Goal: Task Accomplishment & Management: Complete application form

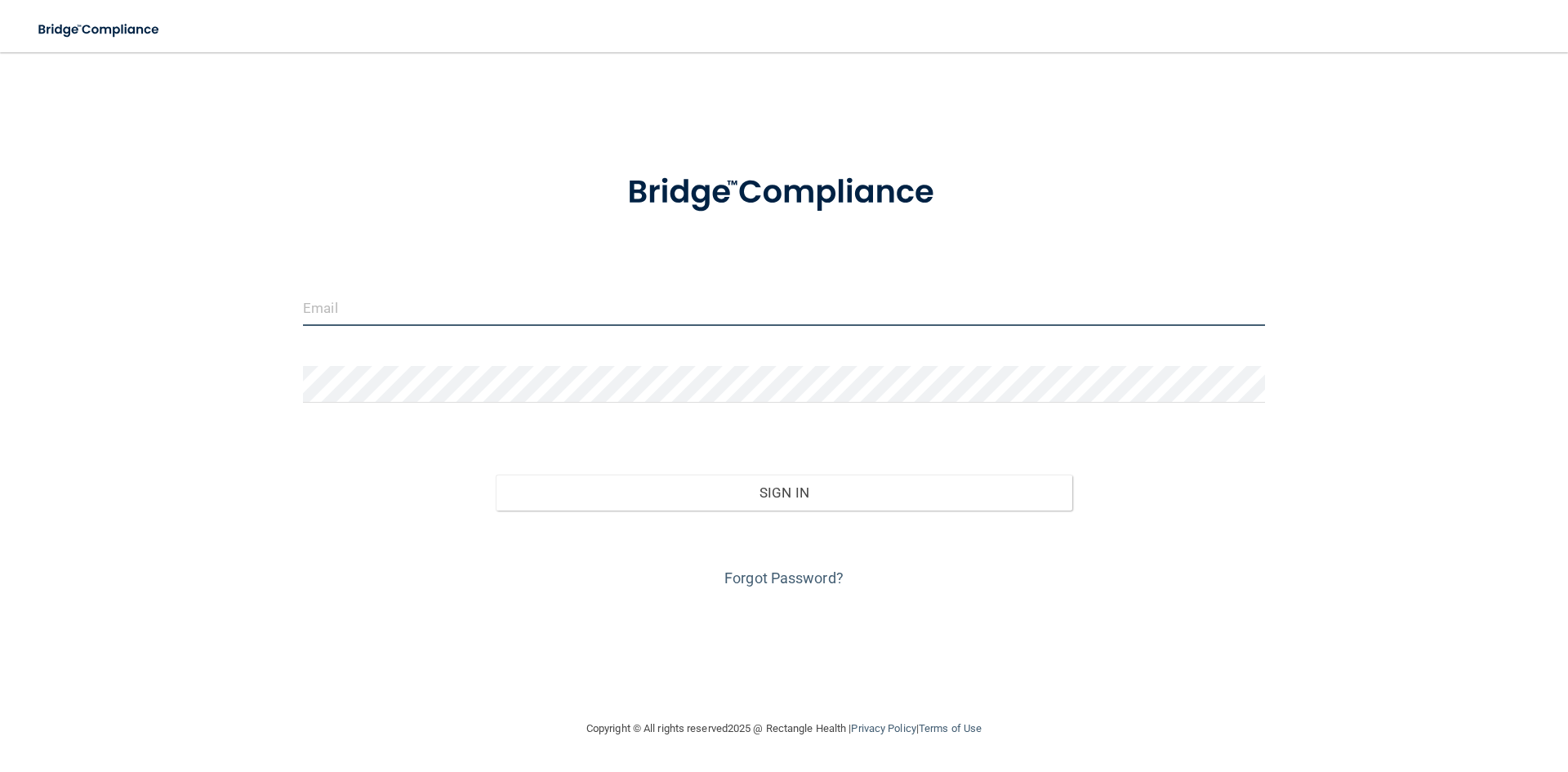
click at [363, 311] on input "email" at bounding box center [784, 307] width 963 height 37
drag, startPoint x: 421, startPoint y: 531, endPoint x: 433, endPoint y: 519, distance: 17.0
click at [423, 528] on div "Forgot Password?" at bounding box center [784, 551] width 987 height 82
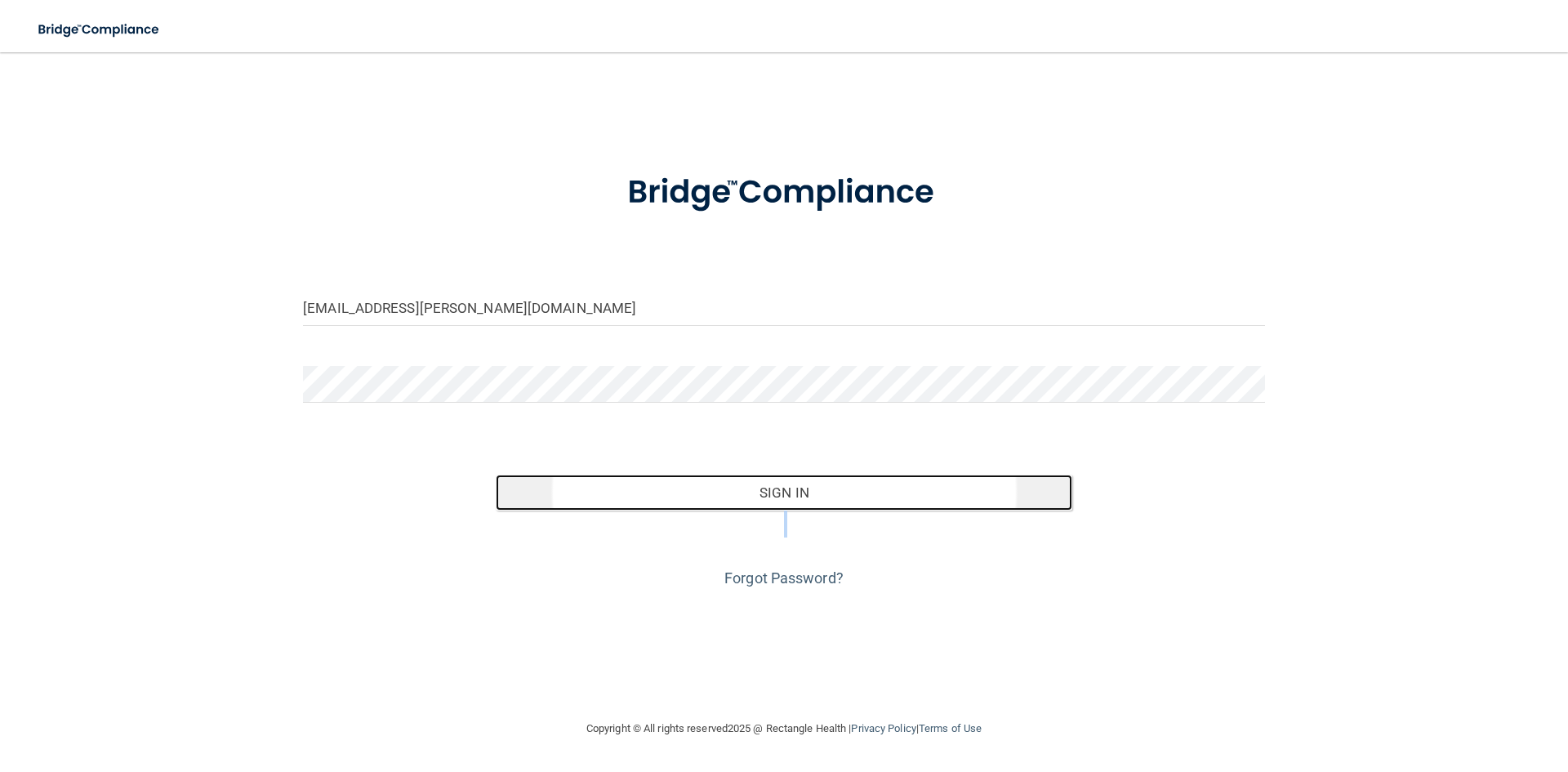
click at [528, 493] on button "Sign In" at bounding box center [784, 492] width 577 height 36
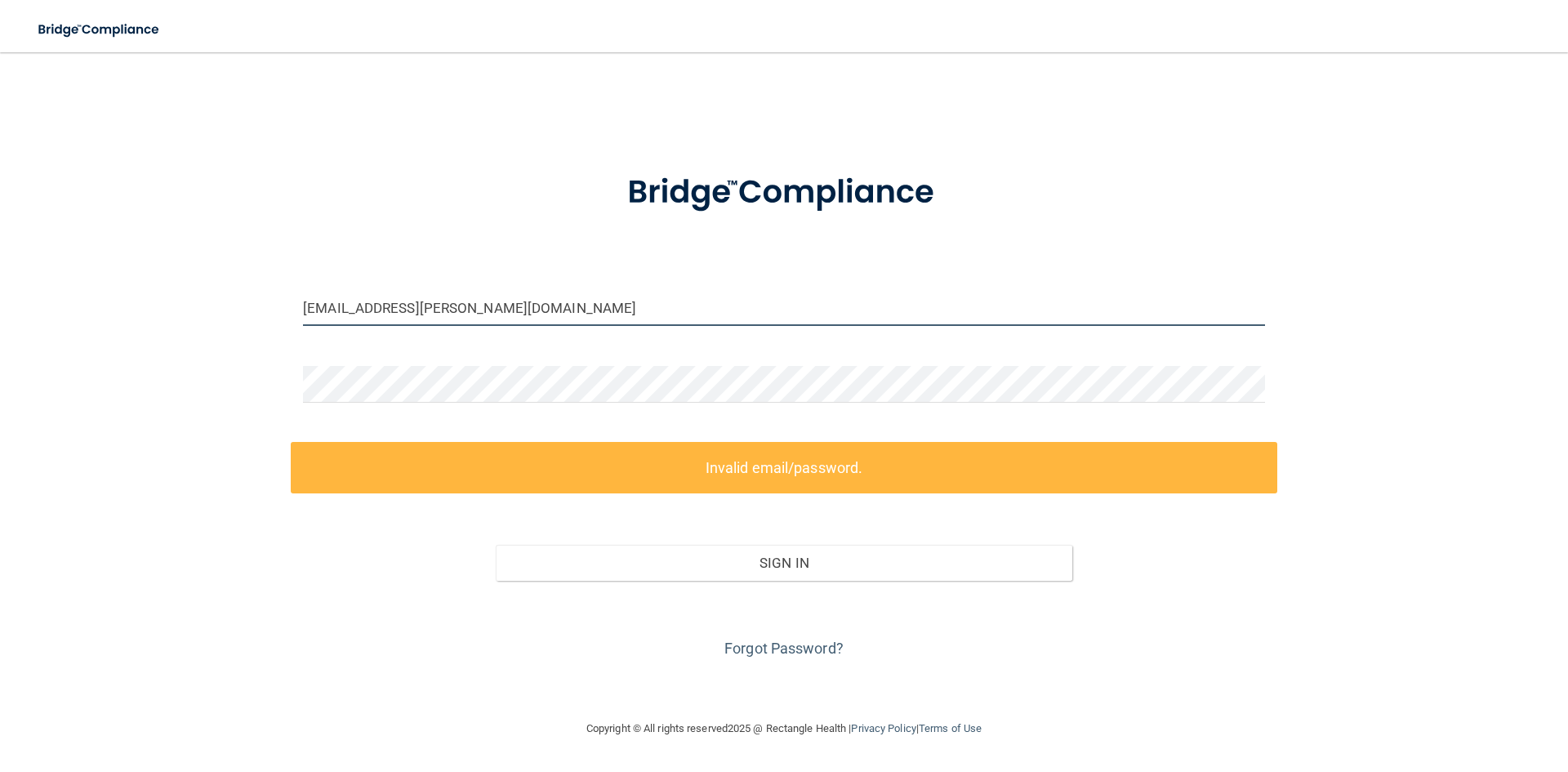
click at [328, 307] on input "nyah.ogan@gmail.com" at bounding box center [784, 307] width 963 height 37
click at [335, 307] on input "nyah.ogan@gmail.com" at bounding box center [784, 307] width 963 height 37
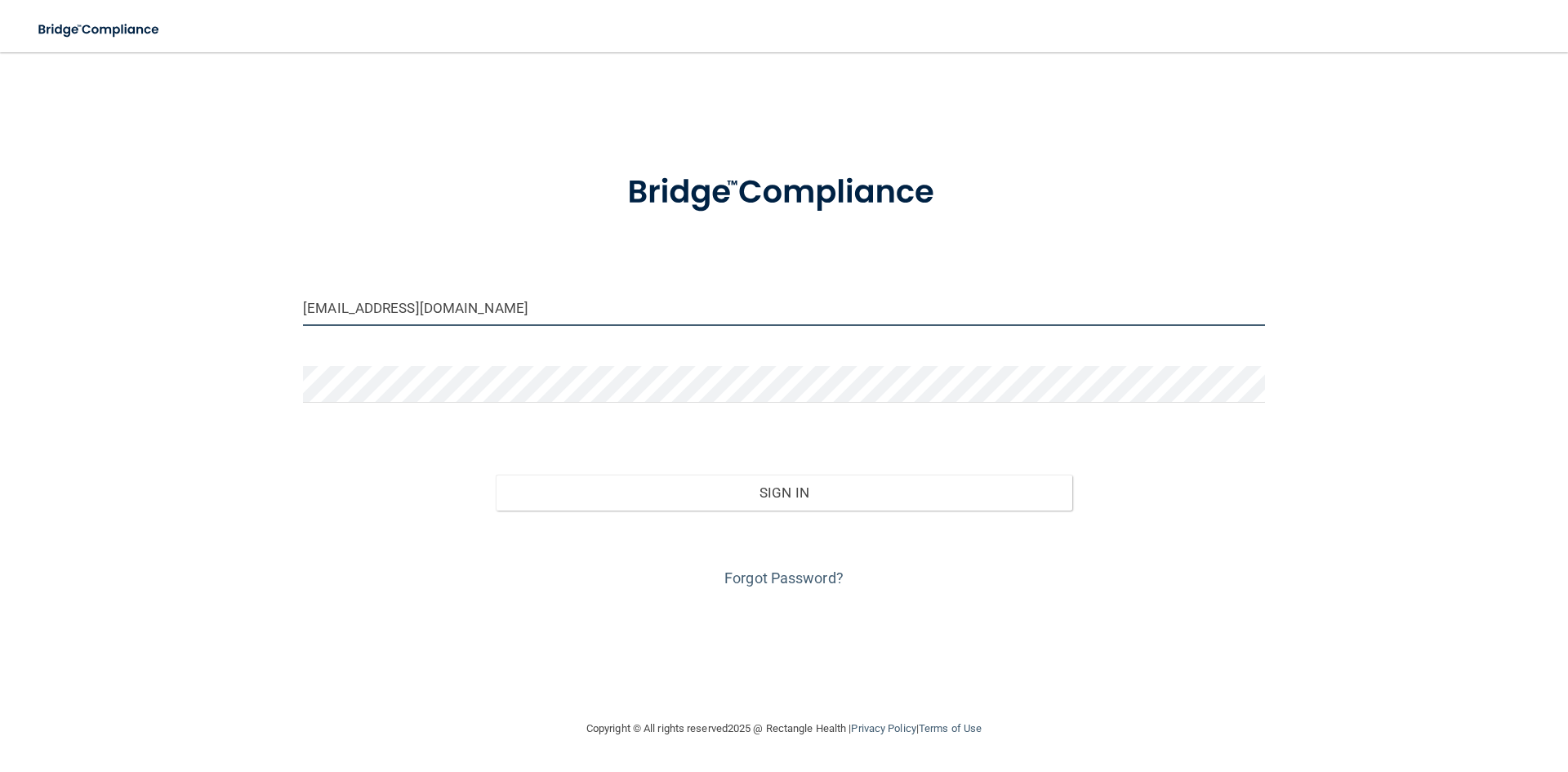
type input "[EMAIL_ADDRESS][DOMAIN_NAME]"
click at [663, 467] on div "Sign In" at bounding box center [784, 476] width 987 height 69
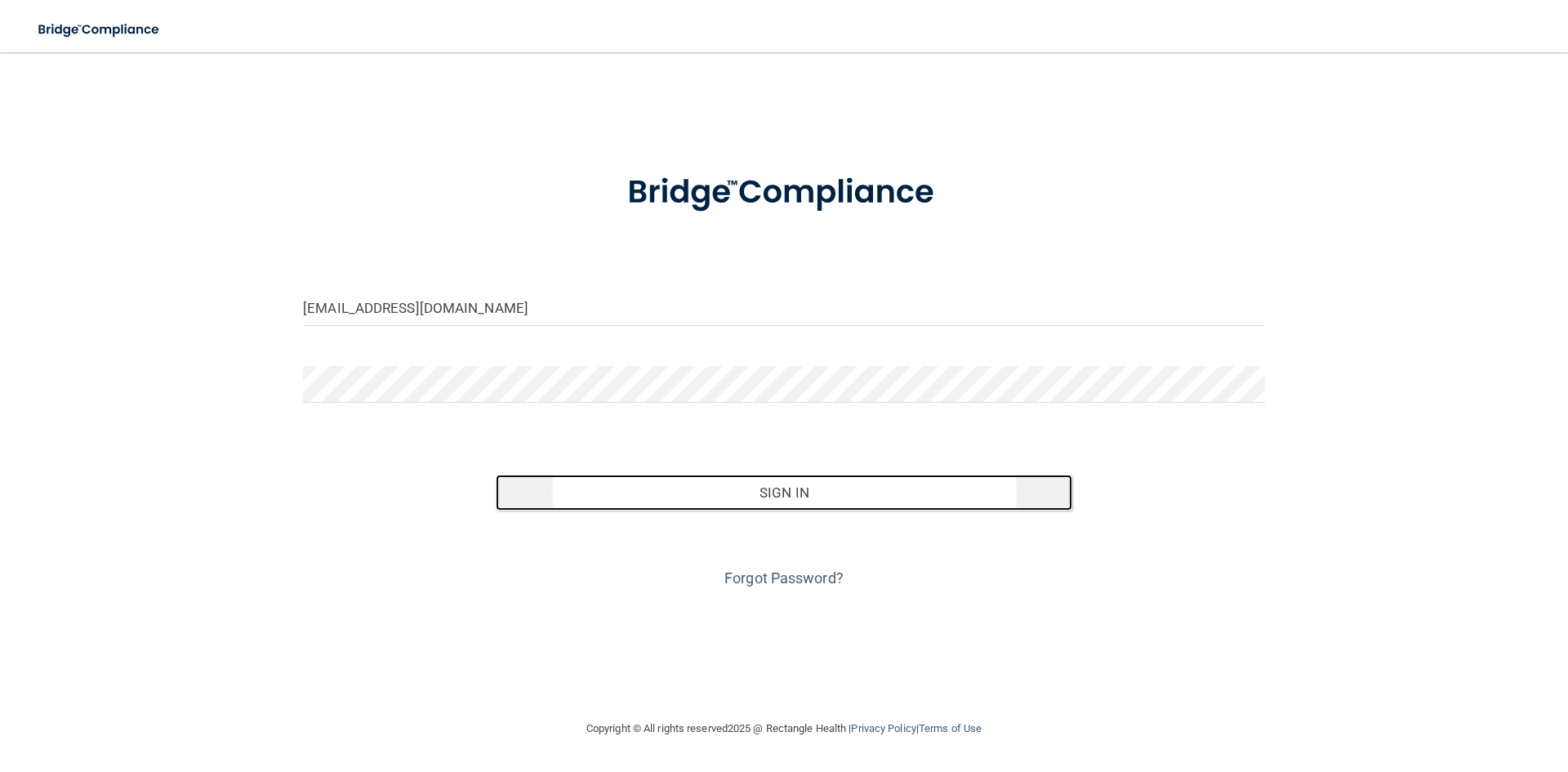
click at [663, 485] on button "Sign In" at bounding box center [784, 492] width 577 height 36
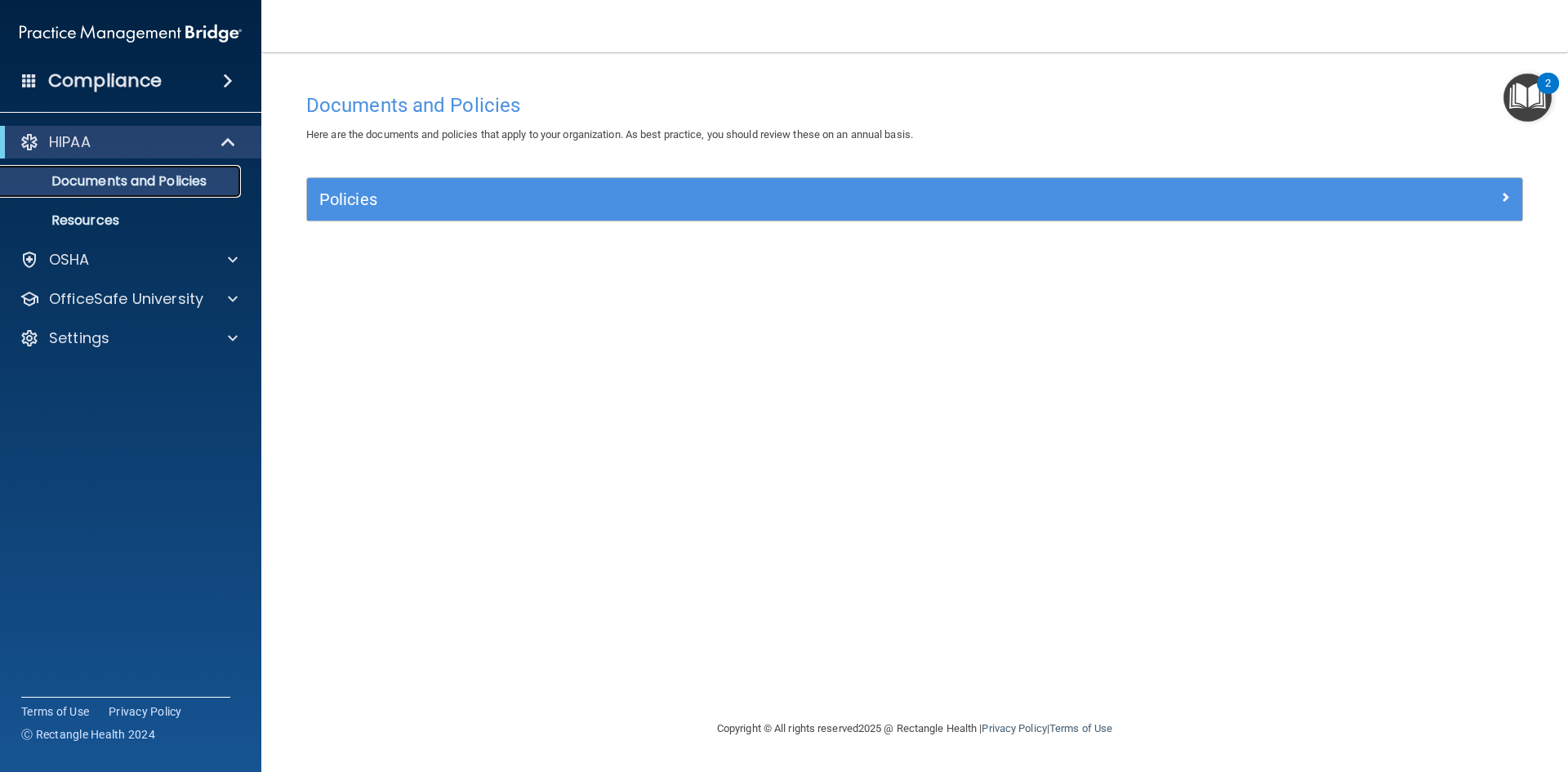
click at [111, 188] on p "Documents and Policies" at bounding box center [121, 181] width 223 height 17
click at [126, 154] on div "HIPAA" at bounding box center [130, 141] width 261 height 32
click at [220, 143] on div at bounding box center [229, 141] width 40 height 19
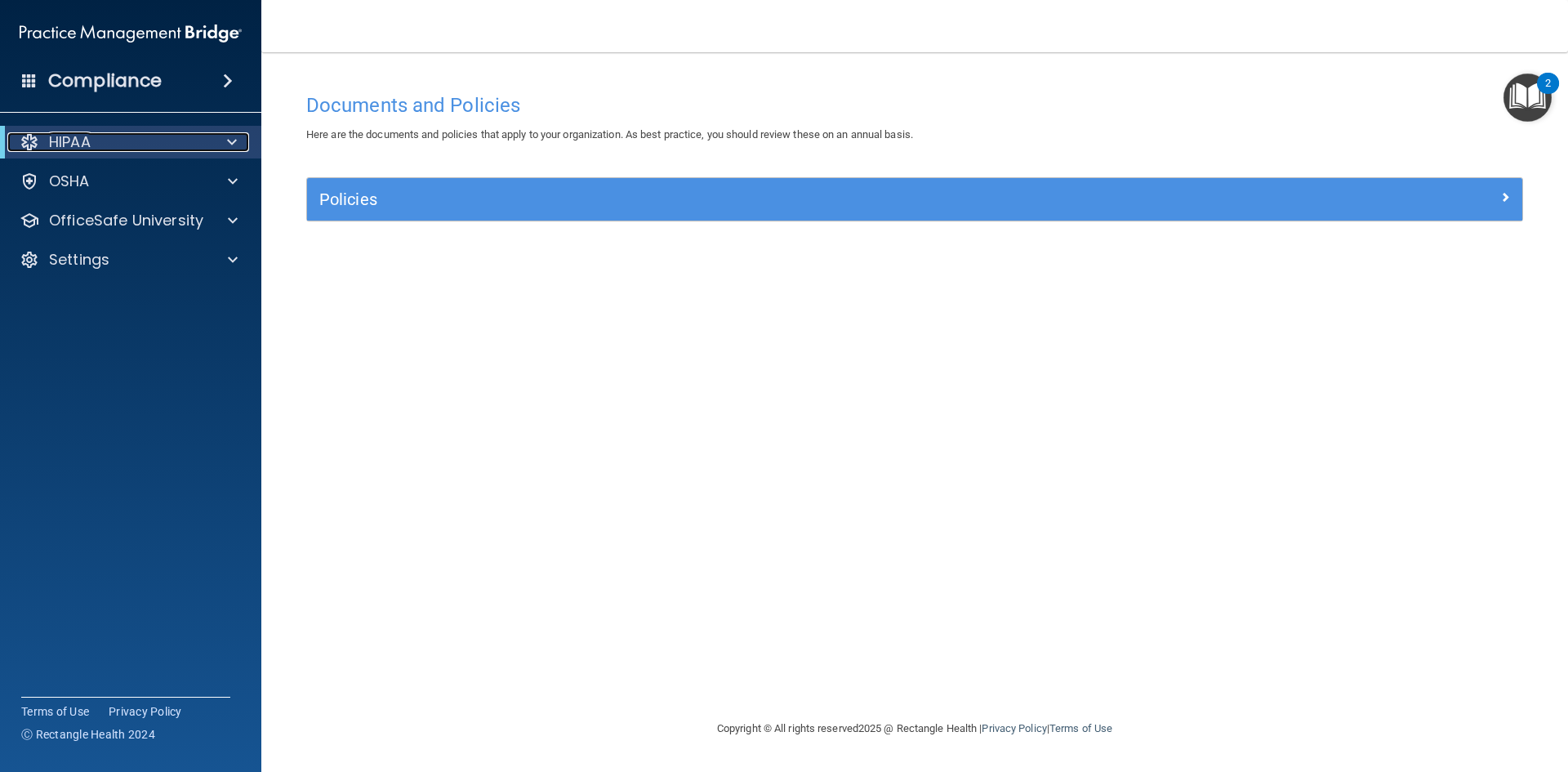
click at [221, 144] on div at bounding box center [229, 141] width 40 height 19
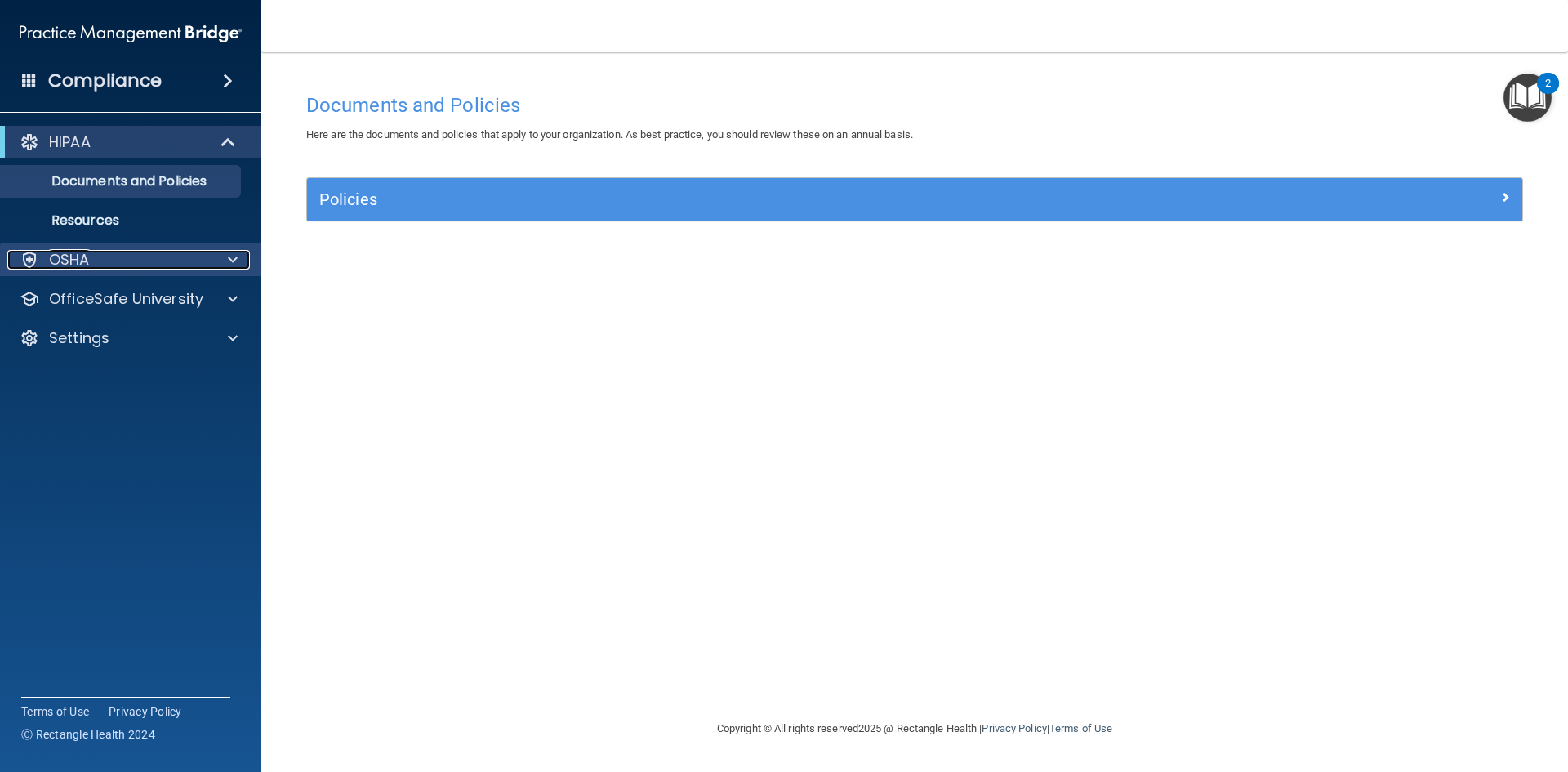
click at [92, 253] on div "OSHA" at bounding box center [108, 259] width 203 height 19
click at [95, 258] on div "OSHA" at bounding box center [108, 259] width 203 height 19
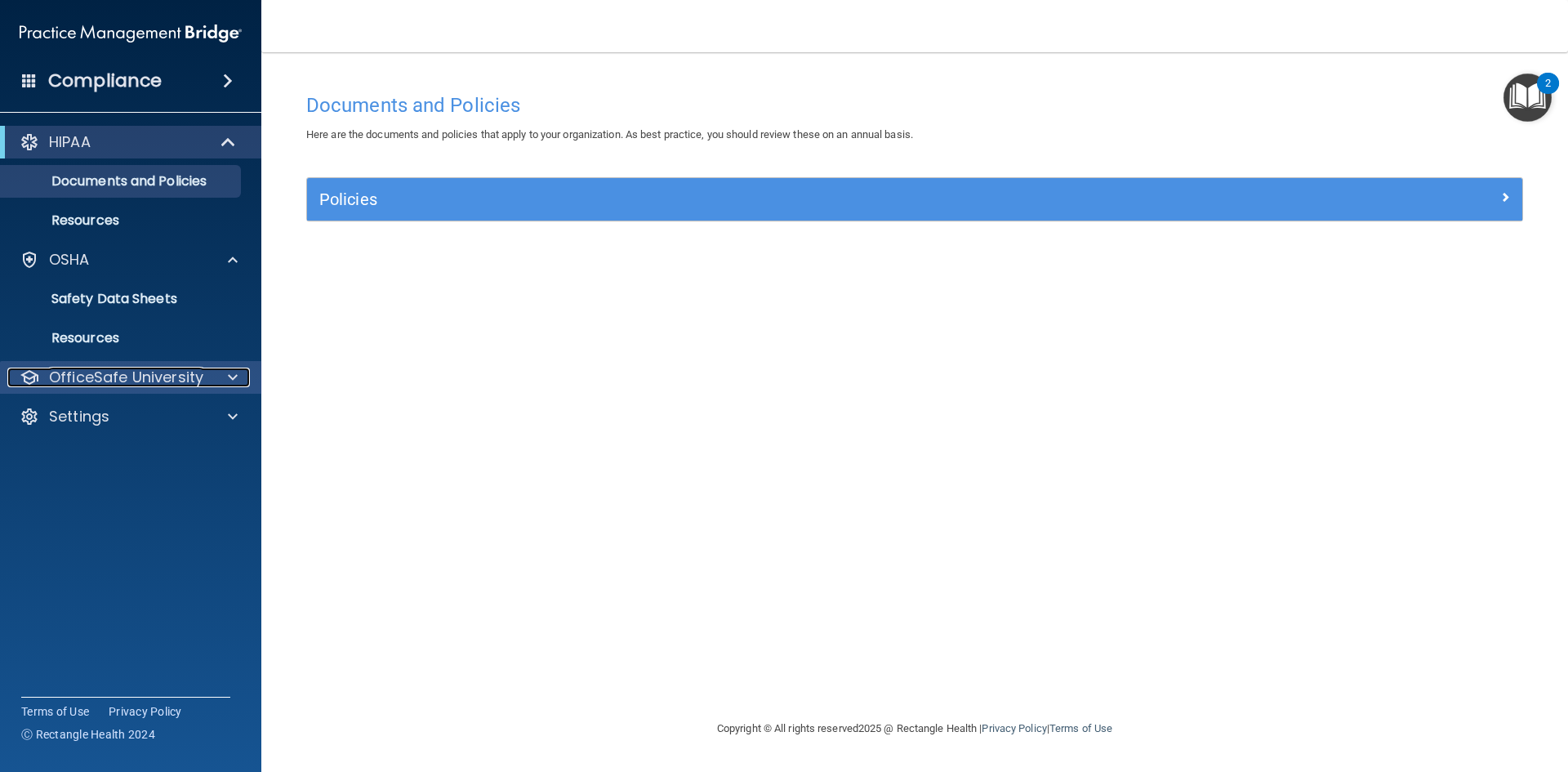
click at [75, 373] on p "OfficeSafe University" at bounding box center [126, 377] width 155 height 19
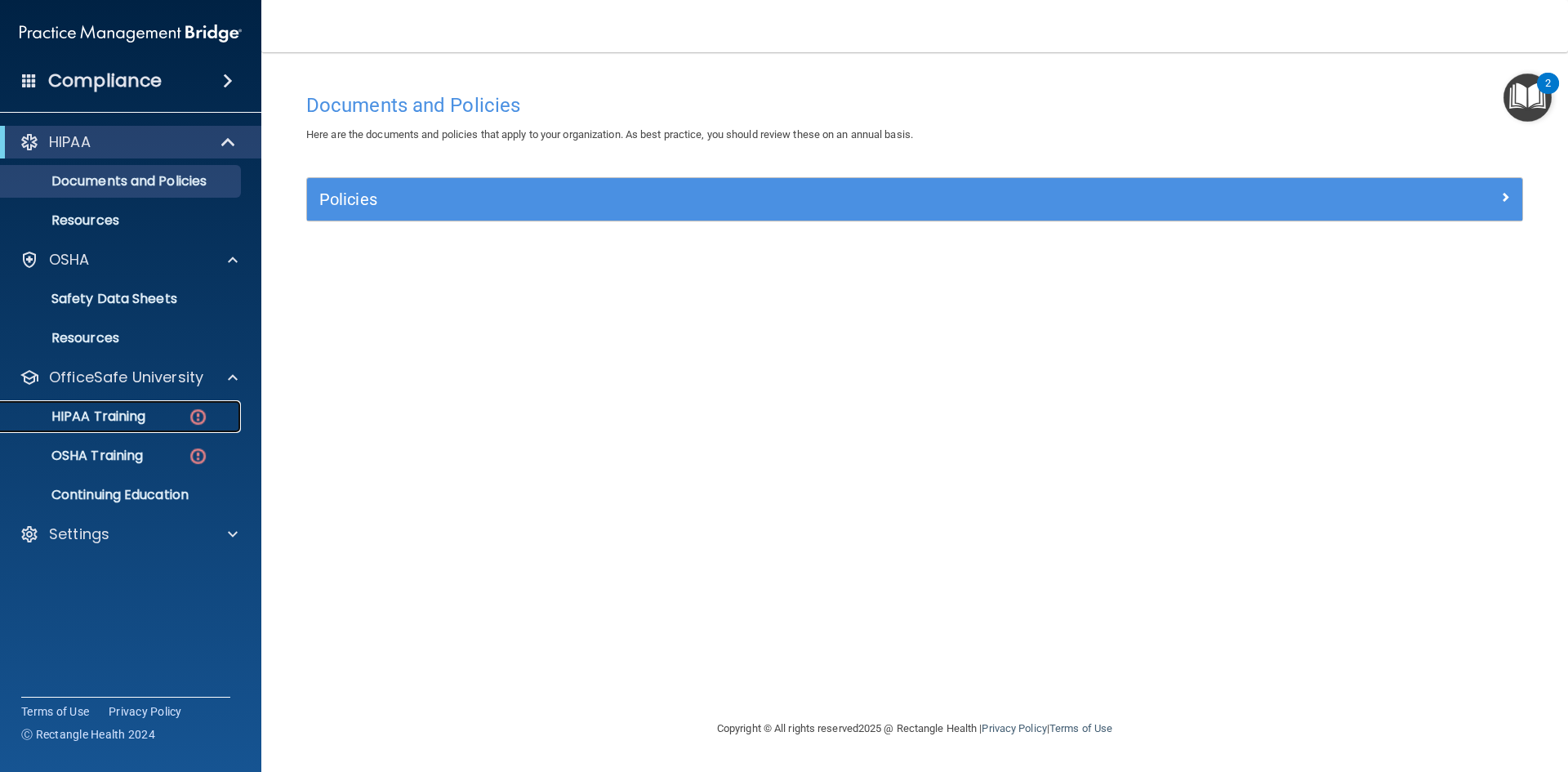
click at [93, 413] on p "HIPAA Training" at bounding box center [78, 417] width 135 height 17
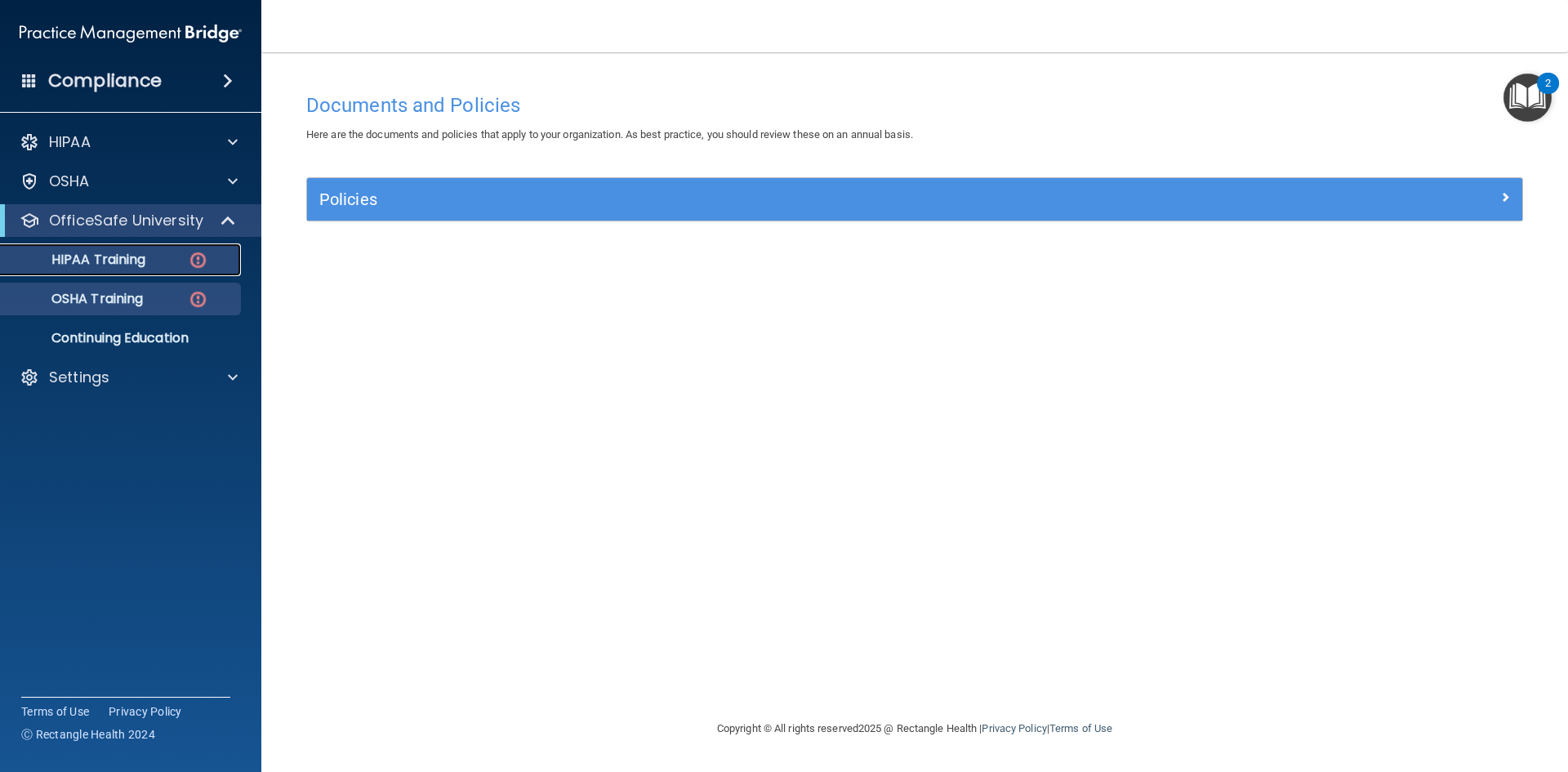
click at [93, 355] on ul "HIPAA Training OSHA Training Continuing Education" at bounding box center [131, 295] width 296 height 118
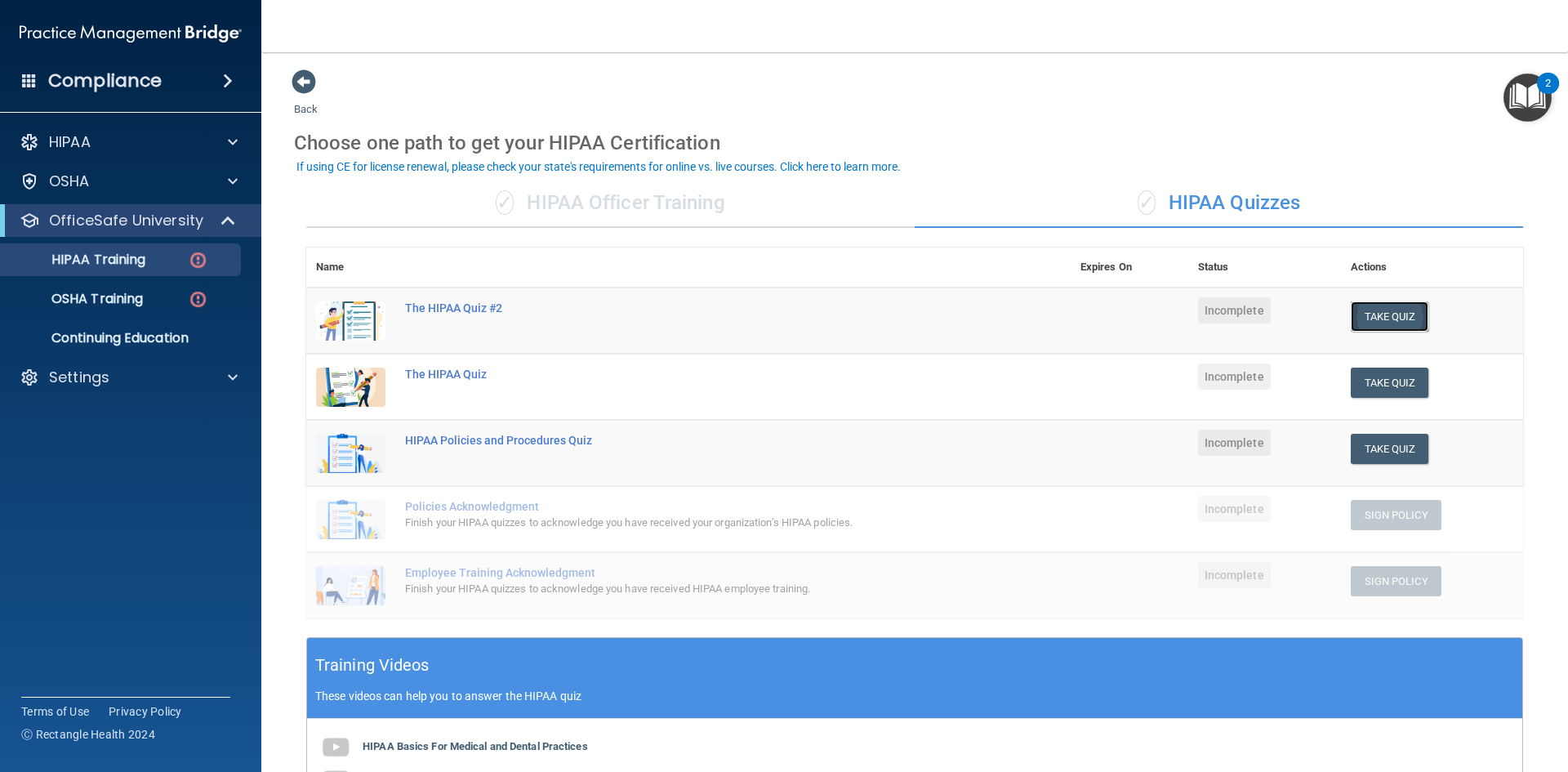
click at [1383, 322] on button "Take Quiz" at bounding box center [1391, 316] width 79 height 31
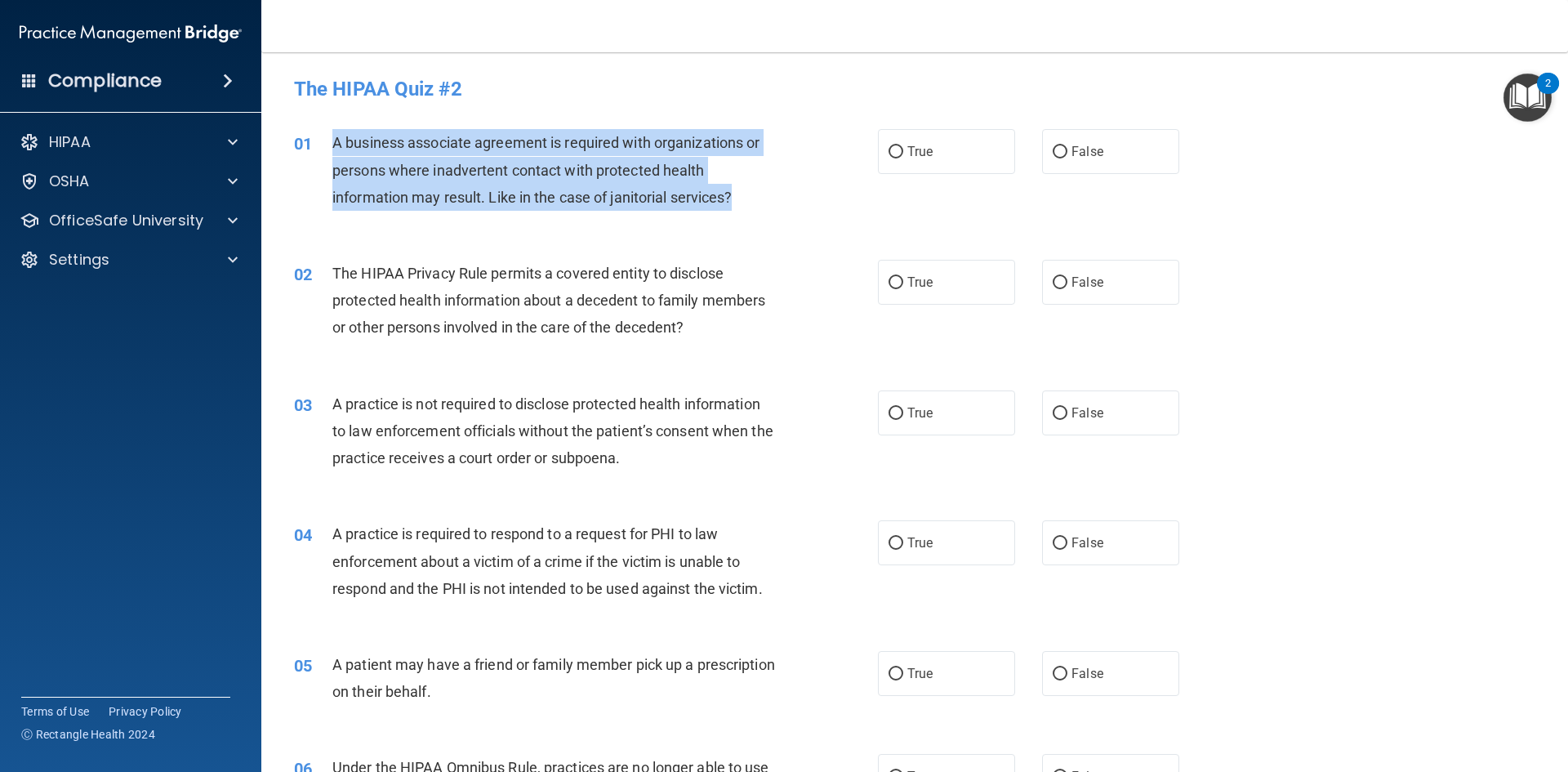
drag, startPoint x: 321, startPoint y: 132, endPoint x: 744, endPoint y: 212, distance: 430.5
click at [744, 212] on div "01 A business associate agreement is required with organizations or persons whe…" at bounding box center [586, 174] width 633 height 90
copy div "A business associate agreement is required with organizations or persons where …"
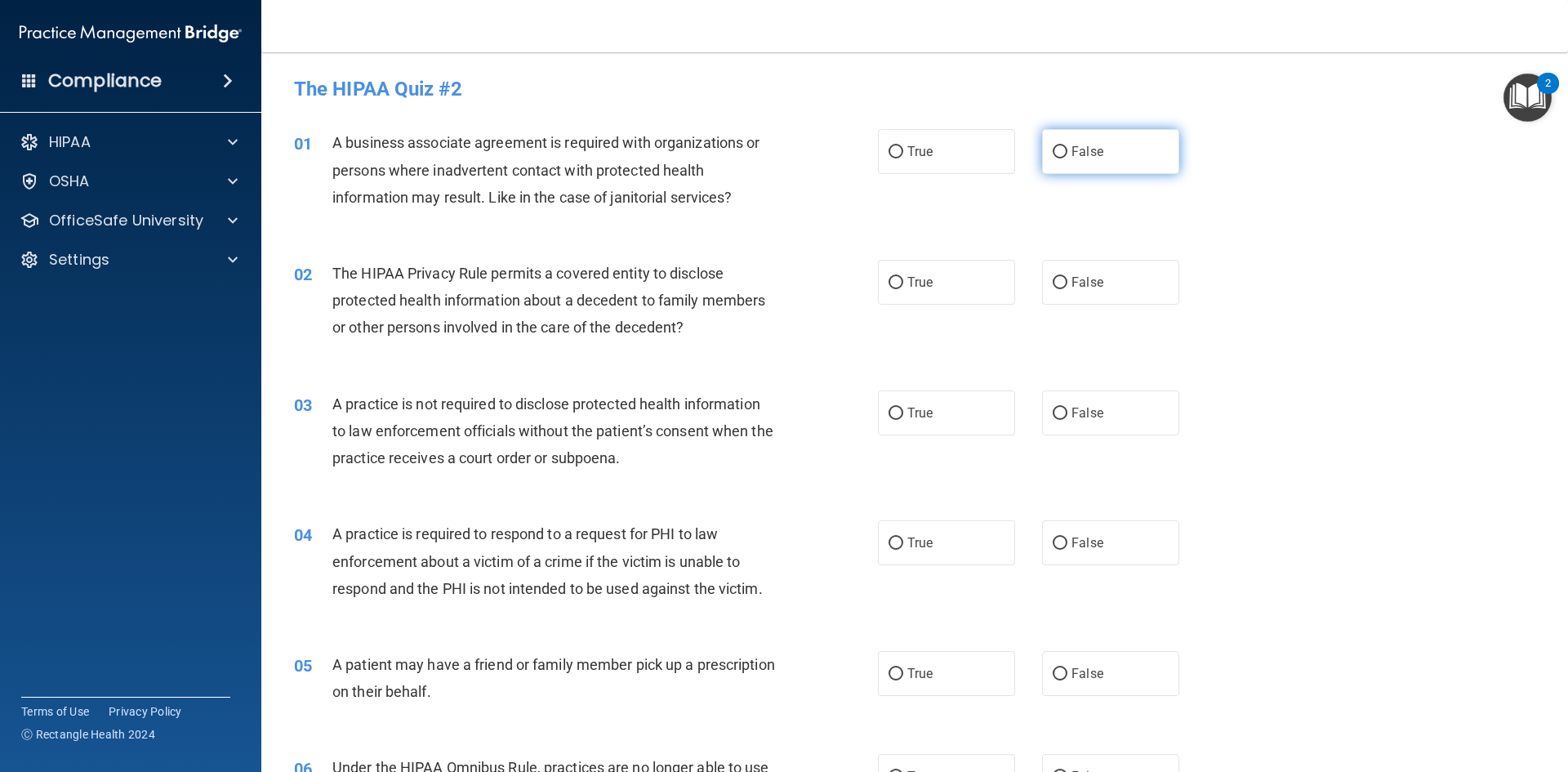
click at [1050, 165] on label "False" at bounding box center [1110, 151] width 137 height 45
click at [1053, 158] on input "False" at bounding box center [1060, 152] width 15 height 12
radio input "true"
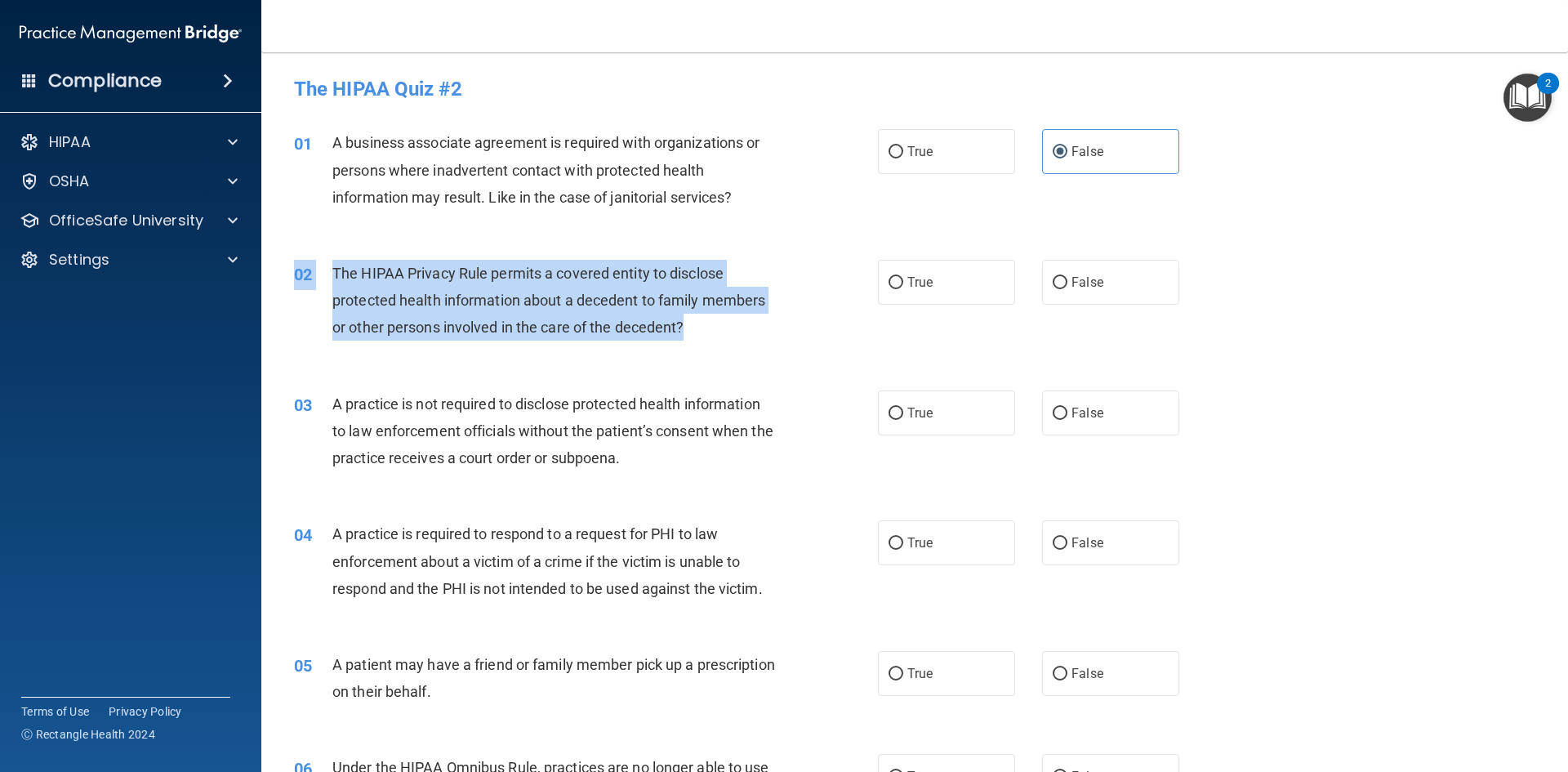
drag, startPoint x: 336, startPoint y: 254, endPoint x: 715, endPoint y: 327, distance: 386.0
click at [715, 327] on div "02 The HIPAA Privacy Rule permits a covered entity to disclose protected health…" at bounding box center [915, 305] width 1266 height 131
copy div "02 The HIPAA Privacy Rule permits a covered entity to disclose protected health…"
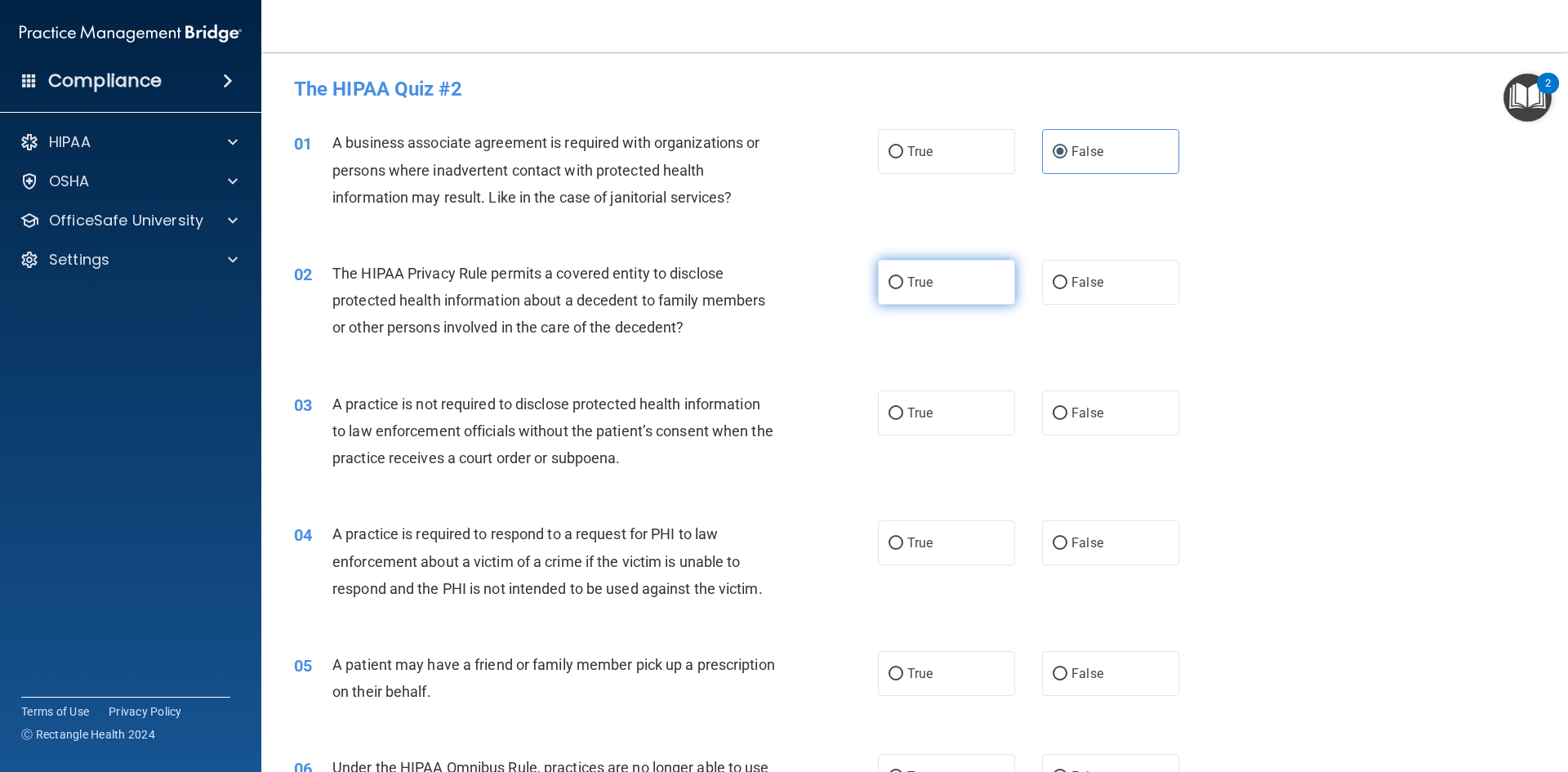
click at [921, 289] on span "True" at bounding box center [920, 282] width 25 height 16
click at [903, 289] on input "True" at bounding box center [895, 283] width 15 height 12
radio input "true"
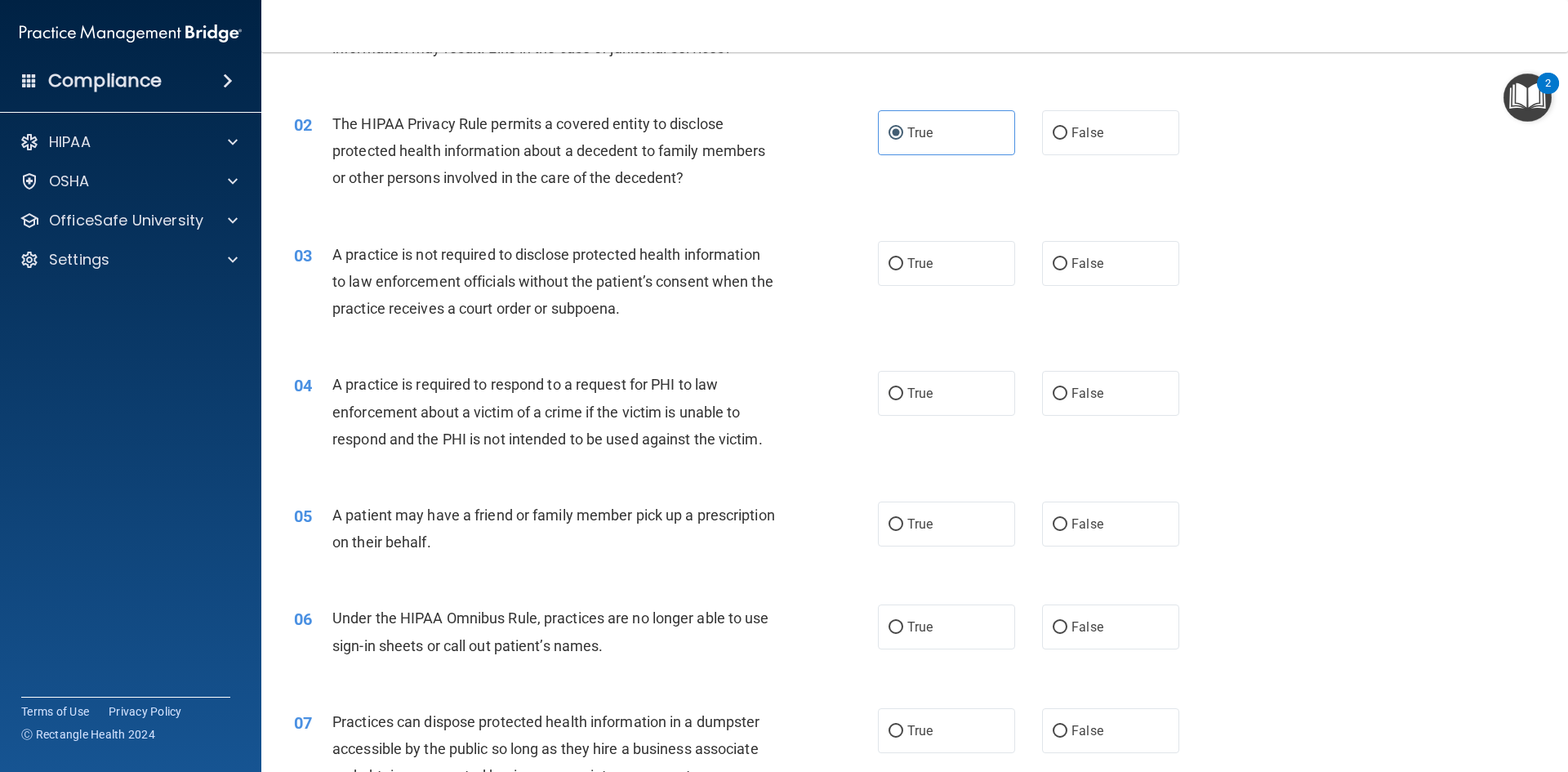
scroll to position [163, 0]
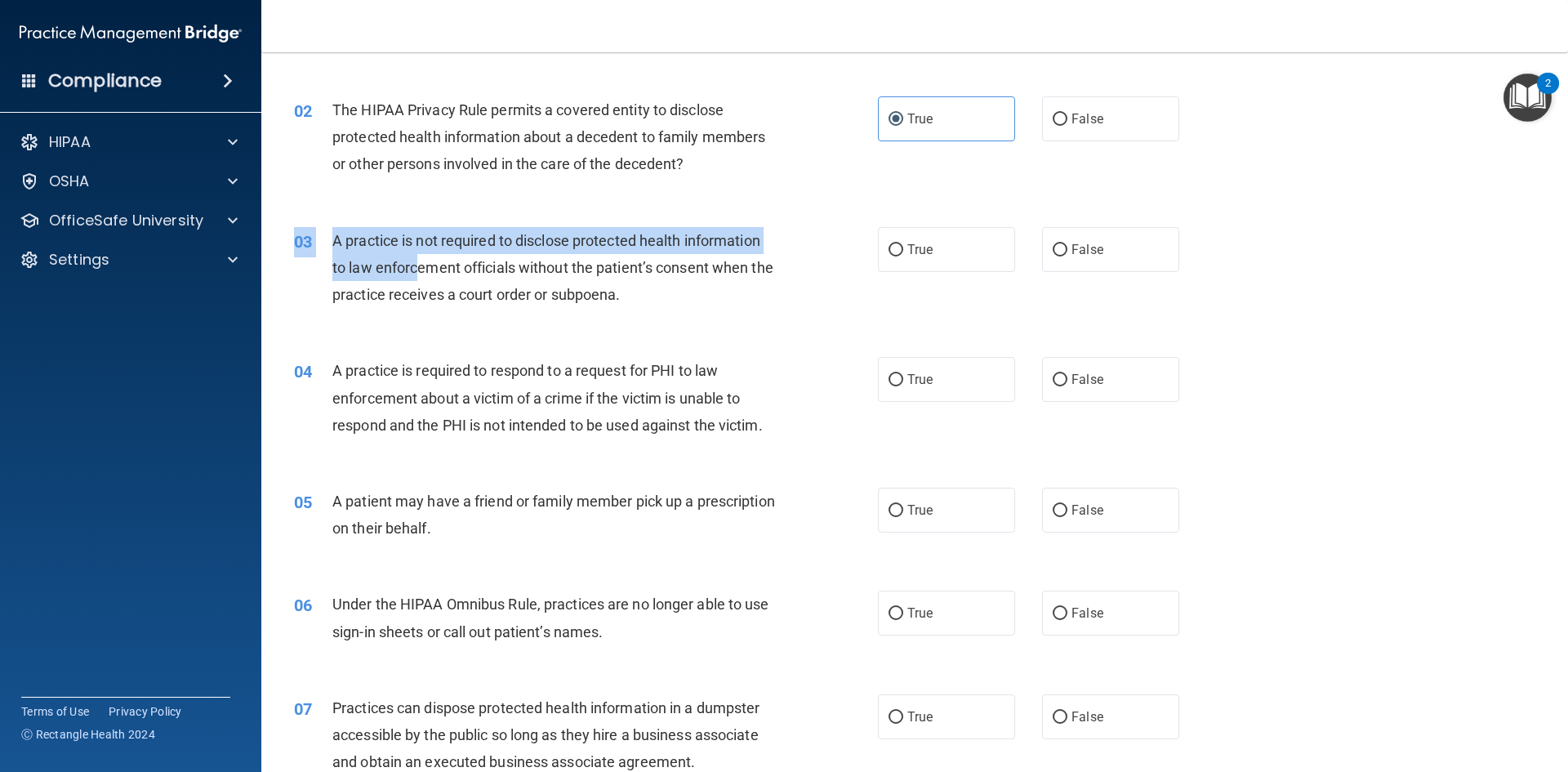
drag, startPoint x: 348, startPoint y: 220, endPoint x: 420, endPoint y: 268, distance: 86.5
click at [420, 268] on div "03 A practice is not required to disclose protected health information to law e…" at bounding box center [915, 272] width 1266 height 131
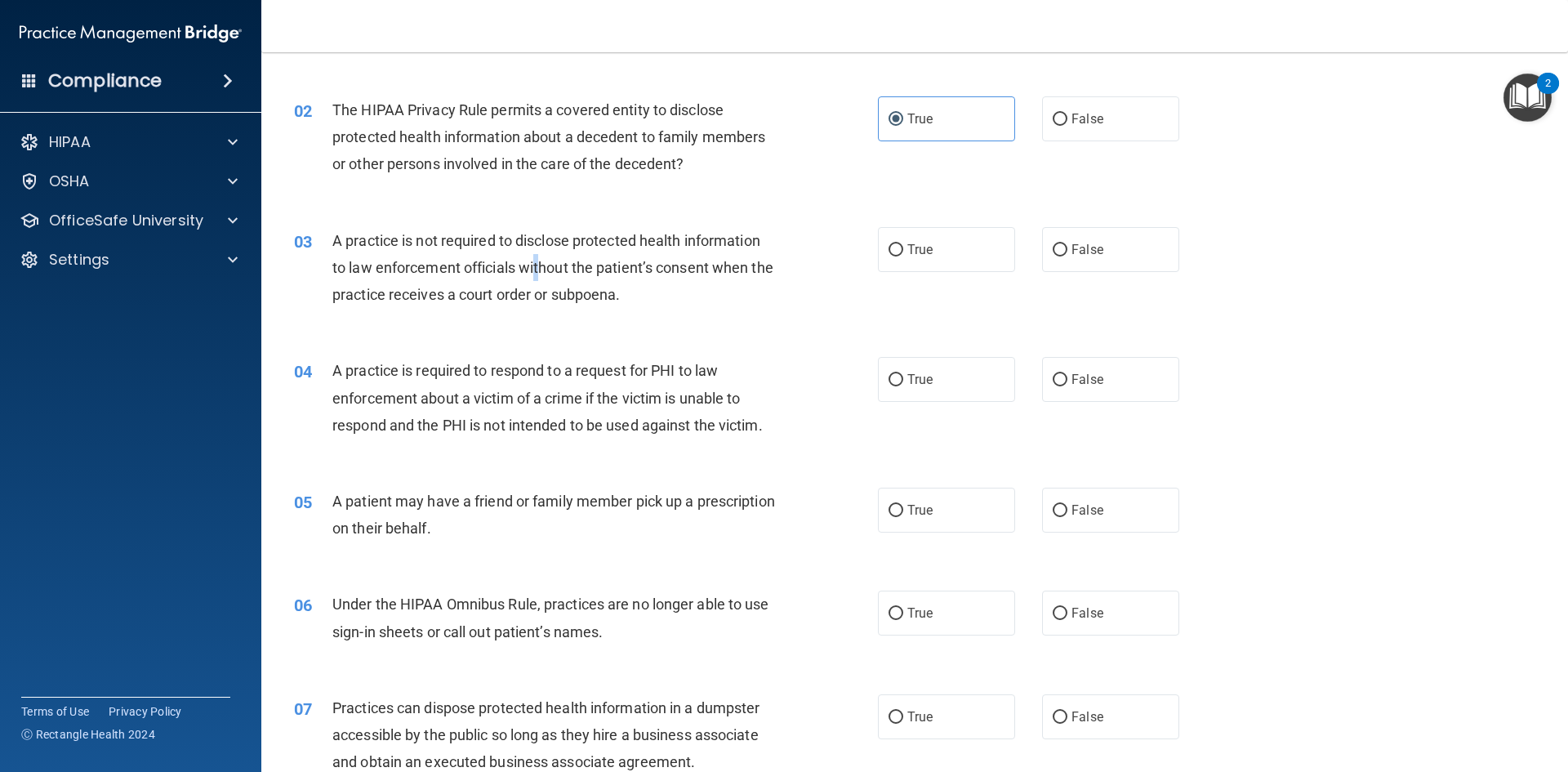
click at [543, 278] on div "A practice is not required to disclose protected health information to law enfo…" at bounding box center [561, 268] width 457 height 82
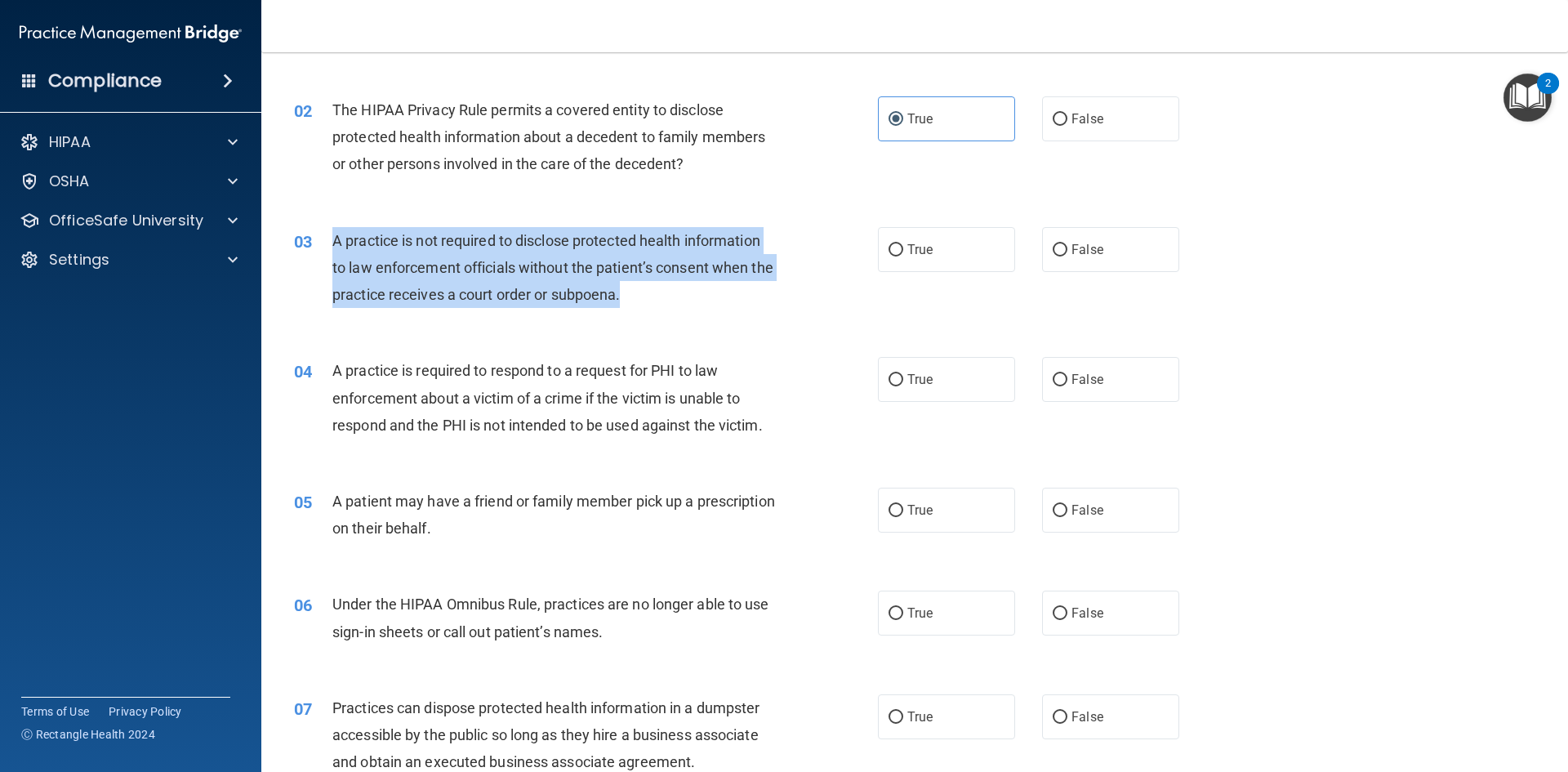
drag, startPoint x: 653, startPoint y: 297, endPoint x: 319, endPoint y: 252, distance: 337.0
click at [319, 252] on div "03 A practice is not required to disclose protected health information to law e…" at bounding box center [586, 272] width 633 height 90
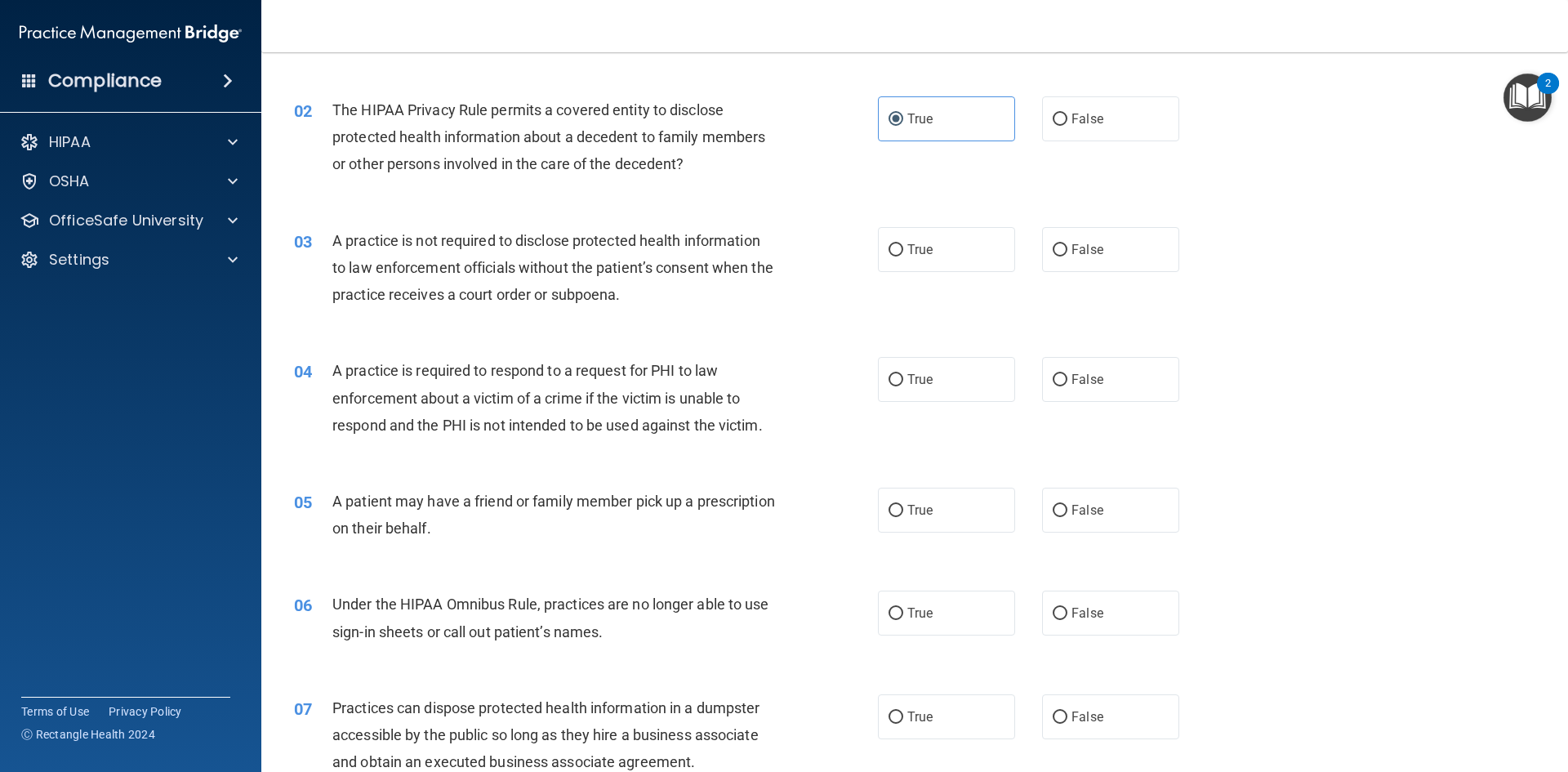
drag, startPoint x: 349, startPoint y: 222, endPoint x: 335, endPoint y: 233, distance: 17.8
click at [335, 233] on span "A practice is not required to disclose protected health information to law enfo…" at bounding box center [553, 267] width 441 height 71
click at [327, 243] on div "03" at bounding box center [307, 242] width 51 height 31
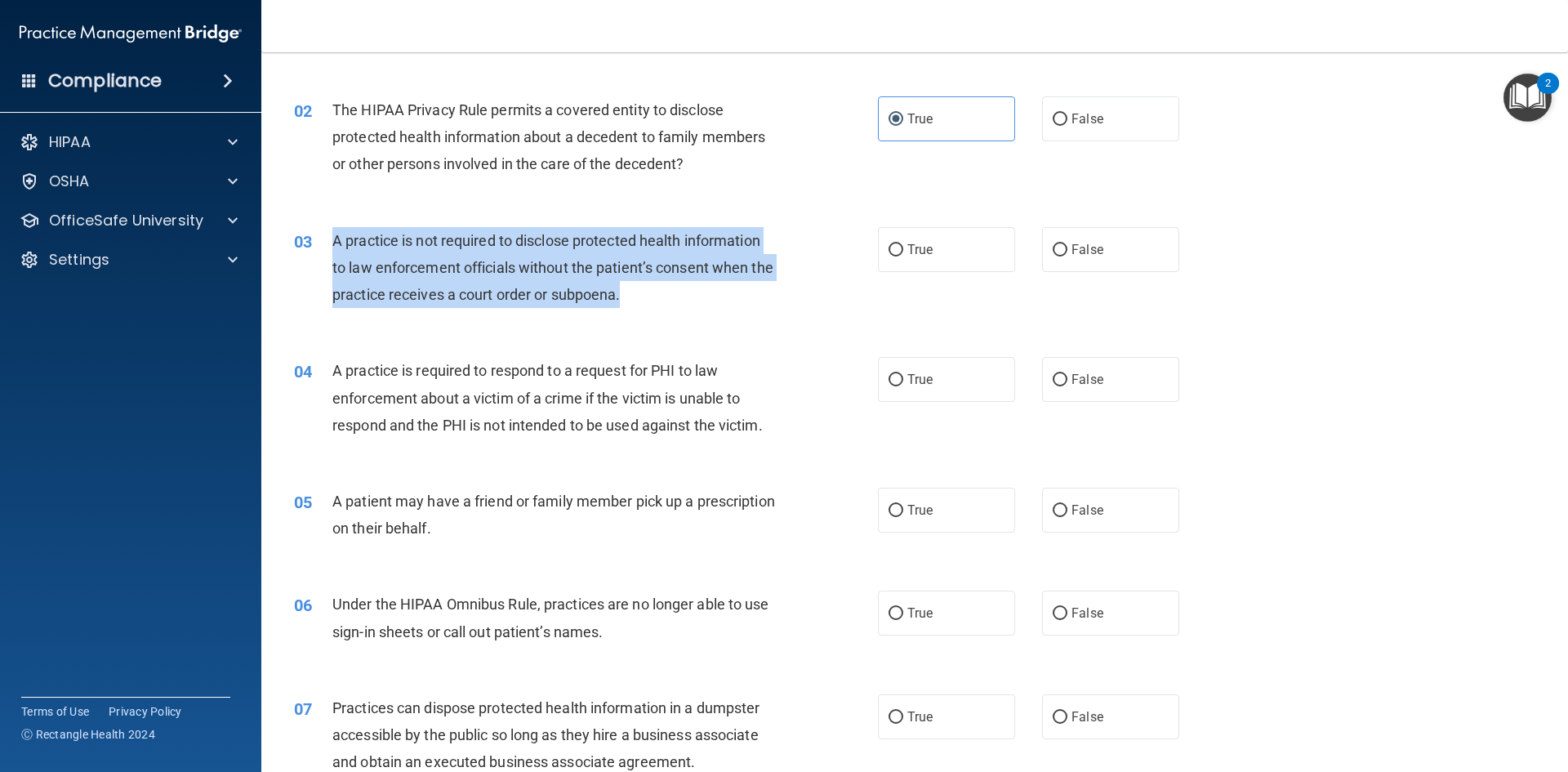
drag, startPoint x: 335, startPoint y: 236, endPoint x: 660, endPoint y: 303, distance: 331.8
click at [660, 303] on div "A practice is not required to disclose protected health information to law enfo…" at bounding box center [561, 268] width 457 height 82
copy span "A practice is not required to disclose protected health information to law enfo…"
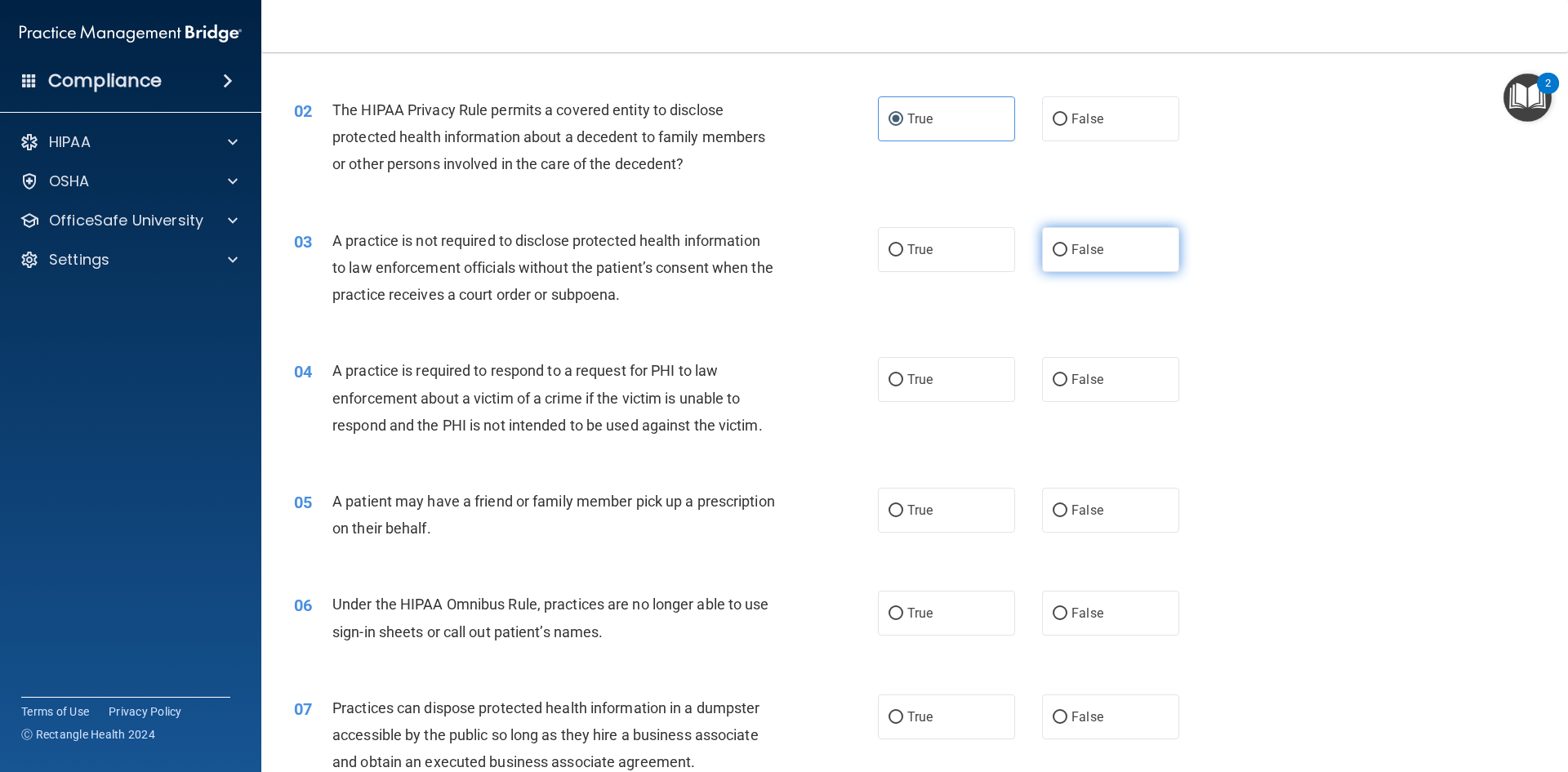
click at [1064, 245] on label "False" at bounding box center [1110, 249] width 137 height 45
click at [1064, 245] on input "False" at bounding box center [1060, 251] width 15 height 12
radio input "true"
click at [752, 448] on div "04 A practice is required to respond to a request for PHI to law enforcement ab…" at bounding box center [915, 402] width 1266 height 131
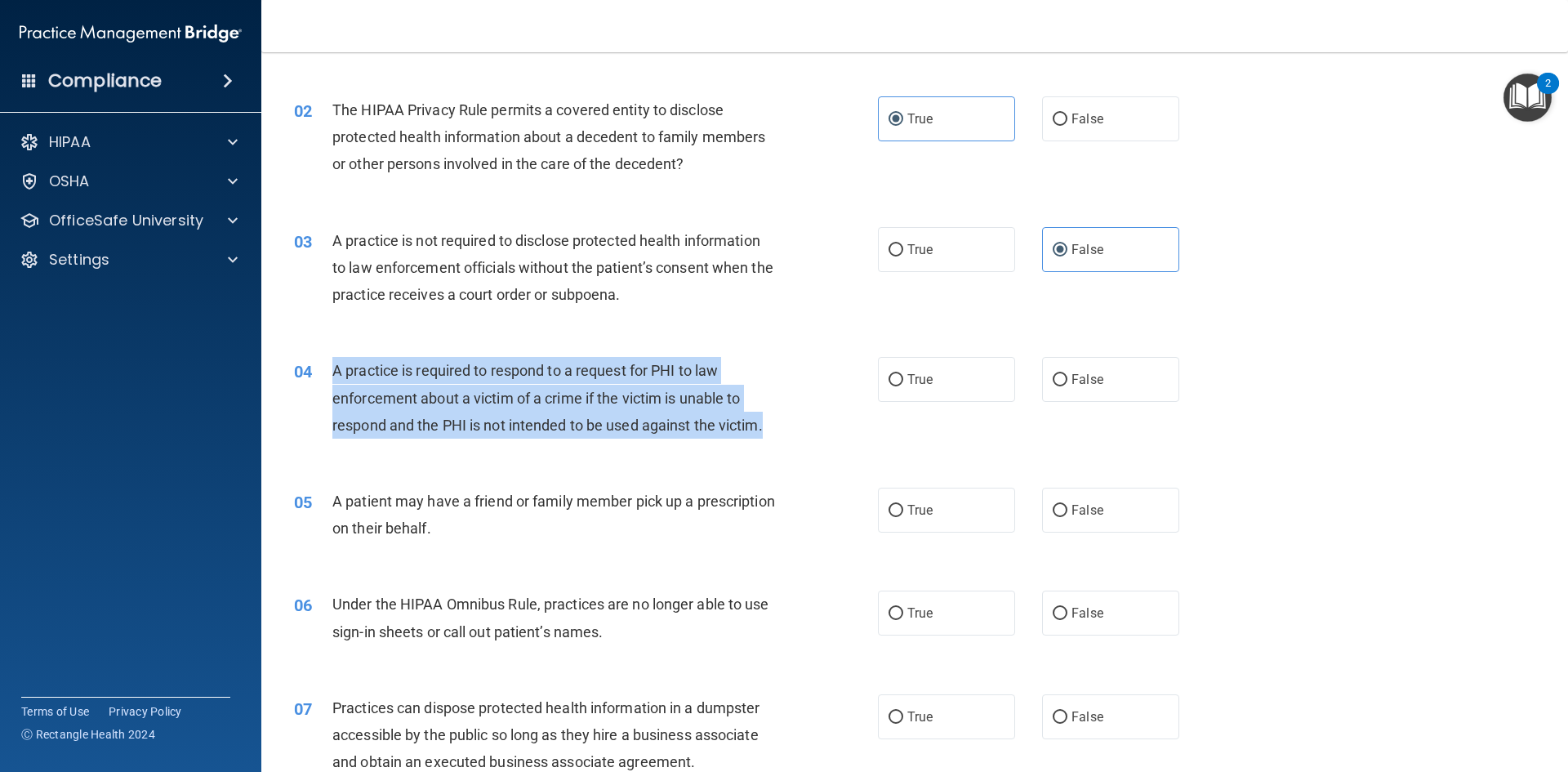
drag, startPoint x: 774, startPoint y: 431, endPoint x: 319, endPoint y: 368, distance: 459.3
click at [321, 369] on div "04 A practice is required to respond to a request for PHI to law enforcement ab…" at bounding box center [586, 402] width 633 height 90
copy div "A practice is required to respond to a request for PHI to law enforcement about…"
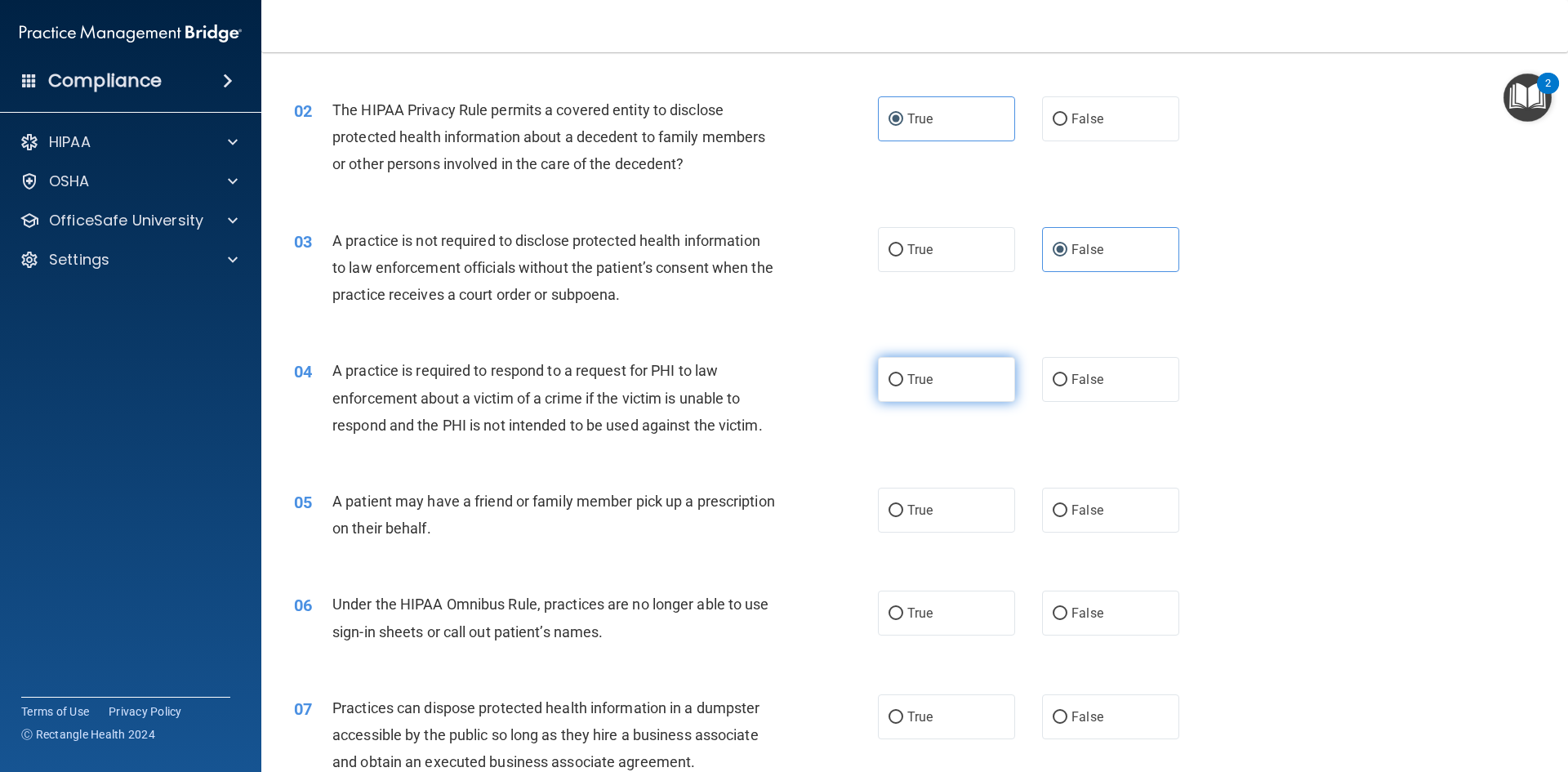
drag, startPoint x: 936, startPoint y: 385, endPoint x: 946, endPoint y: 377, distance: 12.8
click at [943, 380] on label "True" at bounding box center [946, 379] width 137 height 45
click at [903, 380] on input "True" at bounding box center [895, 380] width 15 height 12
radio input "true"
drag, startPoint x: 369, startPoint y: 357, endPoint x: 585, endPoint y: 356, distance: 216.0
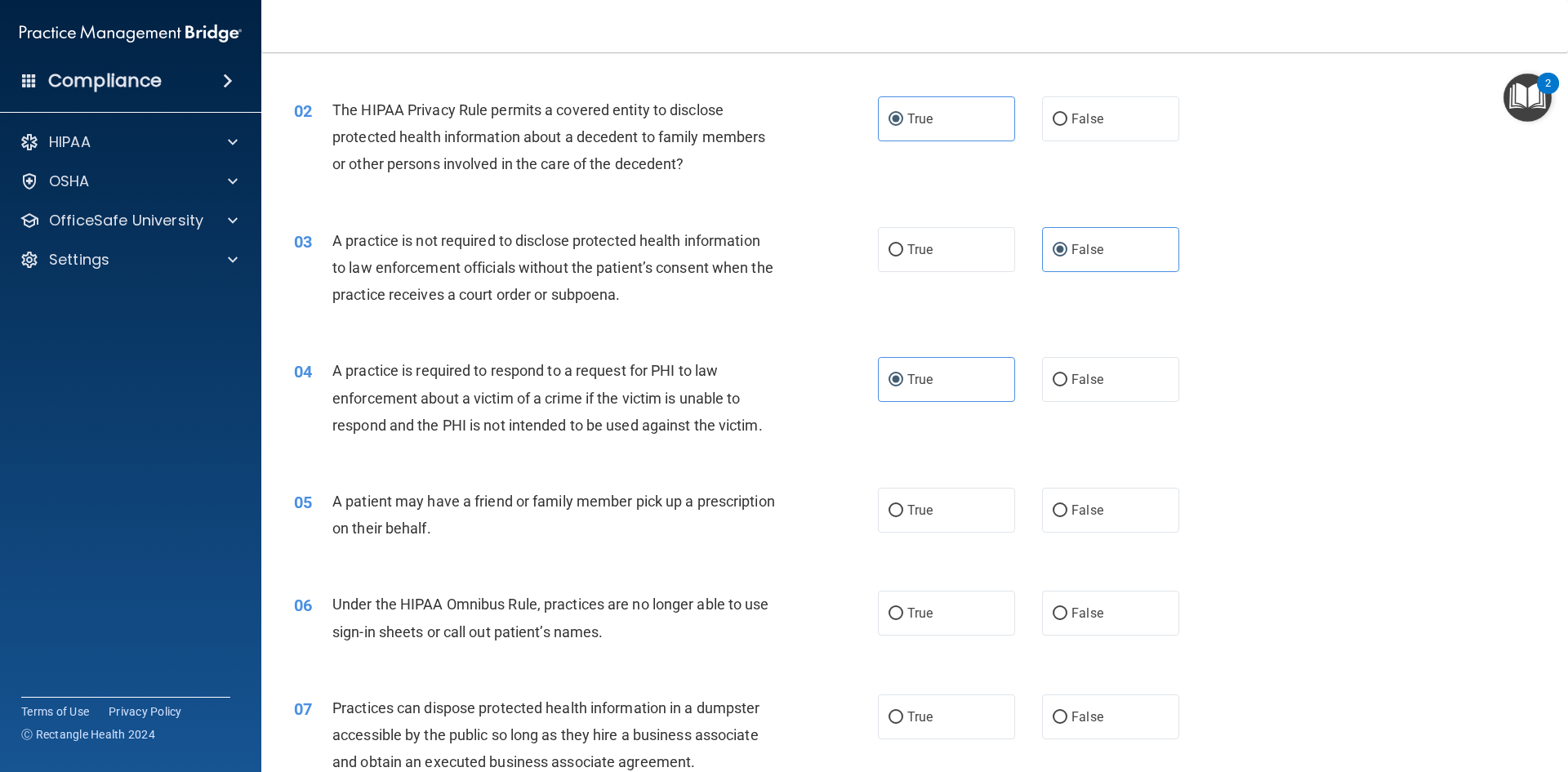
click at [585, 356] on div "04 A practice is required to respond to a request for PHI to law enforcement ab…" at bounding box center [915, 402] width 1266 height 131
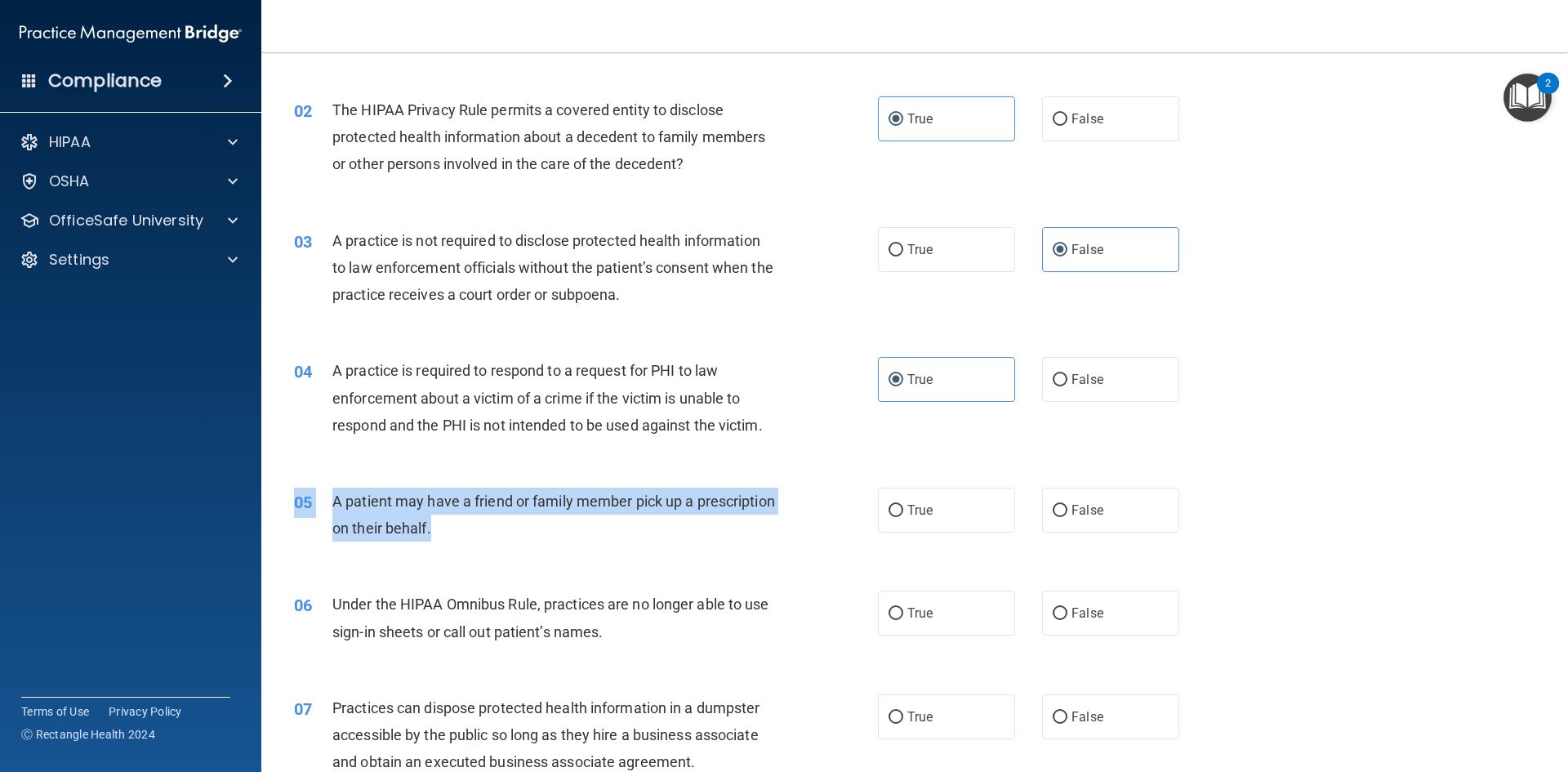
drag, startPoint x: 611, startPoint y: 569, endPoint x: 534, endPoint y: 522, distance: 90.2
click at [534, 522] on div "05 A patient may have a friend or family member pick up a prescription on their…" at bounding box center [915, 519] width 1266 height 103
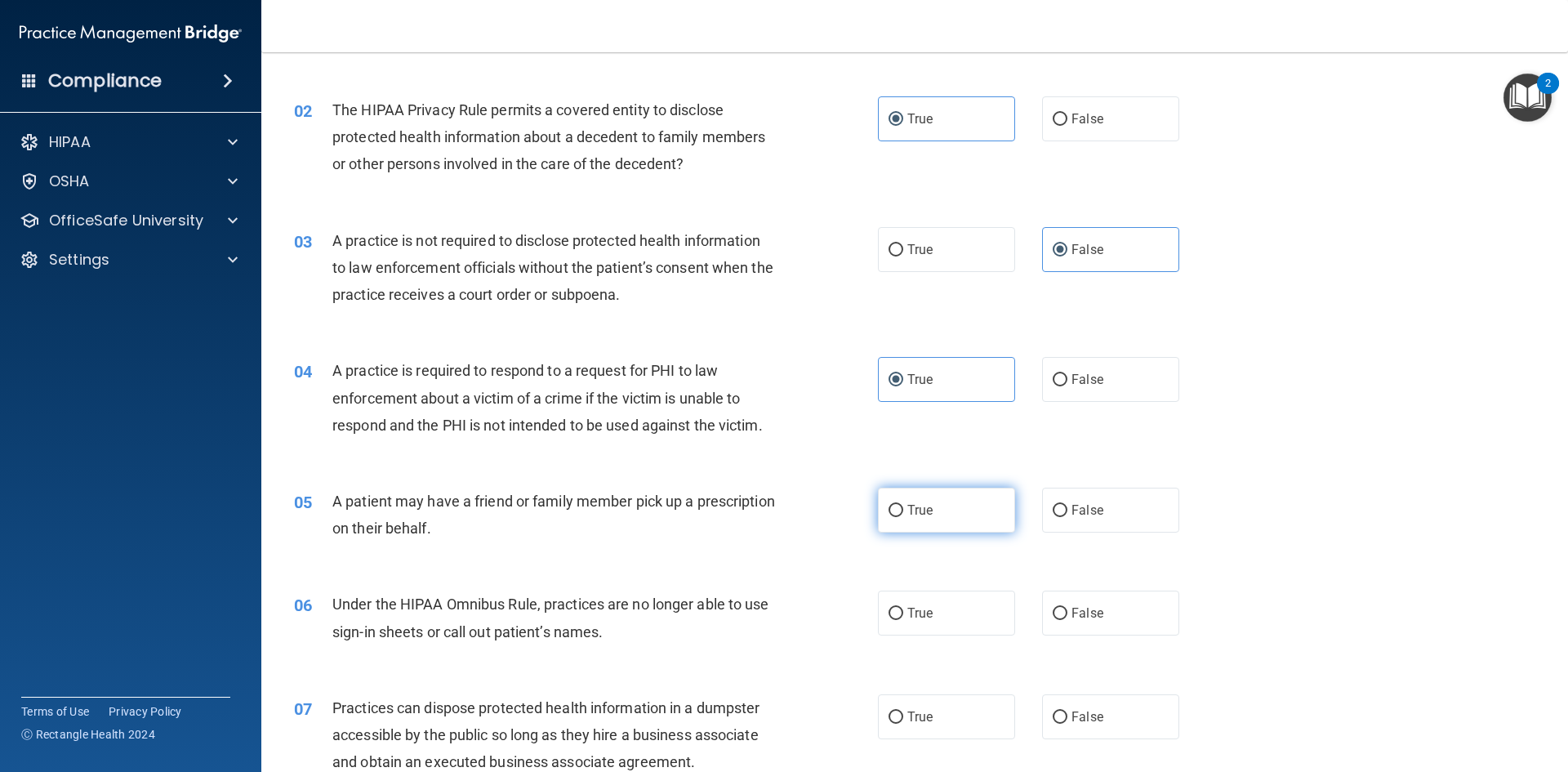
drag, startPoint x: 982, startPoint y: 554, endPoint x: 975, endPoint y: 509, distance: 45.5
click at [982, 553] on div "05 A patient may have a friend or family member pick up a prescription on their…" at bounding box center [915, 519] width 1266 height 103
click at [962, 474] on div "05 A patient may have a friend or family member pick up a prescription on their…" at bounding box center [915, 519] width 1266 height 103
click at [955, 497] on label "True" at bounding box center [946, 509] width 137 height 45
click at [903, 505] on input "True" at bounding box center [895, 511] width 15 height 12
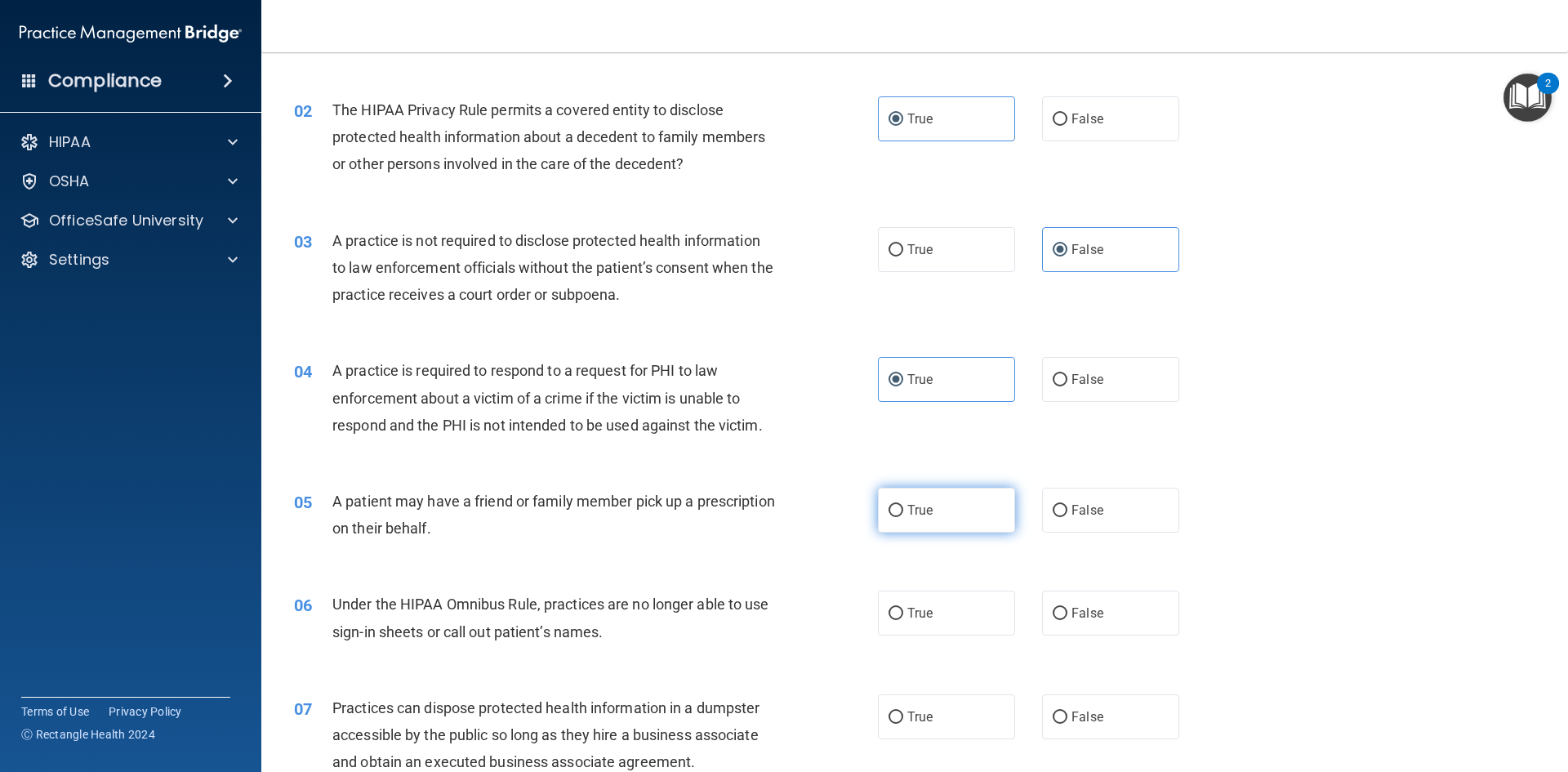
radio input "true"
click at [1165, 613] on label "False" at bounding box center [1110, 612] width 137 height 45
click at [1067, 613] on input "False" at bounding box center [1060, 614] width 15 height 12
radio input "true"
click at [1110, 713] on label "False" at bounding box center [1110, 716] width 137 height 45
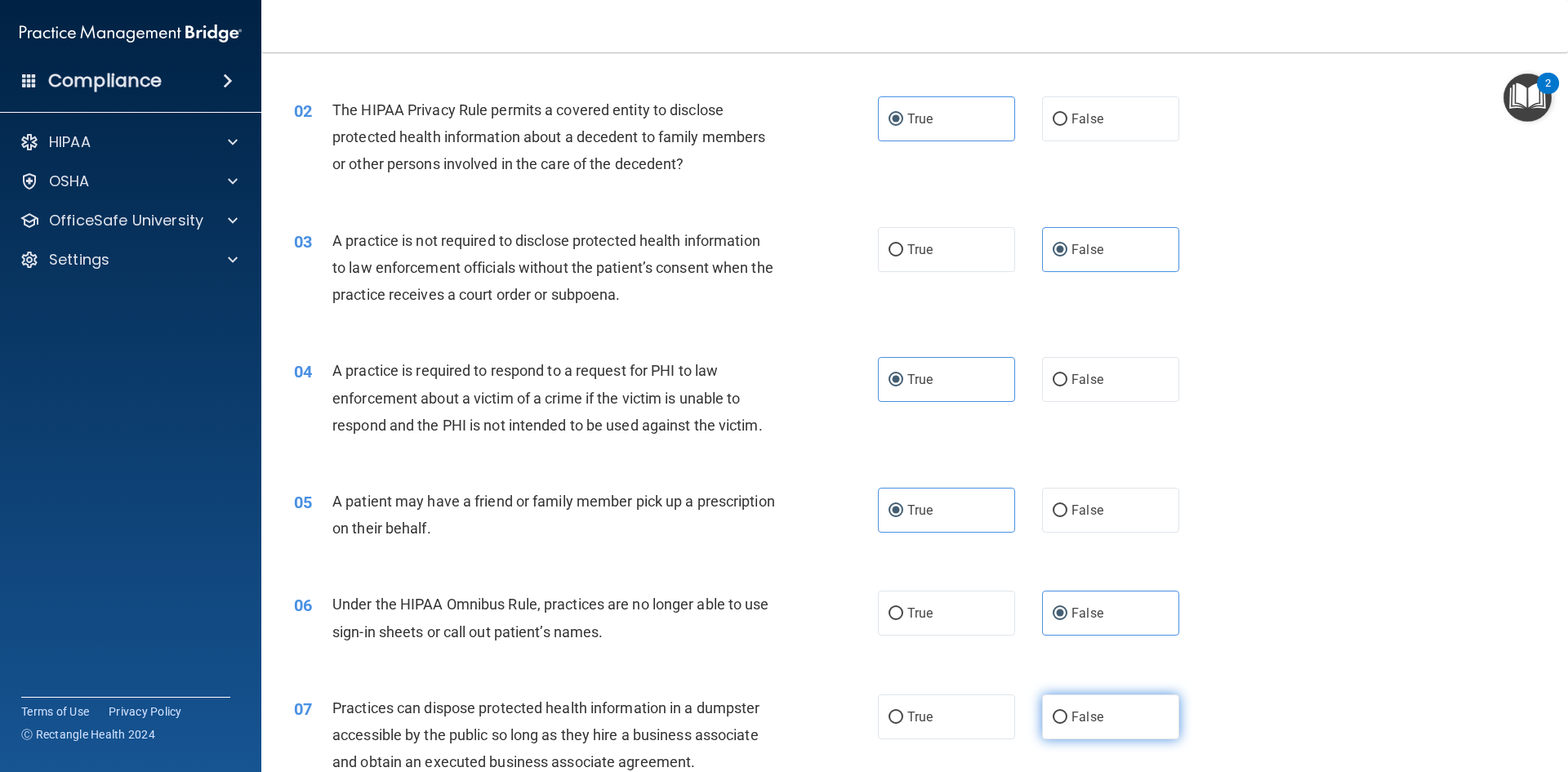
click at [1067, 713] on input "False" at bounding box center [1060, 717] width 15 height 12
radio input "true"
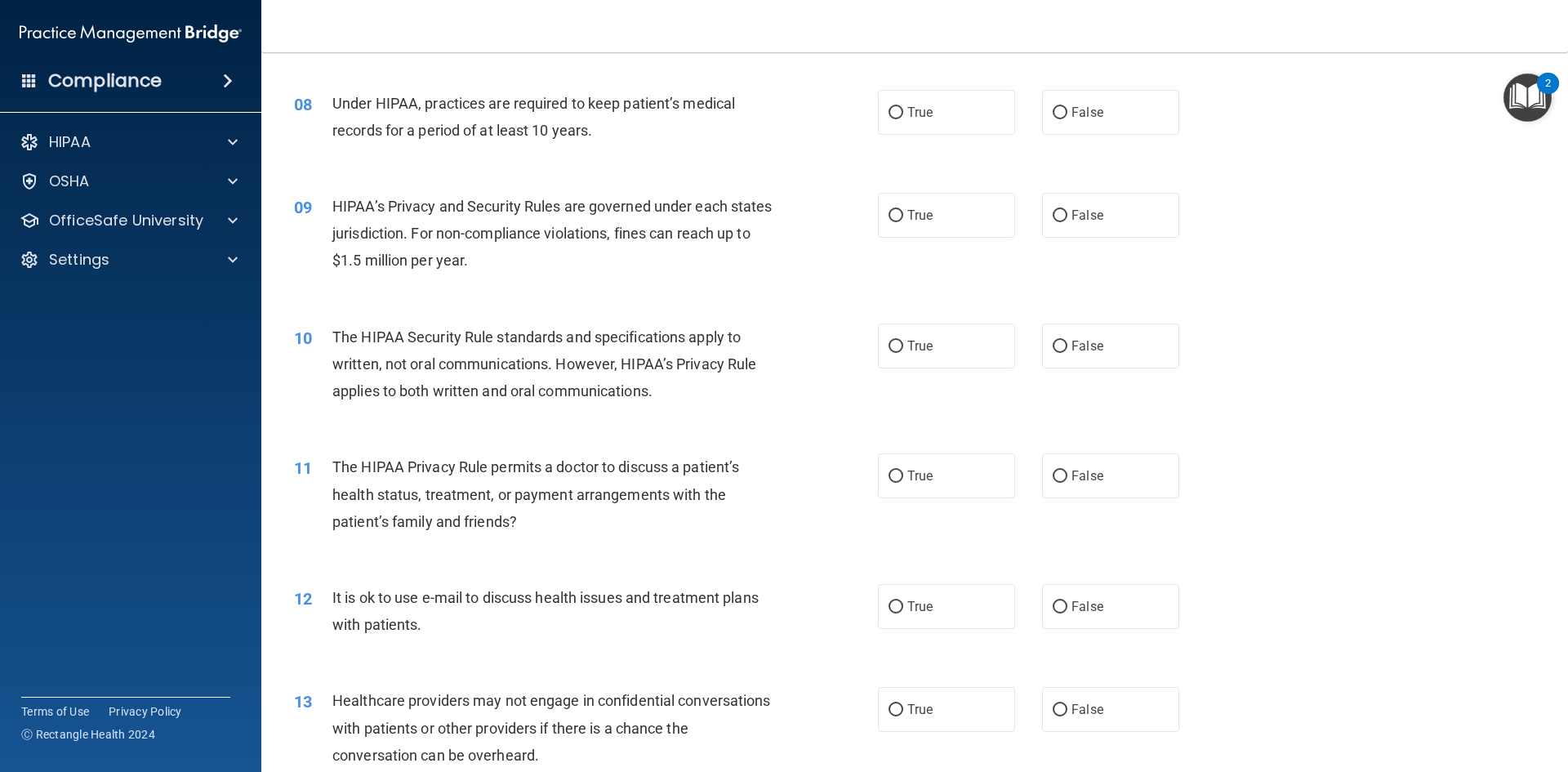
scroll to position [817, 0]
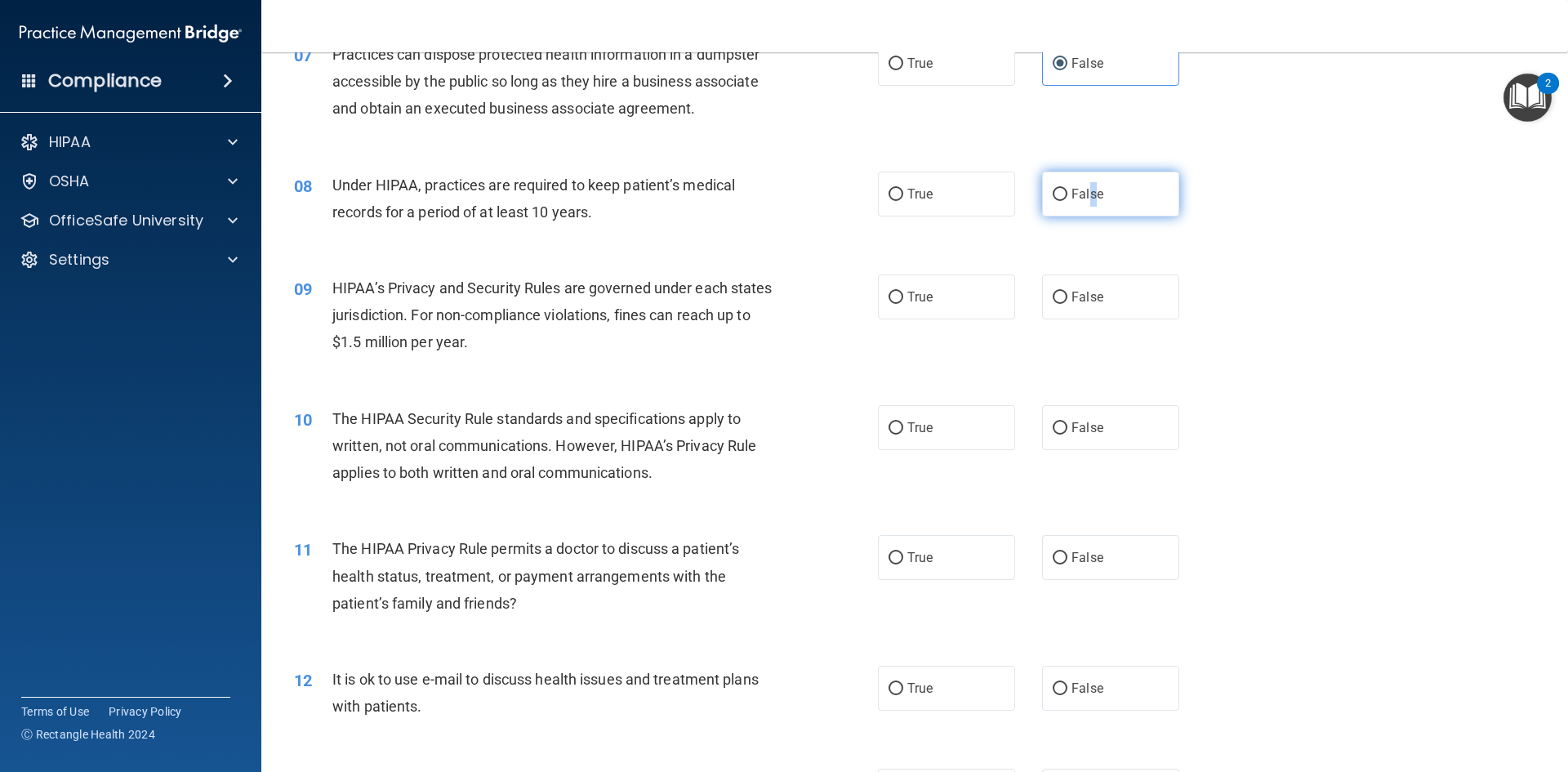
click at [1086, 200] on span "False" at bounding box center [1088, 194] width 31 height 16
click at [1091, 307] on label "False" at bounding box center [1110, 296] width 137 height 45
click at [1067, 304] on input "False" at bounding box center [1060, 298] width 15 height 12
radio input "true"
click at [1089, 190] on span "False" at bounding box center [1088, 194] width 31 height 16
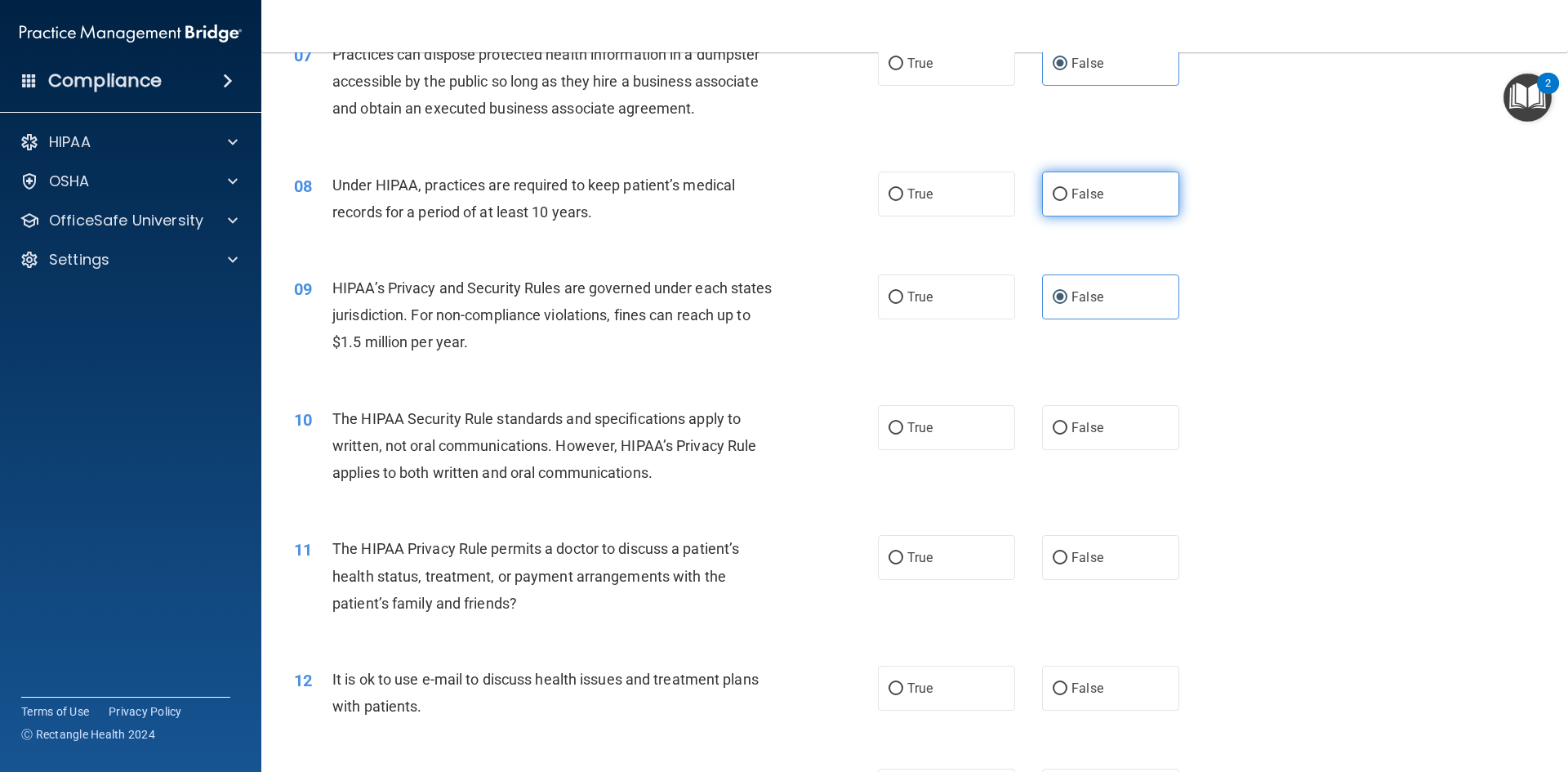
click at [1067, 190] on input "False" at bounding box center [1060, 195] width 15 height 12
radio input "true"
click at [926, 441] on label "True" at bounding box center [946, 427] width 137 height 45
click at [903, 434] on input "True" at bounding box center [895, 428] width 15 height 12
radio input "true"
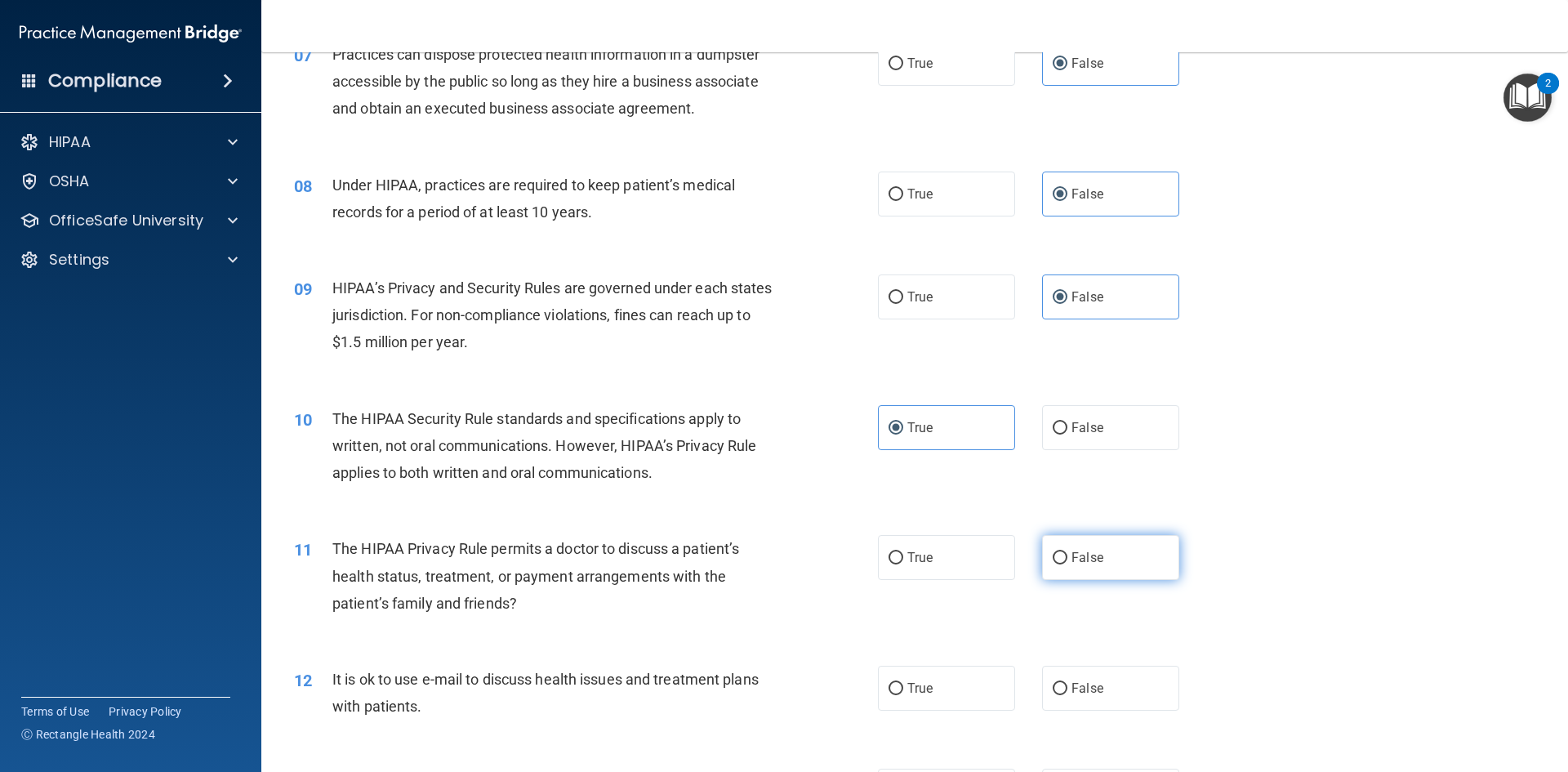
click at [1064, 545] on label "False" at bounding box center [1110, 556] width 137 height 45
click at [1064, 552] on input "False" at bounding box center [1060, 558] width 15 height 12
radio input "true"
click at [1072, 686] on span "False" at bounding box center [1088, 688] width 31 height 16
click at [1067, 686] on input "False" at bounding box center [1060, 689] width 15 height 12
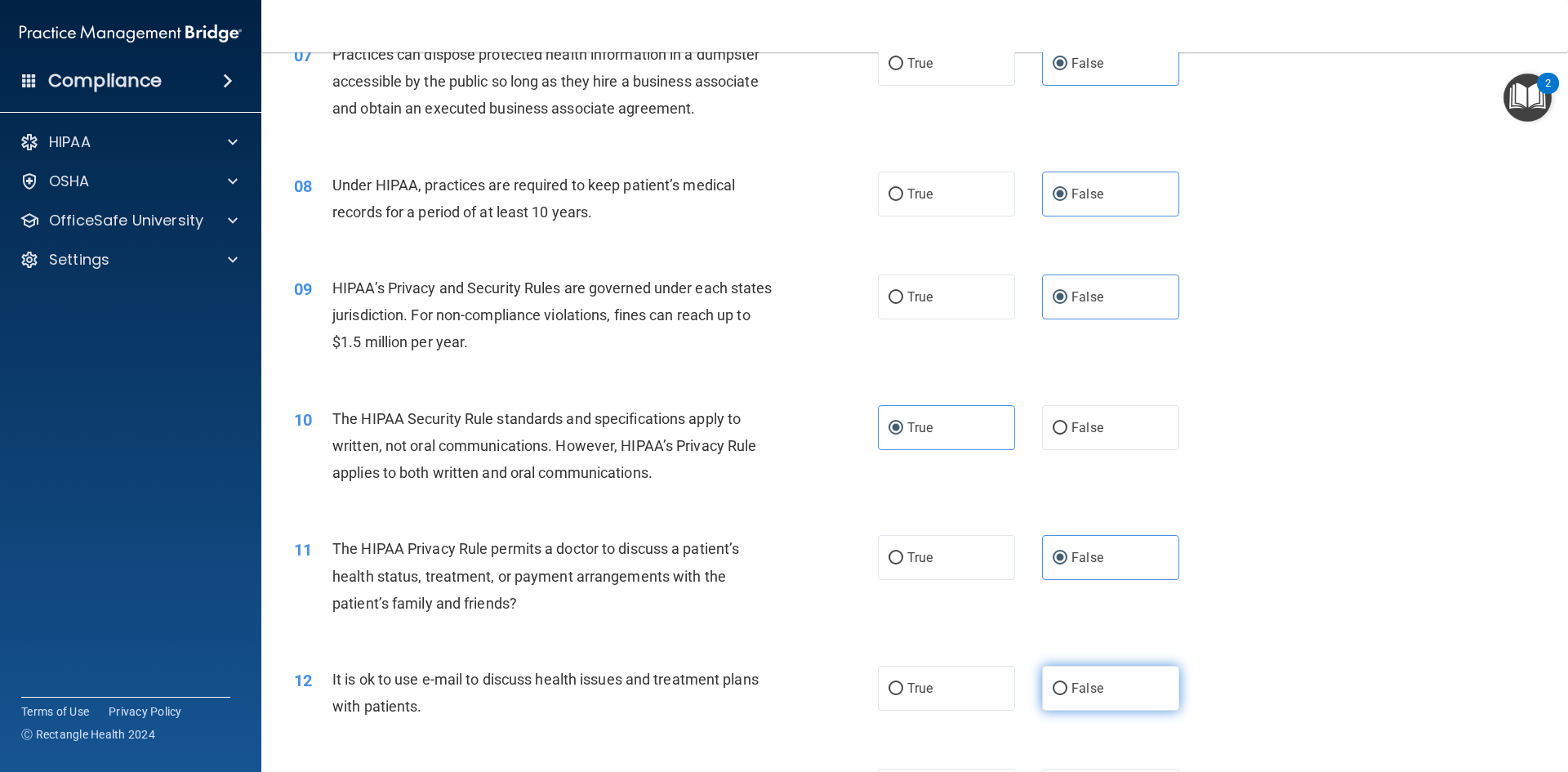
radio input "true"
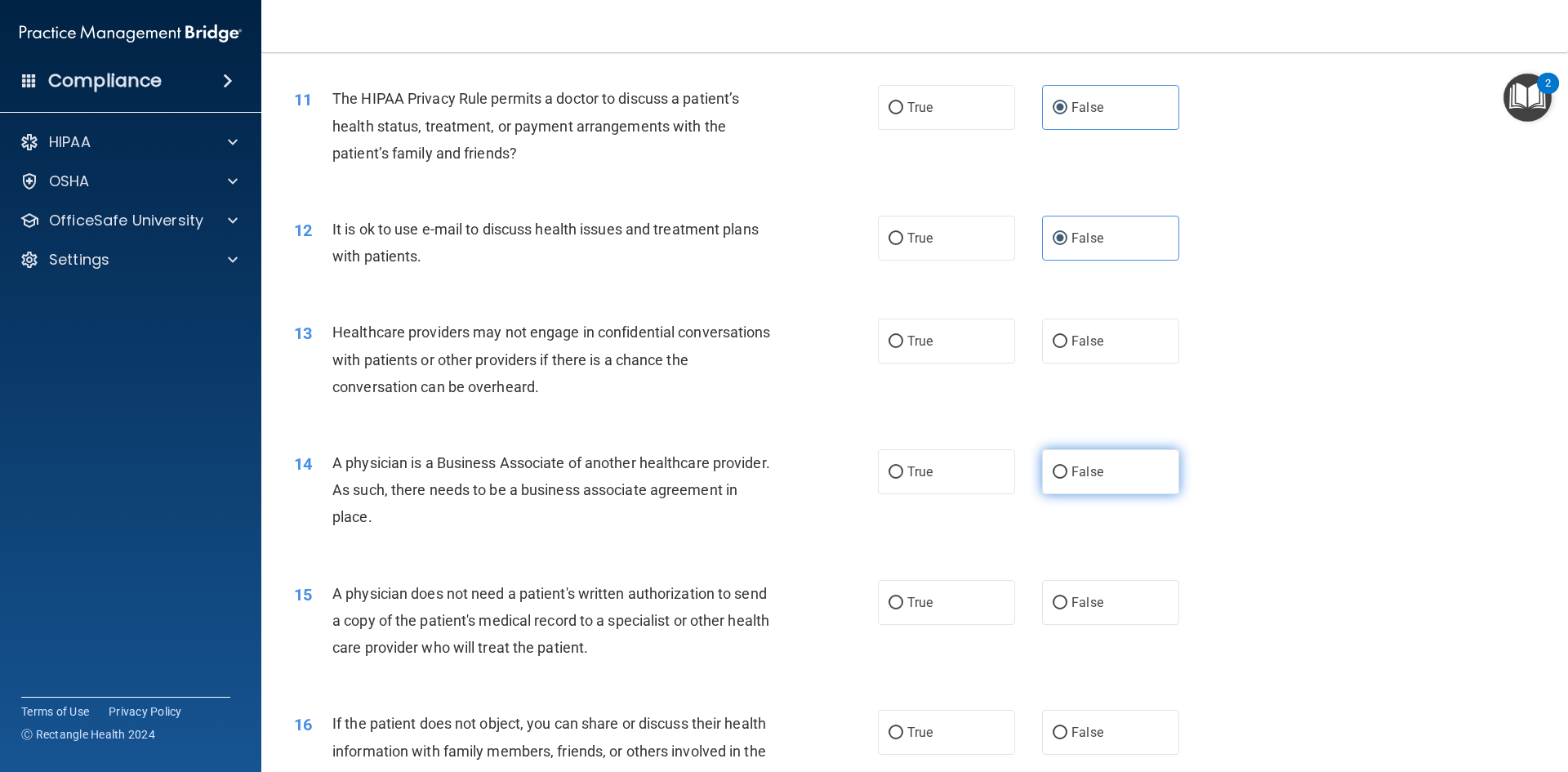
scroll to position [1306, 0]
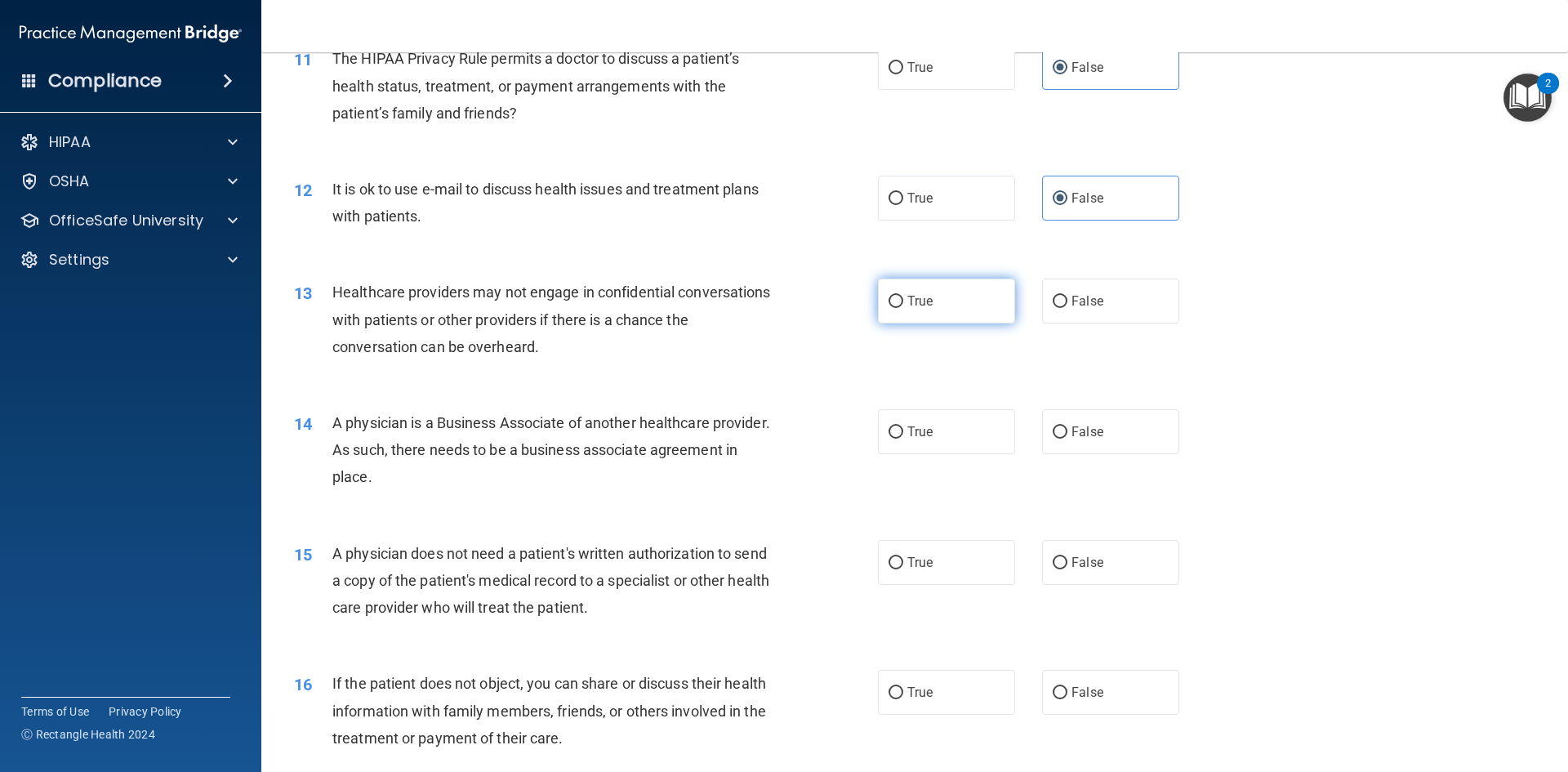
click at [915, 308] on label "True" at bounding box center [946, 300] width 137 height 45
click at [903, 308] on input "True" at bounding box center [895, 302] width 15 height 12
radio input "true"
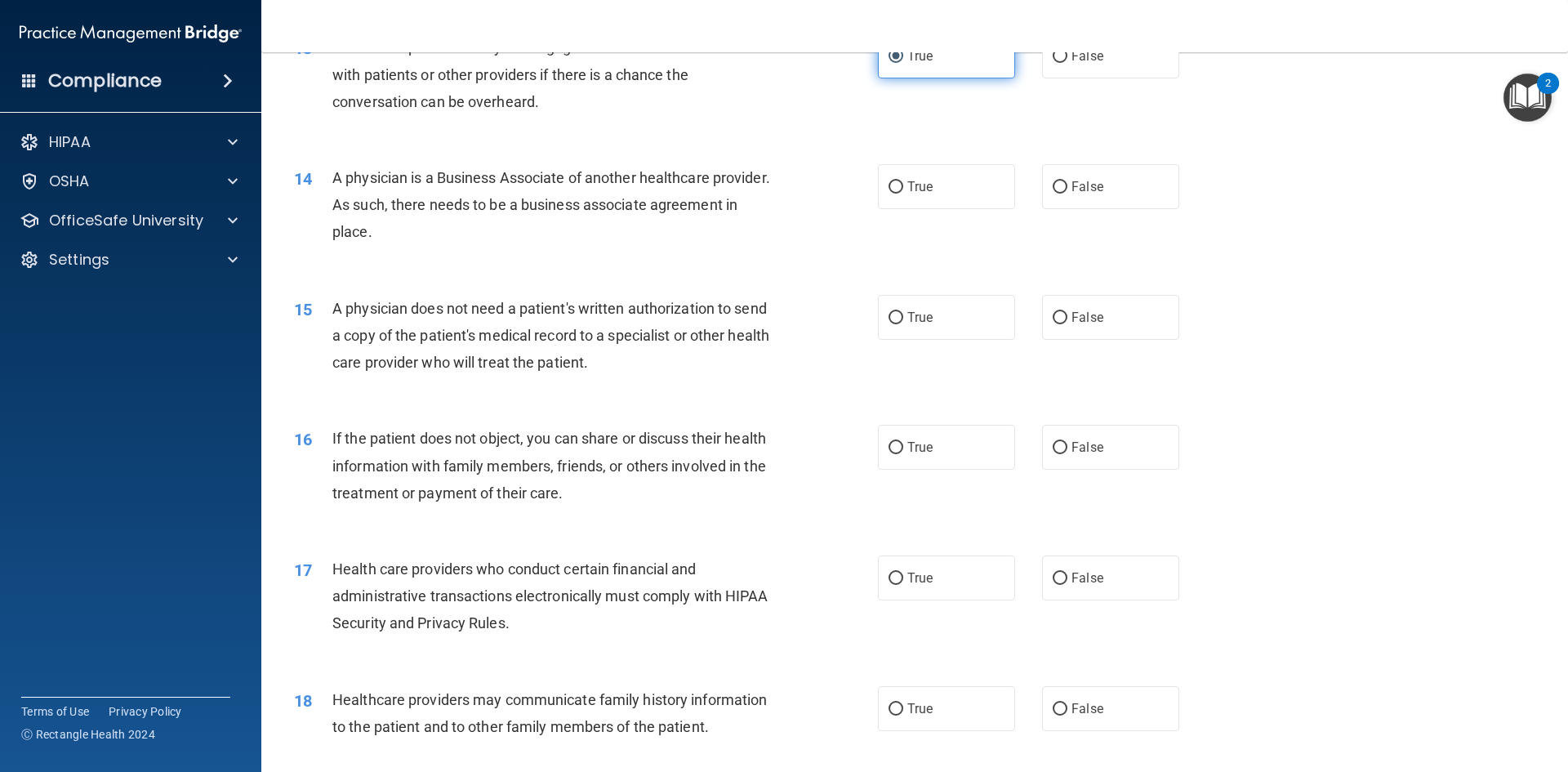
scroll to position [1633, 0]
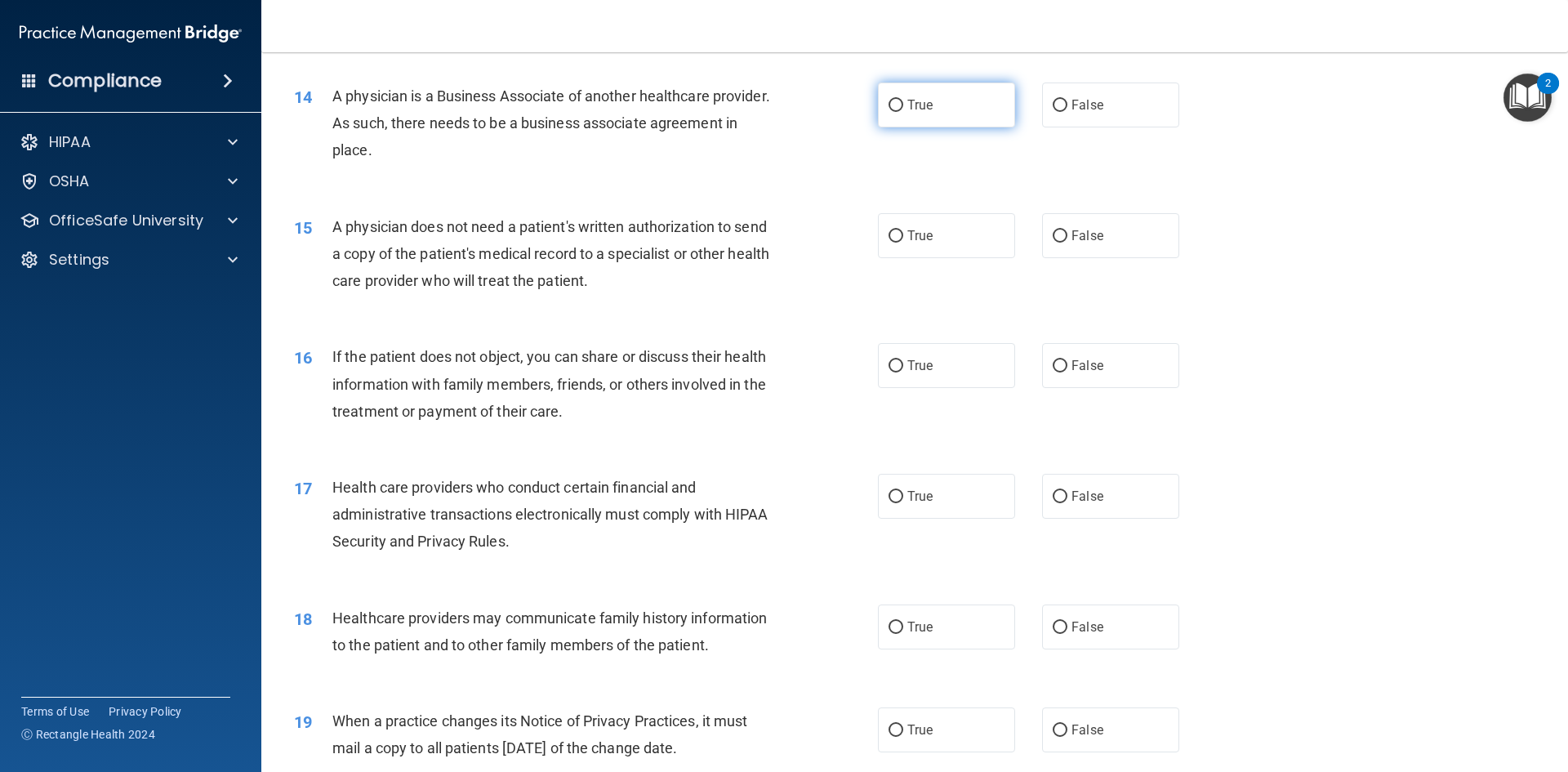
click at [923, 91] on label "True" at bounding box center [946, 104] width 137 height 45
click at [903, 100] on input "True" at bounding box center [895, 106] width 15 height 12
radio input "true"
click at [914, 223] on label "True" at bounding box center [946, 235] width 137 height 45
click at [903, 231] on input "True" at bounding box center [895, 237] width 15 height 12
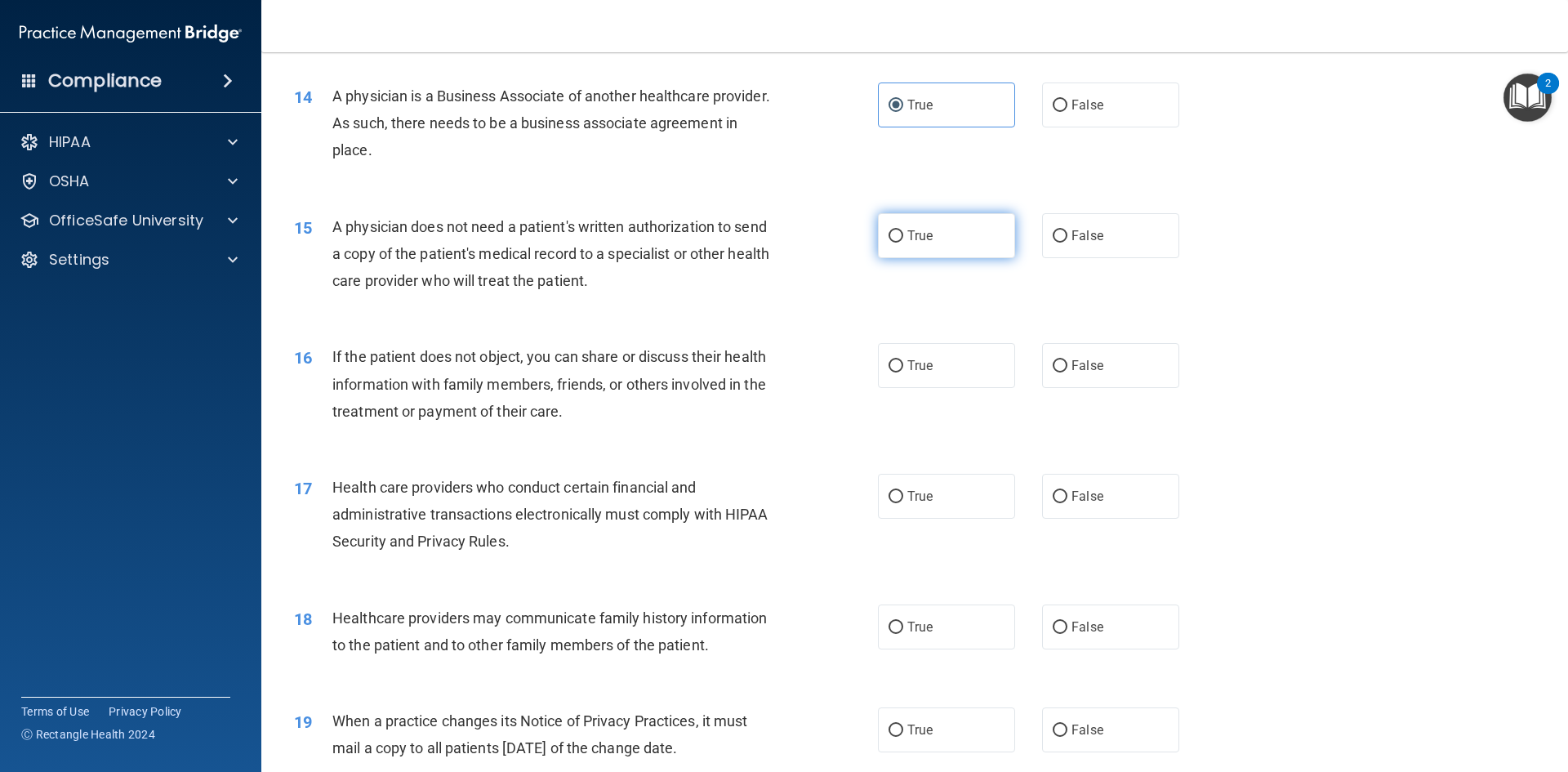
radio input "true"
click at [897, 348] on label "True" at bounding box center [946, 365] width 137 height 45
click at [897, 360] on input "True" at bounding box center [895, 366] width 15 height 12
radio input "true"
drag, startPoint x: 938, startPoint y: 486, endPoint x: 933, endPoint y: 479, distance: 8.6
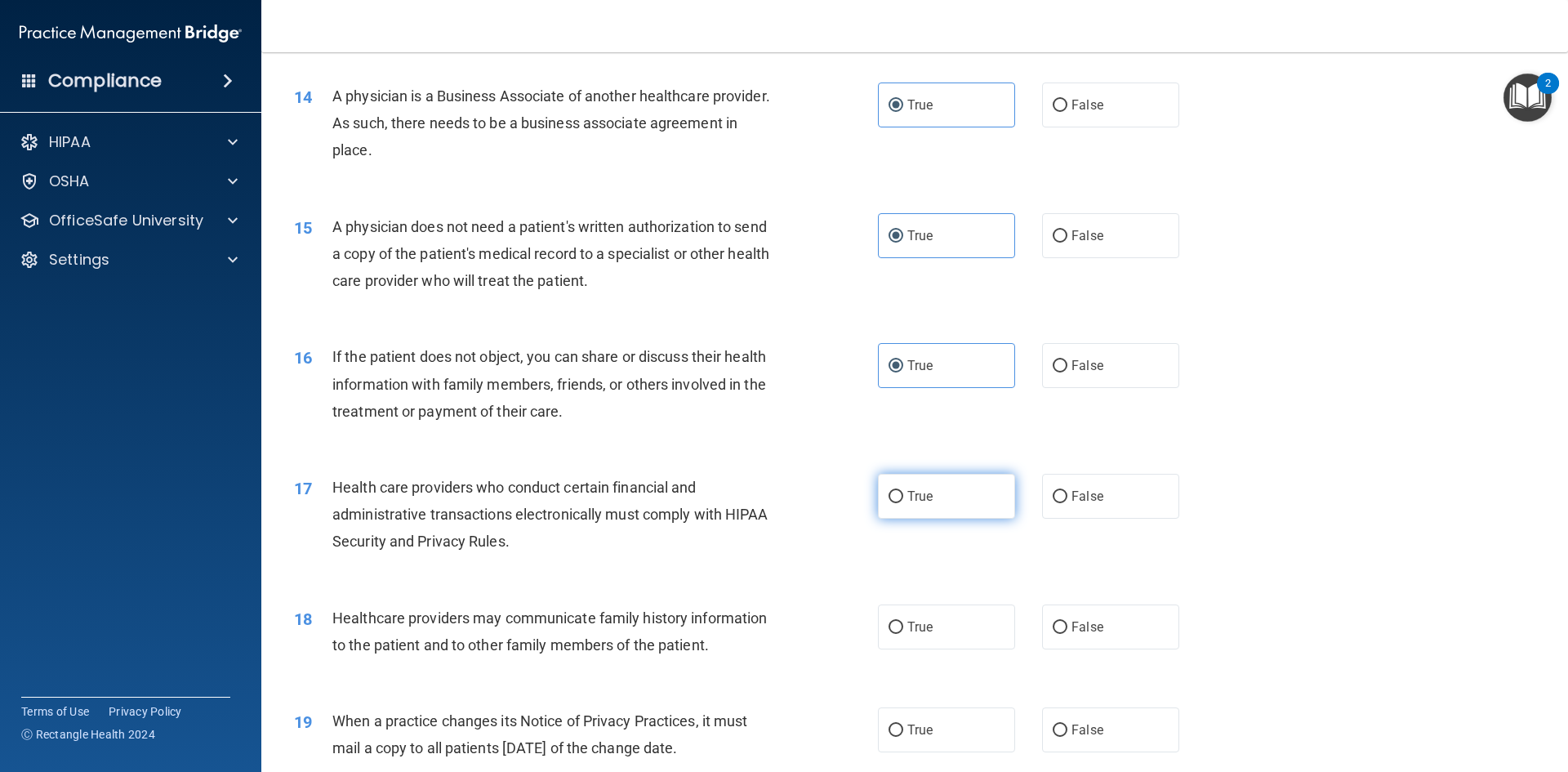
click at [936, 481] on label "True" at bounding box center [946, 495] width 137 height 45
click at [903, 491] on input "True" at bounding box center [895, 497] width 15 height 12
radio input "true"
click at [919, 597] on div "18 Healthcare providers may communicate family history information to the patie…" at bounding box center [915, 636] width 1266 height 103
click at [1076, 718] on label "False" at bounding box center [1110, 729] width 137 height 45
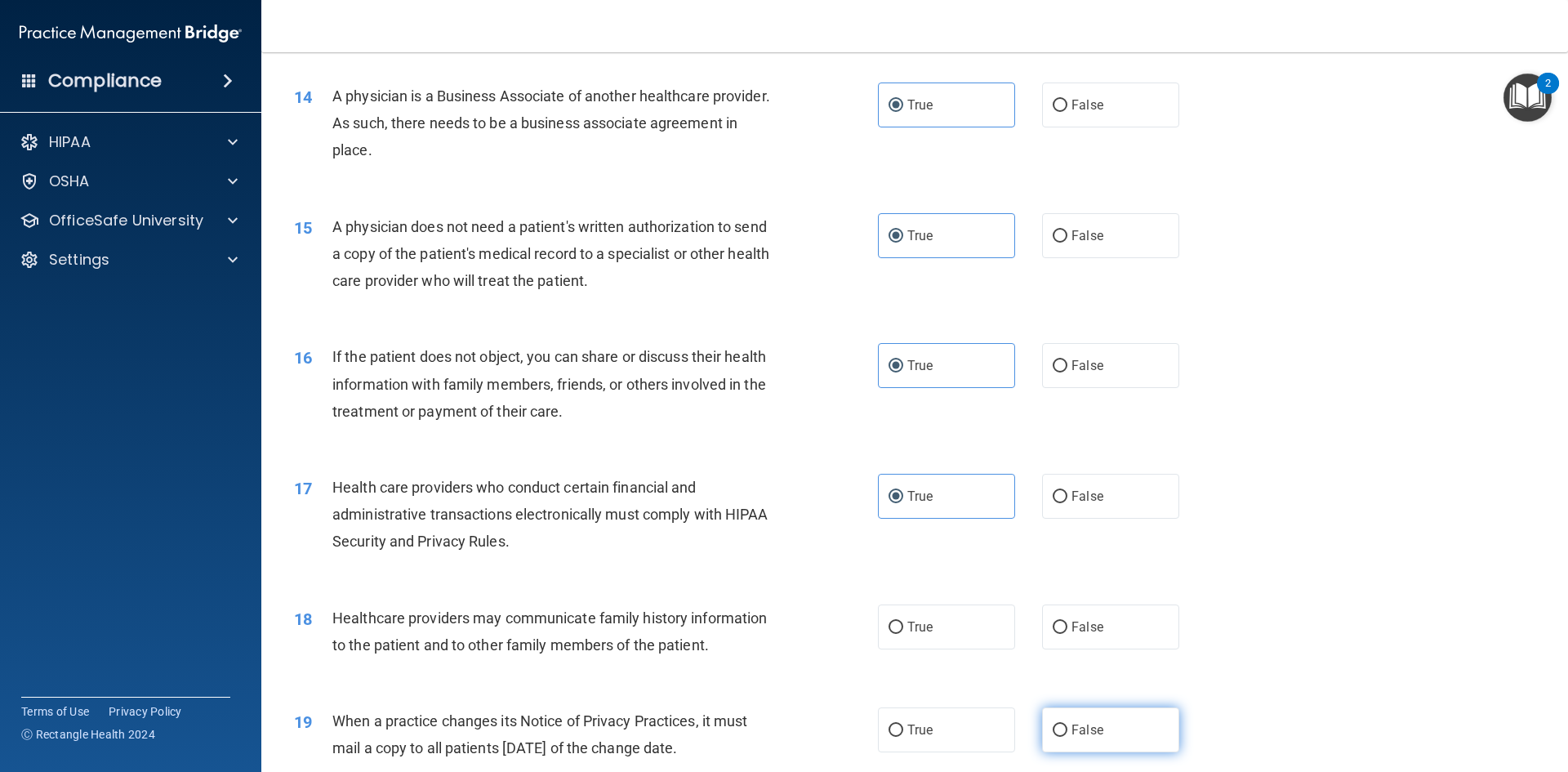
click at [1067, 724] on input "False" at bounding box center [1060, 730] width 15 height 12
radio input "true"
drag, startPoint x: 947, startPoint y: 649, endPoint x: 943, endPoint y: 638, distance: 11.7
click at [944, 646] on div "18 Healthcare providers may communicate family history information to the patie…" at bounding box center [915, 636] width 1266 height 103
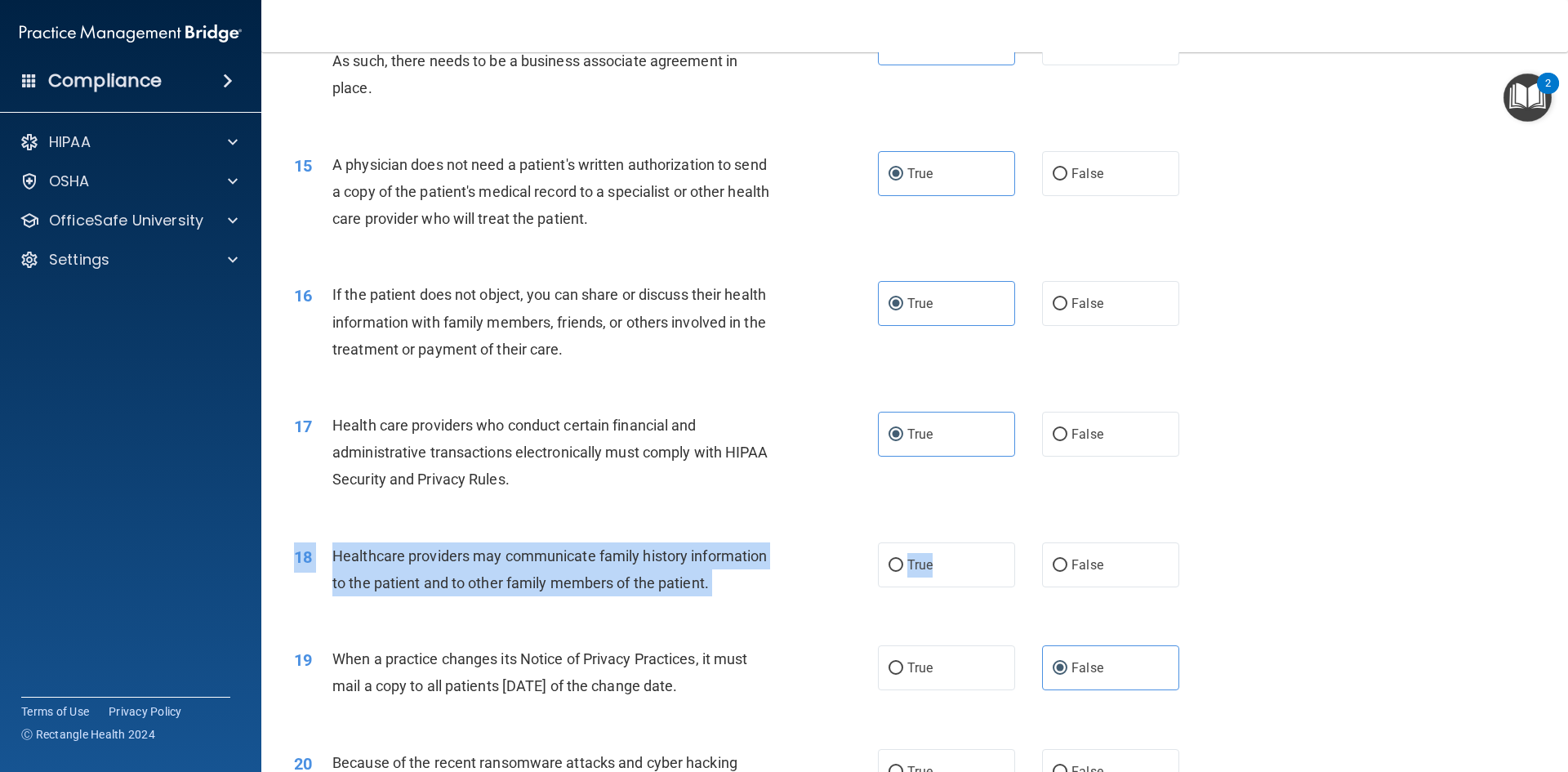
scroll to position [1796, 0]
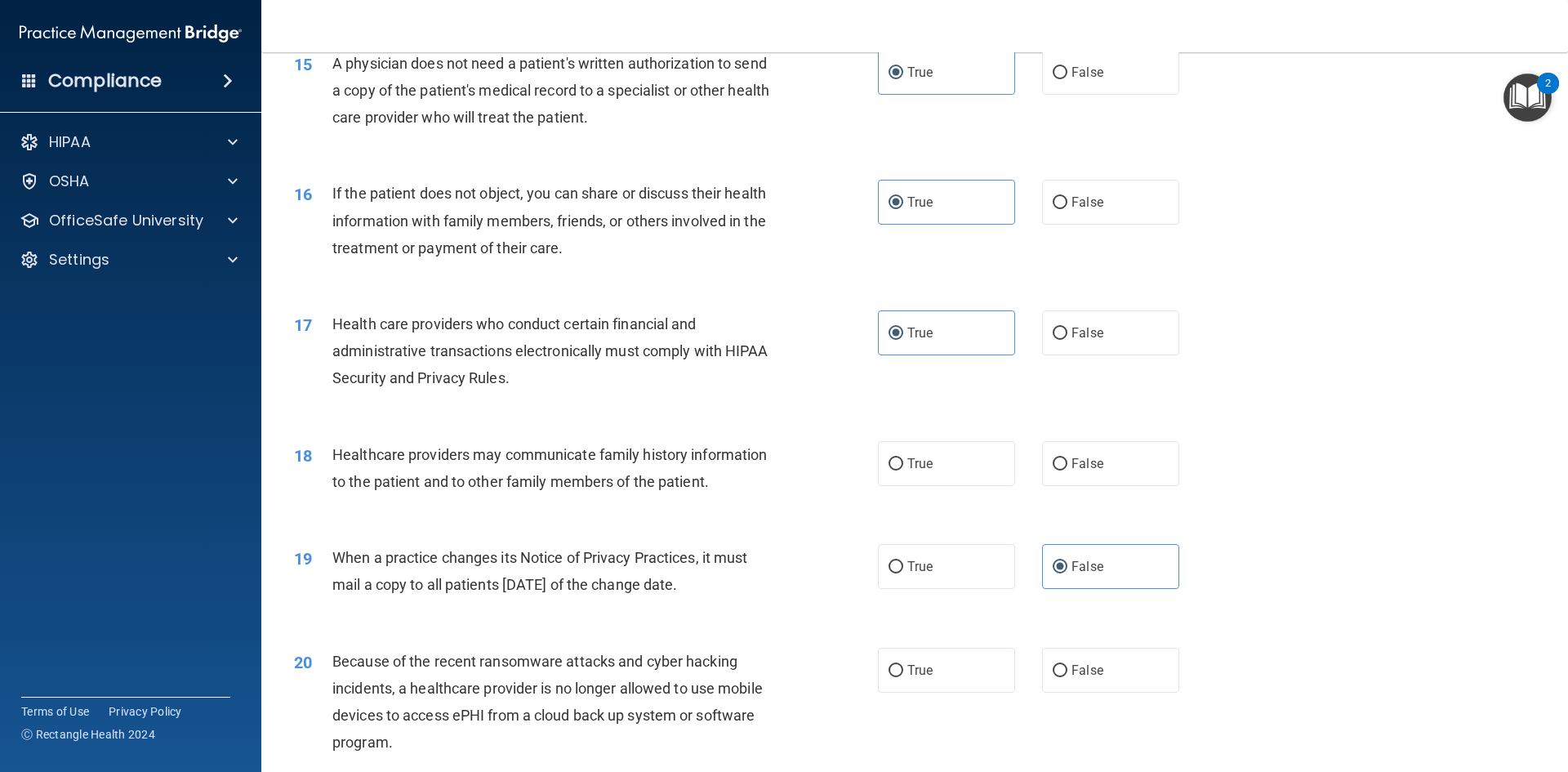
click at [929, 493] on div "18 Healthcare providers may communicate family history information to the patie…" at bounding box center [915, 472] width 1266 height 103
click at [923, 484] on label "True" at bounding box center [946, 463] width 137 height 45
click at [903, 471] on input "True" at bounding box center [895, 465] width 15 height 12
radio input "true"
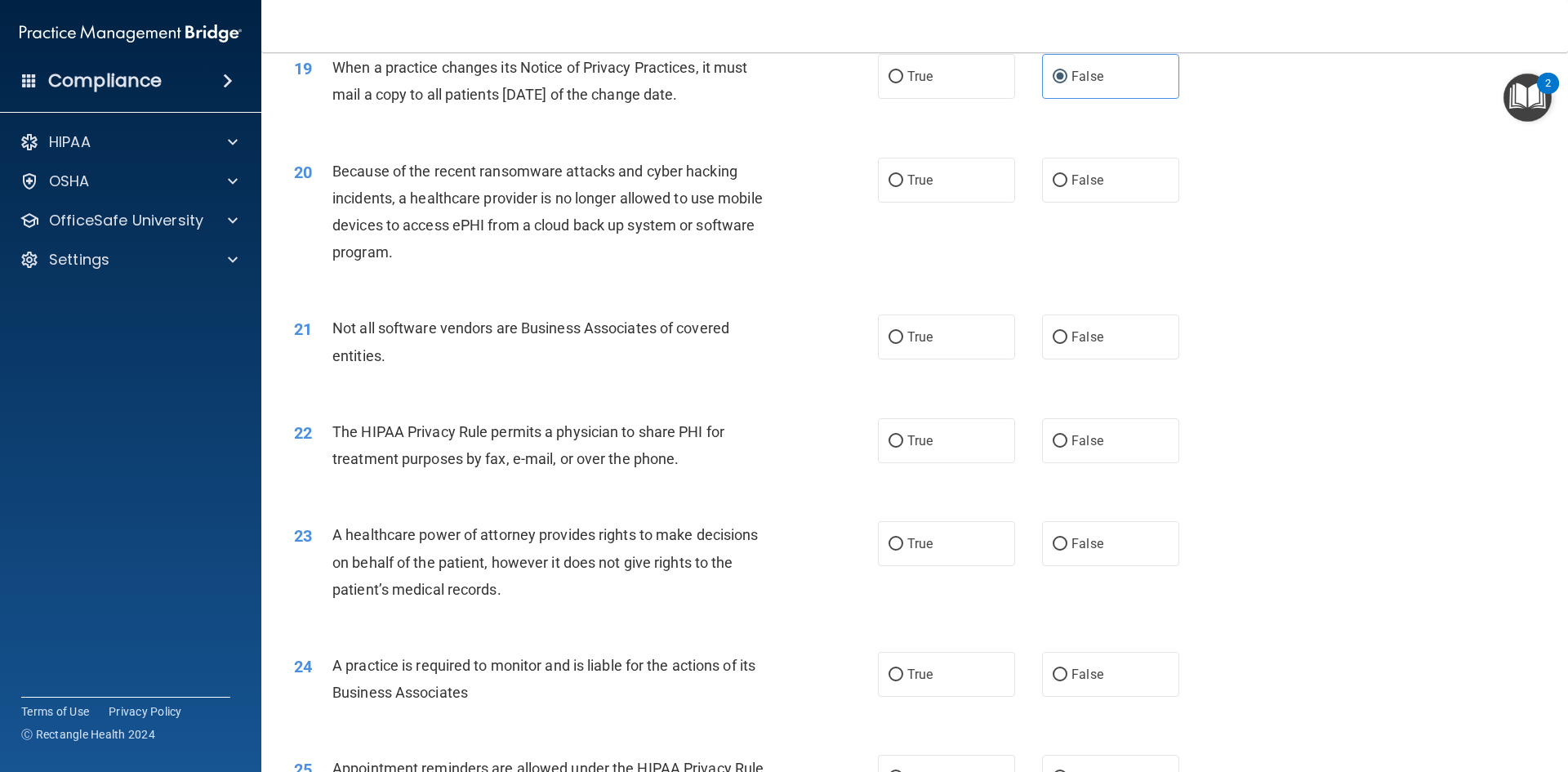
scroll to position [2368, 0]
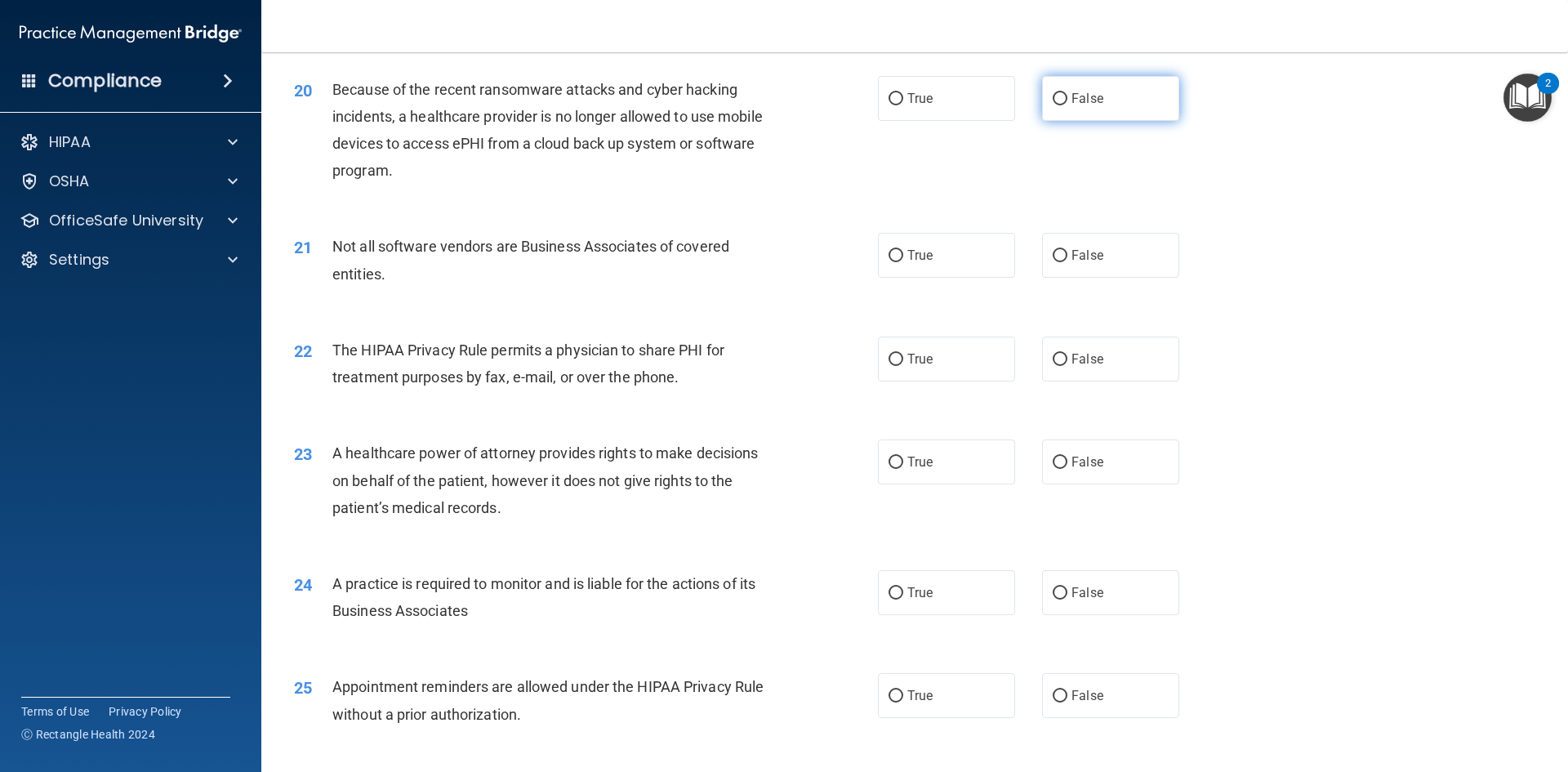
click at [1123, 87] on label "False" at bounding box center [1110, 98] width 137 height 45
click at [1067, 93] on input "False" at bounding box center [1060, 100] width 15 height 12
radio input "true"
click at [938, 246] on label "True" at bounding box center [946, 255] width 137 height 45
click at [903, 250] on input "True" at bounding box center [895, 256] width 15 height 12
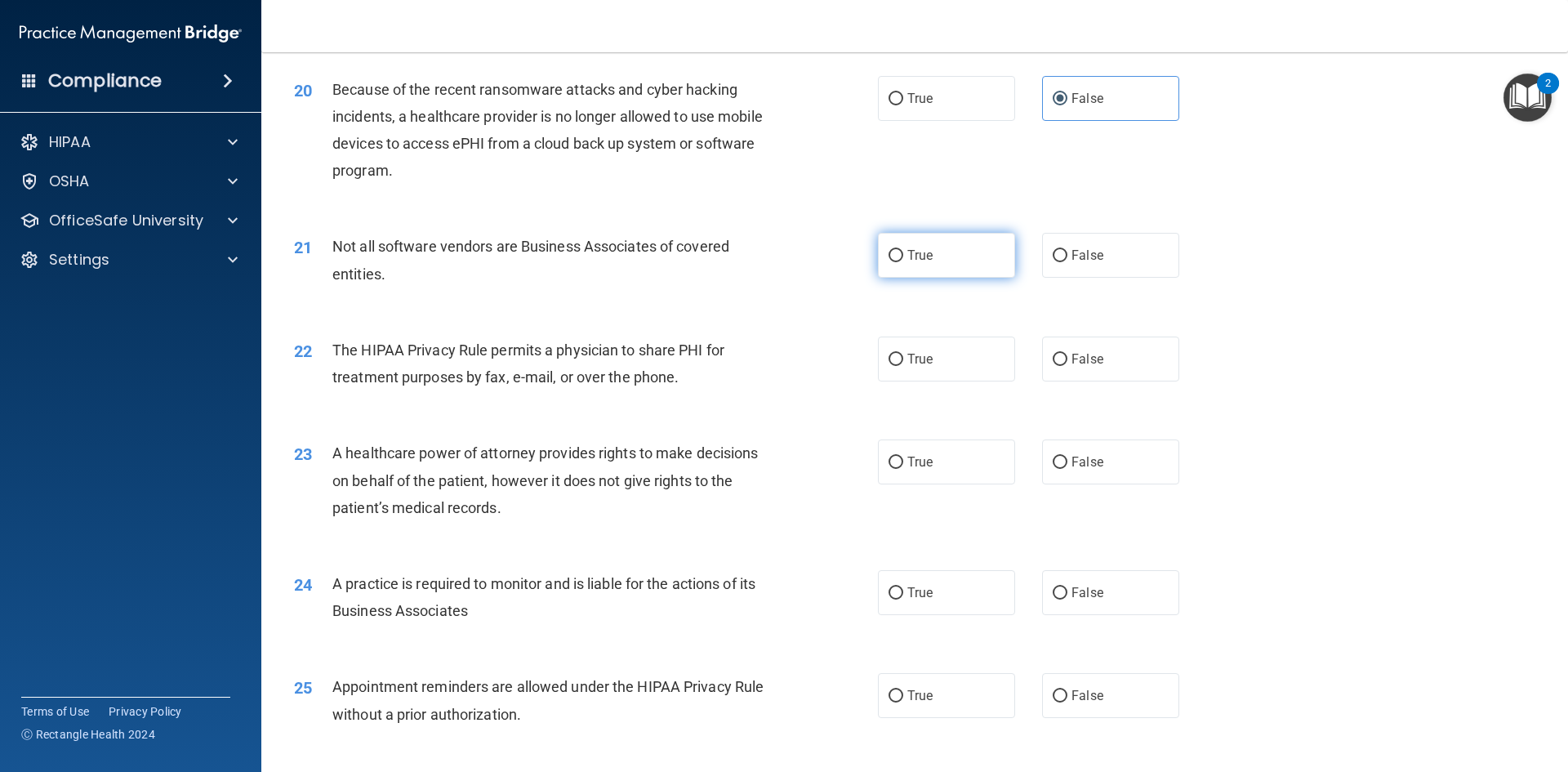
radio input "true"
click at [899, 360] on label "True" at bounding box center [946, 358] width 137 height 45
click at [899, 360] on input "True" at bounding box center [895, 360] width 15 height 12
radio input "true"
drag, startPoint x: 1068, startPoint y: 464, endPoint x: 1071, endPoint y: 472, distance: 8.5
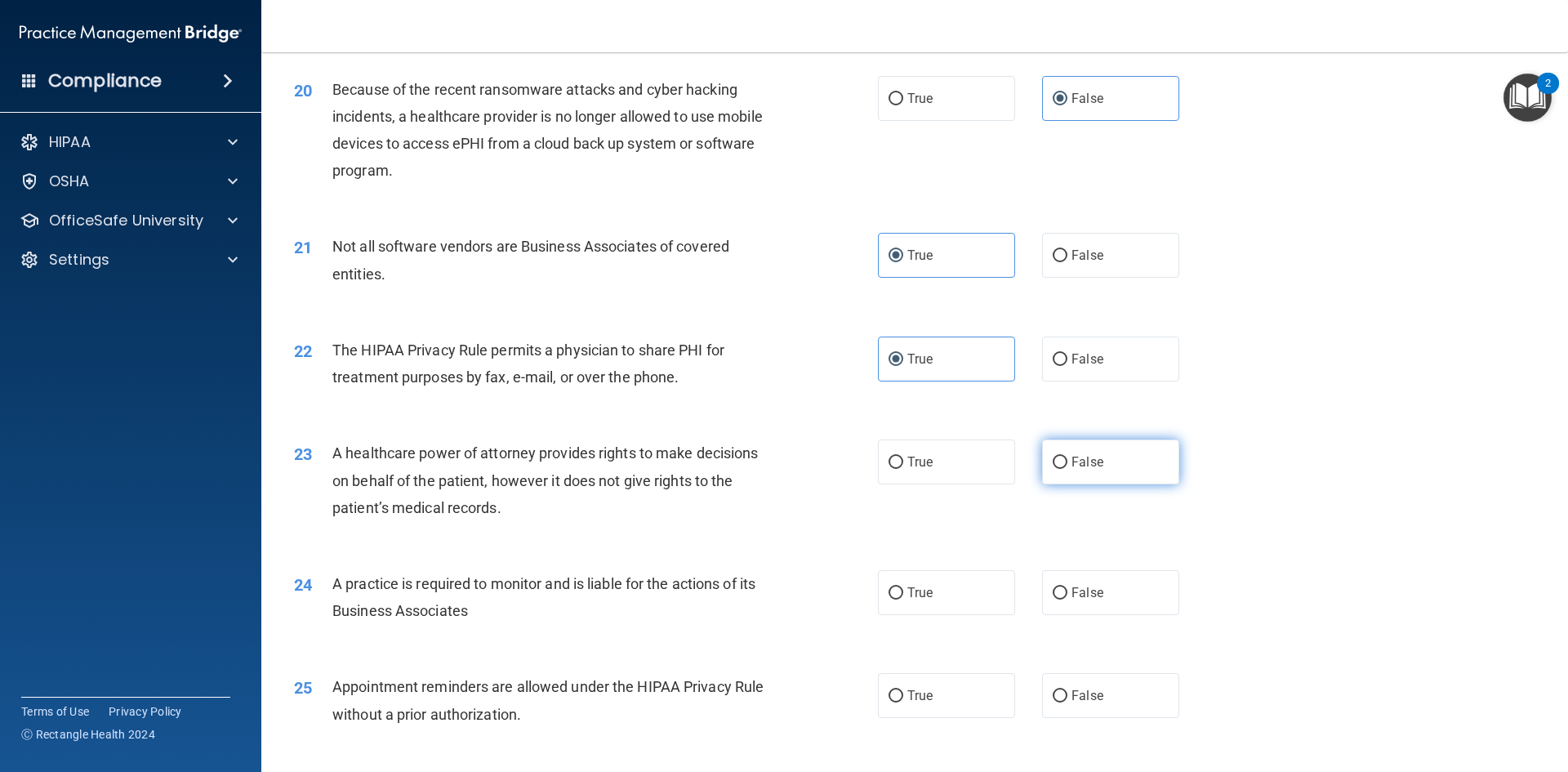
click at [1071, 472] on label "False" at bounding box center [1110, 461] width 137 height 45
click at [1067, 469] on input "False" at bounding box center [1060, 463] width 15 height 12
radio input "true"
click at [1100, 574] on label "False" at bounding box center [1110, 592] width 137 height 45
click at [1067, 587] on input "False" at bounding box center [1060, 593] width 15 height 12
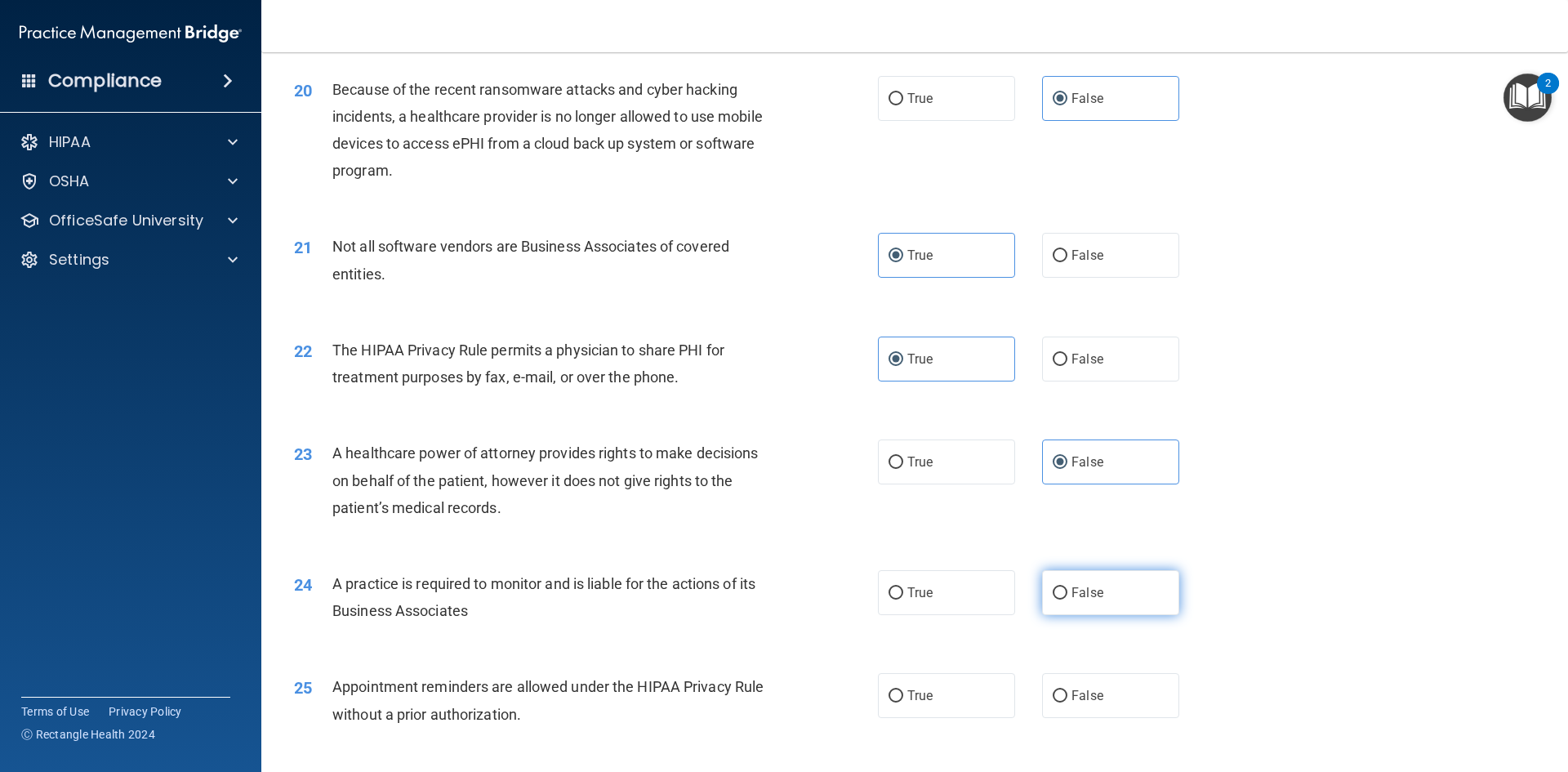
radio input "true"
click at [955, 681] on label "True" at bounding box center [946, 695] width 137 height 45
click at [903, 690] on input "True" at bounding box center [895, 696] width 15 height 12
radio input "true"
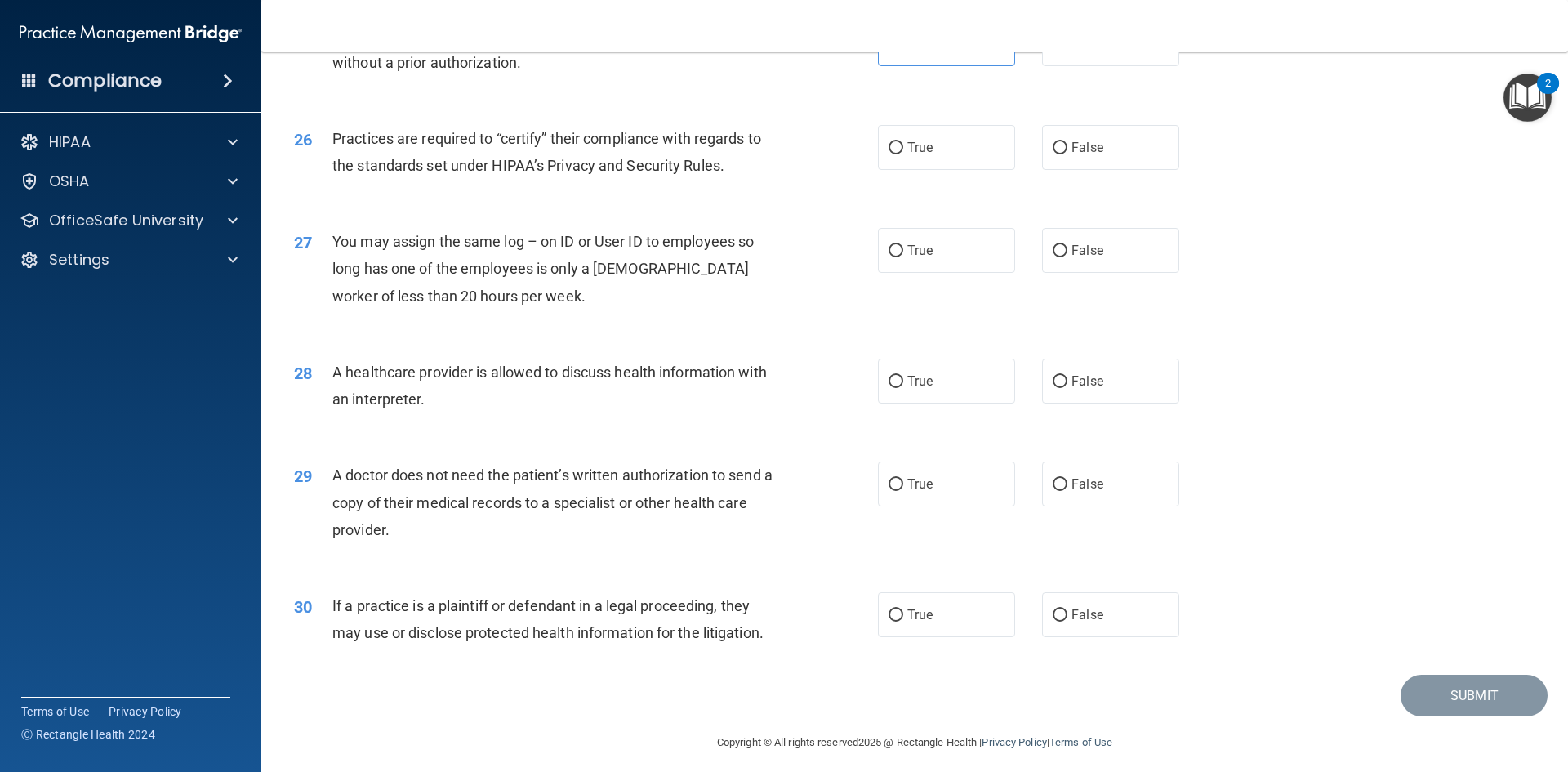
scroll to position [3029, 0]
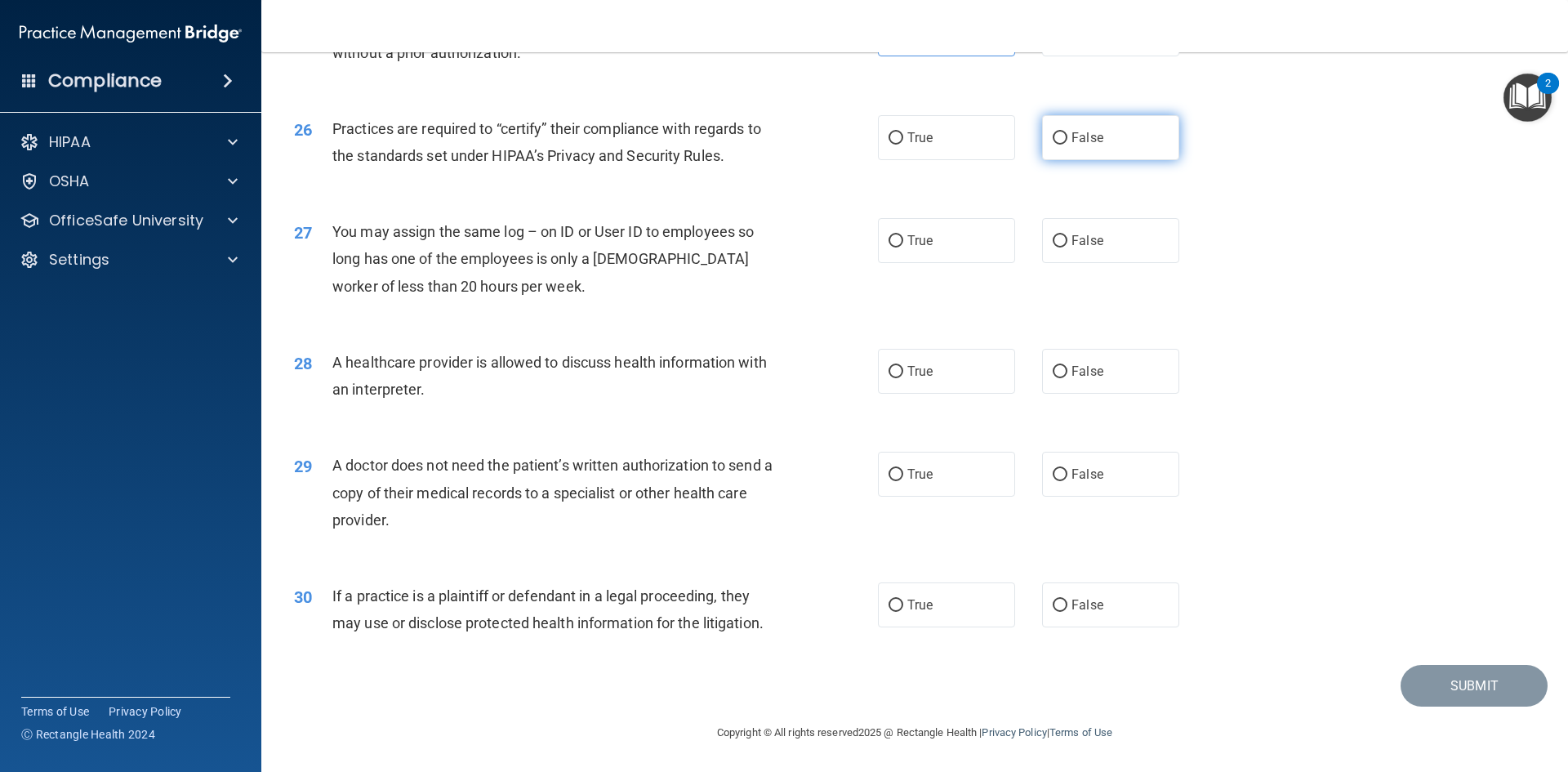
click at [1057, 156] on label "False" at bounding box center [1110, 137] width 137 height 45
click at [1057, 145] on input "False" at bounding box center [1060, 138] width 15 height 12
radio input "true"
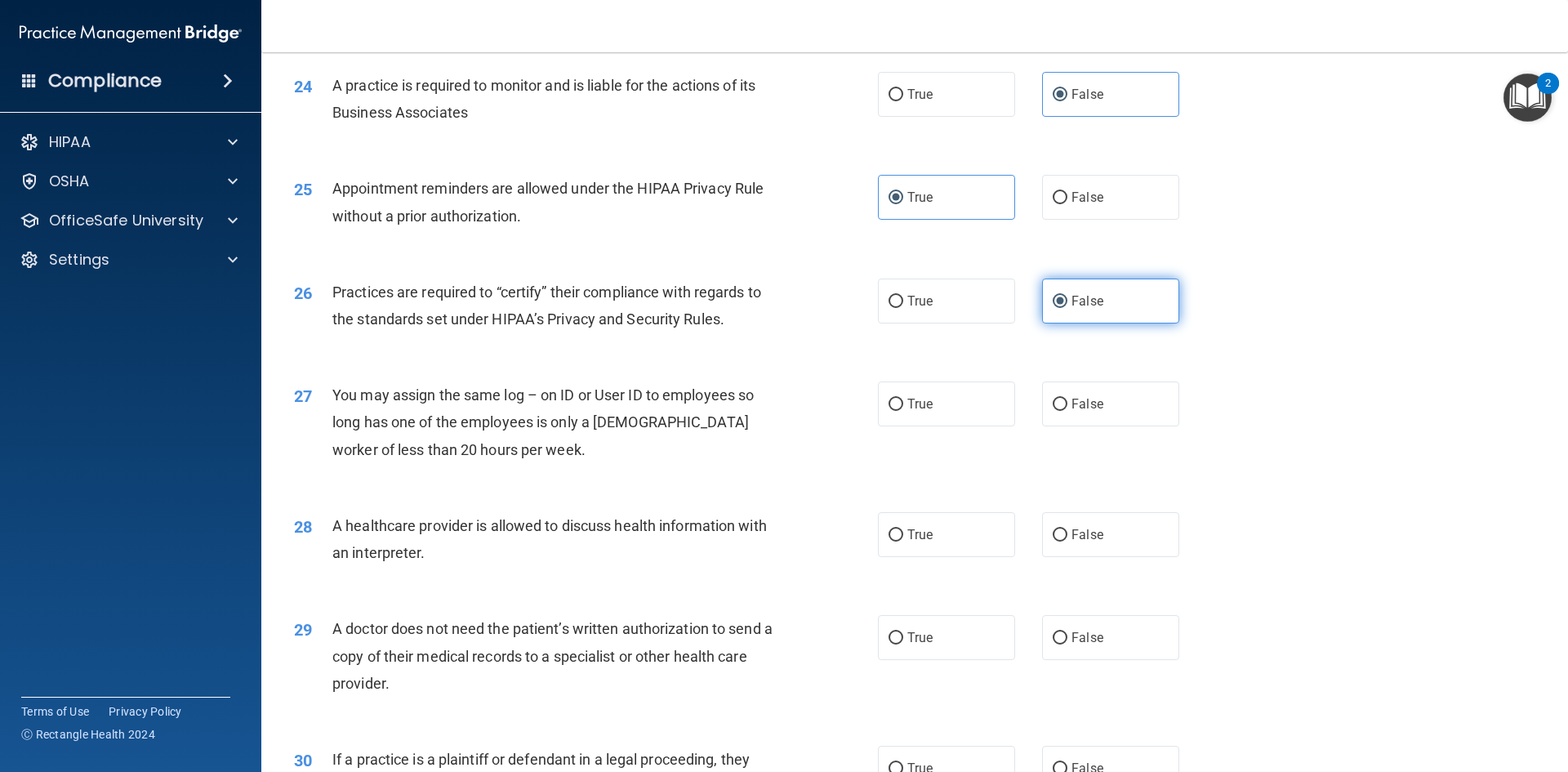
scroll to position [2948, 0]
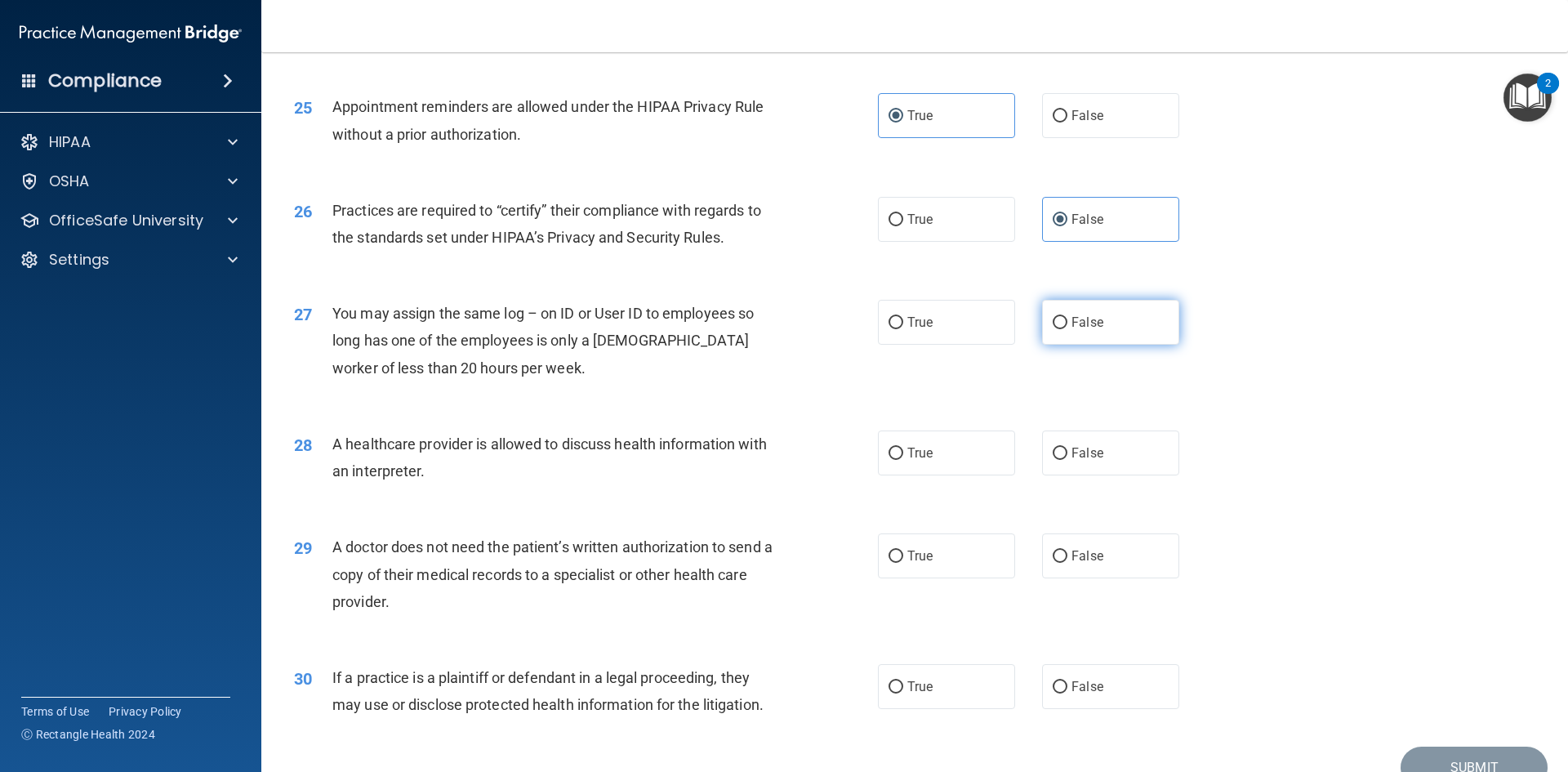
click at [1097, 329] on label "False" at bounding box center [1110, 321] width 137 height 45
click at [1067, 329] on input "False" at bounding box center [1060, 323] width 15 height 12
radio input "true"
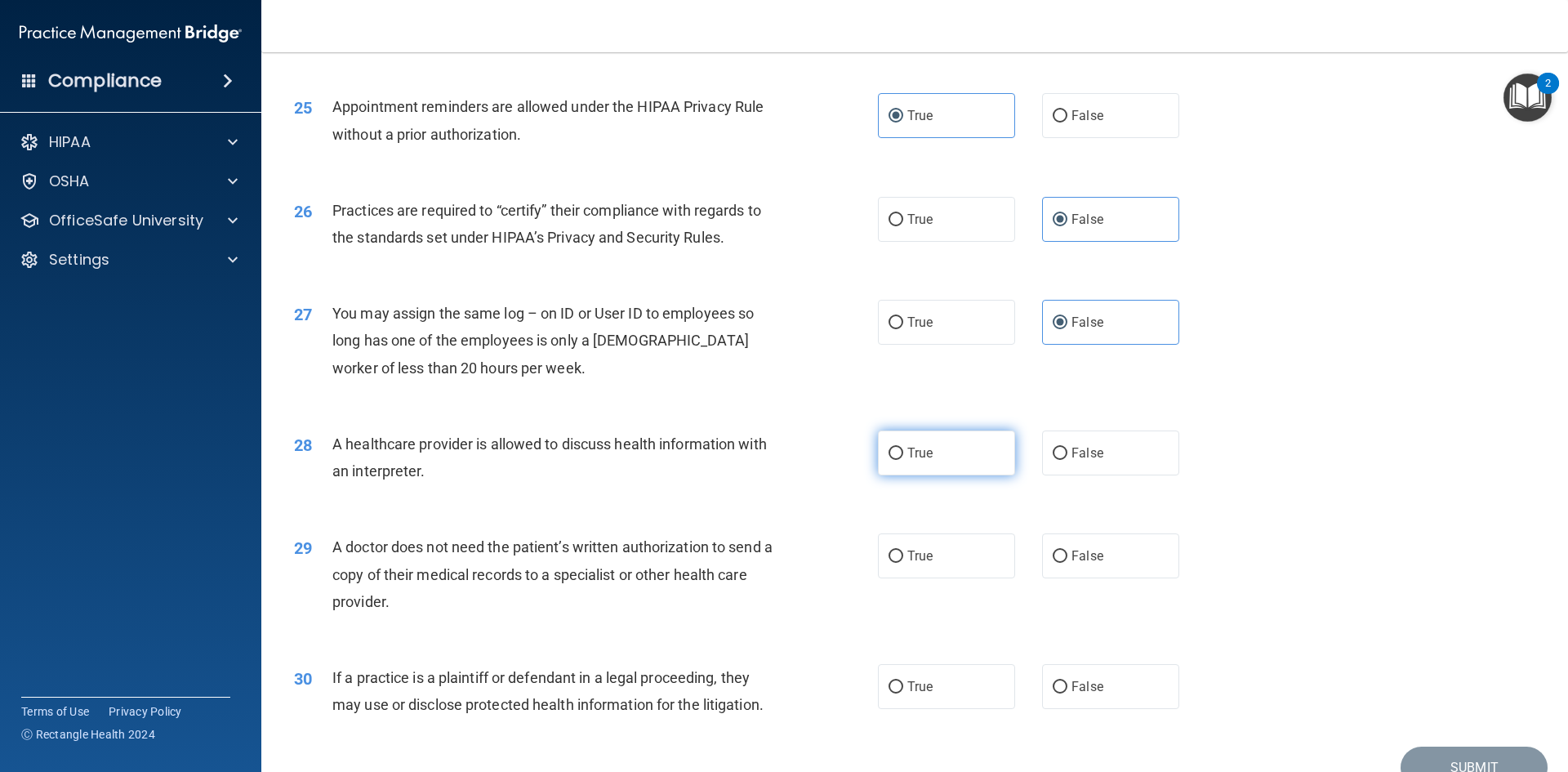
click at [937, 447] on label "True" at bounding box center [946, 452] width 137 height 45
click at [903, 447] on input "True" at bounding box center [895, 453] width 15 height 12
radio input "true"
click at [909, 570] on label "True" at bounding box center [946, 555] width 137 height 45
click at [903, 562] on input "True" at bounding box center [895, 556] width 15 height 12
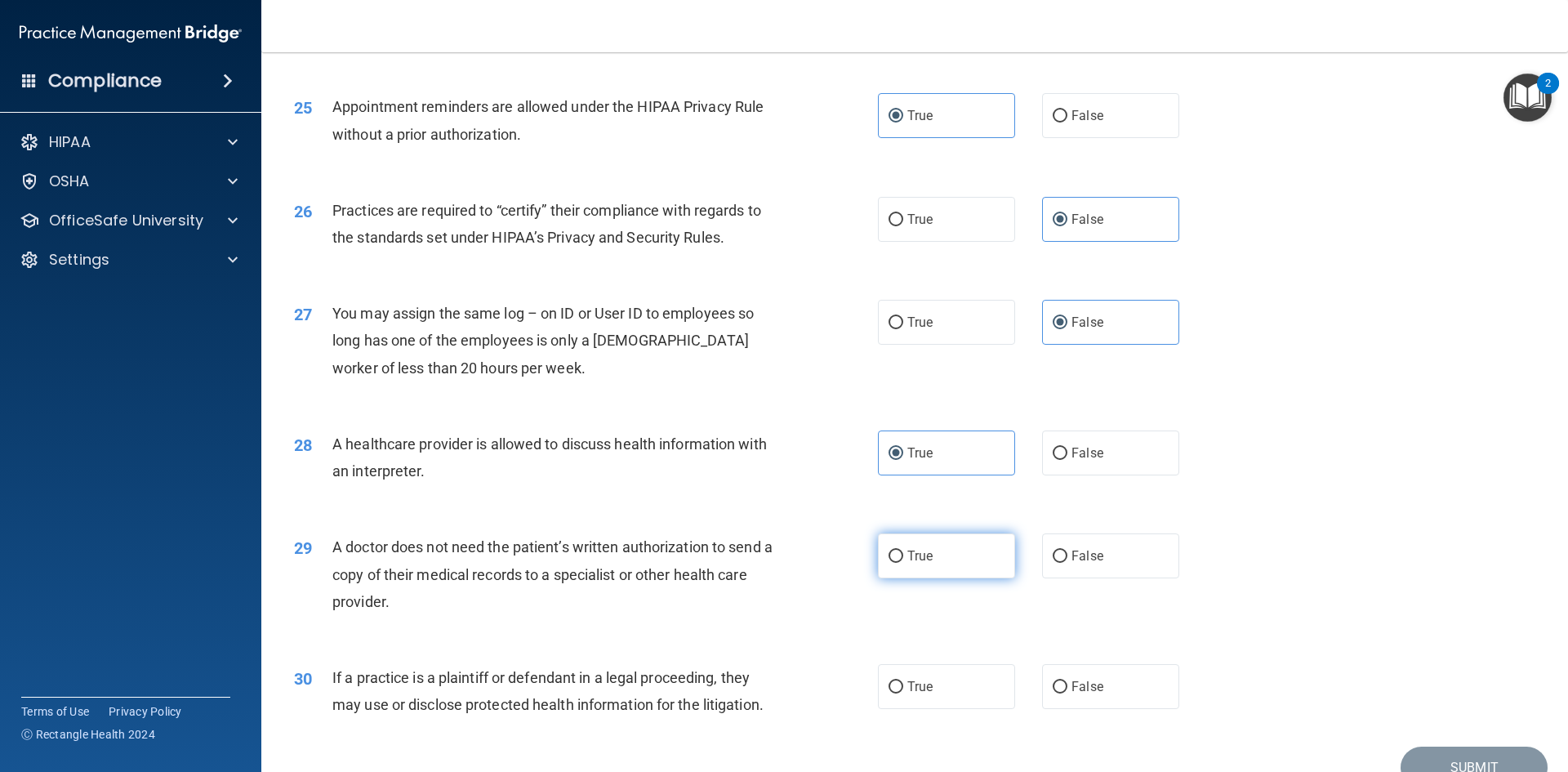
radio input "true"
click at [927, 680] on label "True" at bounding box center [946, 686] width 137 height 45
click at [903, 681] on input "True" at bounding box center [895, 687] width 15 height 12
radio input "true"
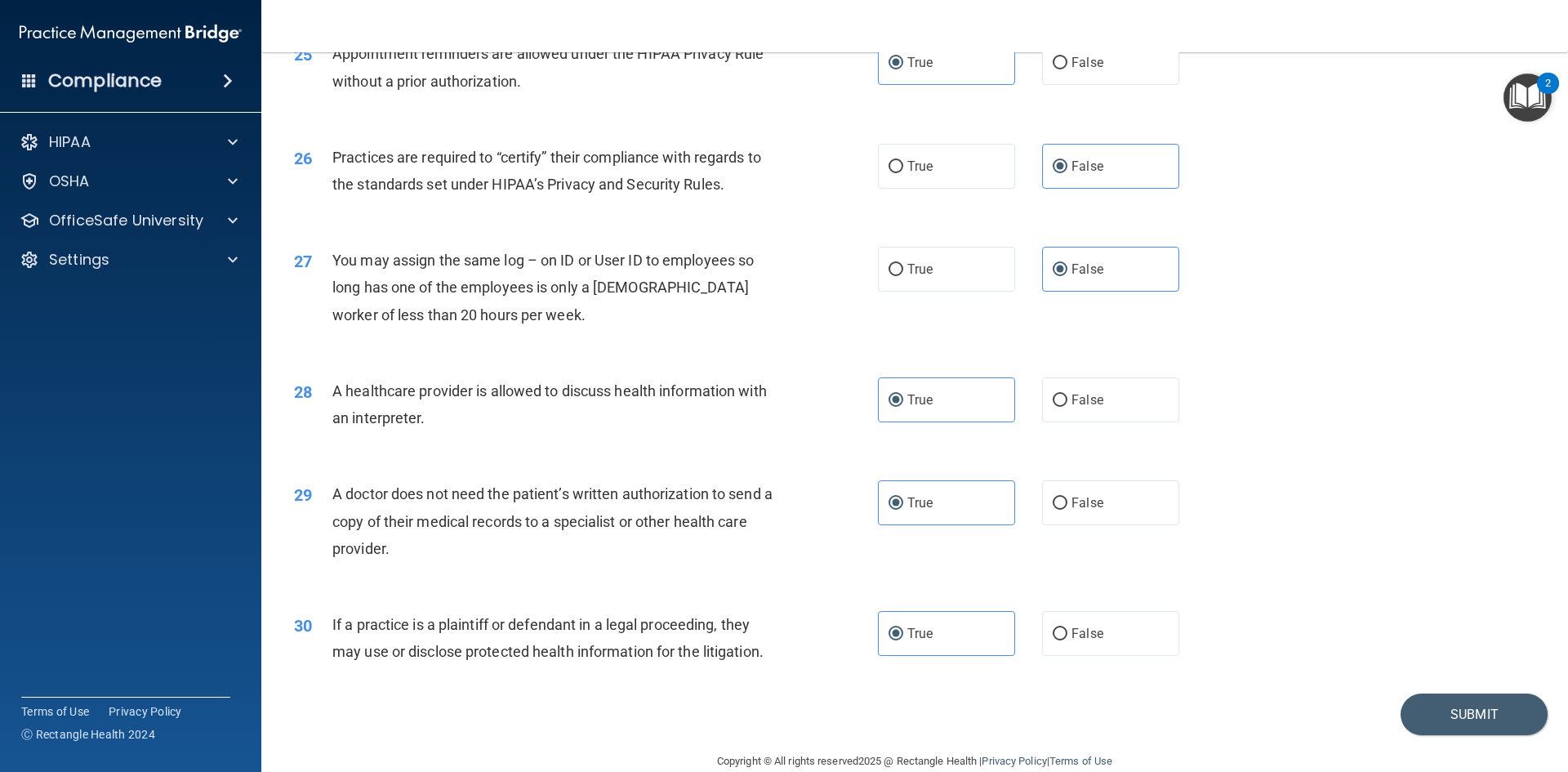
scroll to position [3029, 0]
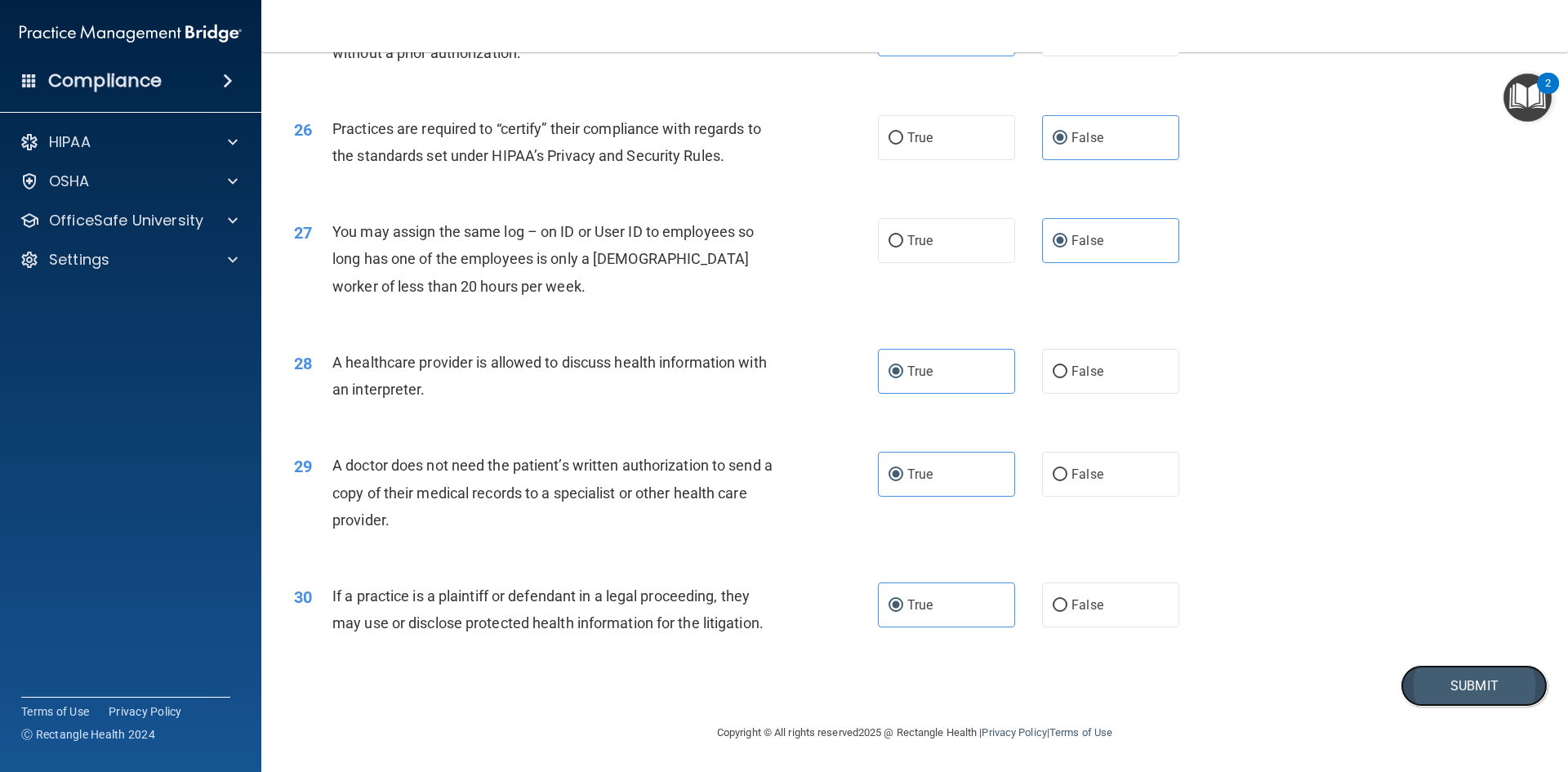
click at [1470, 678] on button "Submit" at bounding box center [1475, 686] width 147 height 42
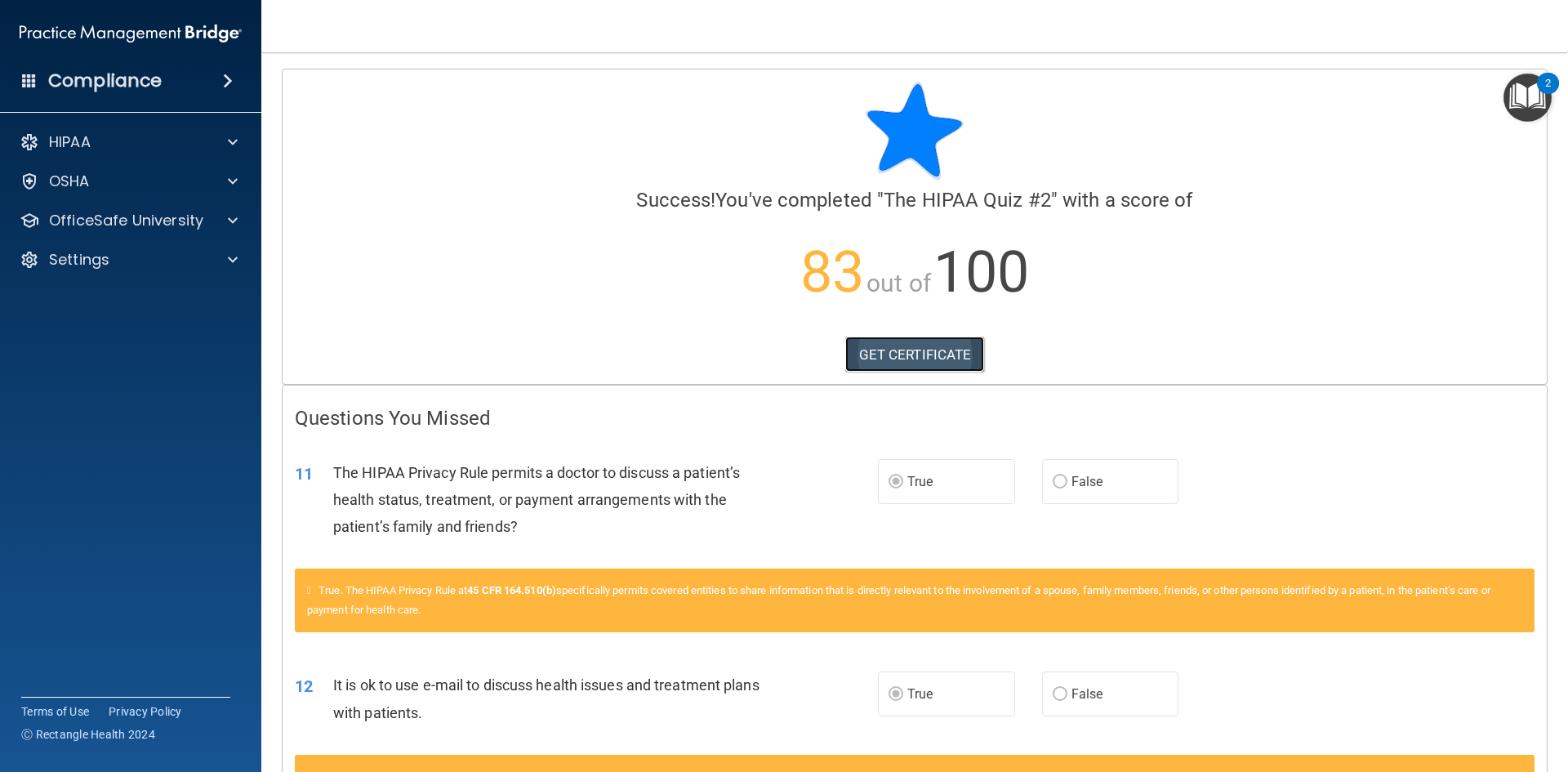
click at [955, 356] on link "GET CERTIFICATE" at bounding box center [915, 354] width 140 height 36
click at [199, 76] on div "Compliance" at bounding box center [130, 80] width 261 height 36
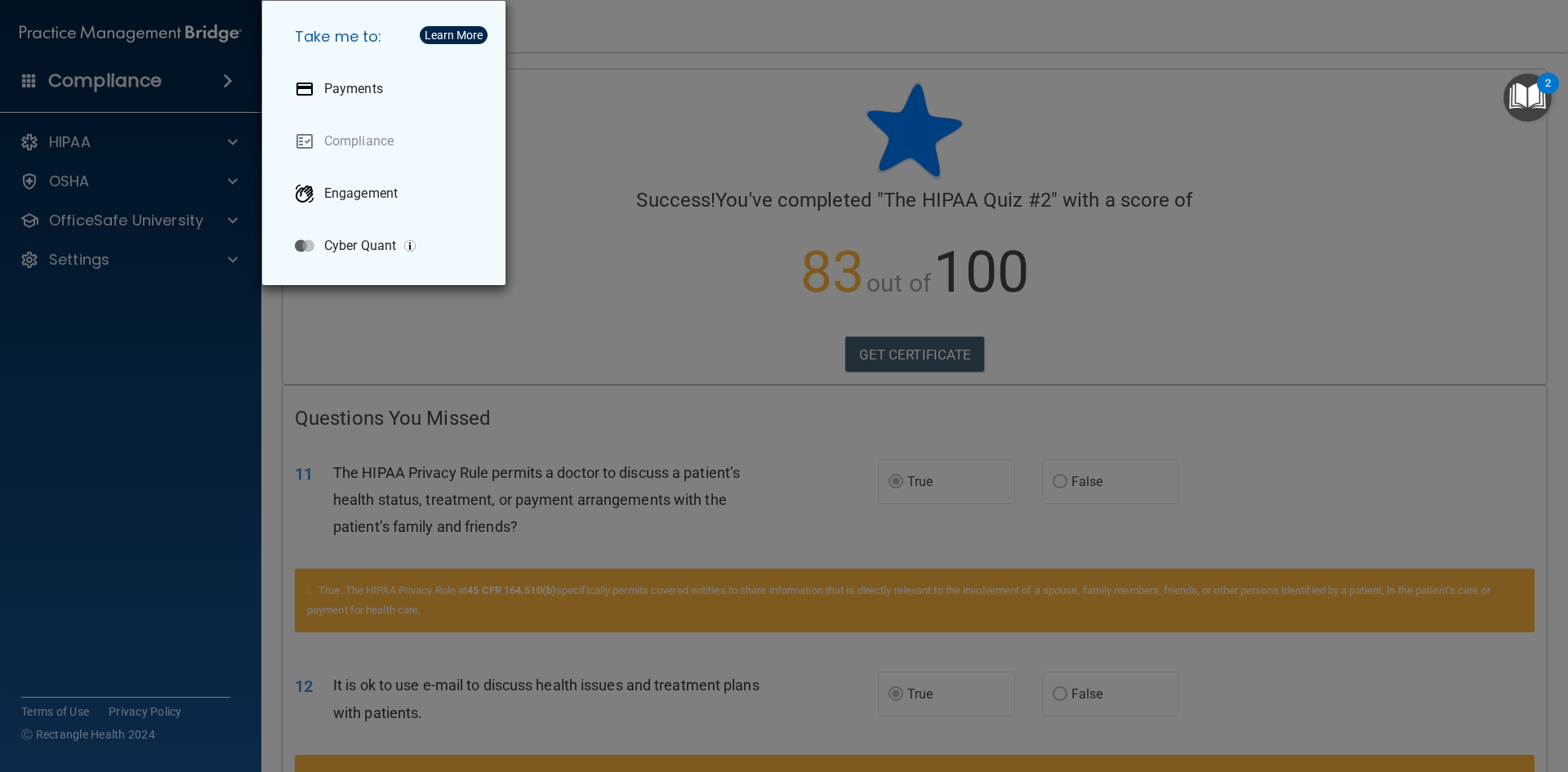
click at [135, 90] on div "Take me to: Payments Compliance Engagement Cyber Quant" at bounding box center [784, 386] width 1568 height 772
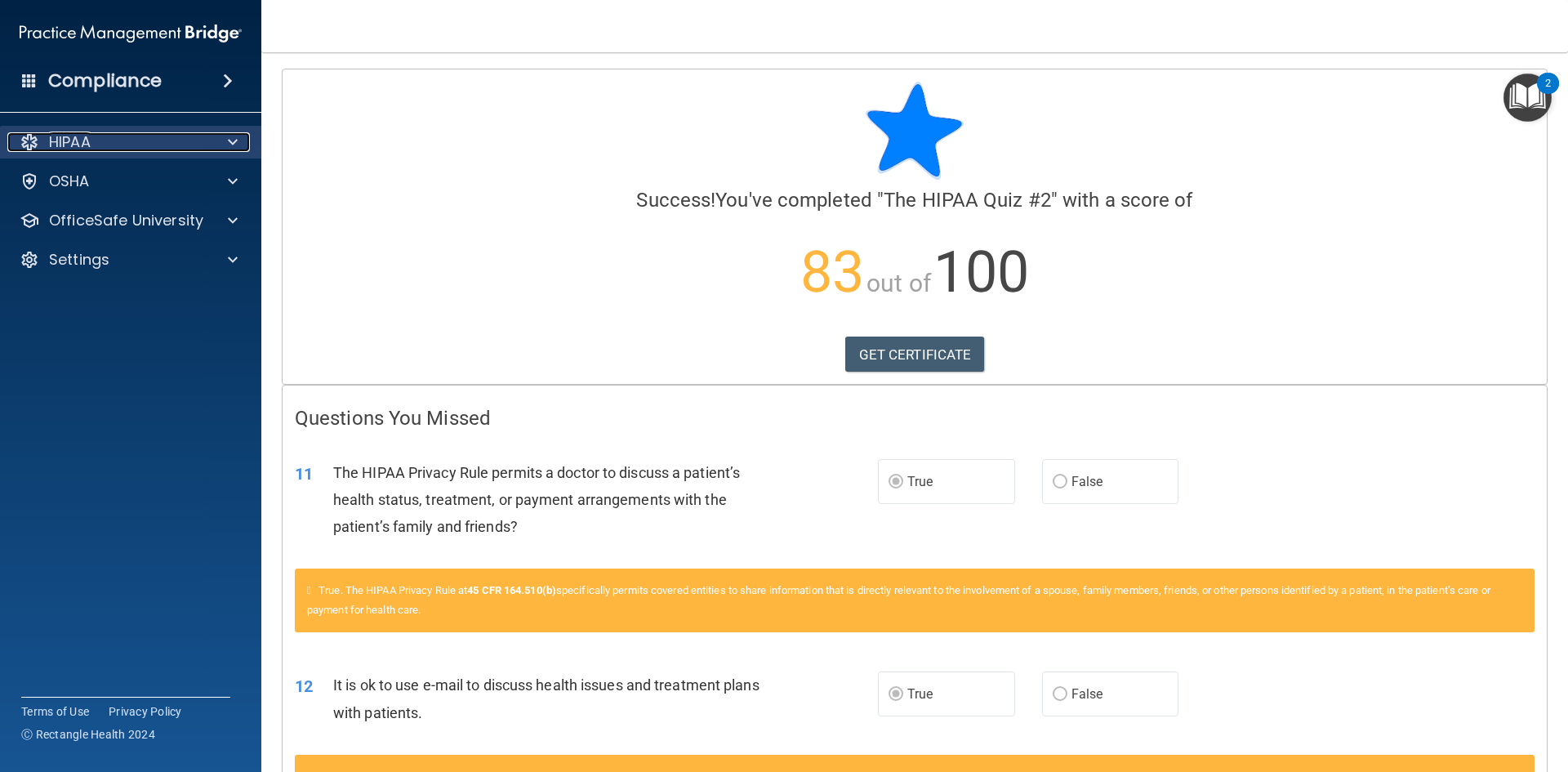
click at [157, 144] on div "HIPAA" at bounding box center [108, 141] width 203 height 19
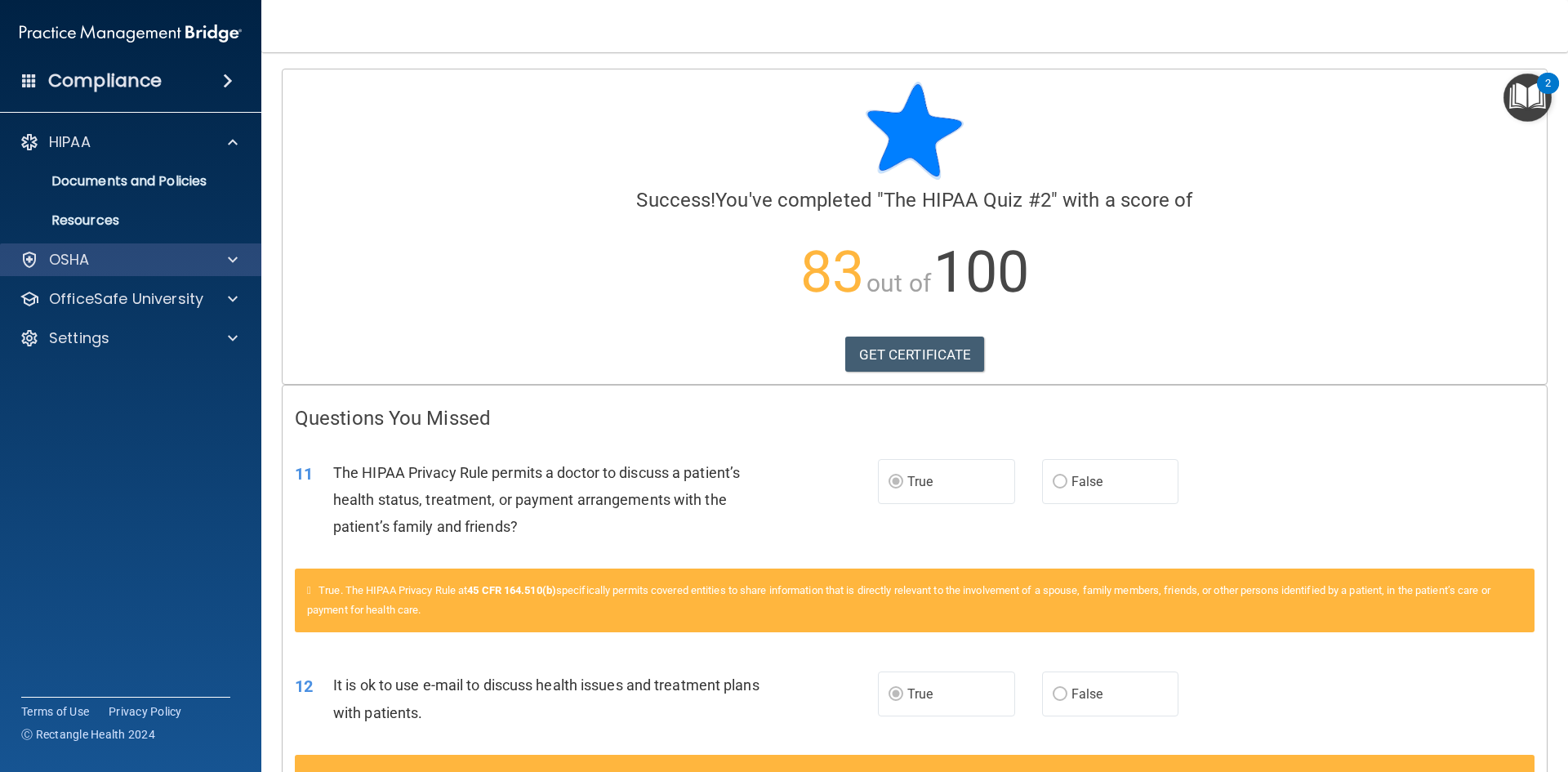
click at [112, 246] on div "OSHA" at bounding box center [131, 259] width 262 height 32
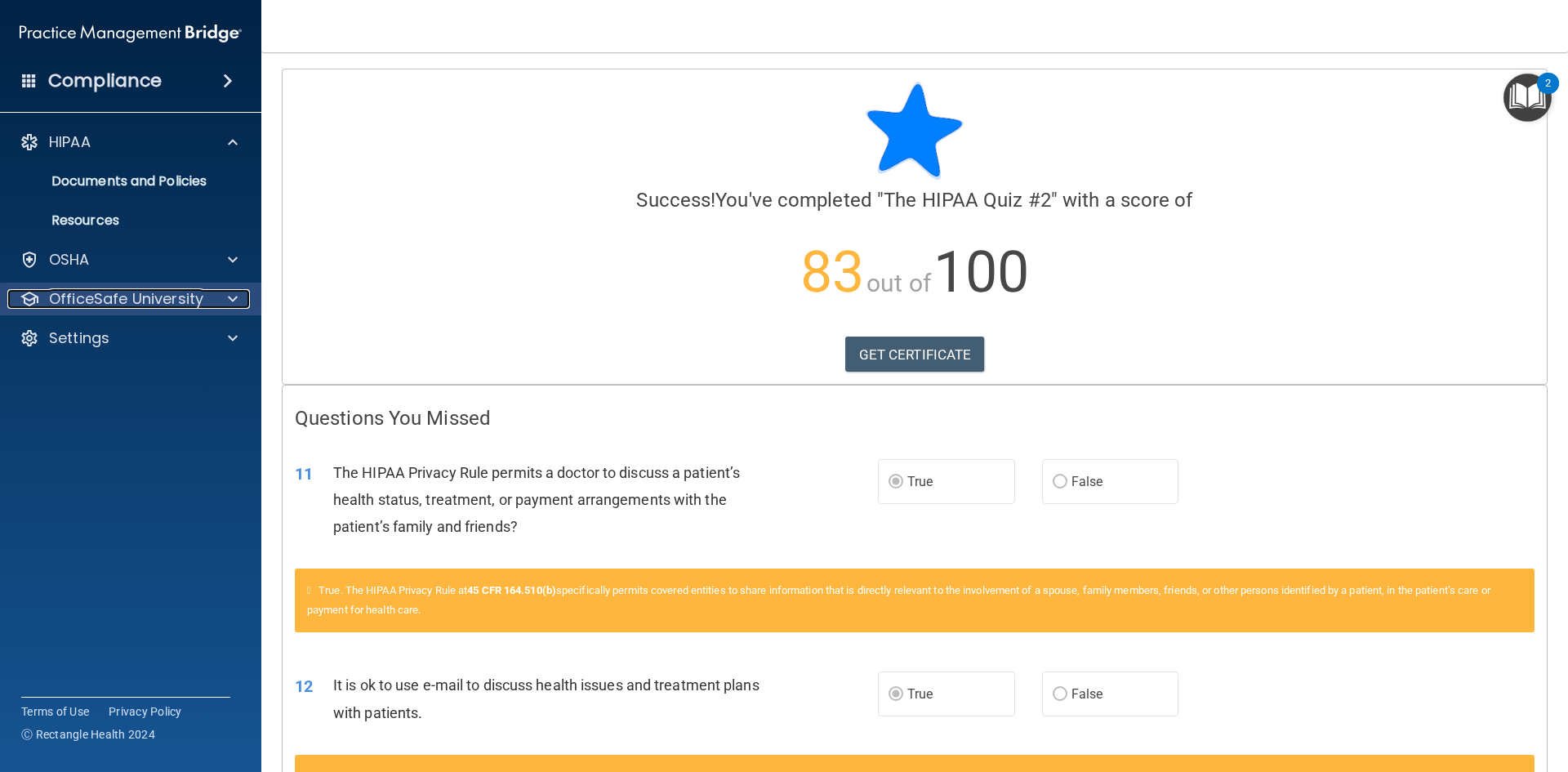
click at [183, 297] on p "OfficeSafe University" at bounding box center [126, 299] width 155 height 19
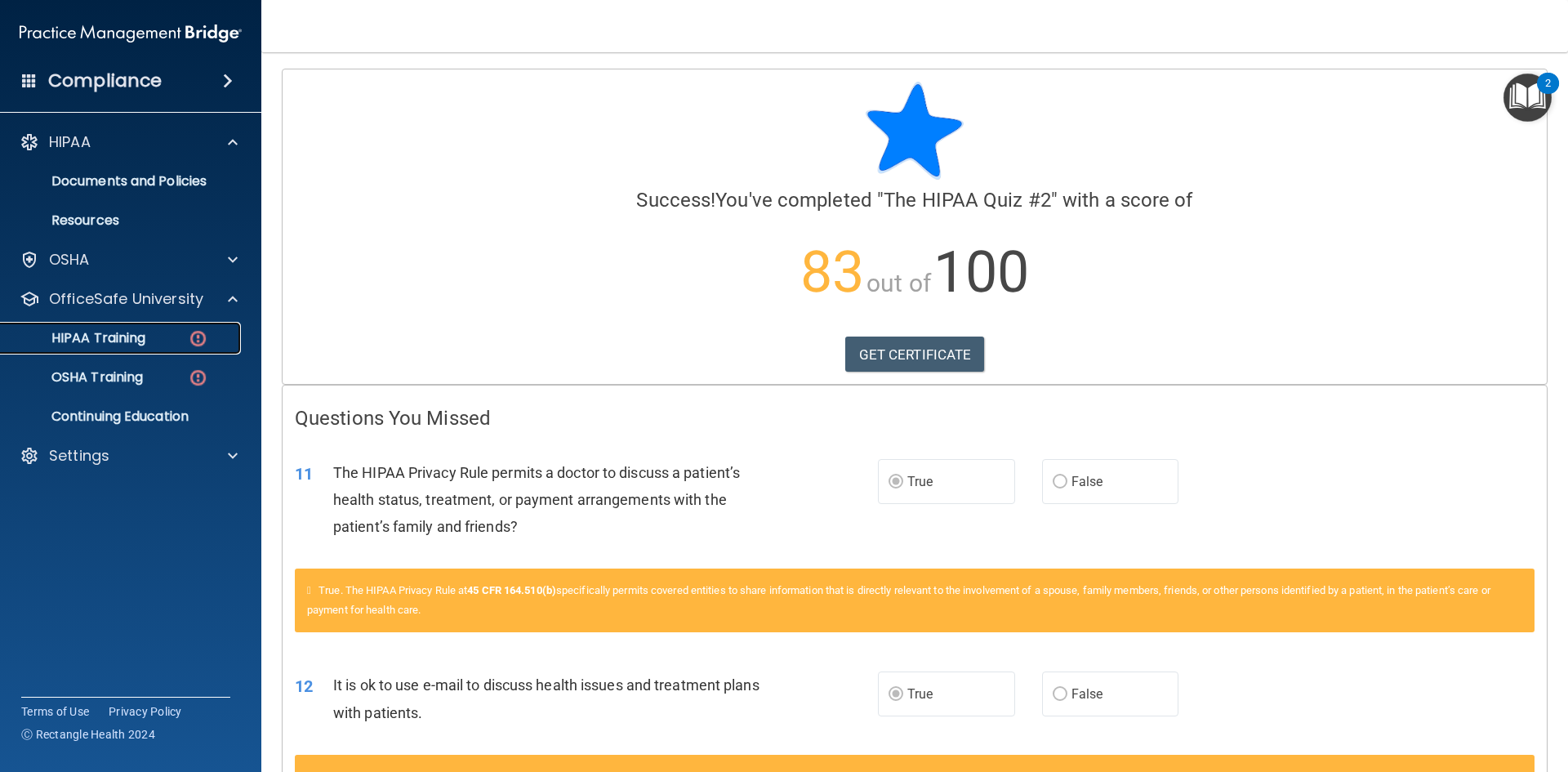
click at [158, 335] on div "HIPAA Training" at bounding box center [121, 338] width 223 height 17
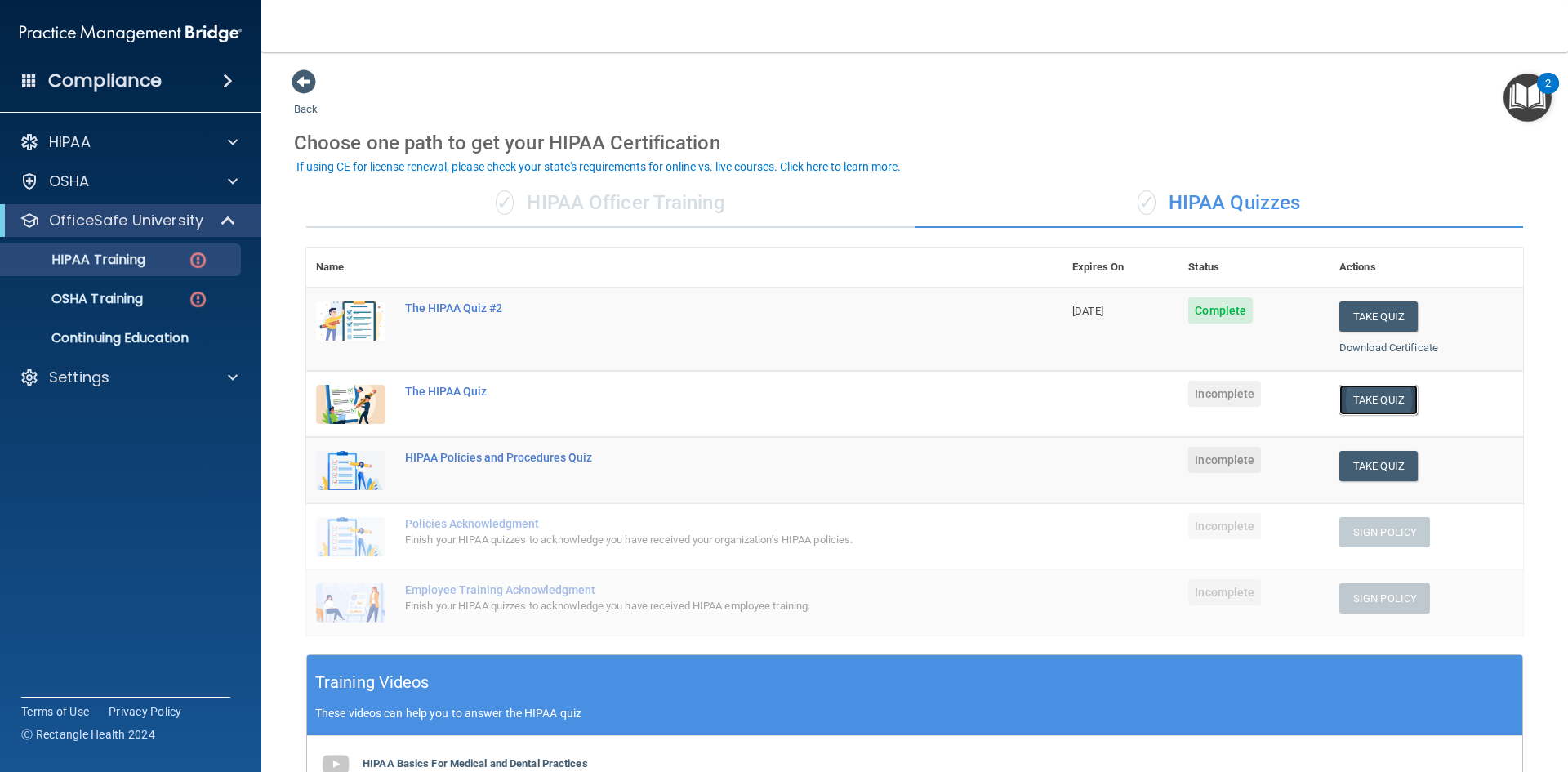
click at [1372, 391] on button "Take Quiz" at bounding box center [1379, 399] width 79 height 31
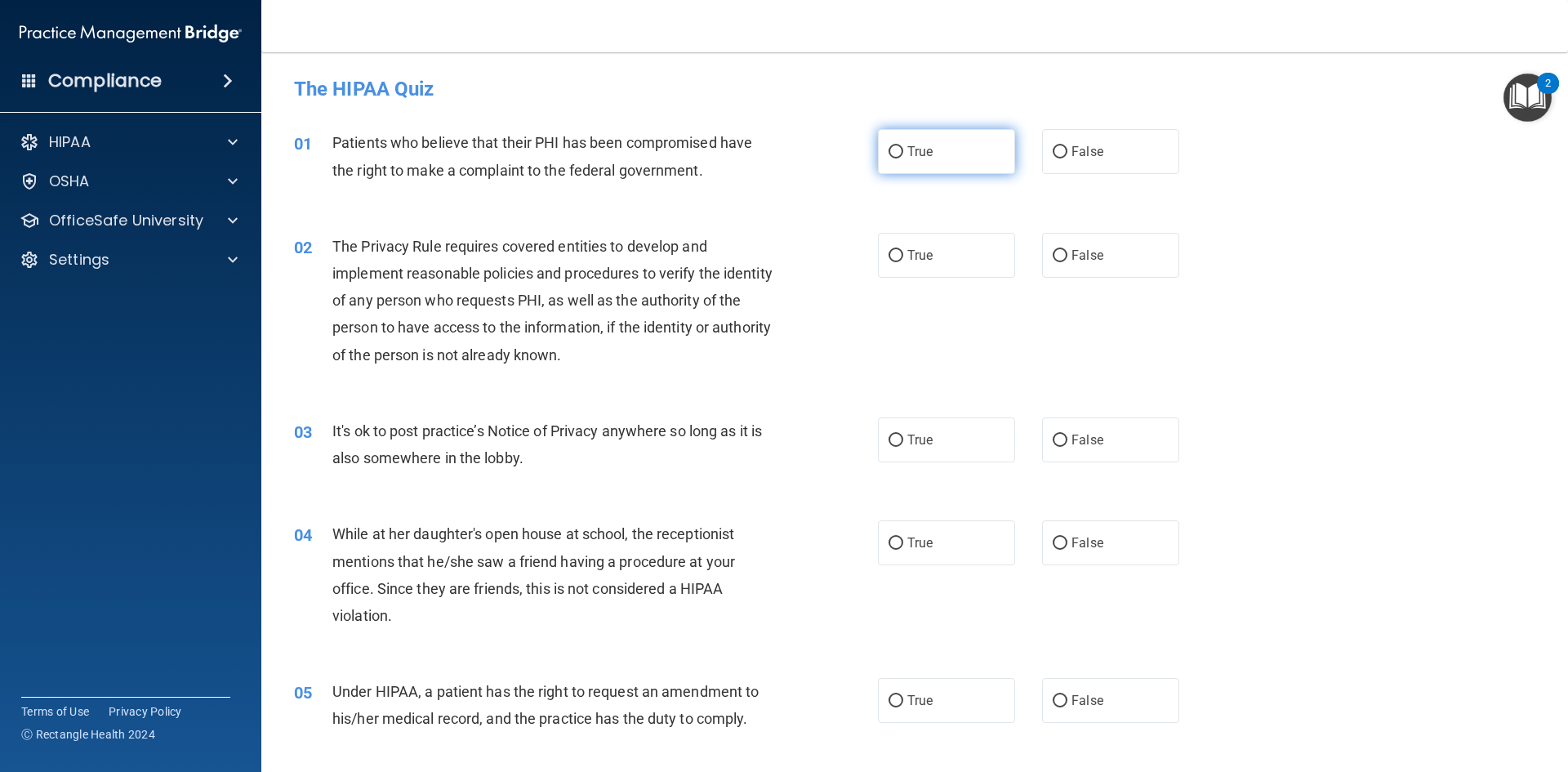
click at [998, 153] on label "True" at bounding box center [946, 151] width 137 height 45
click at [903, 153] on input "True" at bounding box center [895, 152] width 15 height 12
radio input "true"
drag, startPoint x: 908, startPoint y: 258, endPoint x: 922, endPoint y: 272, distance: 19.8
click at [917, 263] on label "True" at bounding box center [946, 255] width 137 height 45
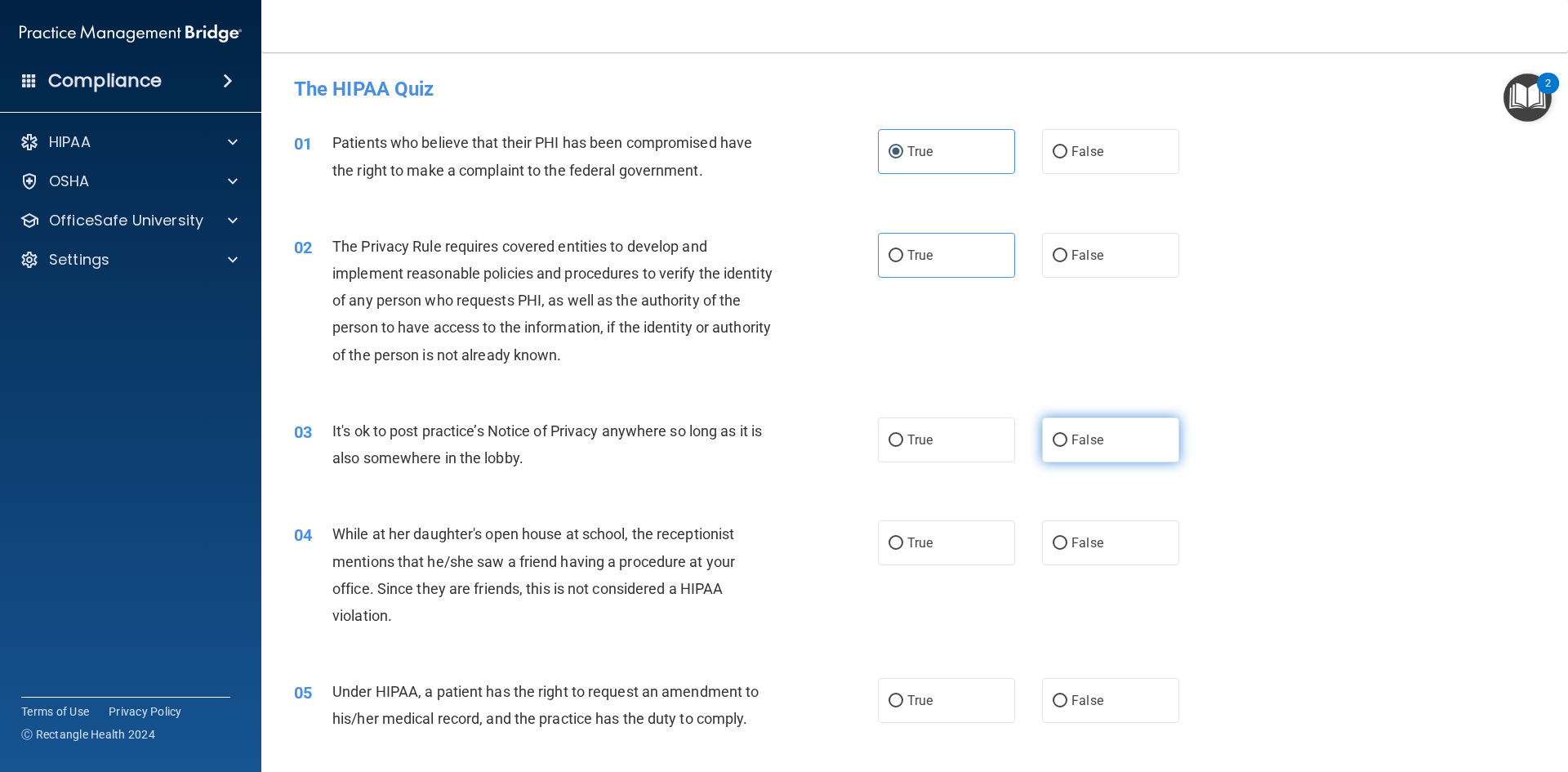
click at [1164, 460] on label "False" at bounding box center [1110, 439] width 137 height 45
click at [1067, 447] on input "False" at bounding box center [1060, 440] width 15 height 12
radio input "true"
click at [908, 272] on label "True" at bounding box center [946, 255] width 137 height 45
click at [903, 262] on input "True" at bounding box center [895, 256] width 15 height 12
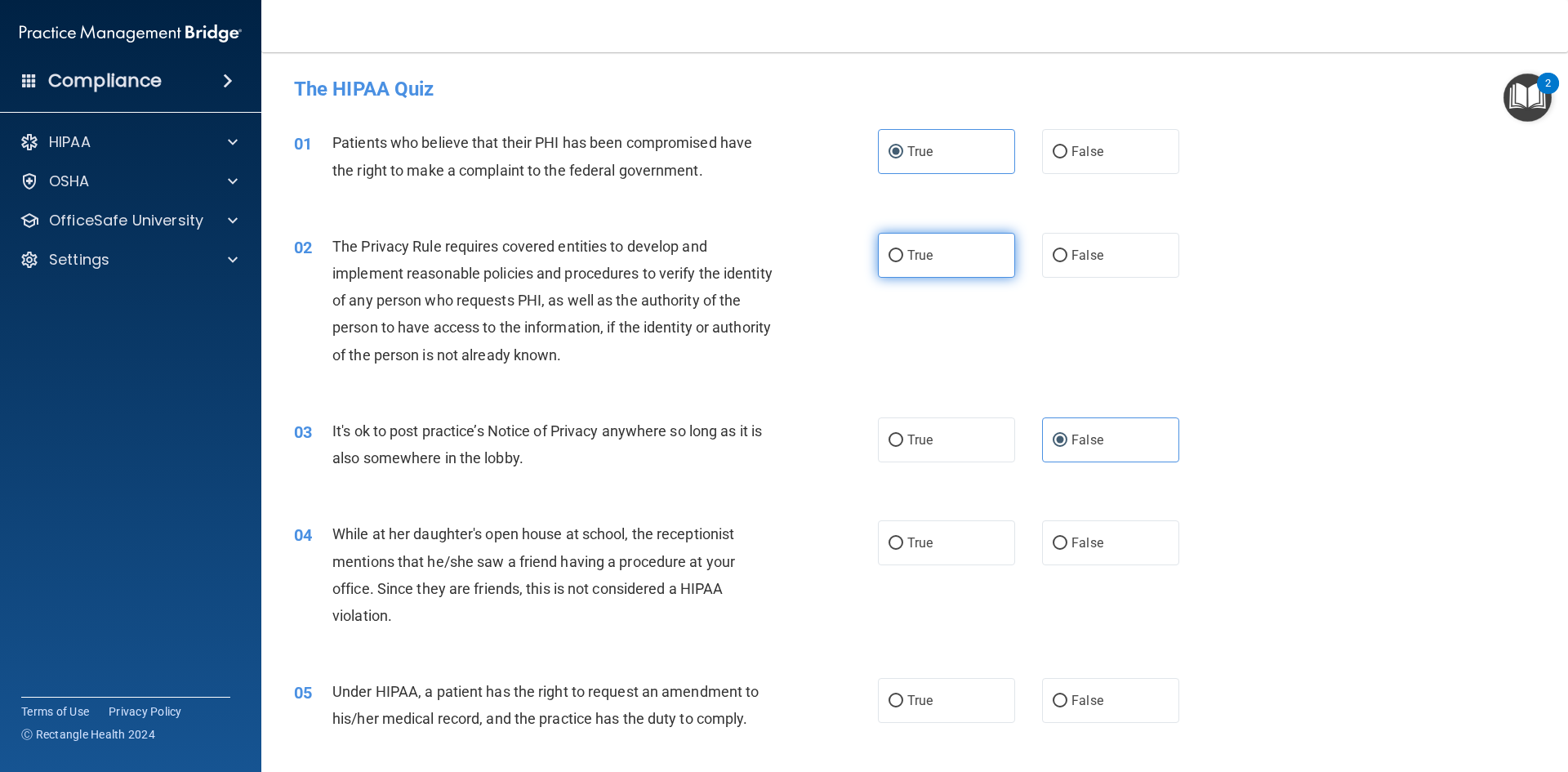
radio input "true"
click at [940, 547] on label "True" at bounding box center [946, 542] width 137 height 45
click at [903, 547] on input "True" at bounding box center [895, 543] width 15 height 12
radio input "true"
click at [1053, 540] on input "False" at bounding box center [1060, 543] width 15 height 12
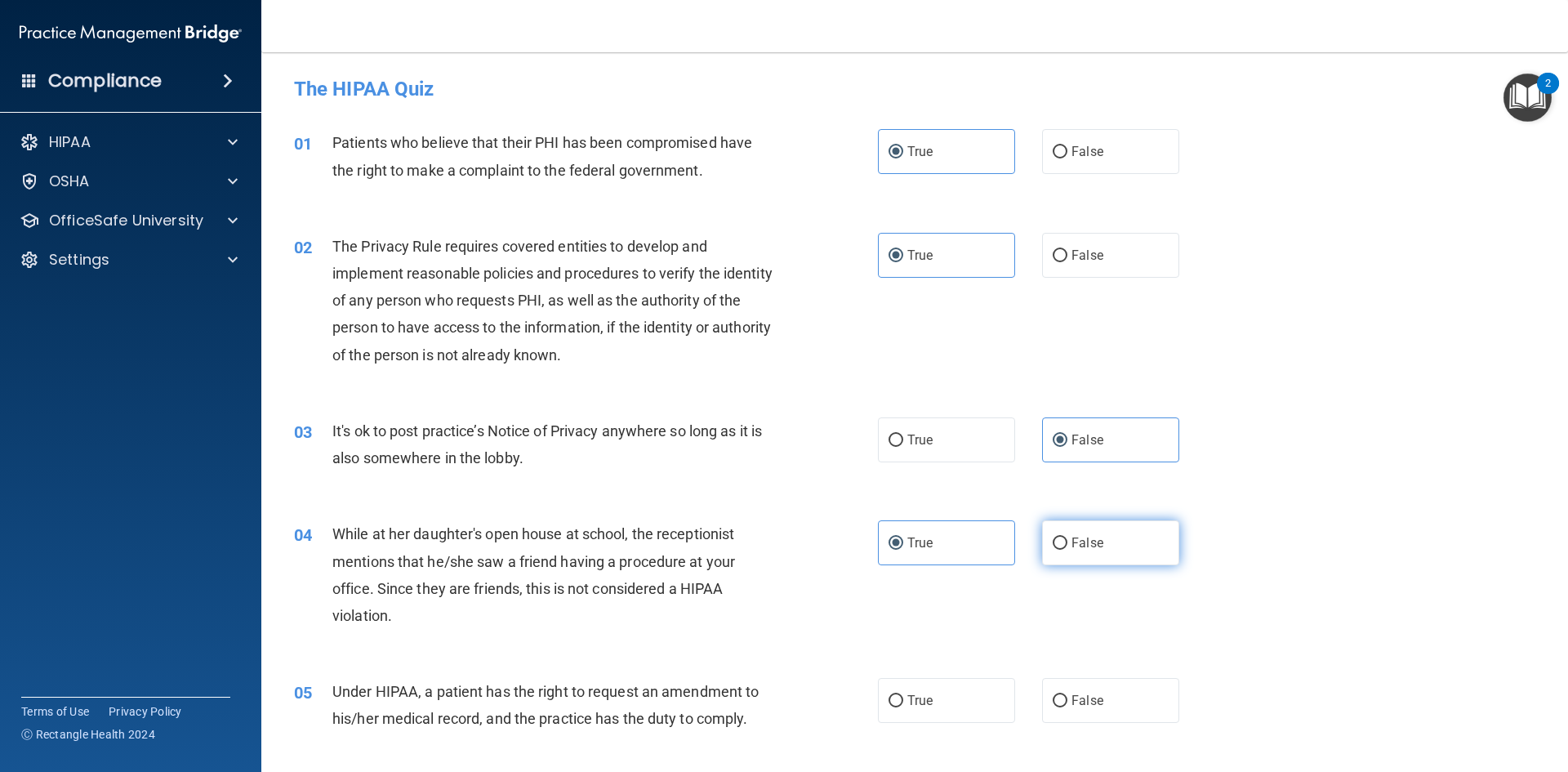
radio input "true"
radio input "false"
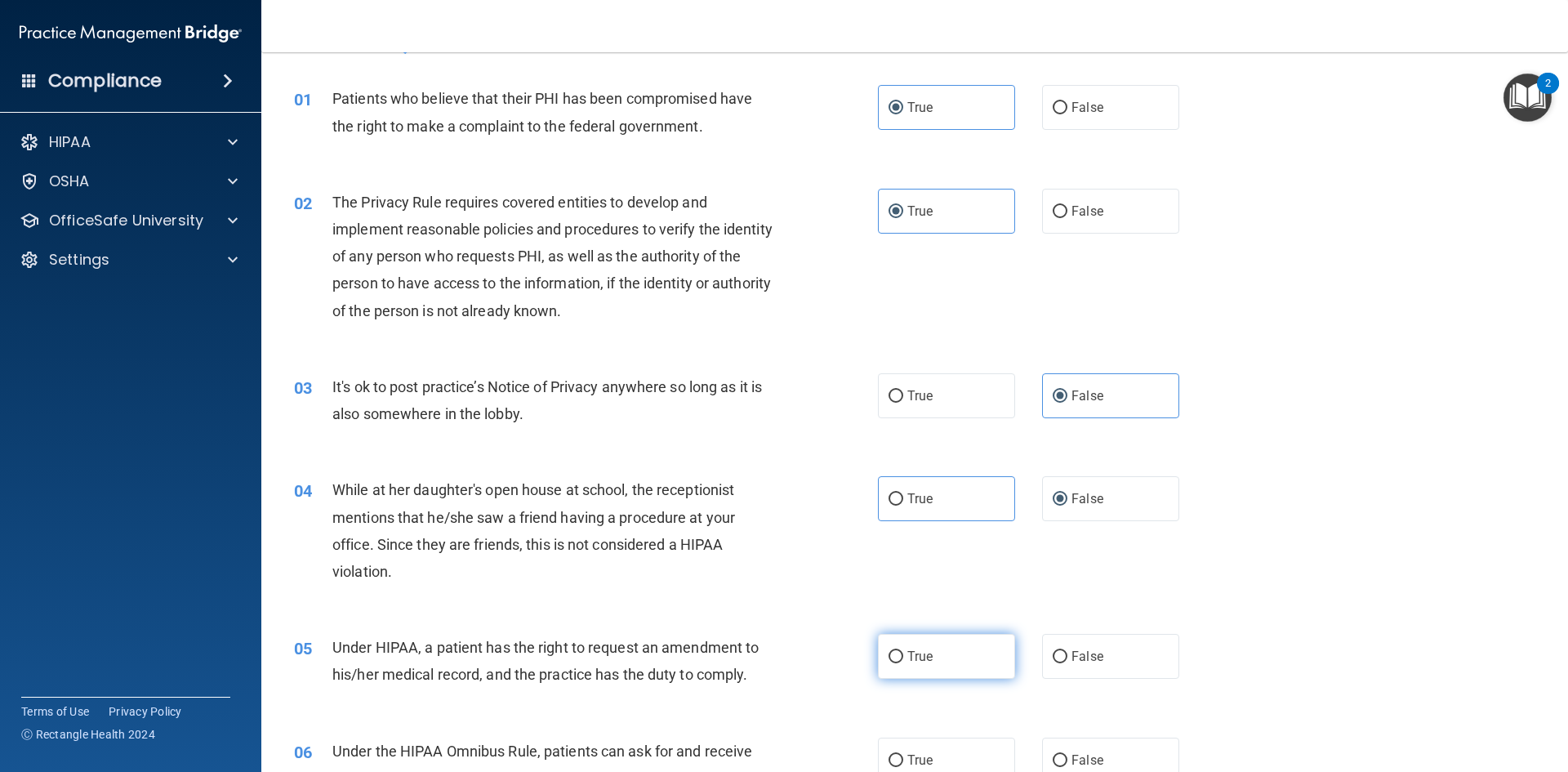
scroll to position [82, 0]
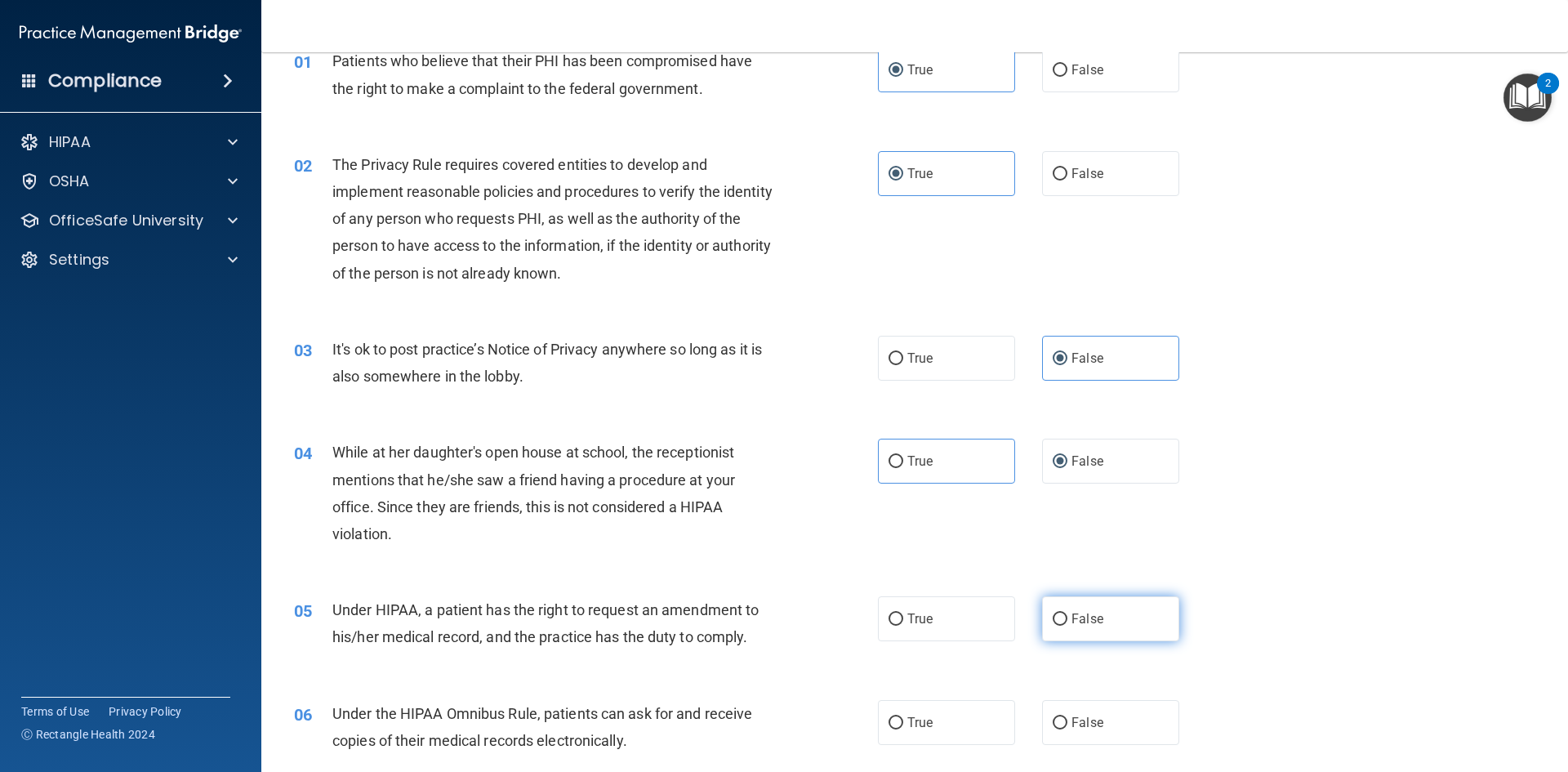
click at [1079, 603] on label "False" at bounding box center [1110, 618] width 137 height 45
click at [1067, 613] on input "False" at bounding box center [1060, 619] width 15 height 12
radio input "true"
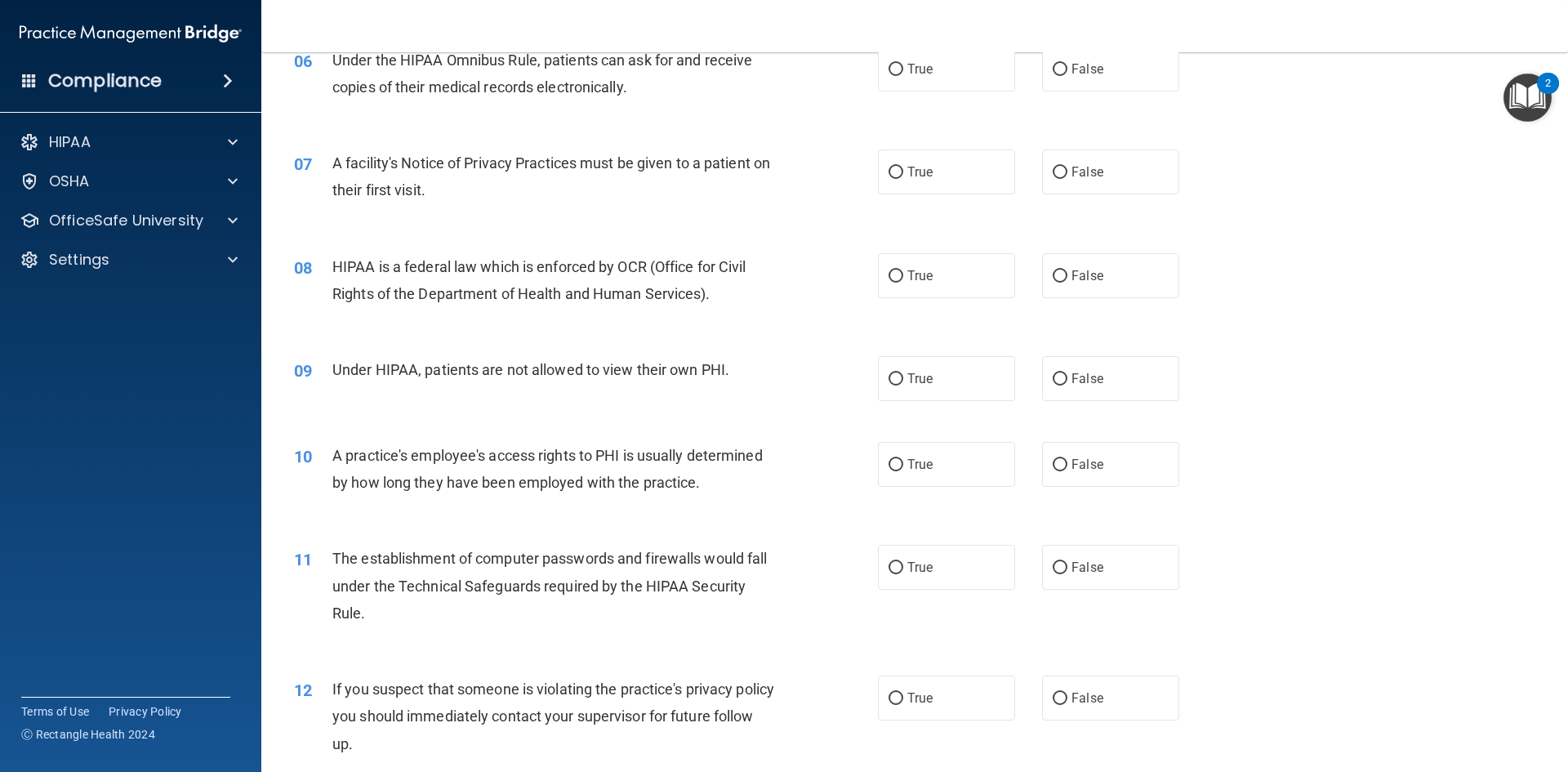
scroll to position [653, 0]
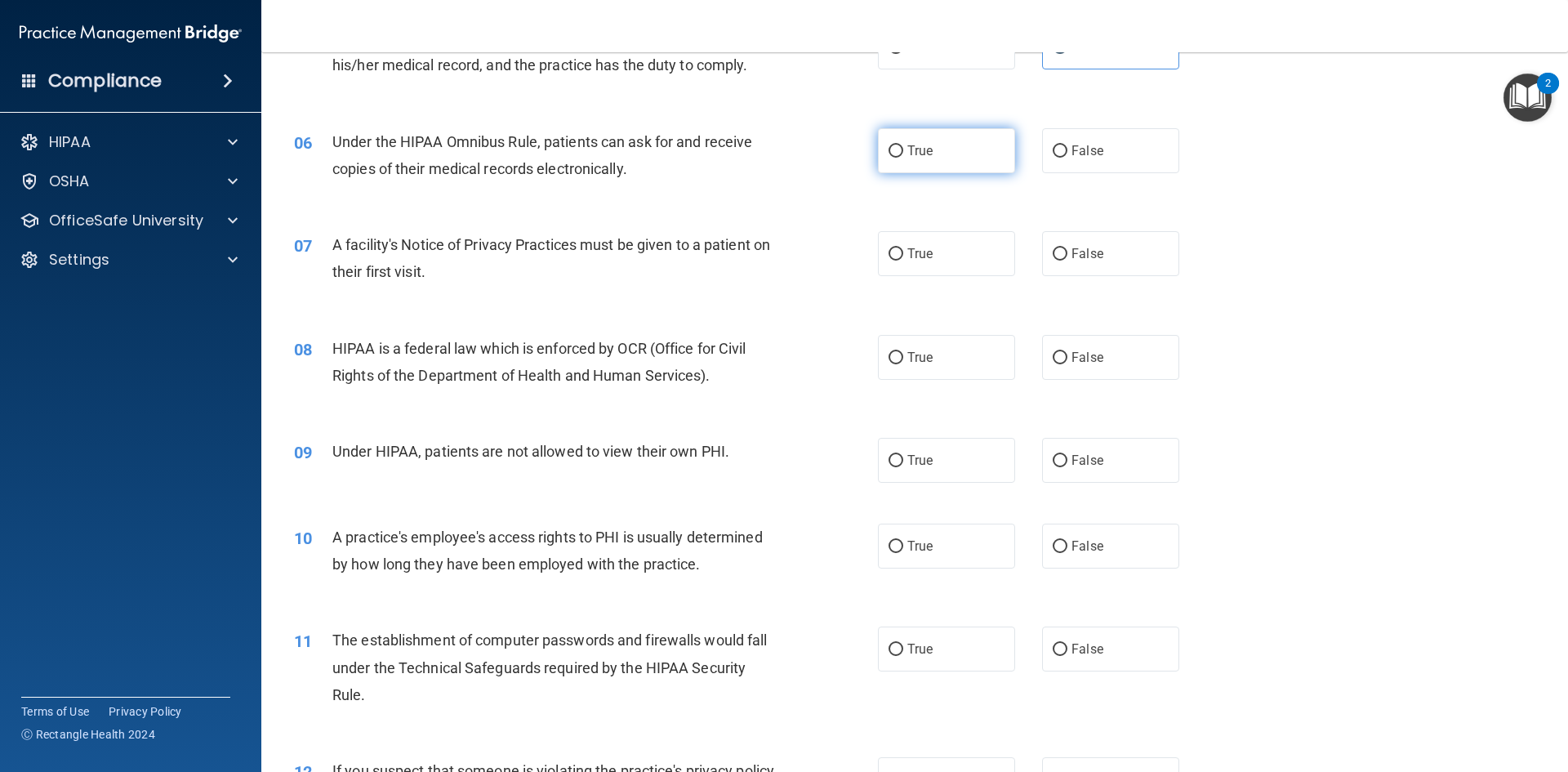
click at [908, 148] on span "True" at bounding box center [920, 151] width 25 height 16
click at [903, 148] on input "True" at bounding box center [895, 151] width 15 height 12
radio input "true"
click at [899, 270] on label "True" at bounding box center [946, 253] width 137 height 45
click at [899, 260] on input "True" at bounding box center [895, 254] width 15 height 12
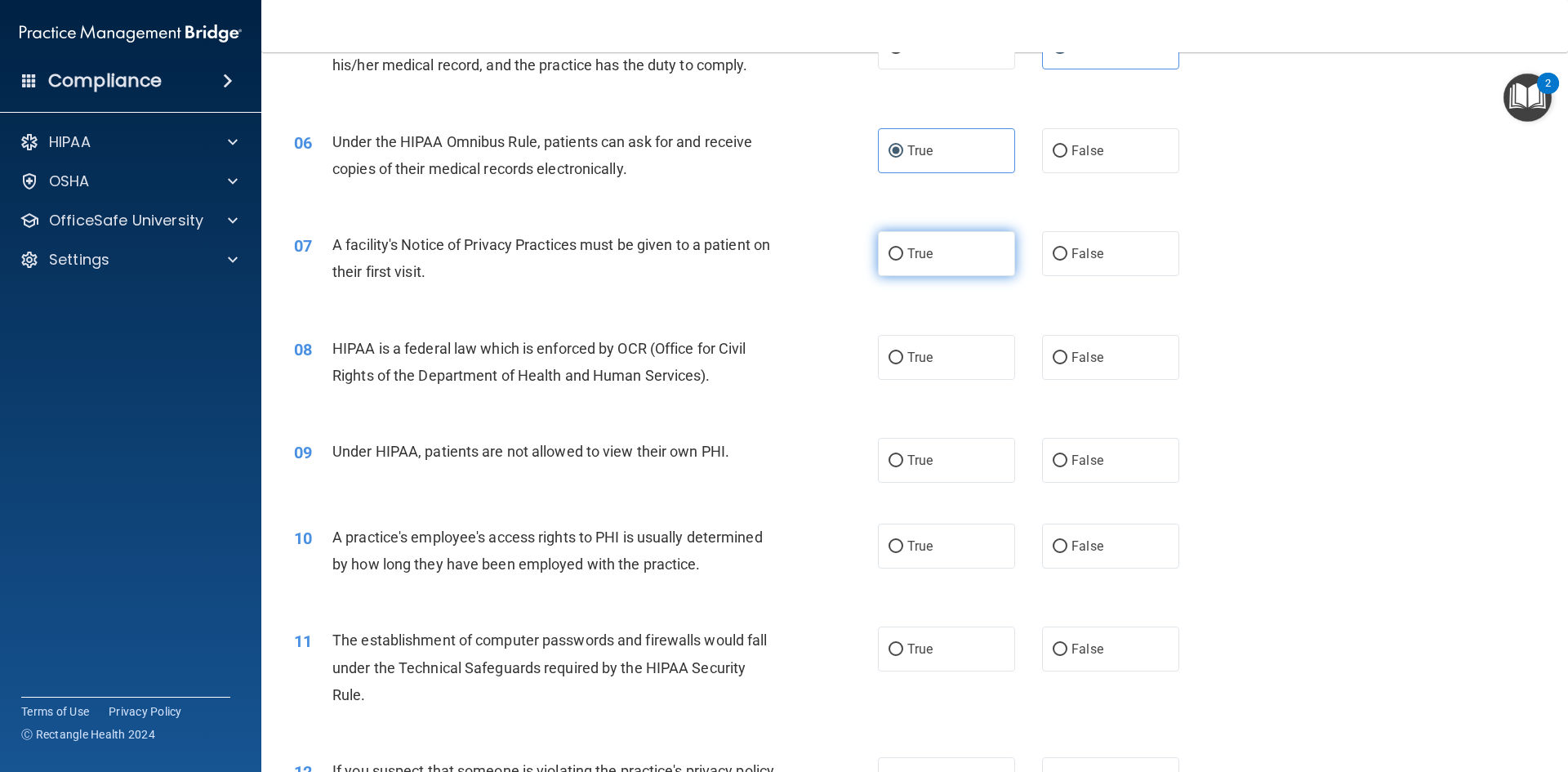
radio input "true"
click at [945, 340] on label "True" at bounding box center [946, 356] width 137 height 45
click at [903, 352] on input "True" at bounding box center [895, 358] width 15 height 12
radio input "true"
click at [1100, 470] on label "False" at bounding box center [1110, 459] width 137 height 45
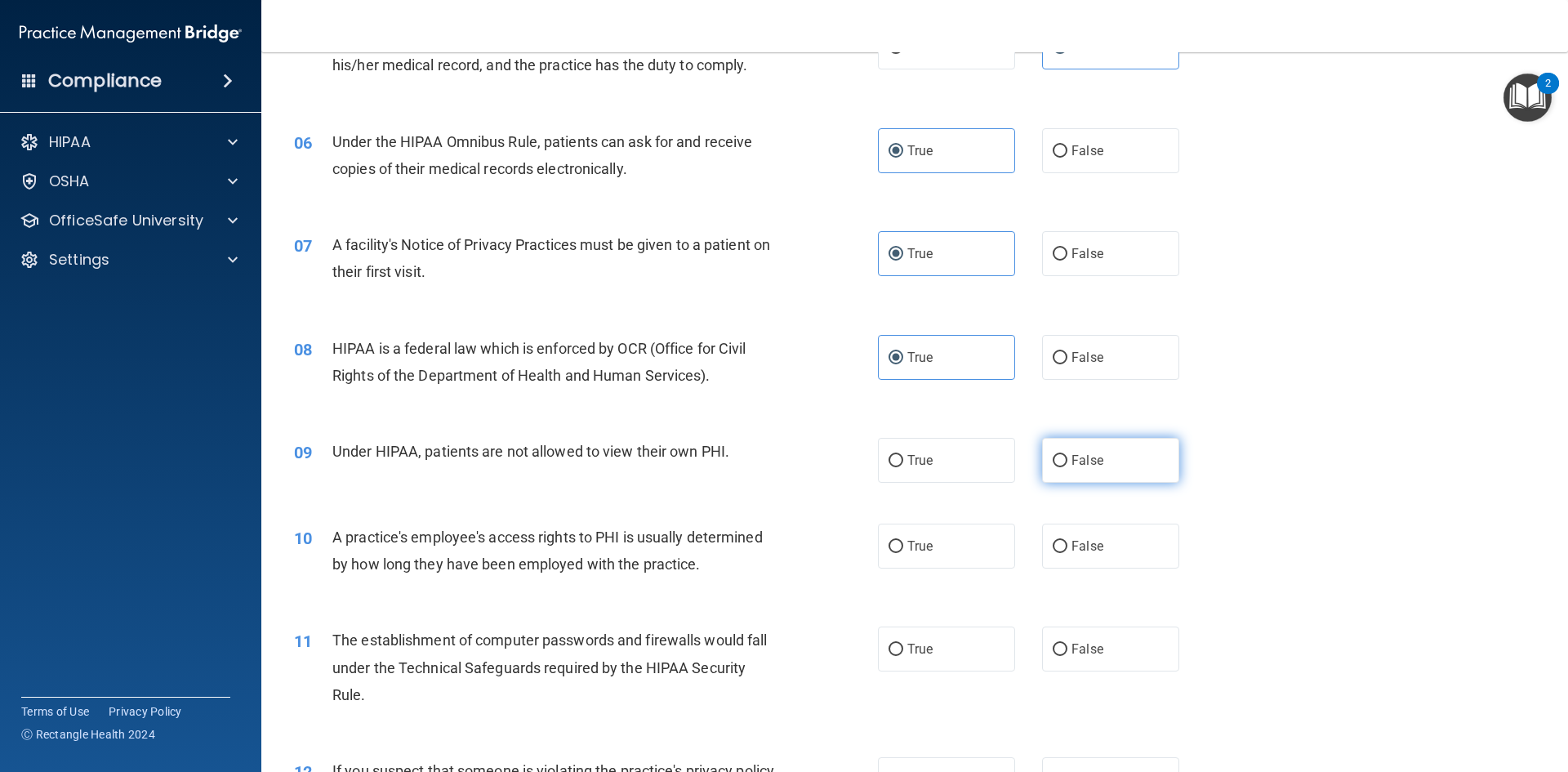
click at [1067, 467] on input "False" at bounding box center [1060, 461] width 15 height 12
radio input "true"
drag, startPoint x: 884, startPoint y: 555, endPoint x: 897, endPoint y: 539, distance: 20.6
click at [884, 555] on label "True" at bounding box center [946, 545] width 137 height 45
click at [888, 553] on input "True" at bounding box center [895, 547] width 15 height 12
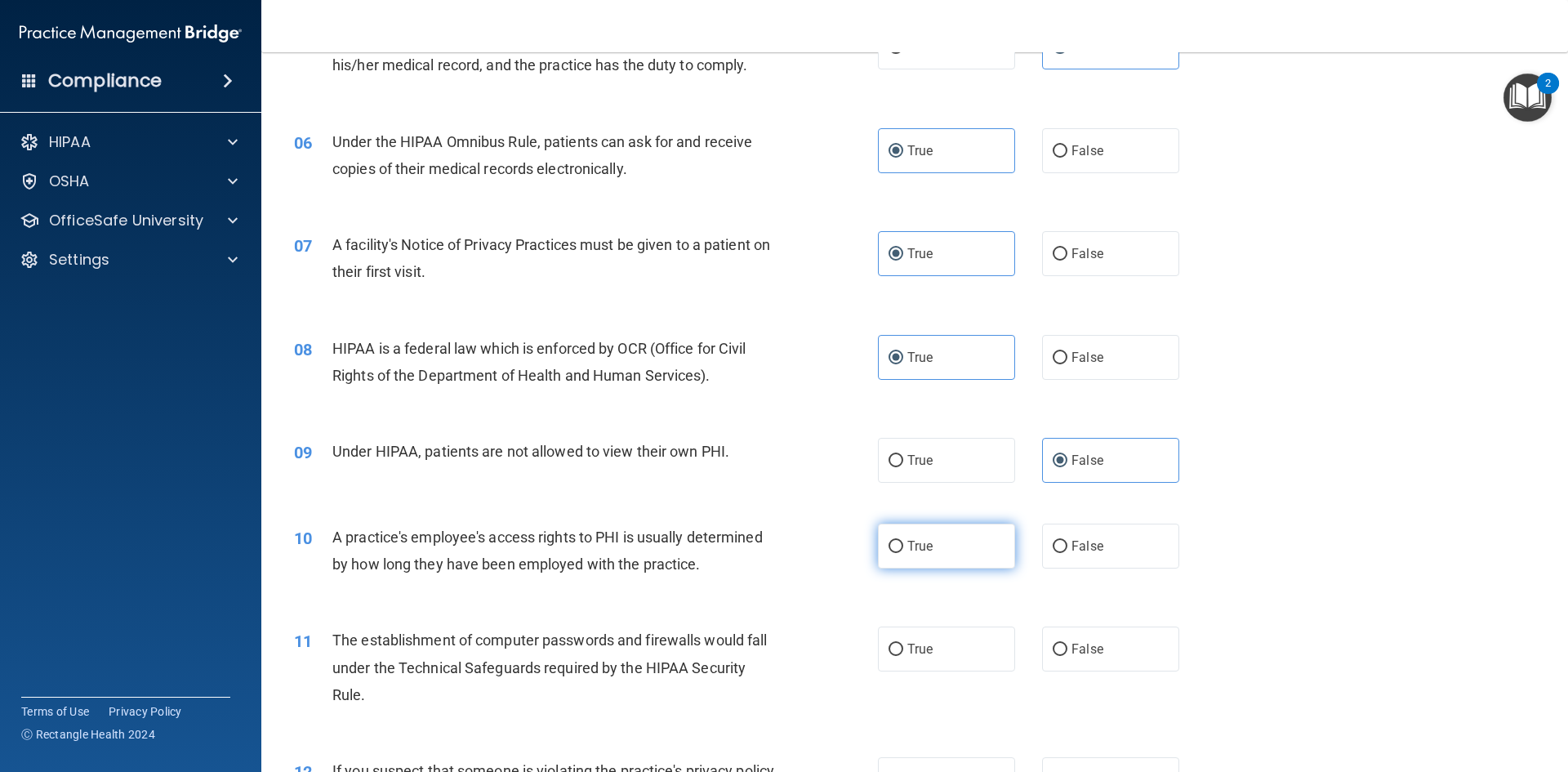
radio input "true"
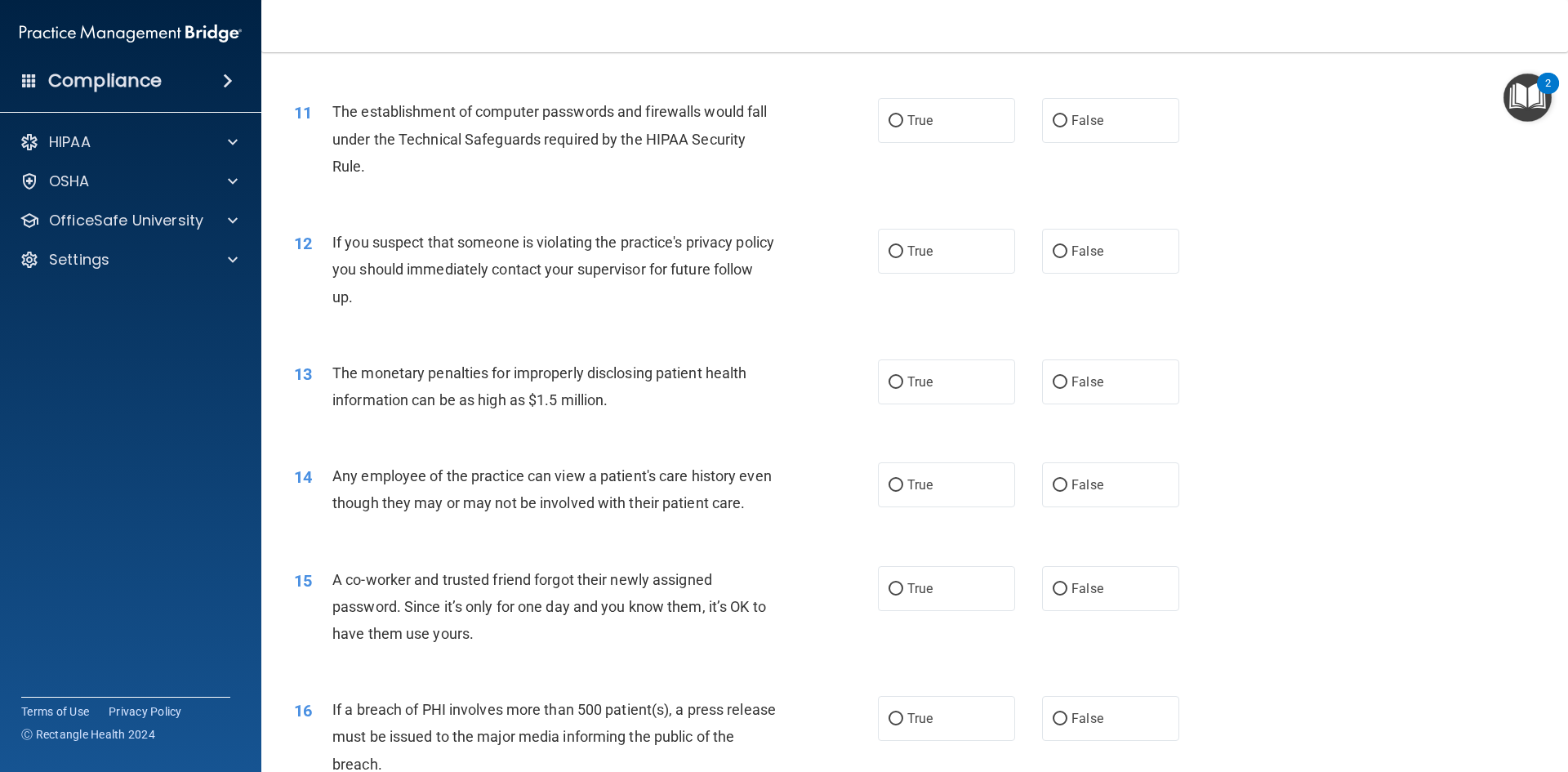
scroll to position [1143, 0]
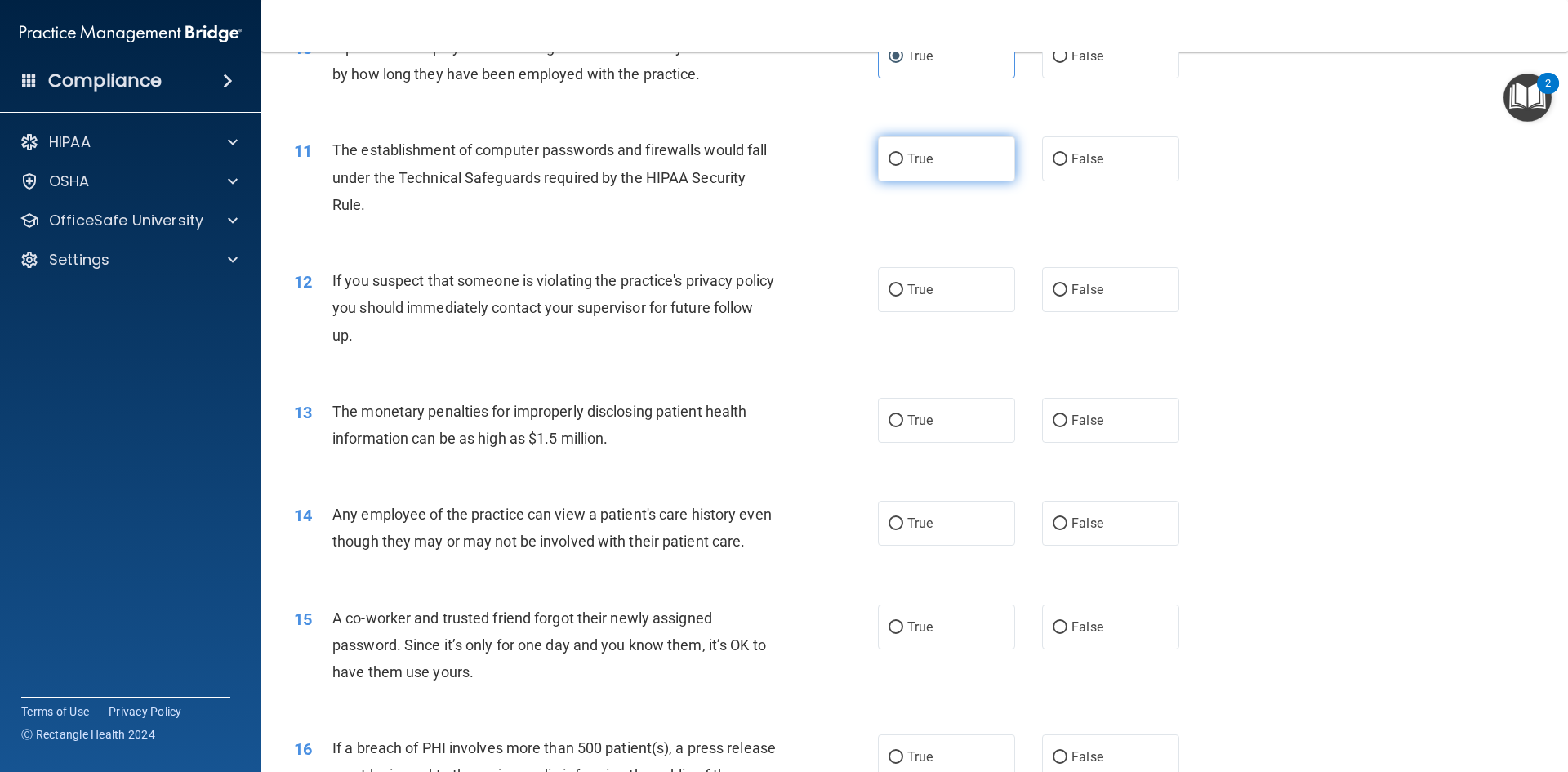
click at [893, 145] on label "True" at bounding box center [946, 158] width 137 height 45
click at [893, 154] on input "True" at bounding box center [895, 160] width 15 height 12
radio input "true"
click at [925, 265] on div "12 If you suspect that someone is violating the practice's privacy policy you s…" at bounding box center [915, 312] width 1266 height 131
click at [932, 274] on label "True" at bounding box center [946, 289] width 137 height 45
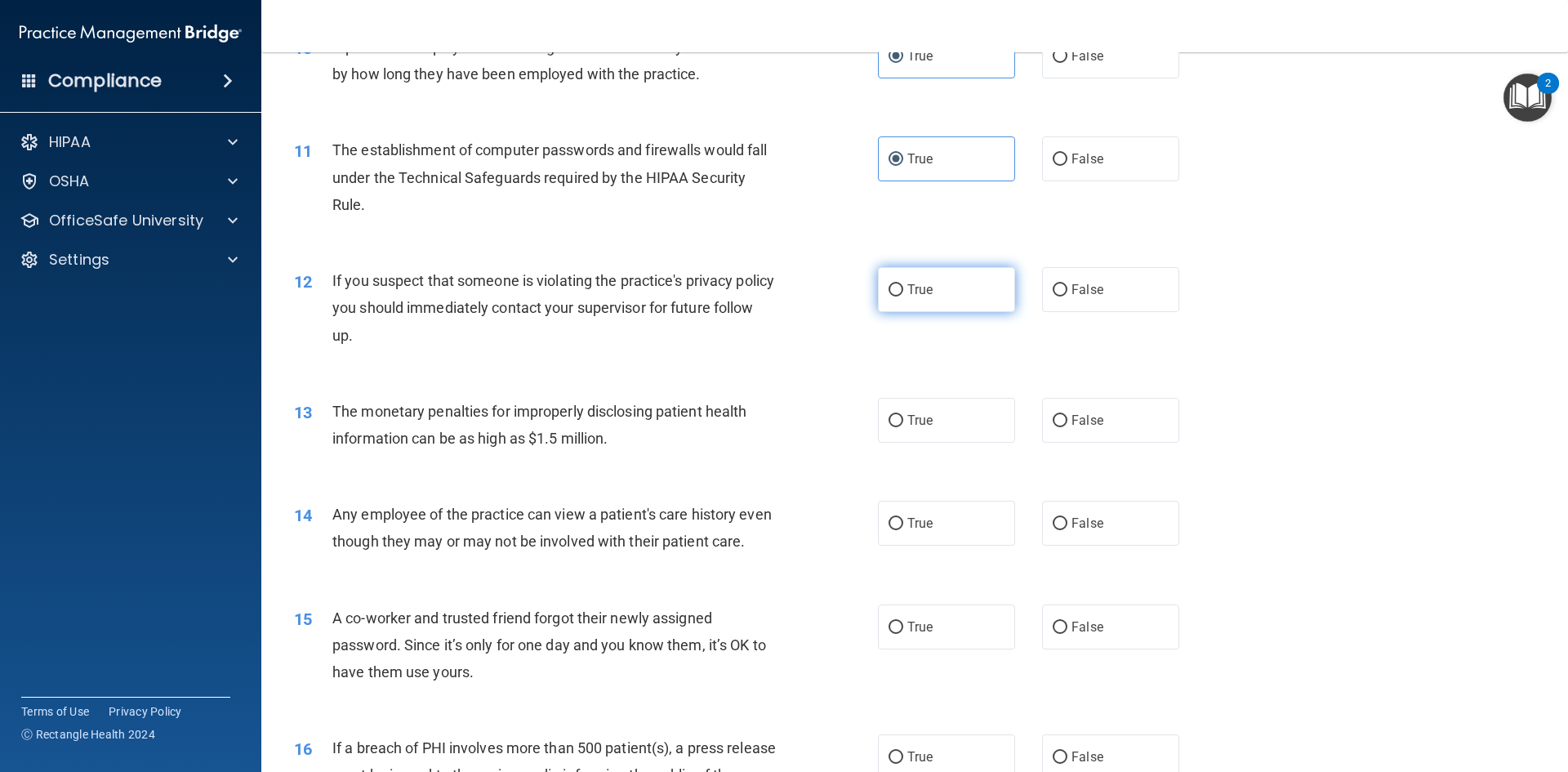
click at [903, 284] on input "True" at bounding box center [895, 290] width 15 height 12
radio input "true"
click at [950, 433] on label "True" at bounding box center [946, 419] width 137 height 45
click at [903, 427] on input "True" at bounding box center [895, 421] width 15 height 12
radio input "true"
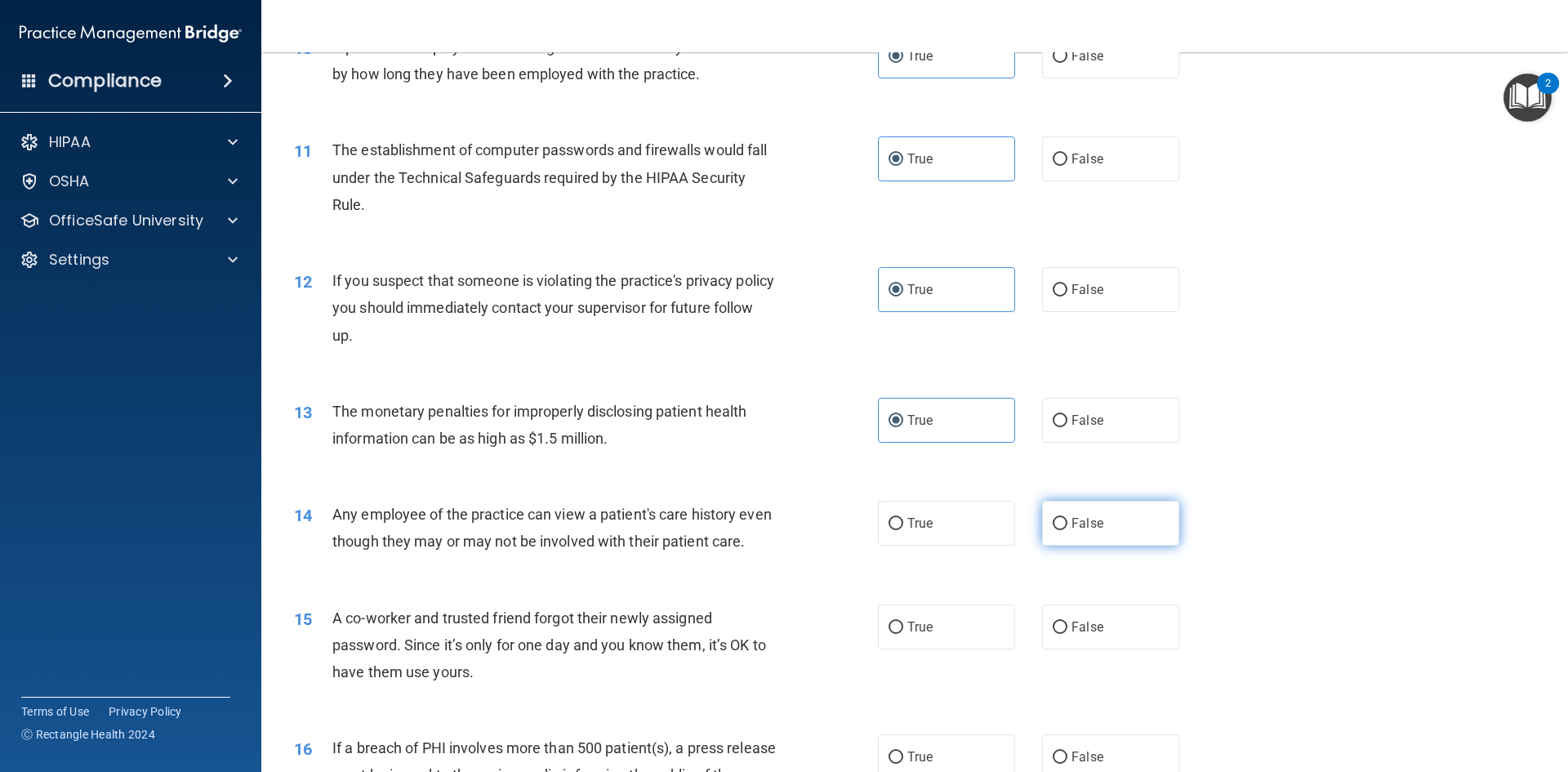
drag, startPoint x: 1059, startPoint y: 534, endPoint x: 1060, endPoint y: 543, distance: 9.1
click at [1057, 533] on label "False" at bounding box center [1110, 522] width 137 height 45
click at [1057, 530] on input "False" at bounding box center [1060, 524] width 15 height 12
radio input "true"
click at [1064, 649] on label "False" at bounding box center [1110, 626] width 137 height 45
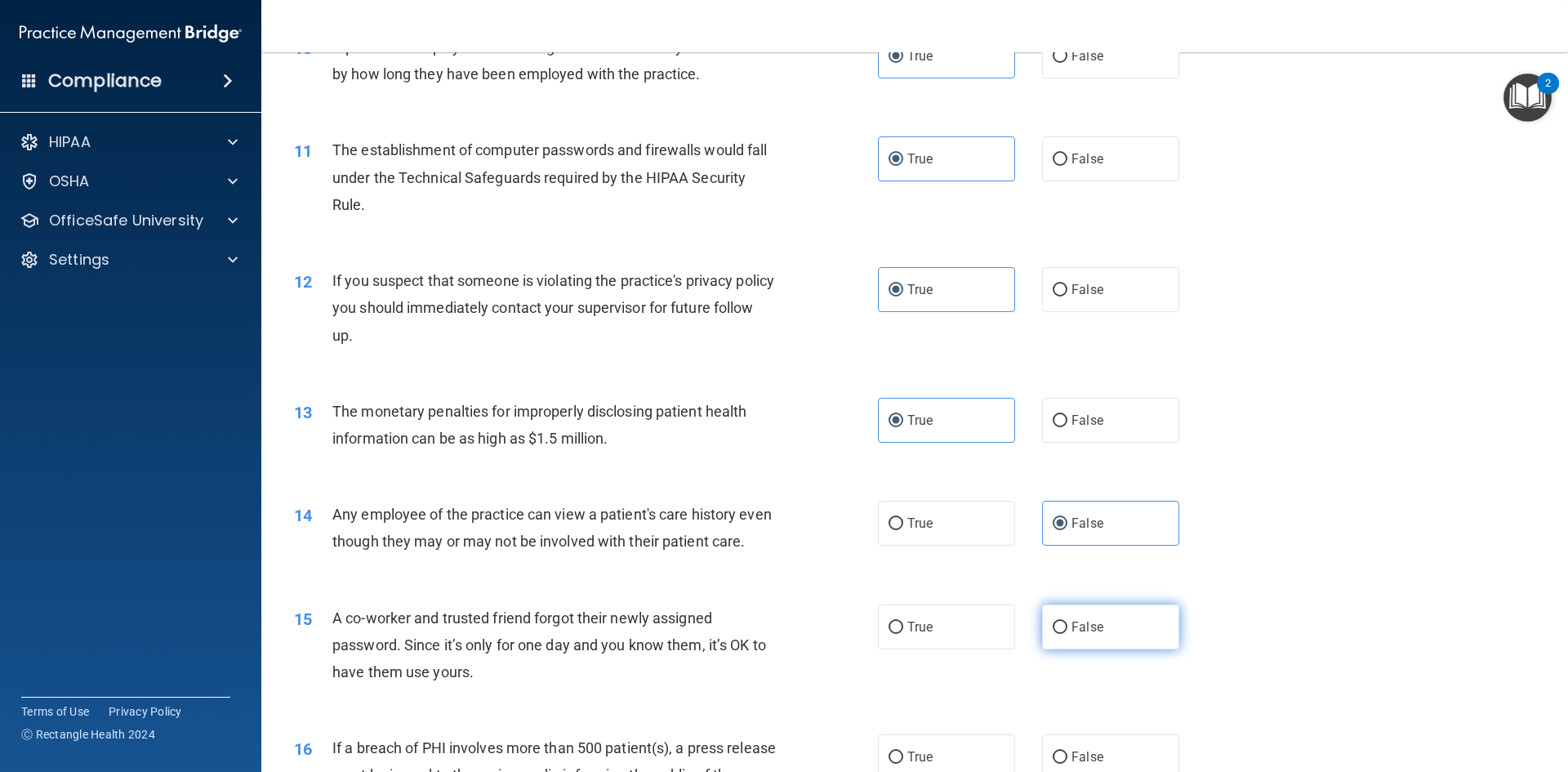
click at [1064, 634] on input "False" at bounding box center [1060, 628] width 15 height 12
radio input "true"
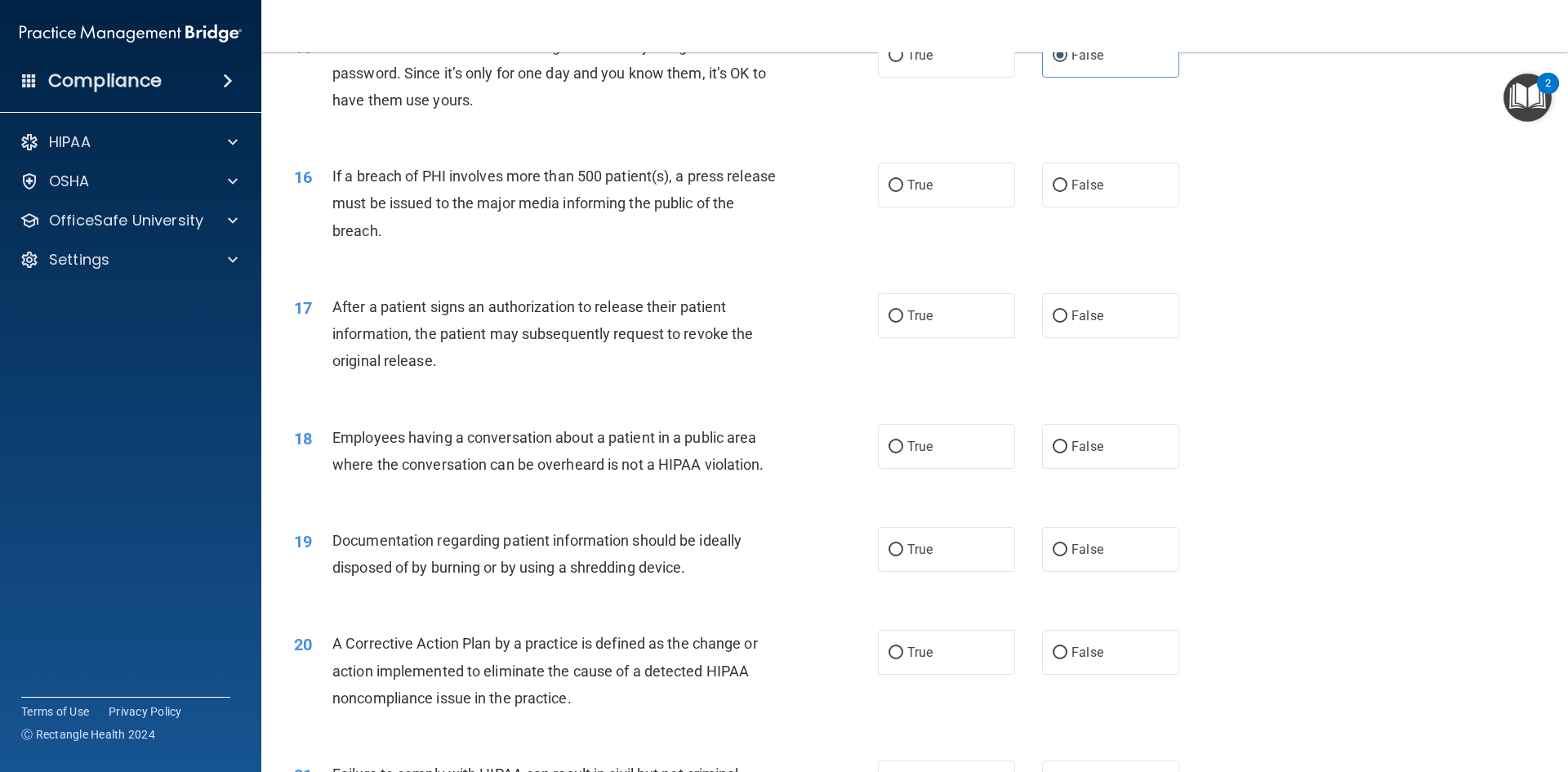
scroll to position [1796, 0]
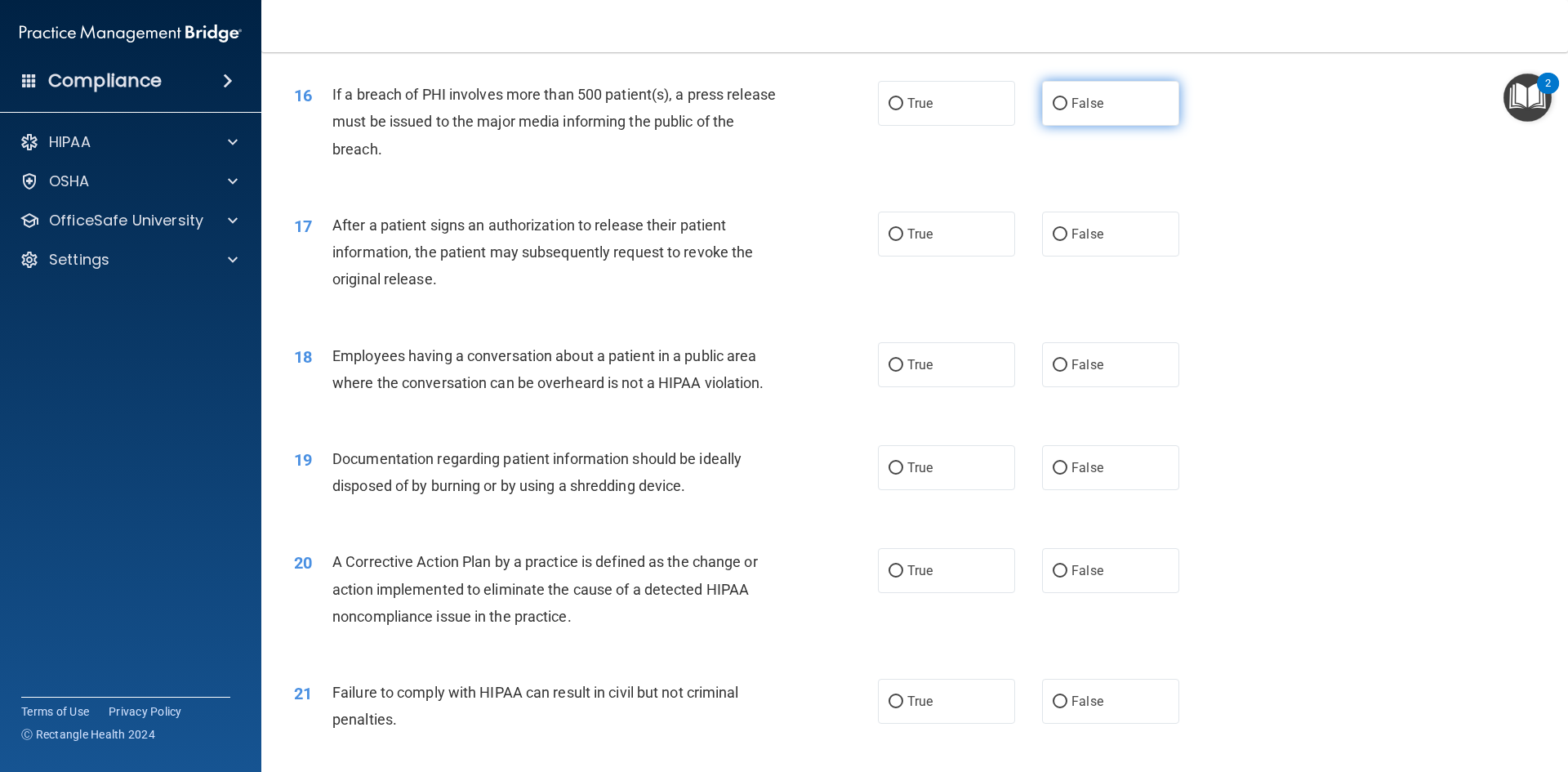
click at [1063, 126] on label "False" at bounding box center [1110, 103] width 137 height 45
click at [1063, 110] on input "False" at bounding box center [1060, 104] width 15 height 12
radio input "true"
click at [963, 257] on label "True" at bounding box center [946, 233] width 137 height 45
click at [903, 241] on input "True" at bounding box center [895, 235] width 15 height 12
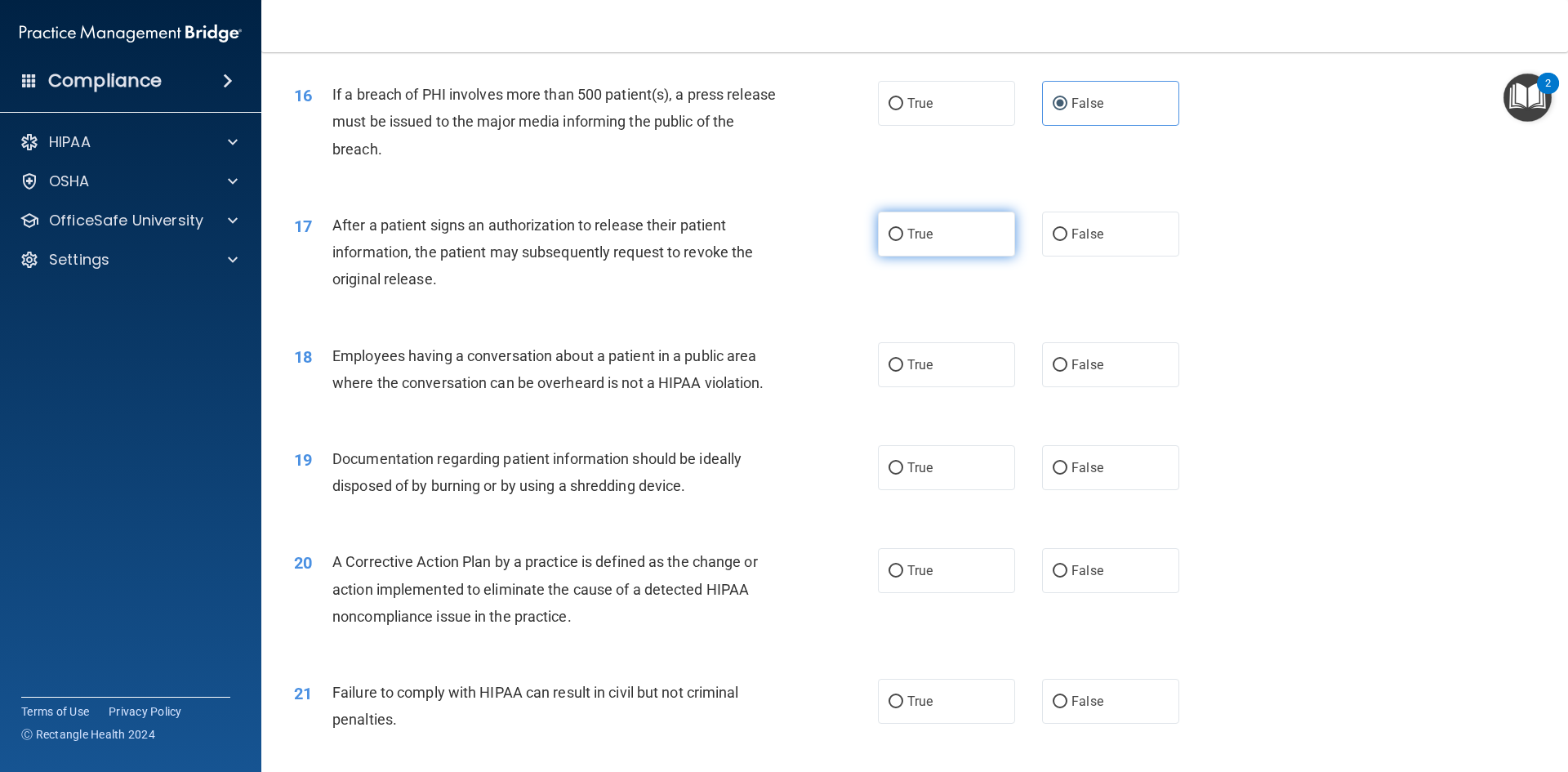
radio input "true"
click at [1088, 372] on span "False" at bounding box center [1088, 365] width 31 height 16
click at [1067, 371] on input "False" at bounding box center [1060, 365] width 15 height 12
radio input "true"
click at [949, 490] on label "True" at bounding box center [946, 467] width 137 height 45
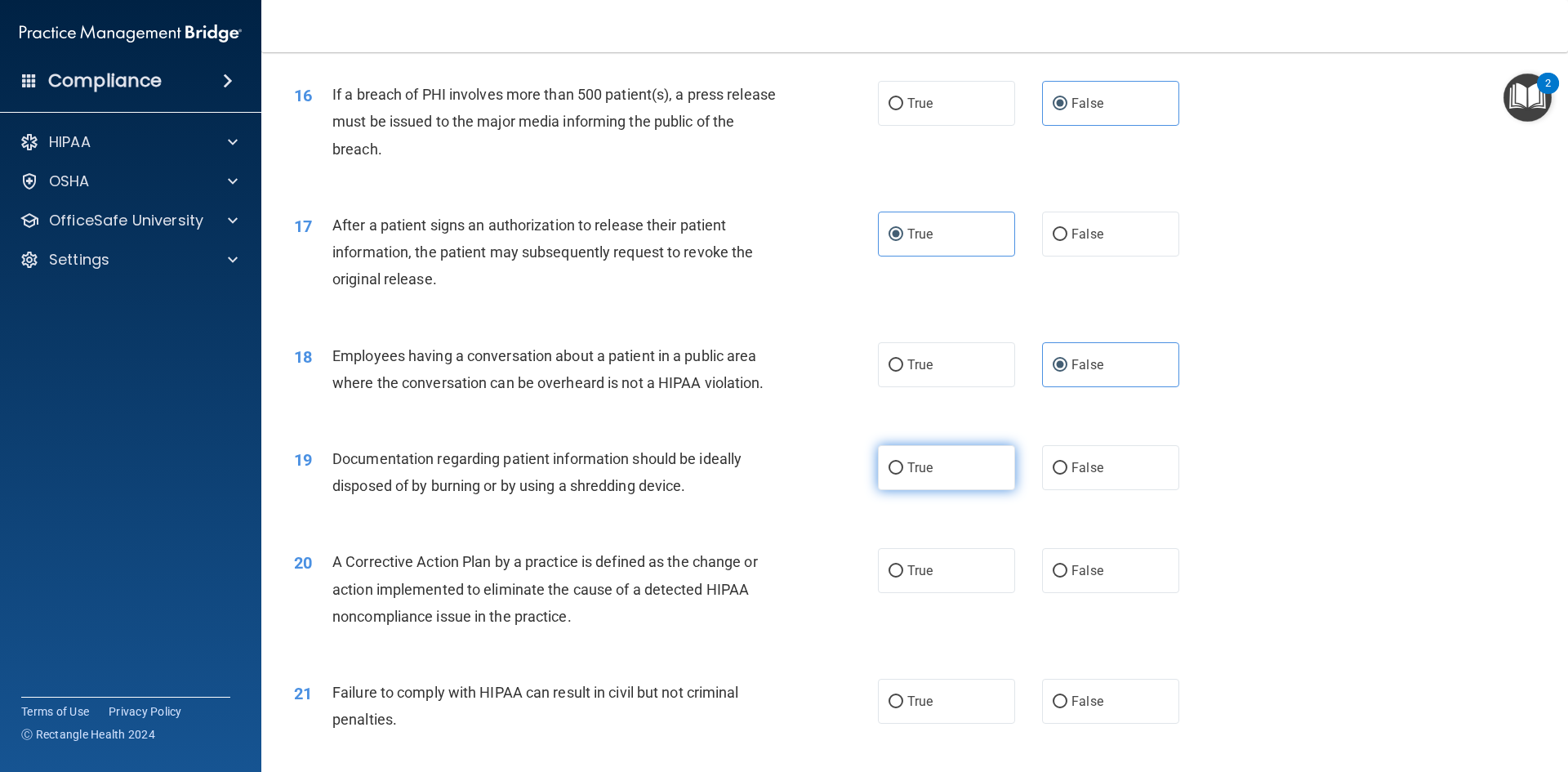
click at [903, 474] on input "True" at bounding box center [895, 468] width 15 height 12
radio input "true"
click at [931, 582] on label "True" at bounding box center [946, 569] width 137 height 45
click at [903, 577] on input "True" at bounding box center [895, 571] width 15 height 12
radio input "true"
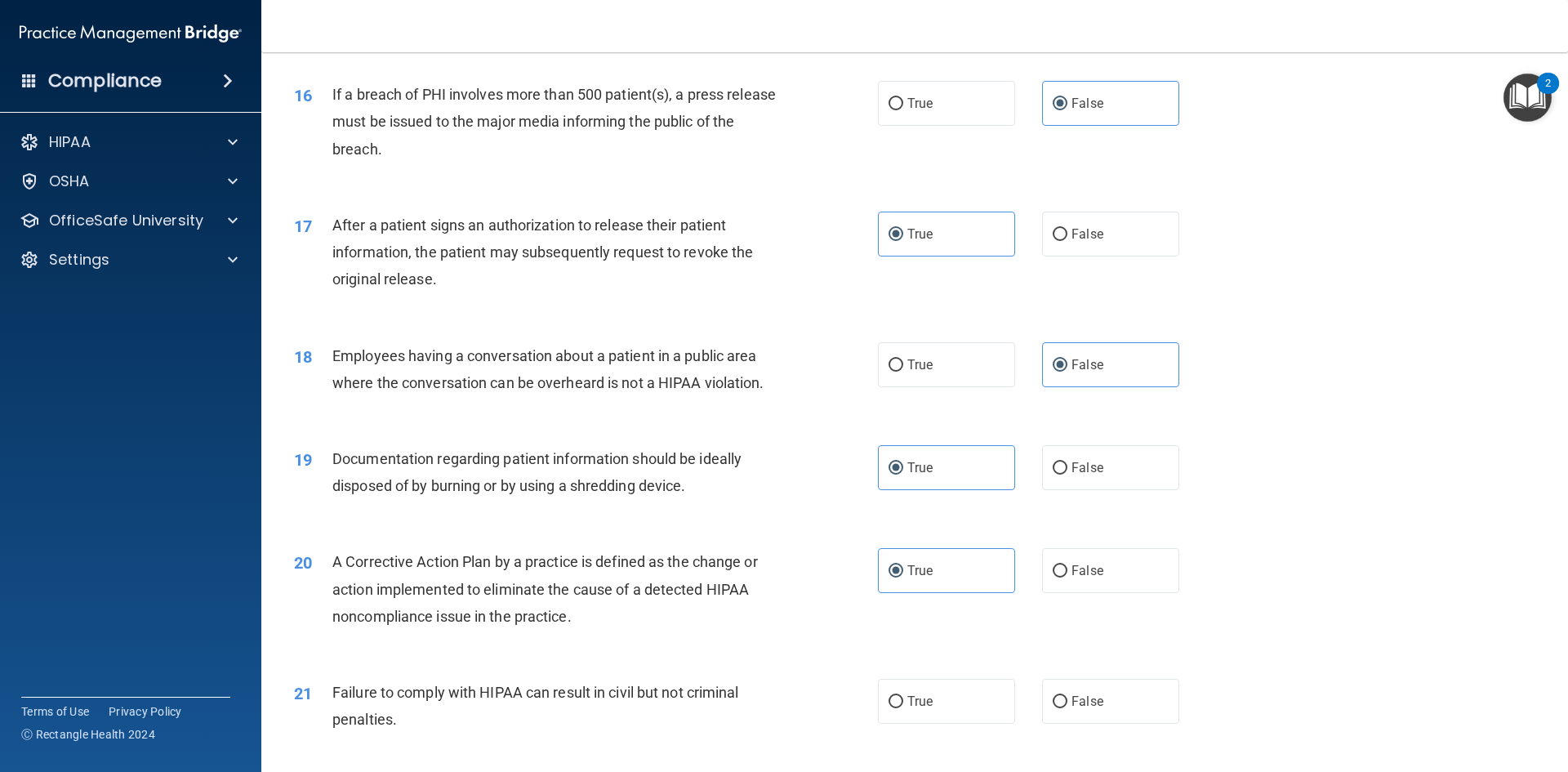
click at [1088, 700] on div "21 Failure to comply with HIPAA can result in civil but not criminal penalties.…" at bounding box center [915, 710] width 1266 height 103
click at [1097, 710] on label "False" at bounding box center [1110, 700] width 137 height 45
click at [1067, 708] on input "False" at bounding box center [1060, 702] width 15 height 12
radio input "true"
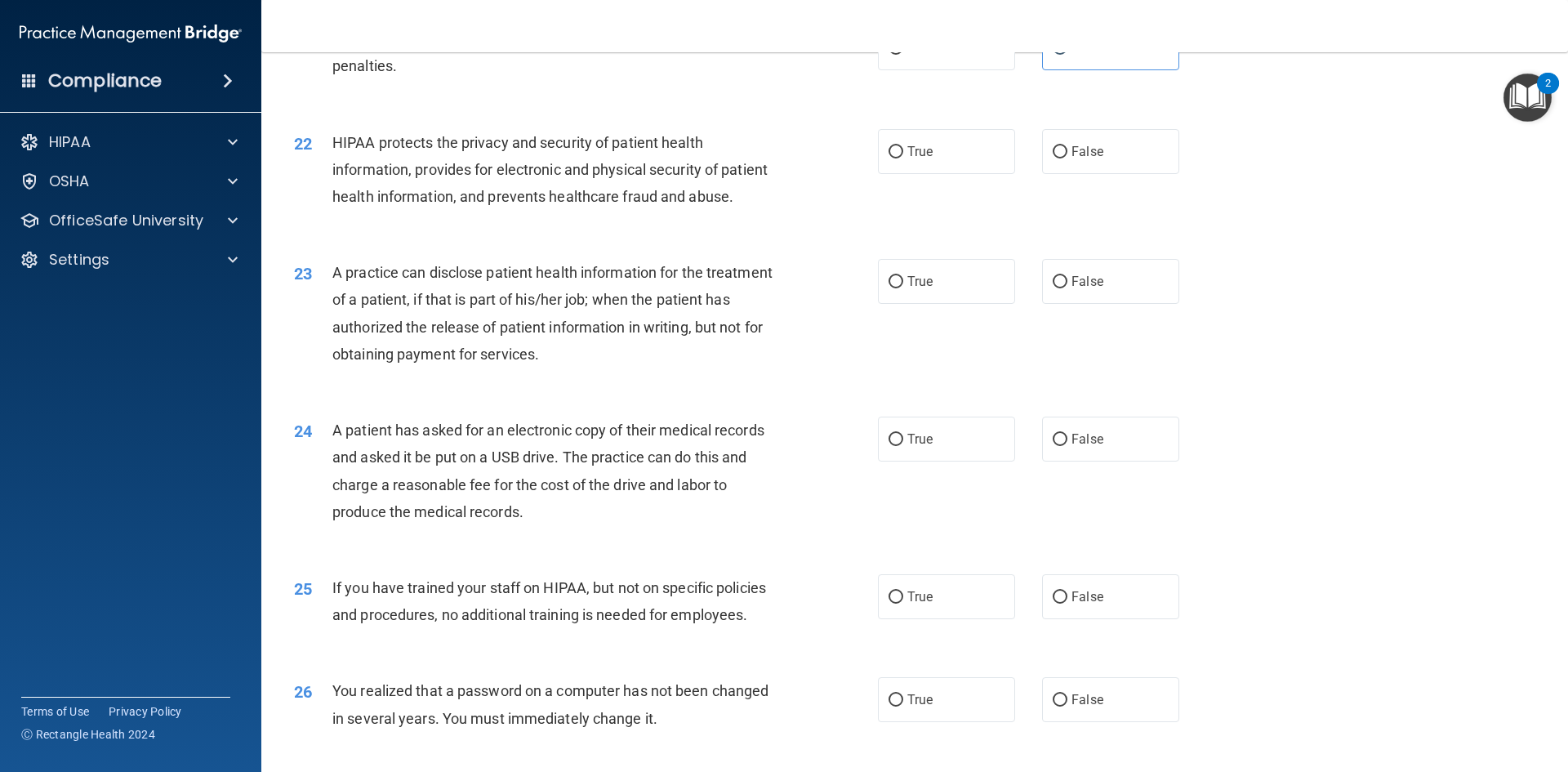
scroll to position [2532, 0]
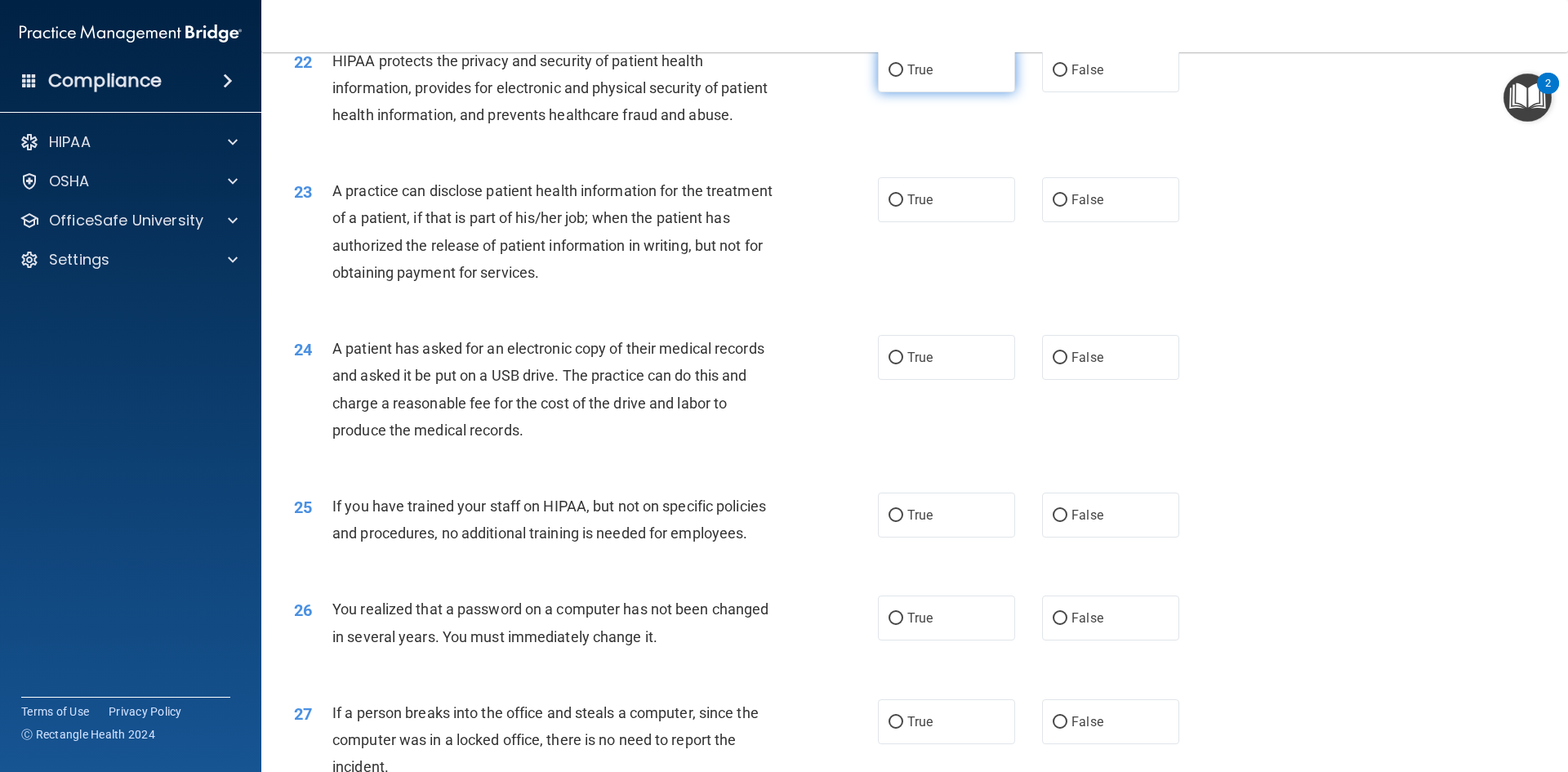
click at [952, 93] on label "True" at bounding box center [946, 69] width 137 height 45
click at [903, 77] on input "True" at bounding box center [895, 71] width 15 height 12
radio input "true"
click at [1088, 208] on span "False" at bounding box center [1088, 200] width 31 height 16
click at [1067, 207] on input "False" at bounding box center [1060, 201] width 15 height 12
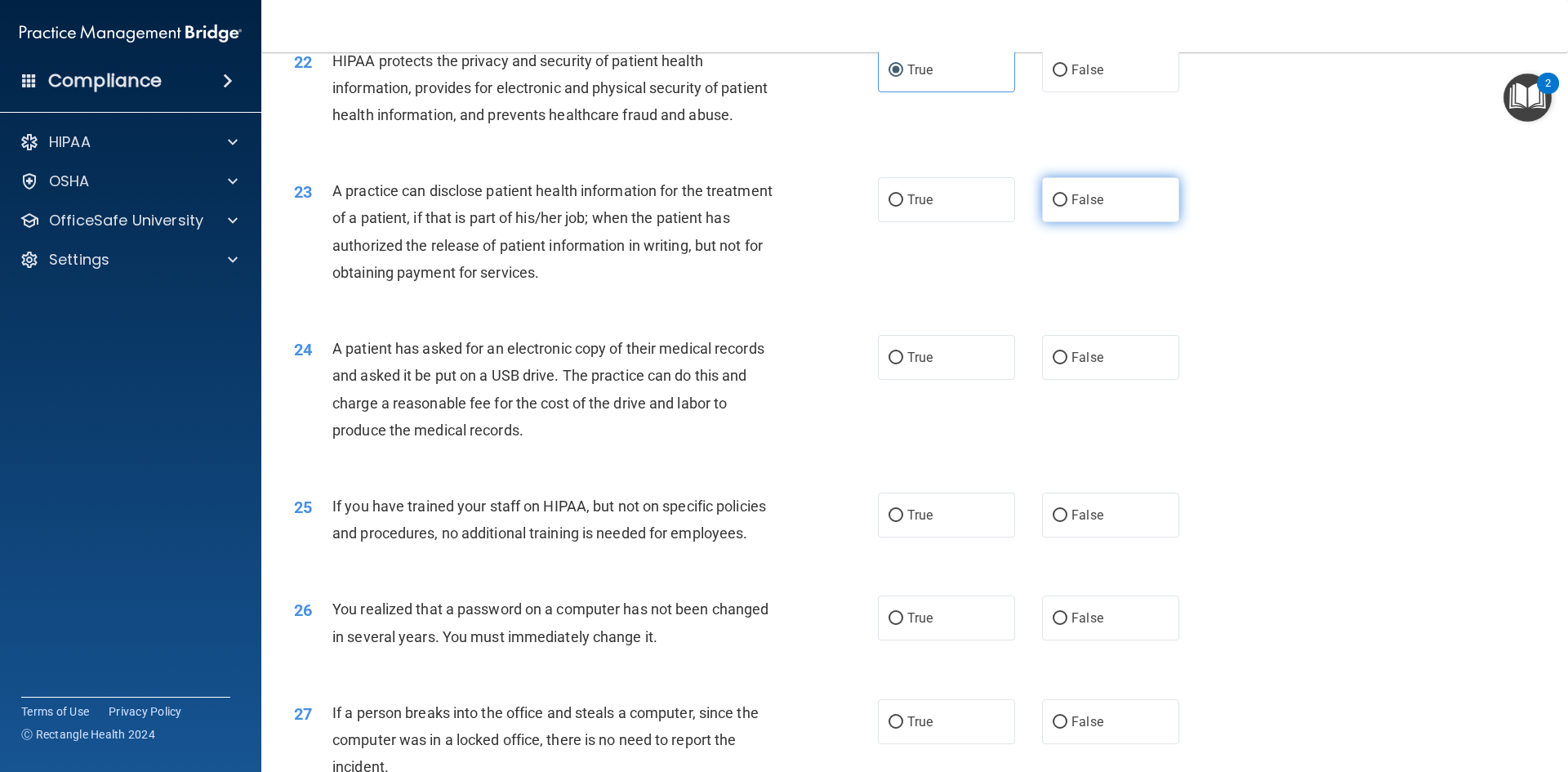
radio input "true"
click at [987, 380] on label "True" at bounding box center [946, 356] width 137 height 45
click at [903, 364] on input "True" at bounding box center [895, 358] width 15 height 12
radio input "true"
click at [945, 537] on label "True" at bounding box center [946, 514] width 137 height 45
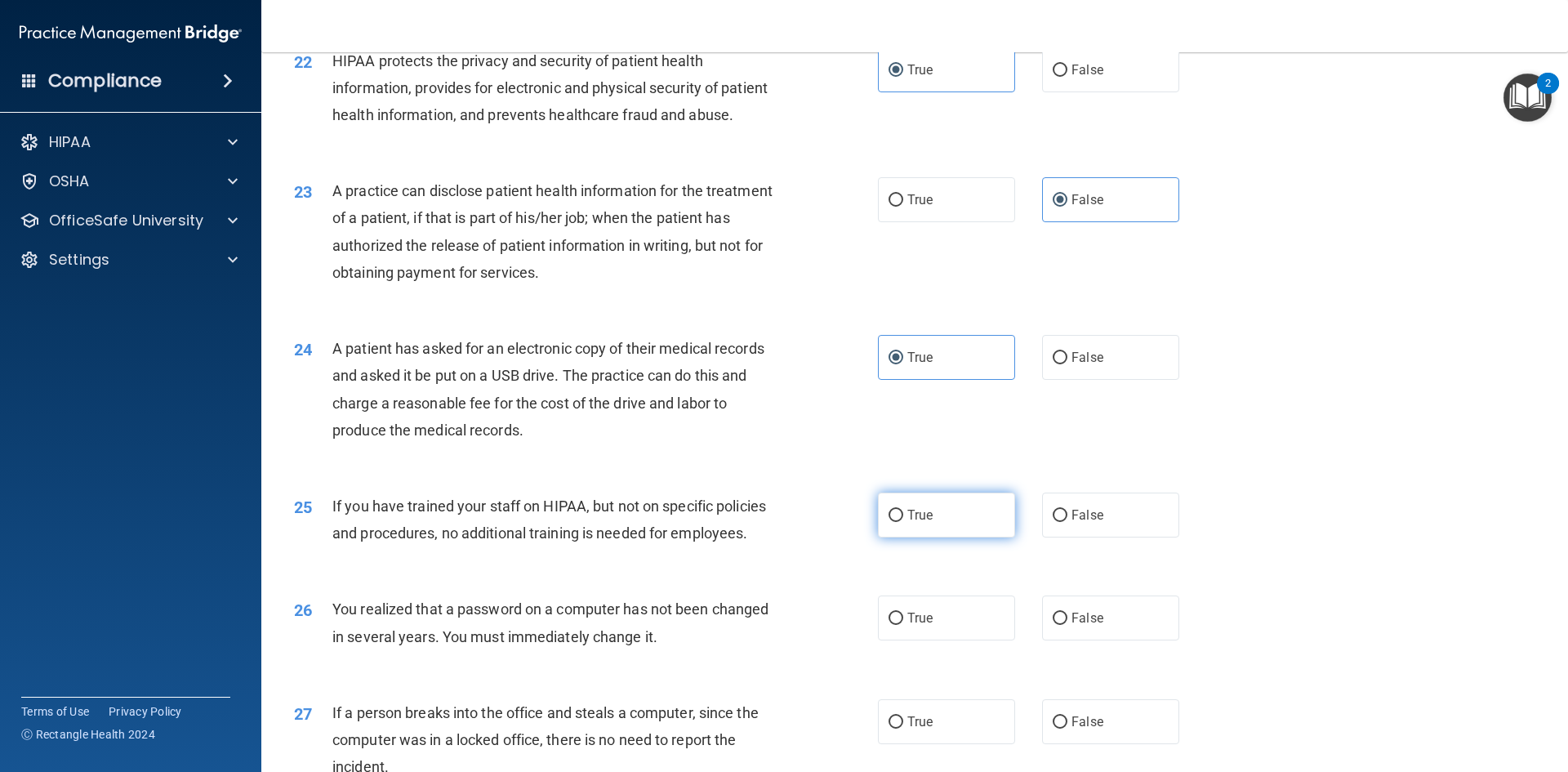
click at [903, 522] on input "True" at bounding box center [895, 516] width 15 height 12
radio input "true"
click at [1042, 537] on label "False" at bounding box center [1110, 514] width 137 height 45
click at [1053, 522] on input "False" at bounding box center [1060, 516] width 15 height 12
radio input "true"
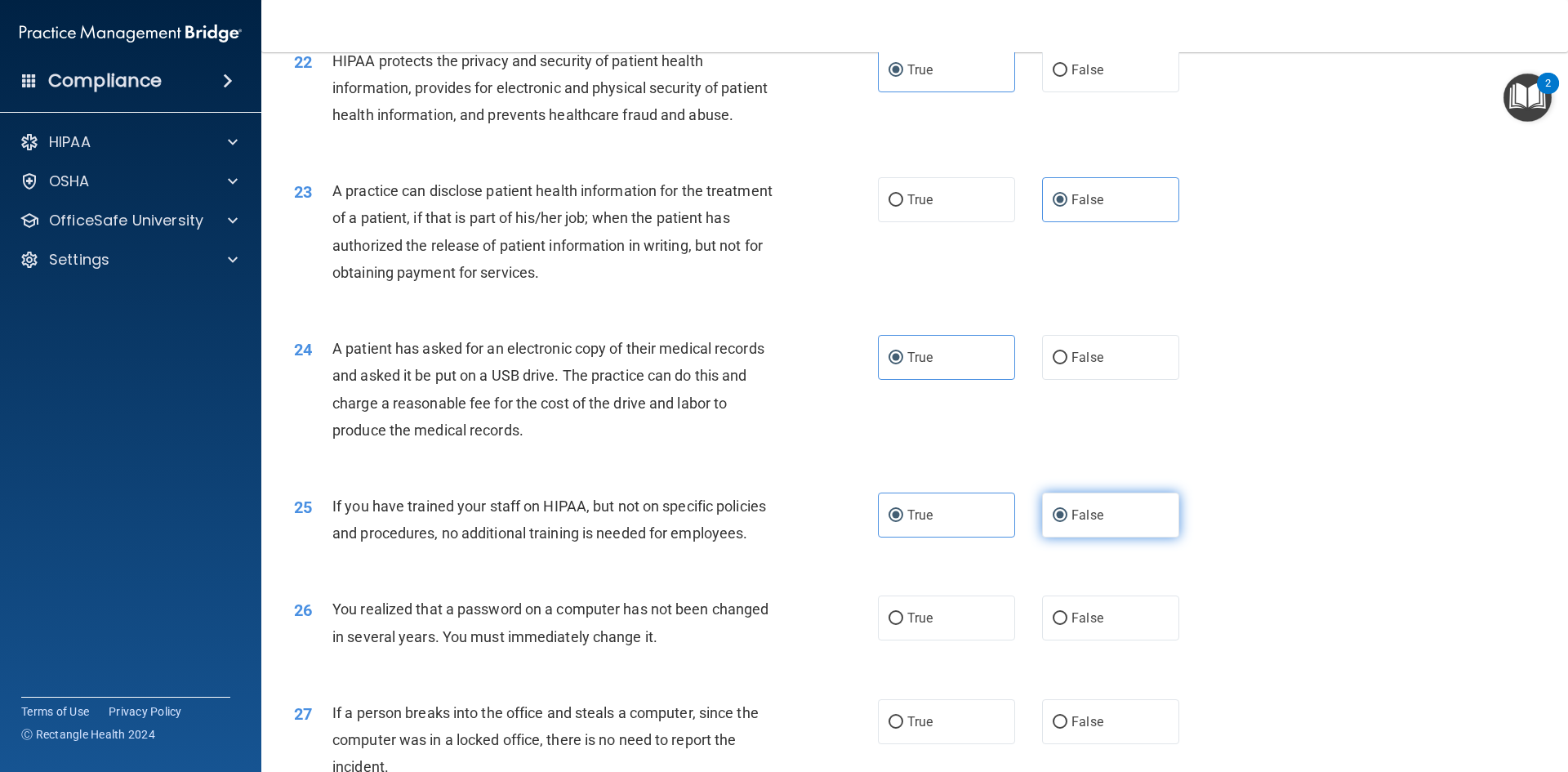
radio input "false"
click at [980, 640] on label "True" at bounding box center [946, 617] width 137 height 45
click at [903, 624] on input "True" at bounding box center [895, 618] width 15 height 12
radio input "true"
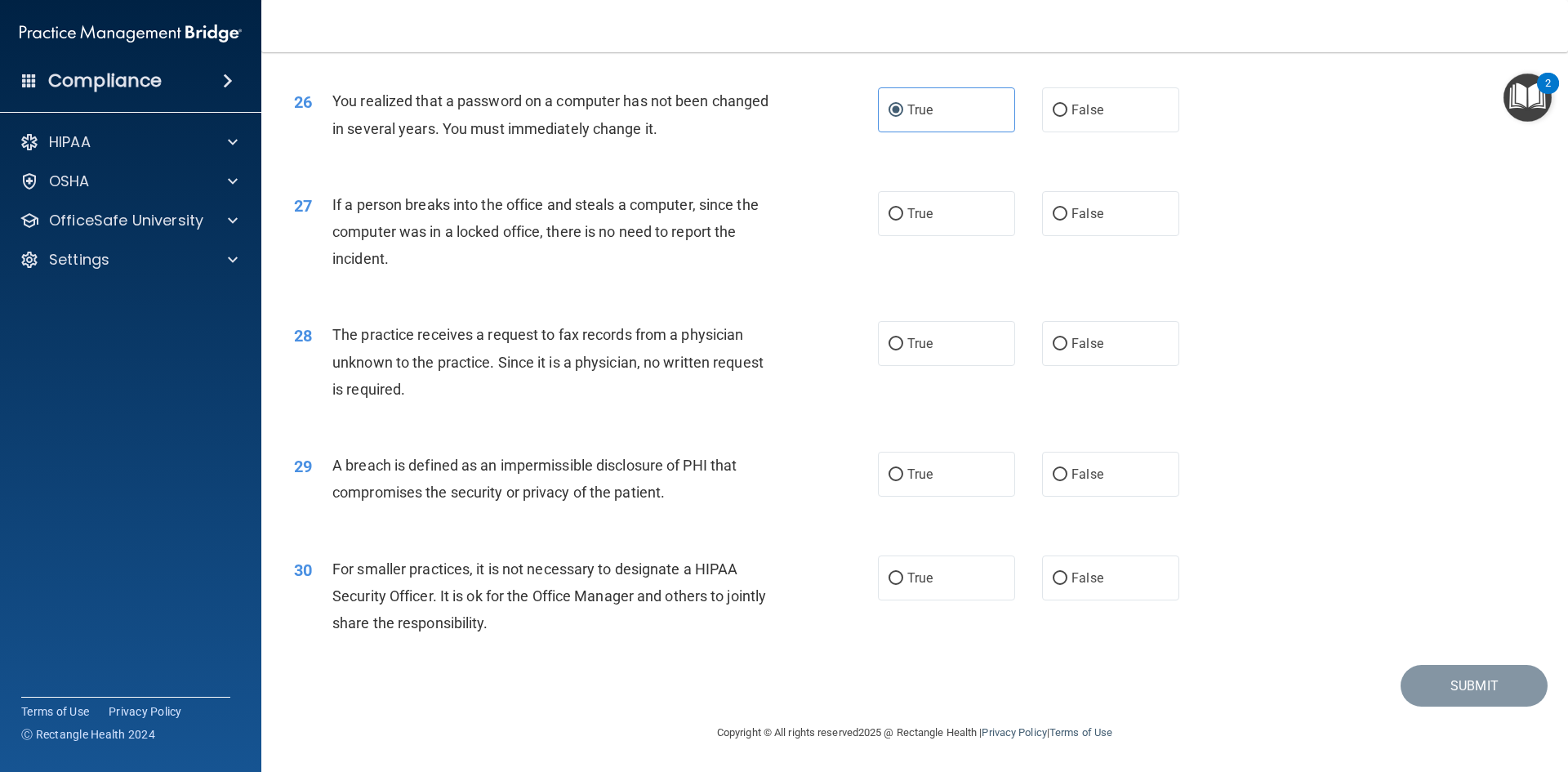
scroll to position [3093, 0]
click at [1104, 214] on label "False" at bounding box center [1110, 213] width 137 height 45
click at [1067, 214] on input "False" at bounding box center [1060, 214] width 15 height 12
radio input "true"
drag, startPoint x: 1051, startPoint y: 347, endPoint x: 1065, endPoint y: 351, distance: 14.6
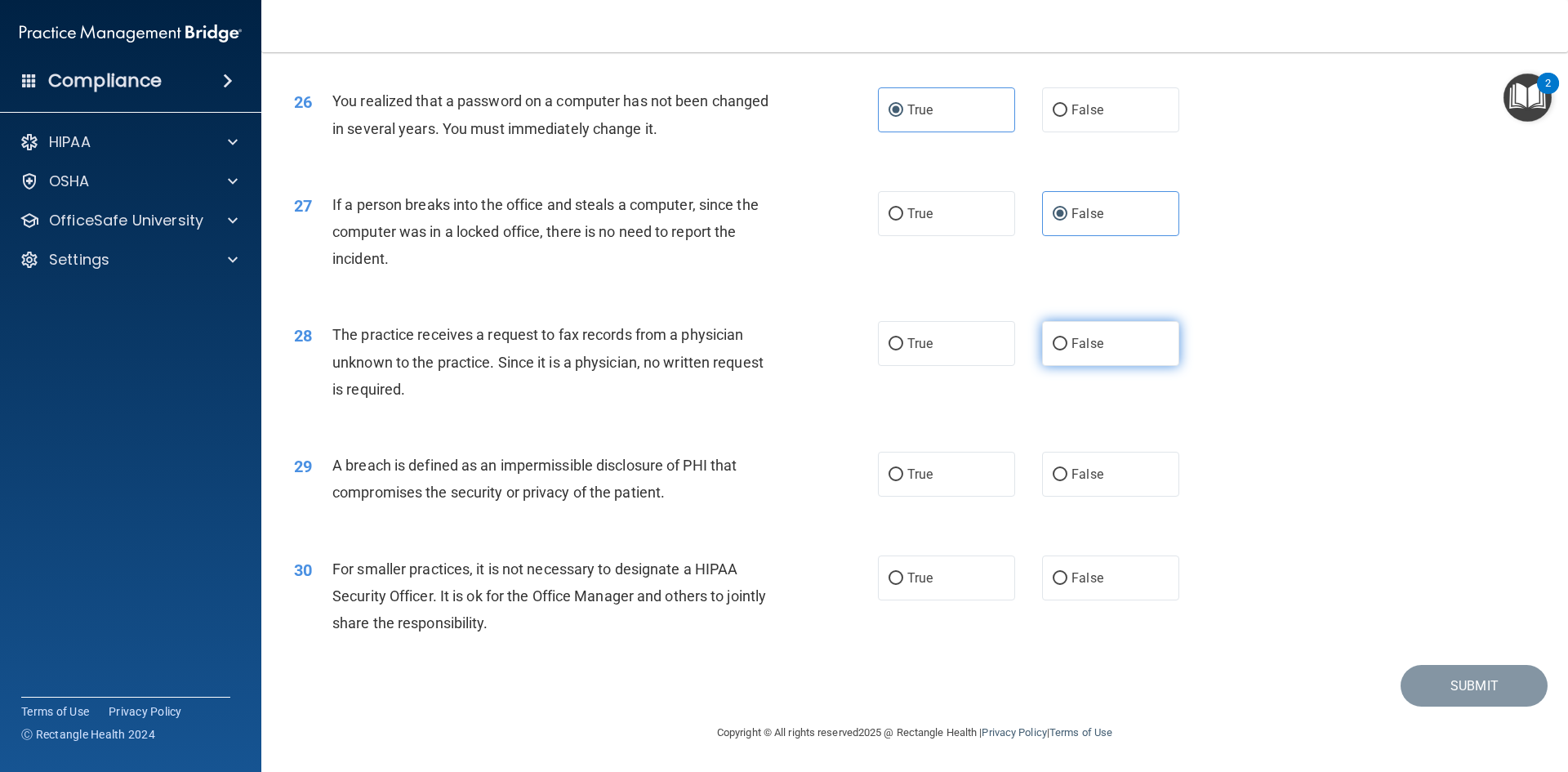
click at [1054, 343] on input "False" at bounding box center [1060, 344] width 15 height 12
radio input "true"
click at [961, 486] on label "True" at bounding box center [946, 473] width 137 height 45
click at [903, 481] on input "True" at bounding box center [895, 475] width 15 height 12
radio input "true"
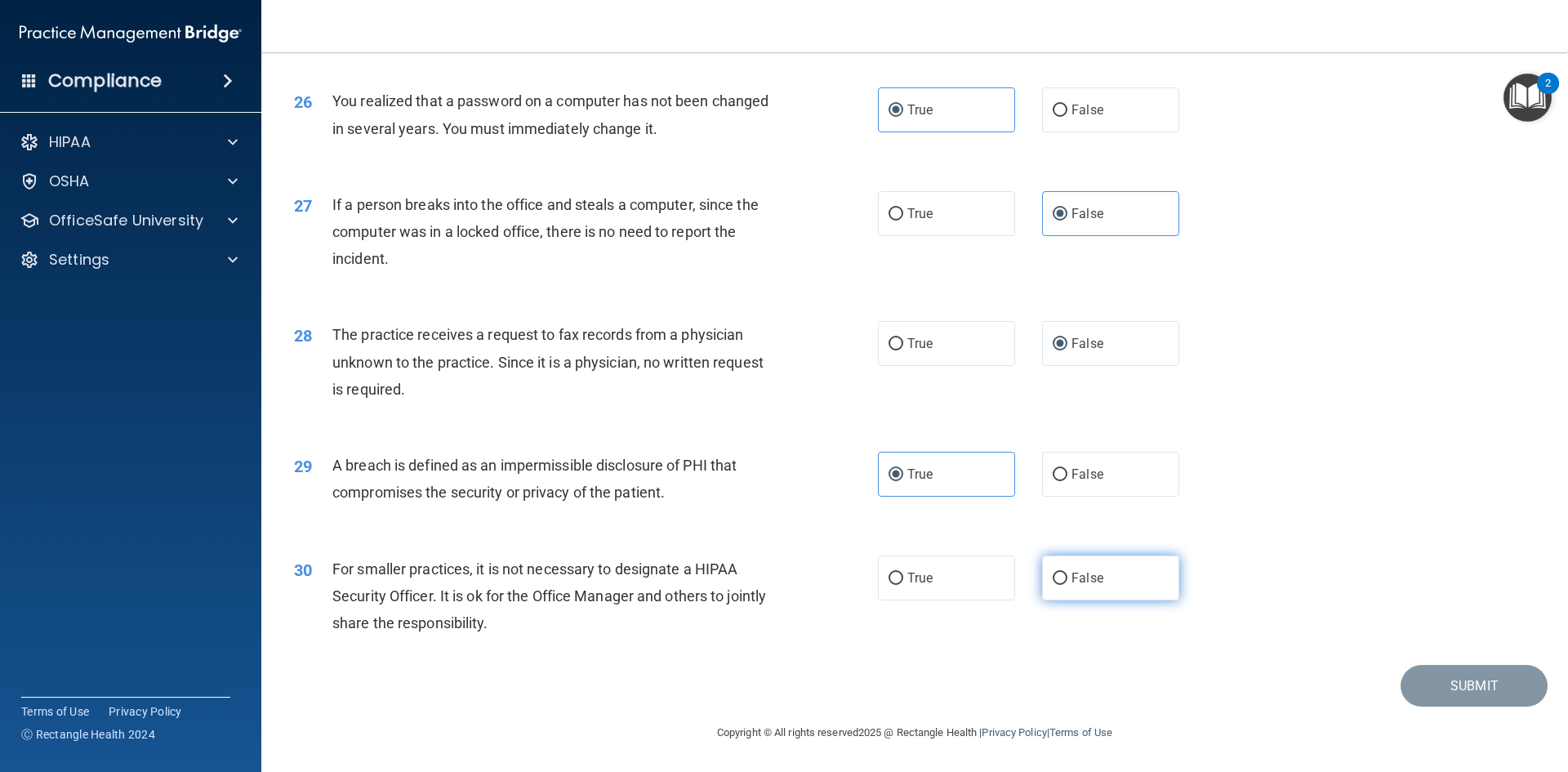
click at [1140, 560] on label "False" at bounding box center [1110, 577] width 137 height 45
click at [1067, 573] on input "False" at bounding box center [1060, 579] width 15 height 12
radio input "true"
drag, startPoint x: 1495, startPoint y: 674, endPoint x: 1504, endPoint y: 673, distance: 9.1
click at [1498, 673] on button "Submit" at bounding box center [1475, 686] width 147 height 42
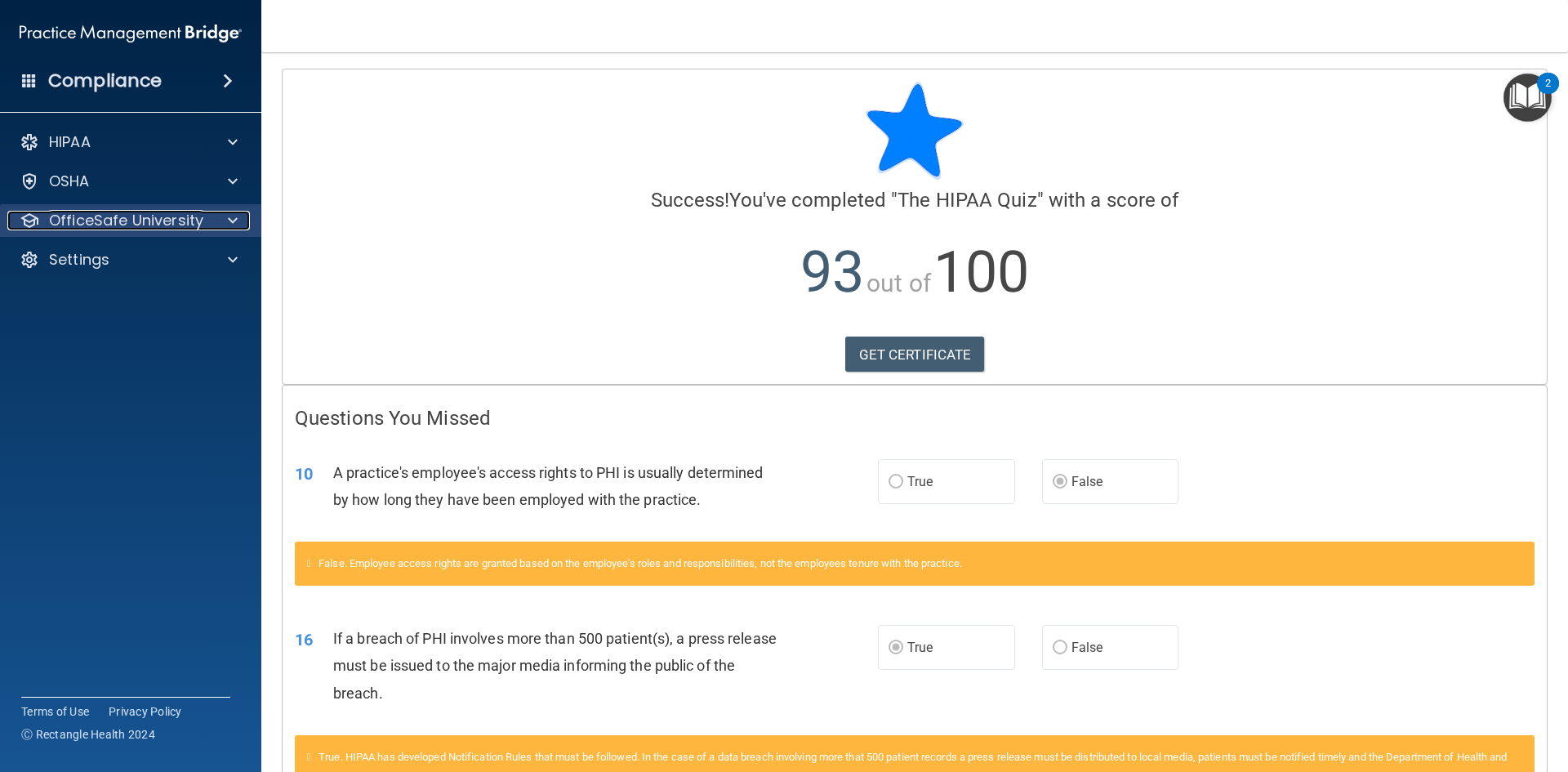
click at [169, 223] on p "OfficeSafe University" at bounding box center [126, 220] width 155 height 19
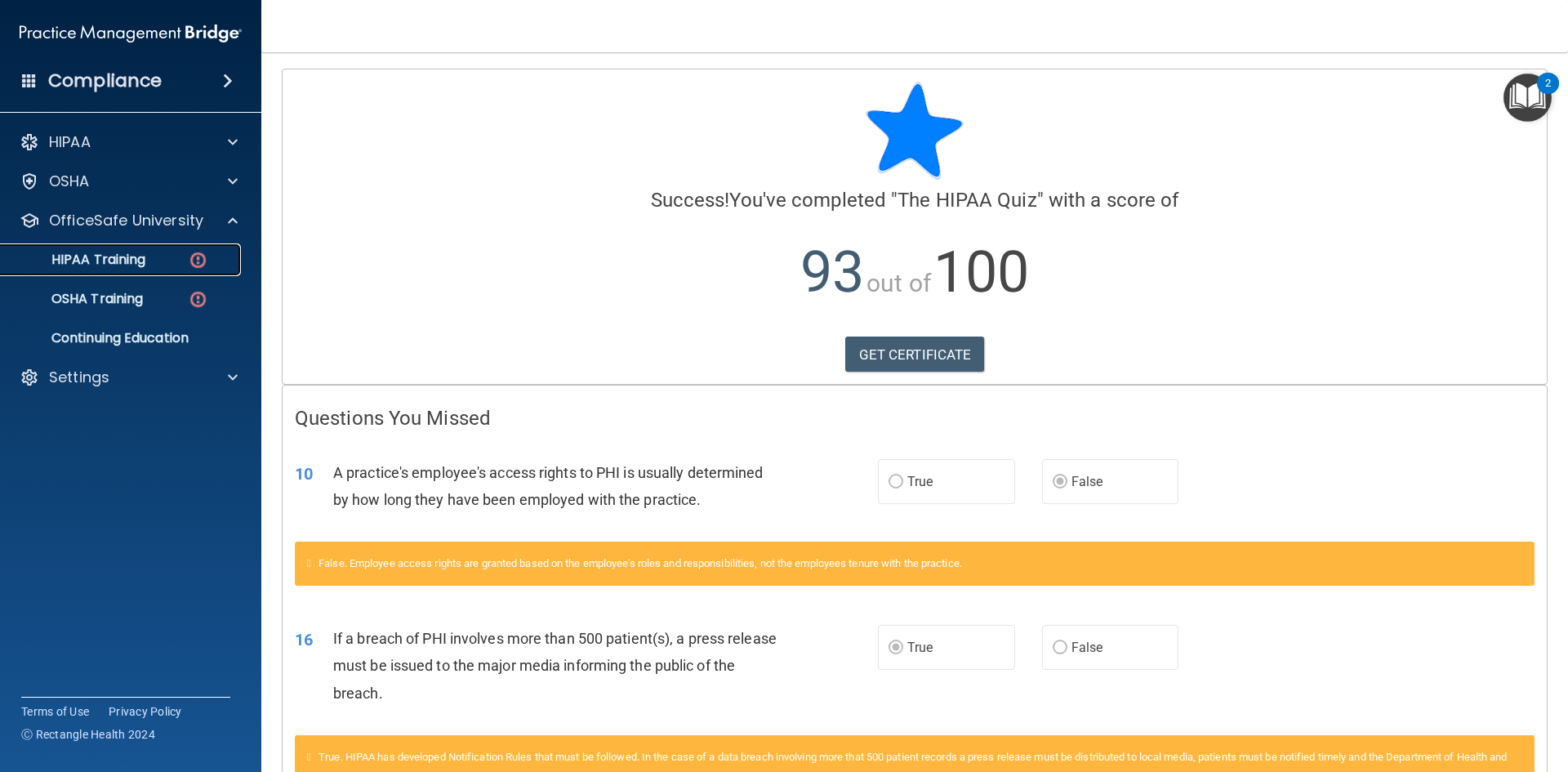
click at [142, 265] on p "HIPAA Training" at bounding box center [78, 259] width 135 height 17
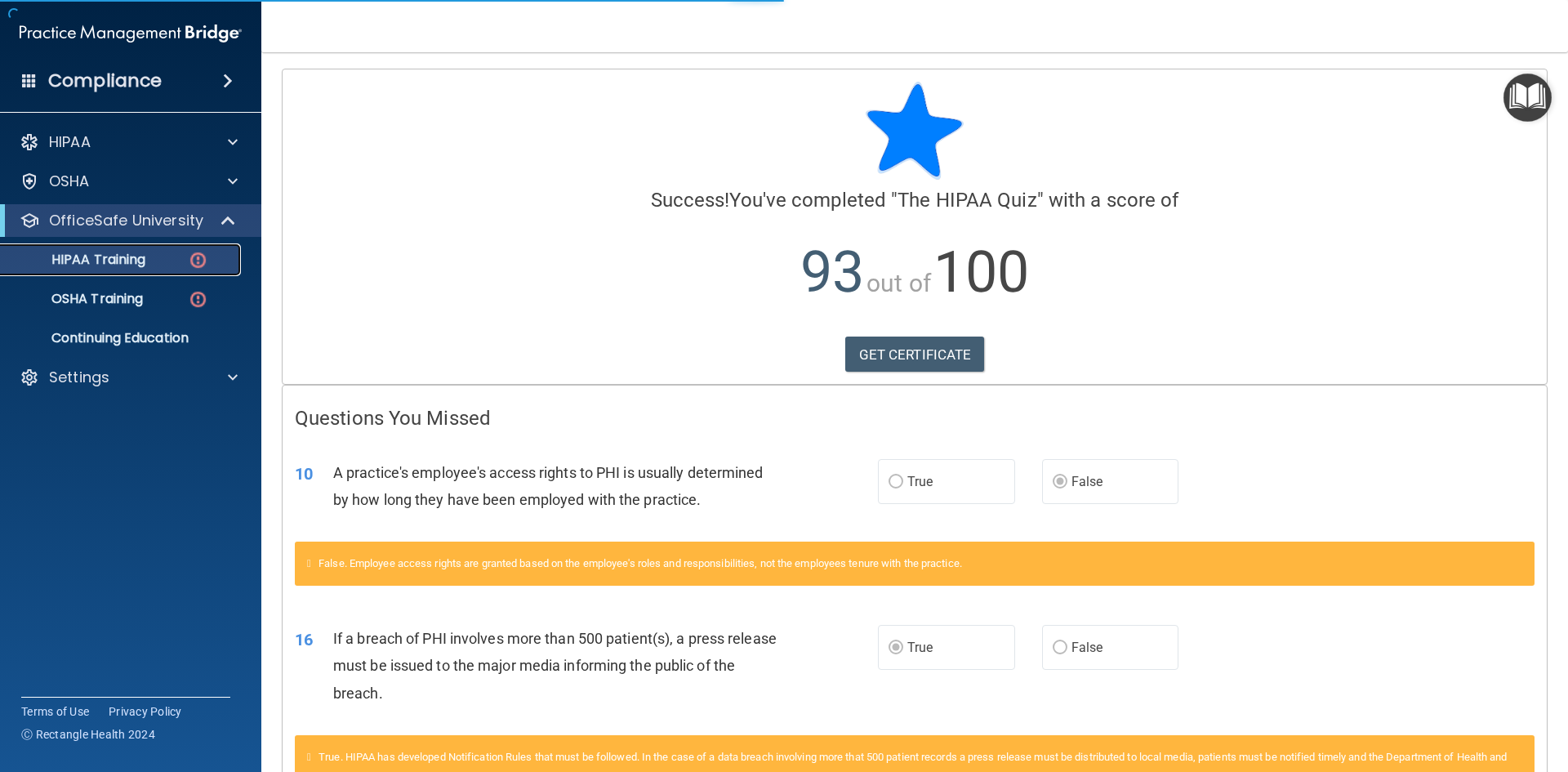
click at [139, 265] on p "HIPAA Training" at bounding box center [78, 259] width 135 height 17
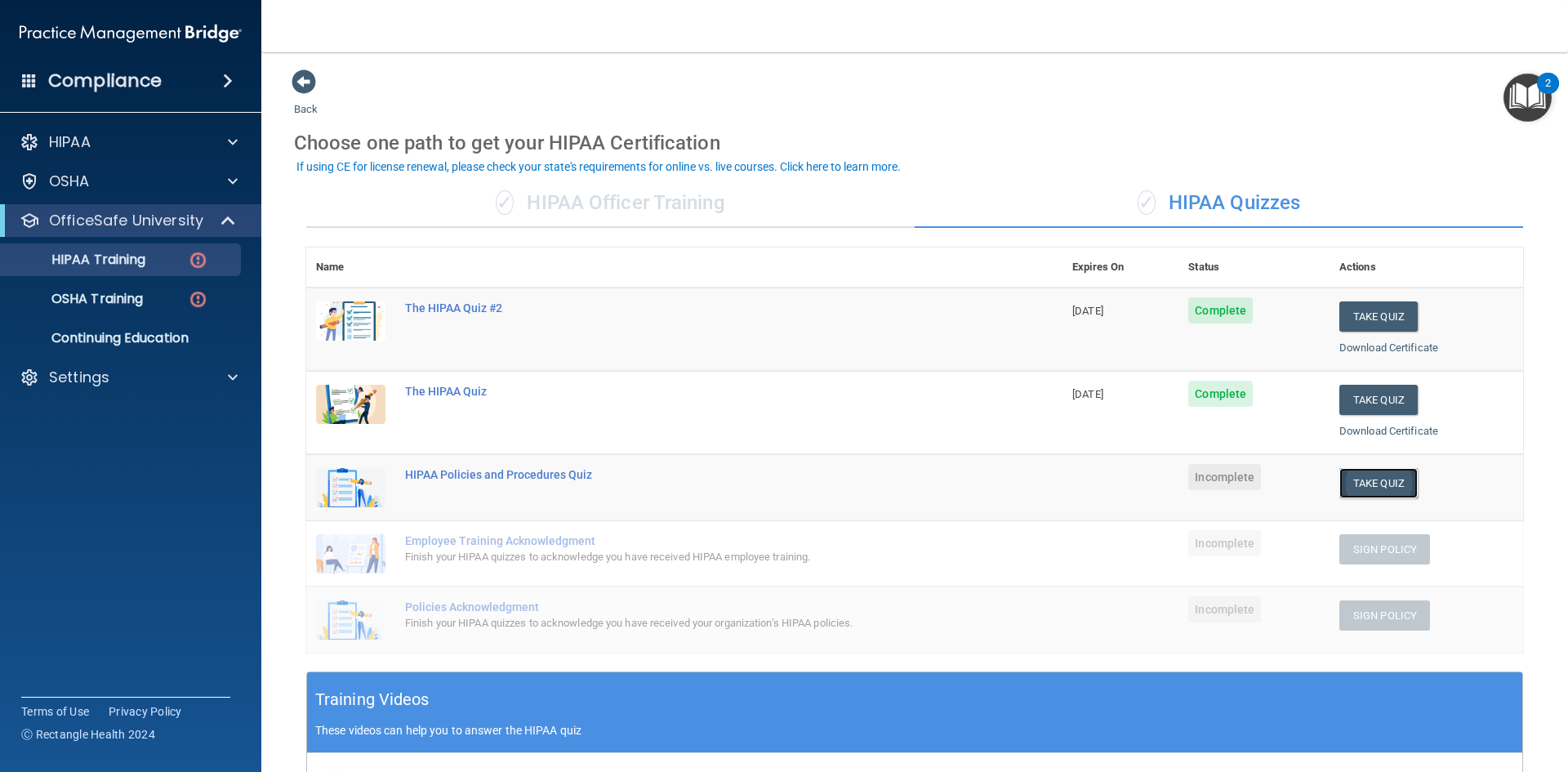
click at [1344, 475] on button "Take Quiz" at bounding box center [1379, 483] width 79 height 31
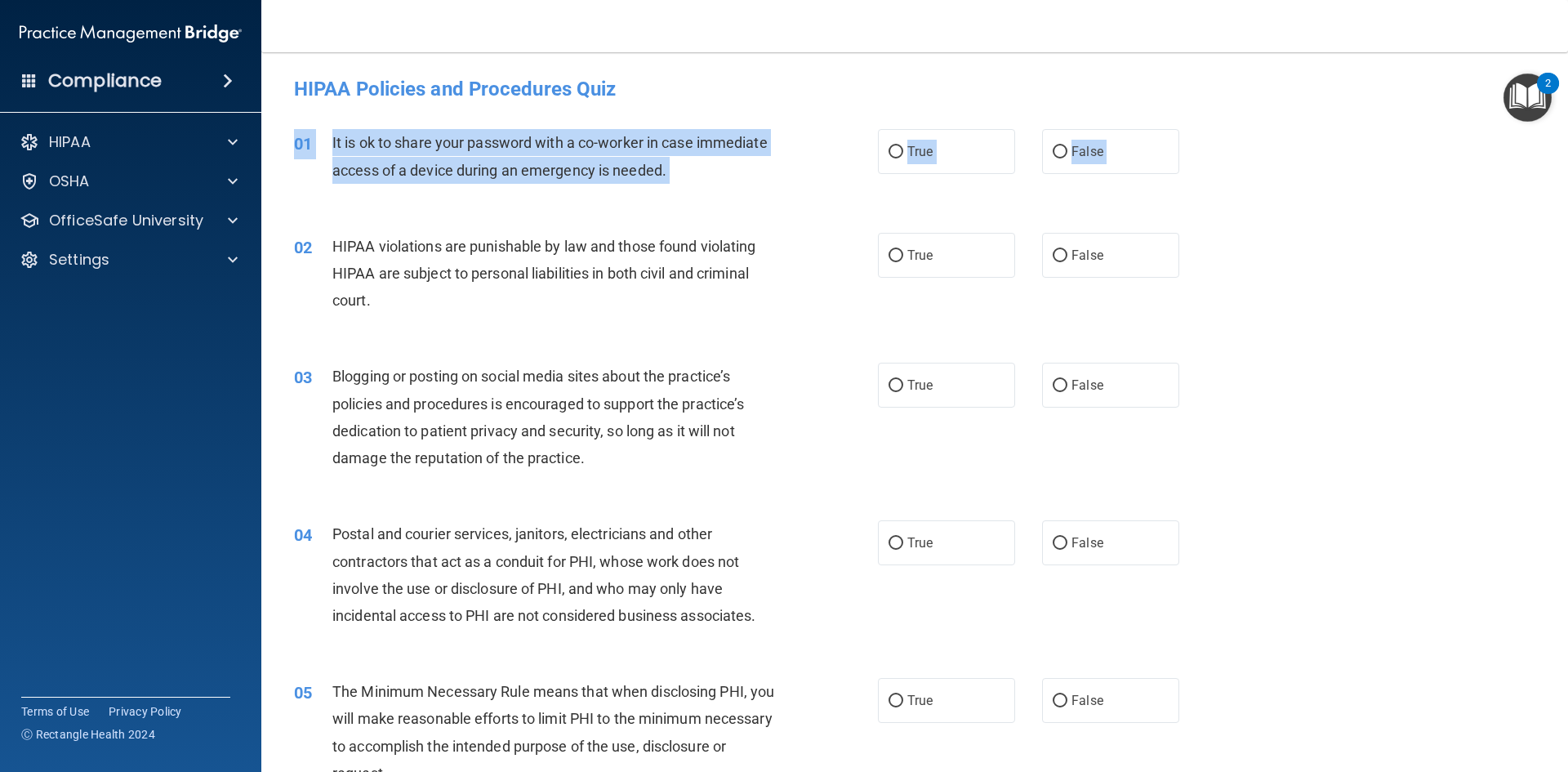
drag, startPoint x: 1003, startPoint y: 201, endPoint x: 1008, endPoint y: 190, distance: 12.1
click at [1079, 145] on span "False" at bounding box center [1088, 152] width 31 height 16
click at [1067, 146] on input "False" at bounding box center [1060, 152] width 15 height 12
radio input "true"
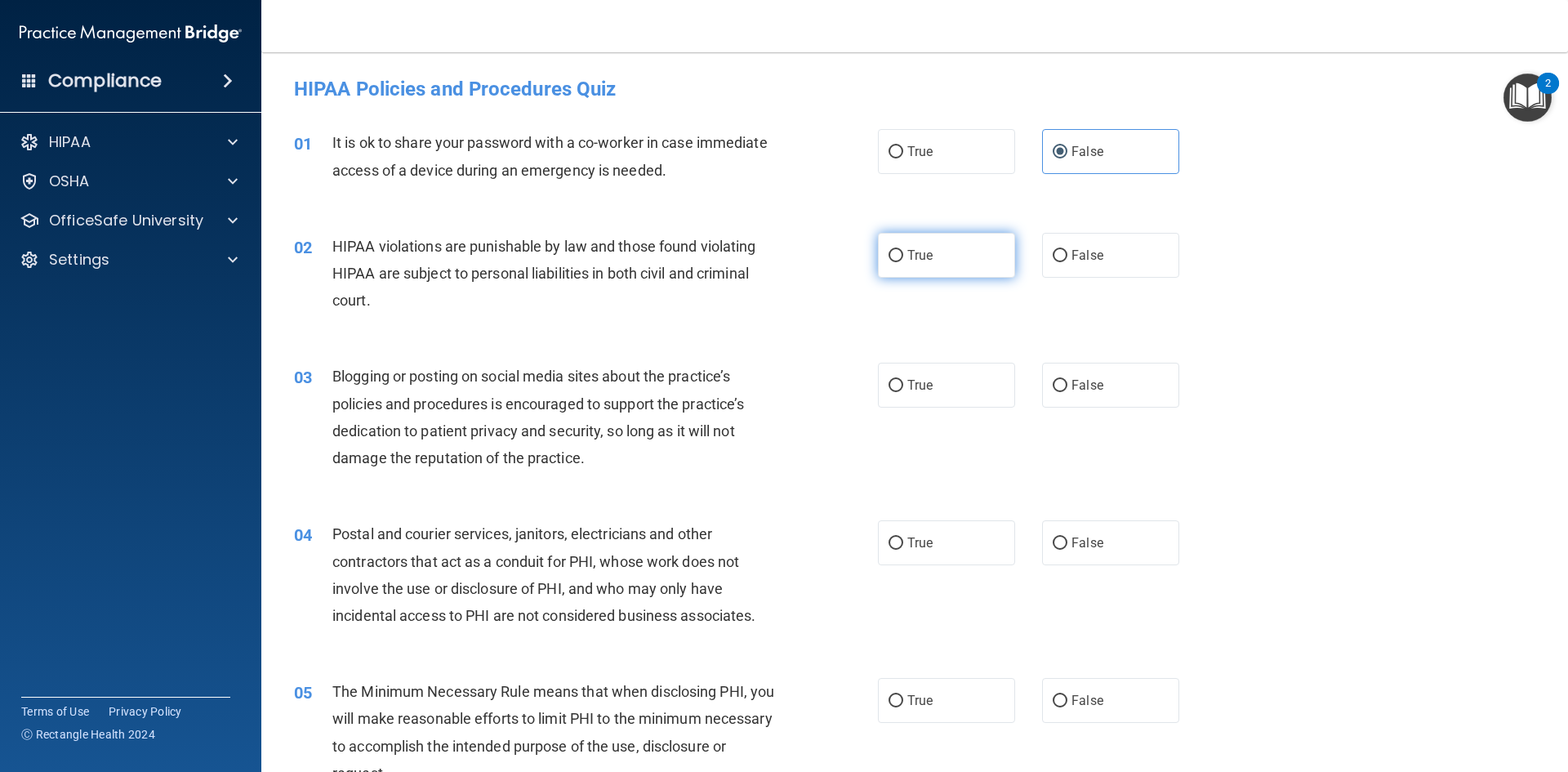
click at [897, 265] on label "True" at bounding box center [946, 255] width 137 height 45
click at [897, 262] on input "True" at bounding box center [895, 256] width 15 height 12
radio input "true"
click at [1113, 365] on label "False" at bounding box center [1110, 384] width 137 height 45
click at [1067, 380] on input "False" at bounding box center [1060, 386] width 15 height 12
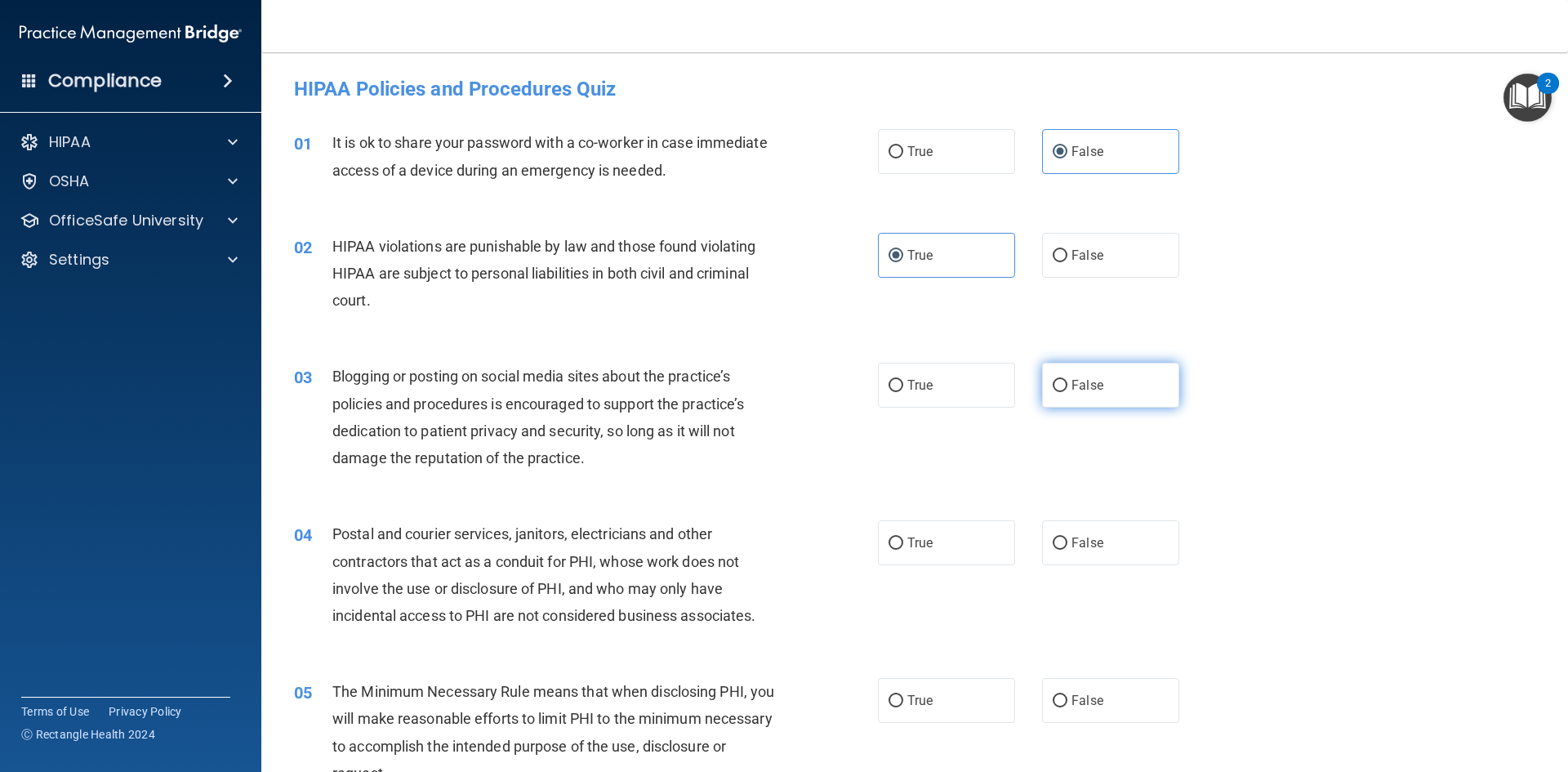
radio input "true"
click at [1085, 532] on label "False" at bounding box center [1110, 542] width 137 height 45
click at [1067, 537] on input "False" at bounding box center [1060, 543] width 15 height 12
radio input "true"
click at [964, 720] on label "True" at bounding box center [946, 700] width 137 height 45
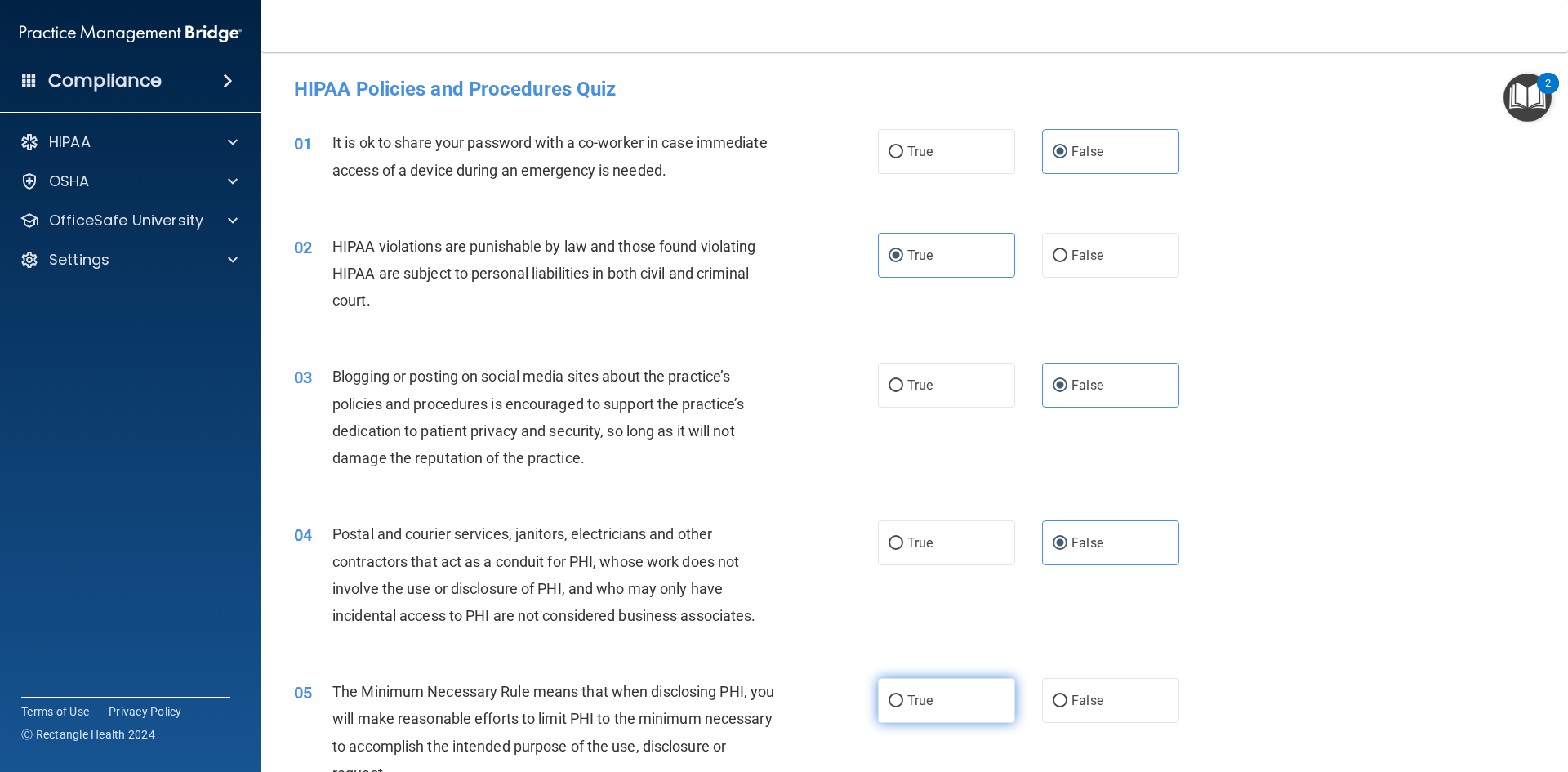
click at [903, 707] on input "True" at bounding box center [895, 701] width 15 height 12
radio input "true"
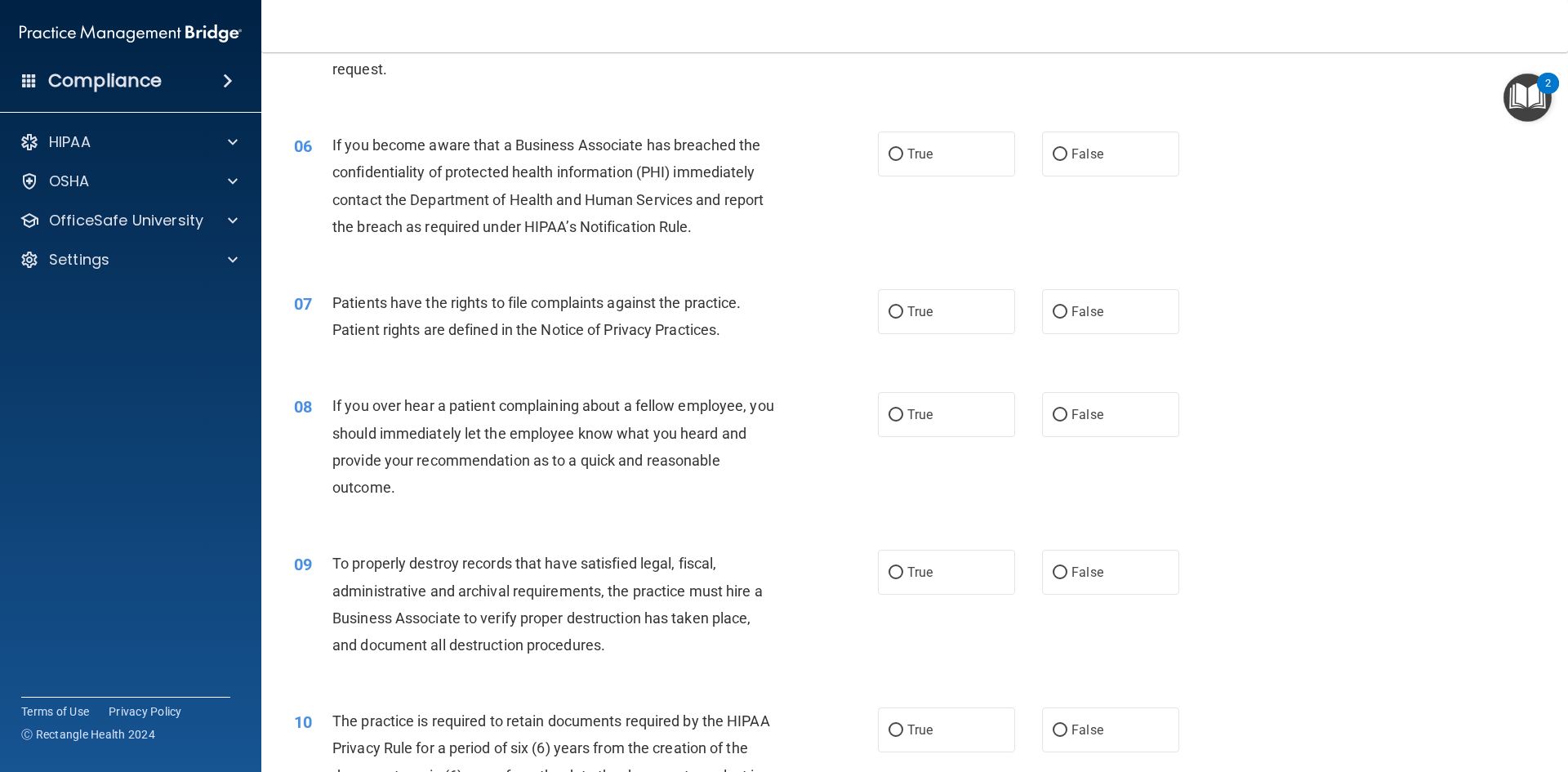
scroll to position [735, 0]
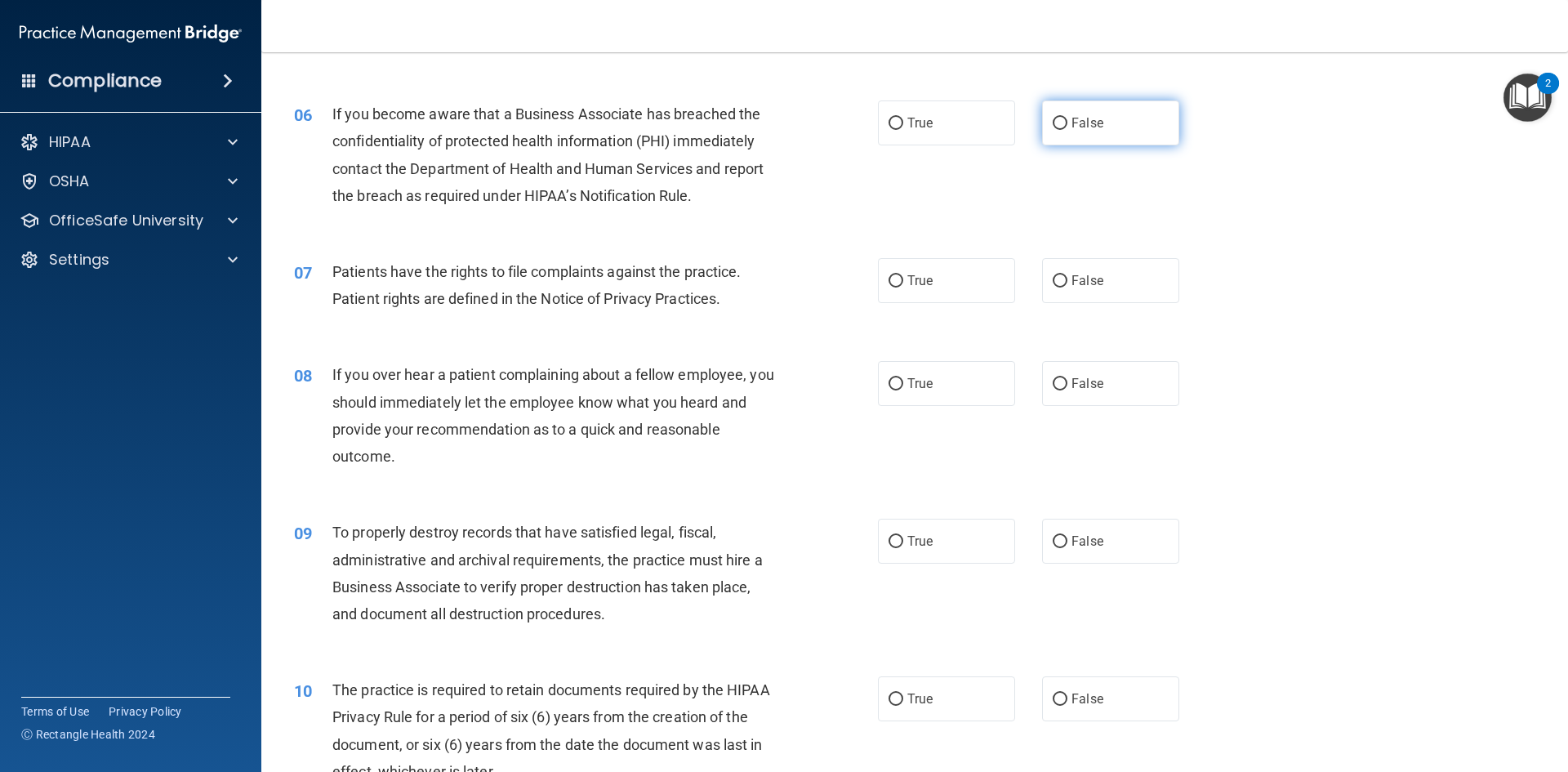
click at [1074, 113] on label "False" at bounding box center [1110, 122] width 137 height 45
click at [1067, 118] on input "False" at bounding box center [1060, 124] width 15 height 12
radio input "true"
click at [928, 272] on label "True" at bounding box center [946, 279] width 137 height 45
click at [903, 275] on input "True" at bounding box center [895, 281] width 15 height 12
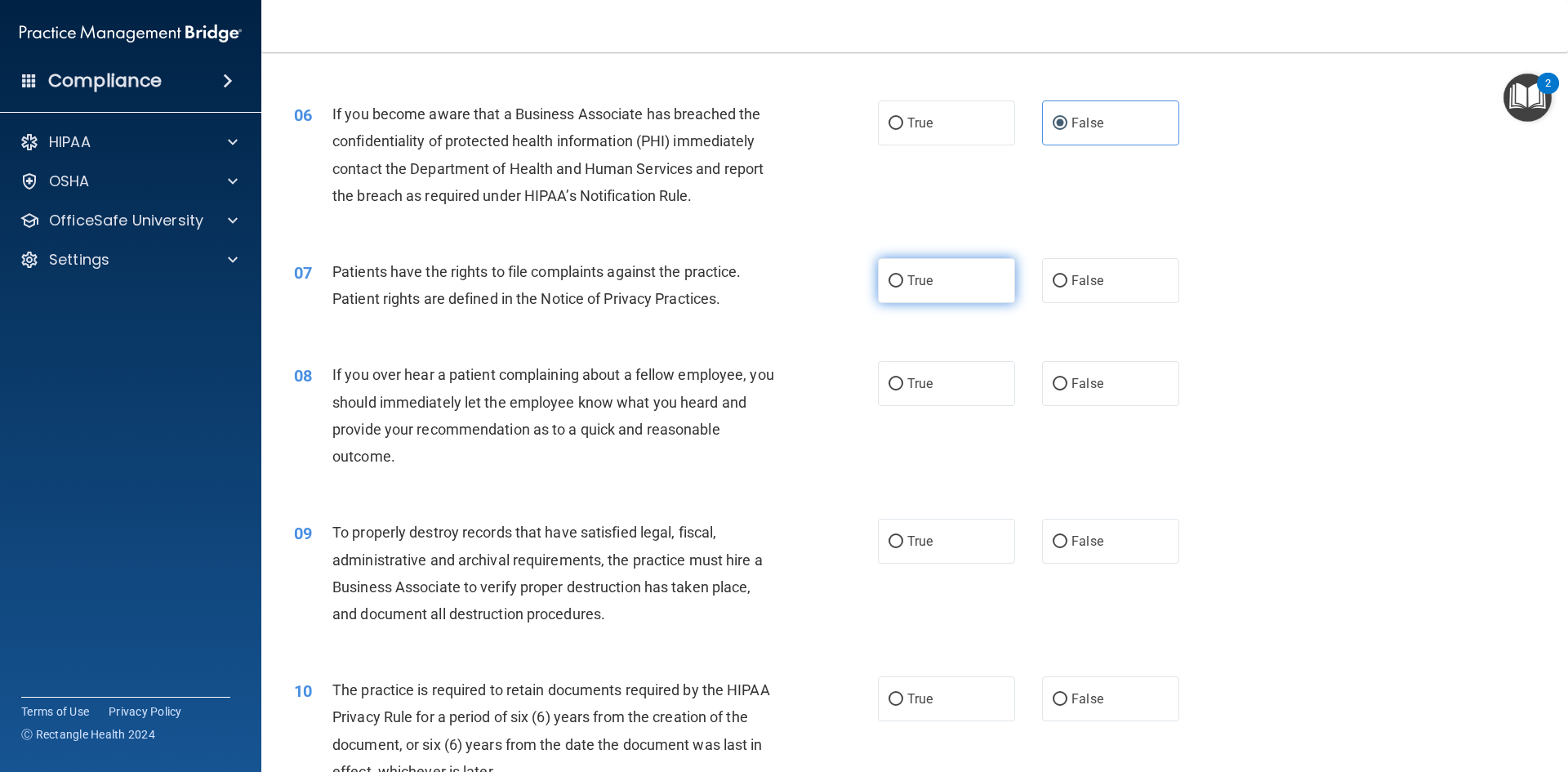
radio input "true"
click at [1087, 383] on span "False" at bounding box center [1088, 383] width 31 height 16
click at [1067, 383] on input "False" at bounding box center [1060, 384] width 15 height 12
radio input "true"
click at [1088, 503] on div "09 To properly destroy records that have satisfied legal, fiscal, administrativ…" at bounding box center [915, 576] width 1266 height 157
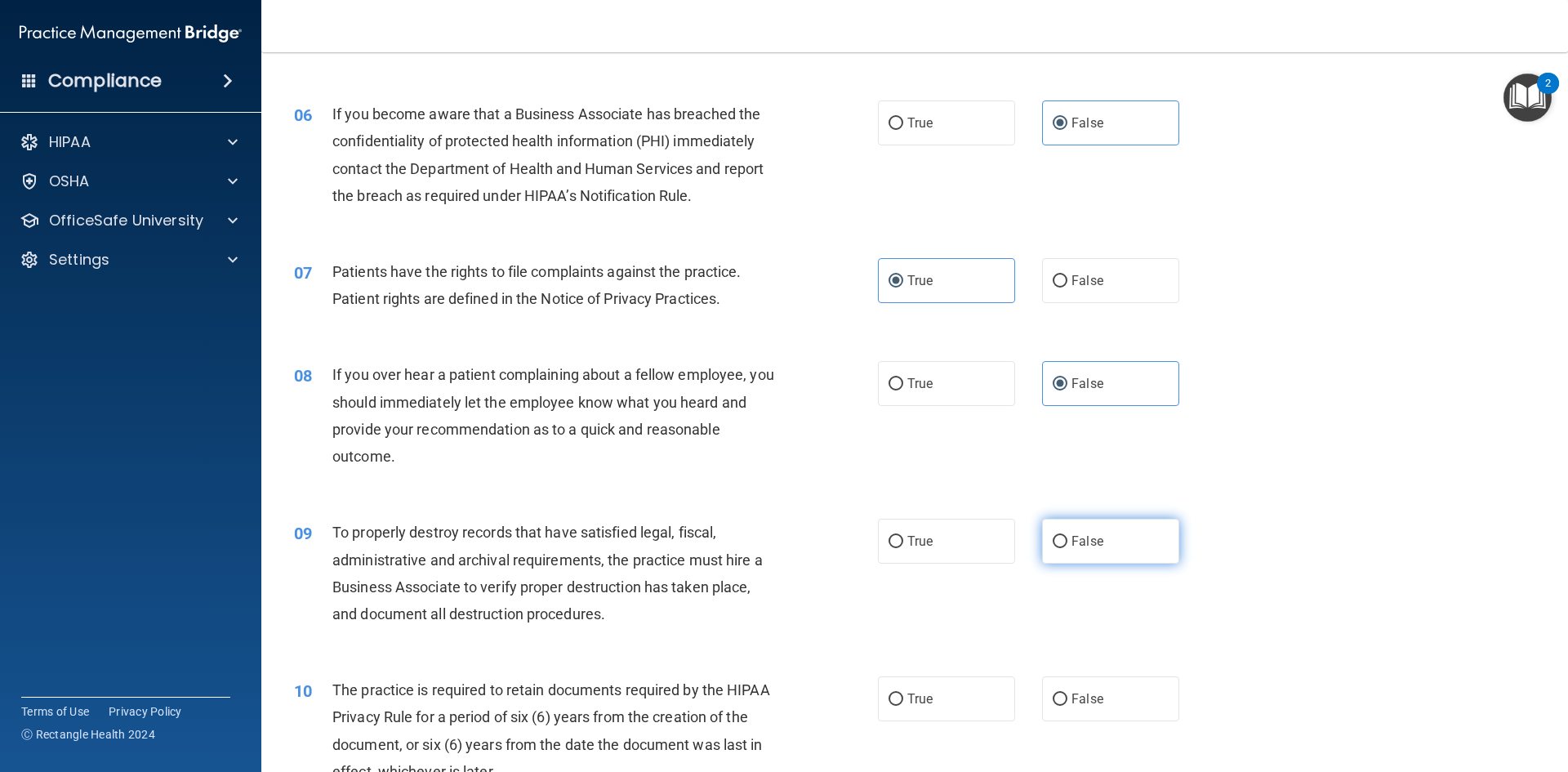
click at [1095, 519] on label "False" at bounding box center [1110, 541] width 137 height 45
click at [1067, 535] on input "False" at bounding box center [1060, 541] width 15 height 12
radio input "true"
drag, startPoint x: 913, startPoint y: 701, endPoint x: 915, endPoint y: 679, distance: 22.1
click at [913, 698] on span "True" at bounding box center [920, 699] width 25 height 16
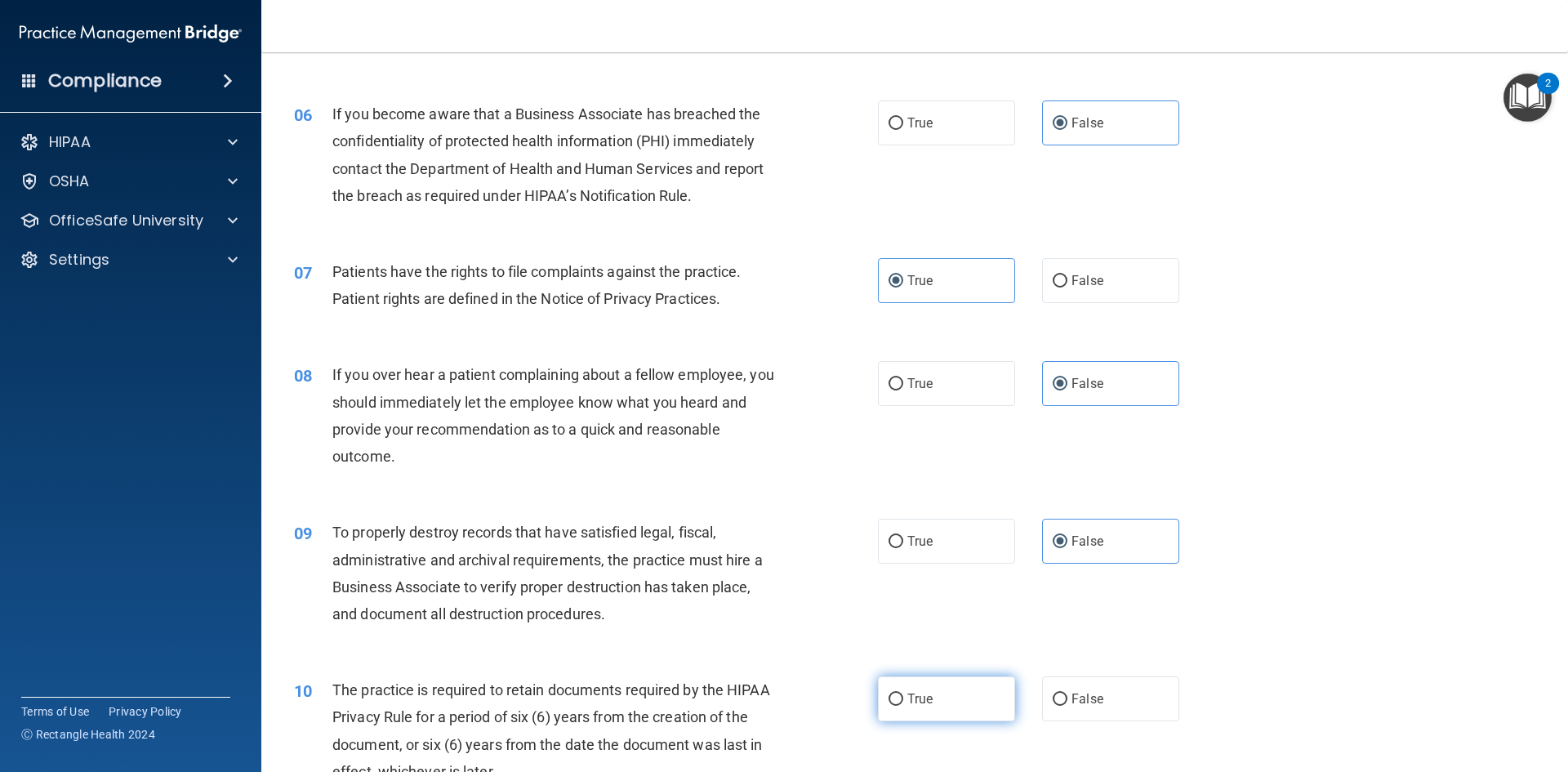
click at [903, 698] on input "True" at bounding box center [895, 700] width 15 height 12
radio input "true"
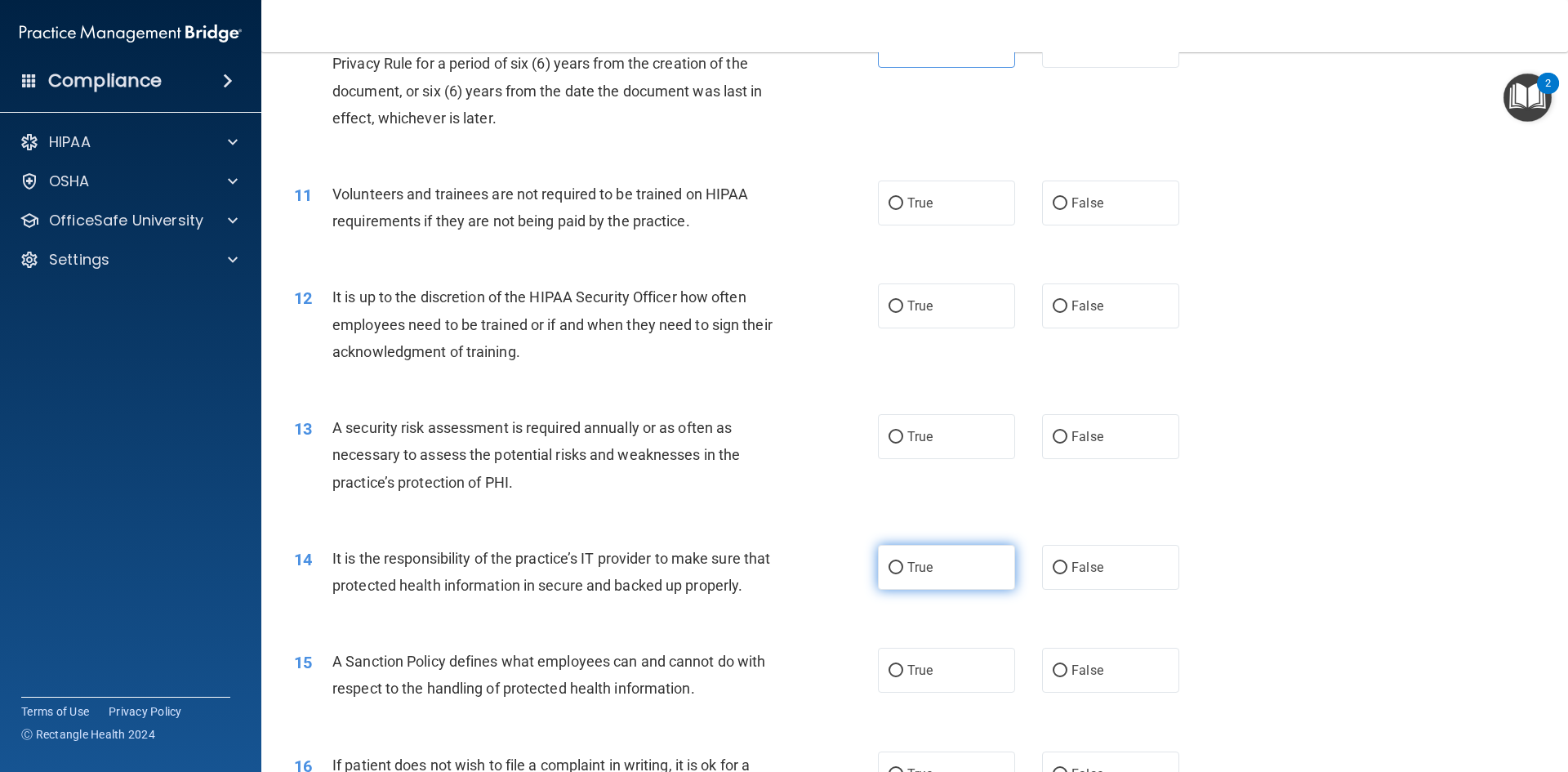
scroll to position [1470, 0]
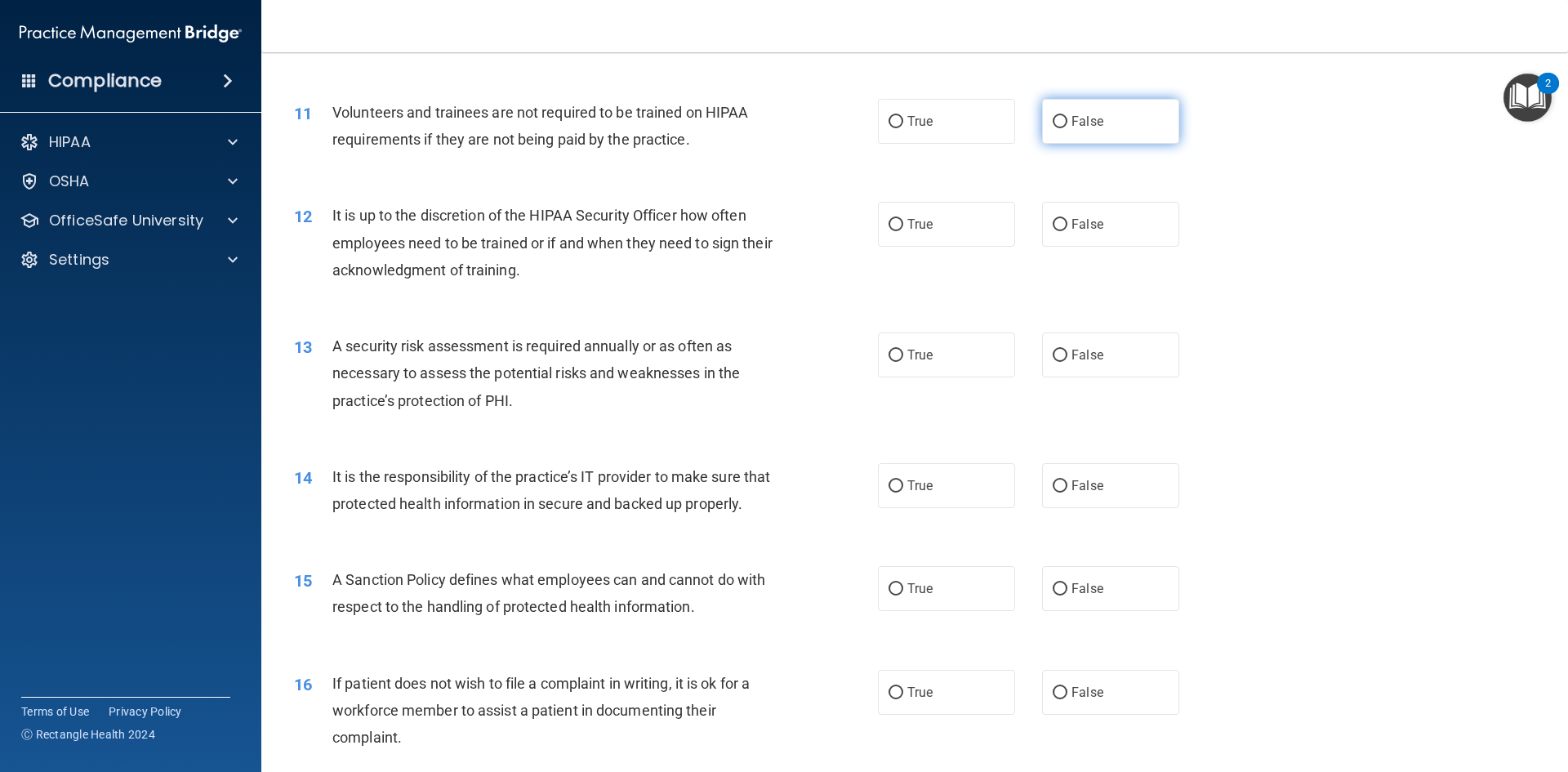
click at [1106, 130] on label "False" at bounding box center [1110, 121] width 137 height 45
click at [1067, 128] on input "False" at bounding box center [1060, 122] width 15 height 12
radio input "true"
click at [1053, 212] on label "False" at bounding box center [1110, 224] width 137 height 45
click at [1053, 219] on input "False" at bounding box center [1060, 225] width 15 height 12
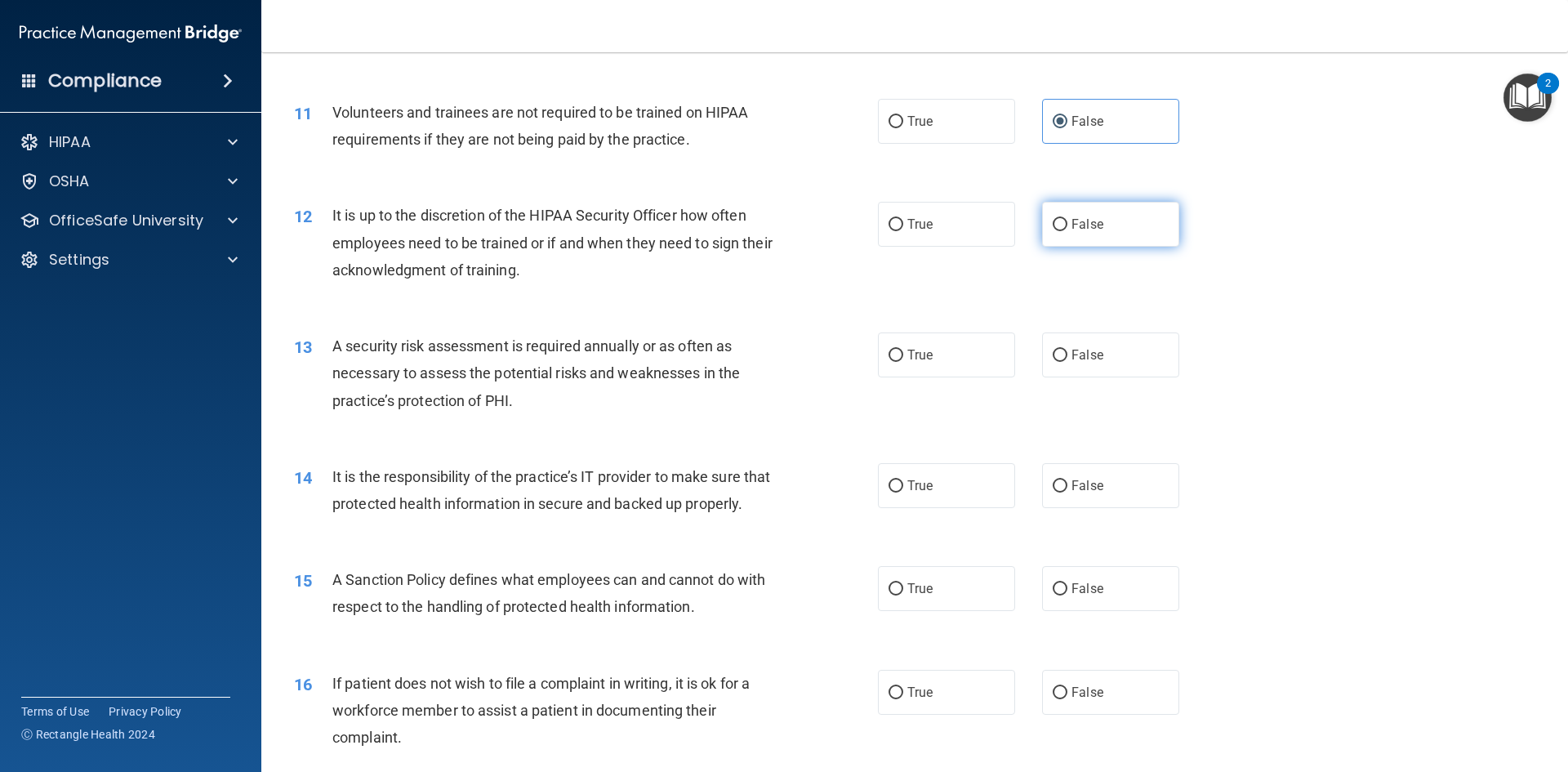
radio input "true"
click at [946, 356] on label "True" at bounding box center [946, 355] width 137 height 45
click at [903, 356] on input "True" at bounding box center [895, 355] width 15 height 12
radio input "true"
click at [1060, 472] on label "False" at bounding box center [1110, 485] width 137 height 45
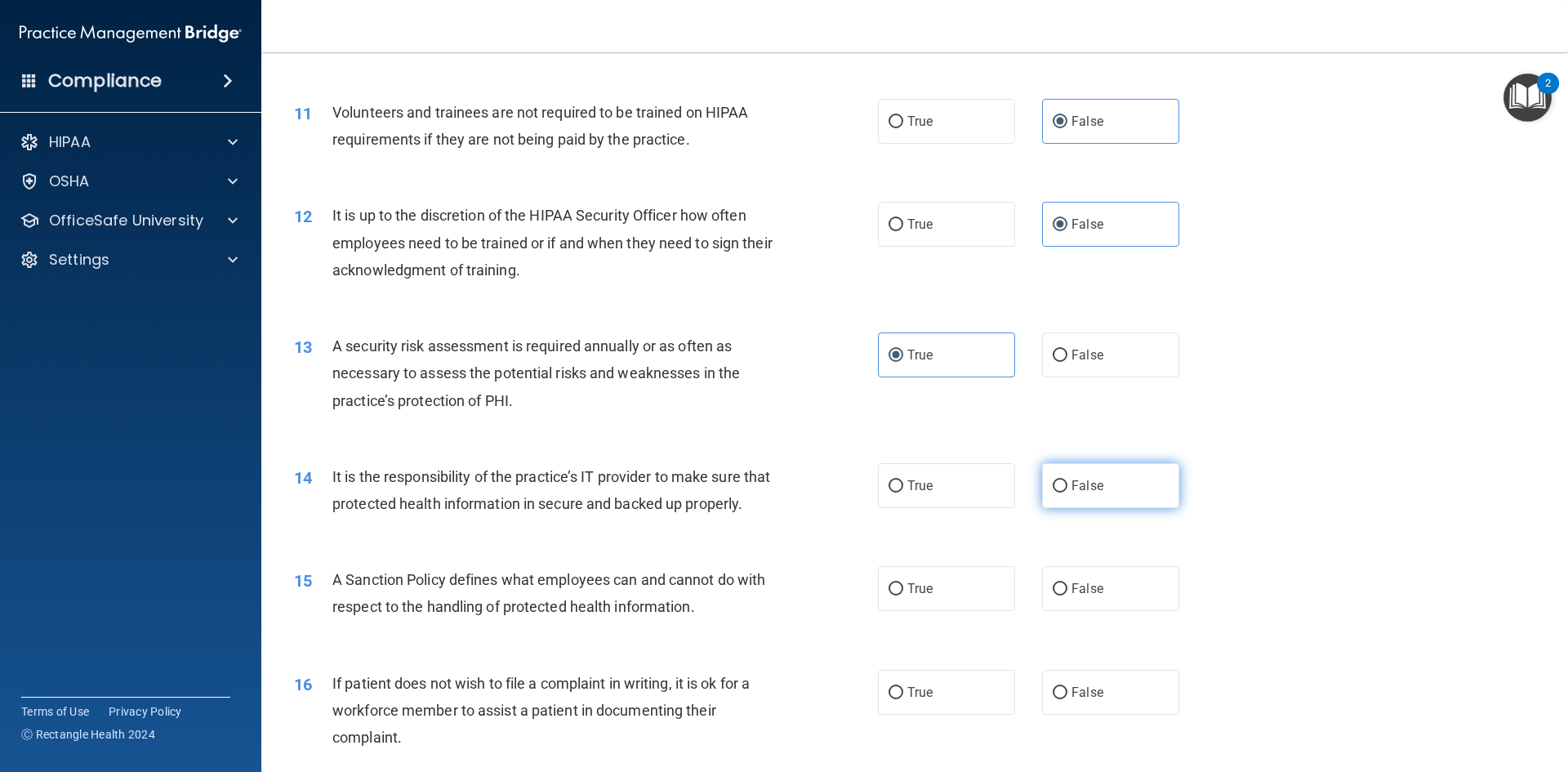
click at [1060, 480] on input "False" at bounding box center [1060, 486] width 15 height 12
radio input "true"
click at [984, 610] on label "True" at bounding box center [946, 588] width 137 height 45
click at [903, 596] on input "True" at bounding box center [895, 589] width 15 height 12
radio input "true"
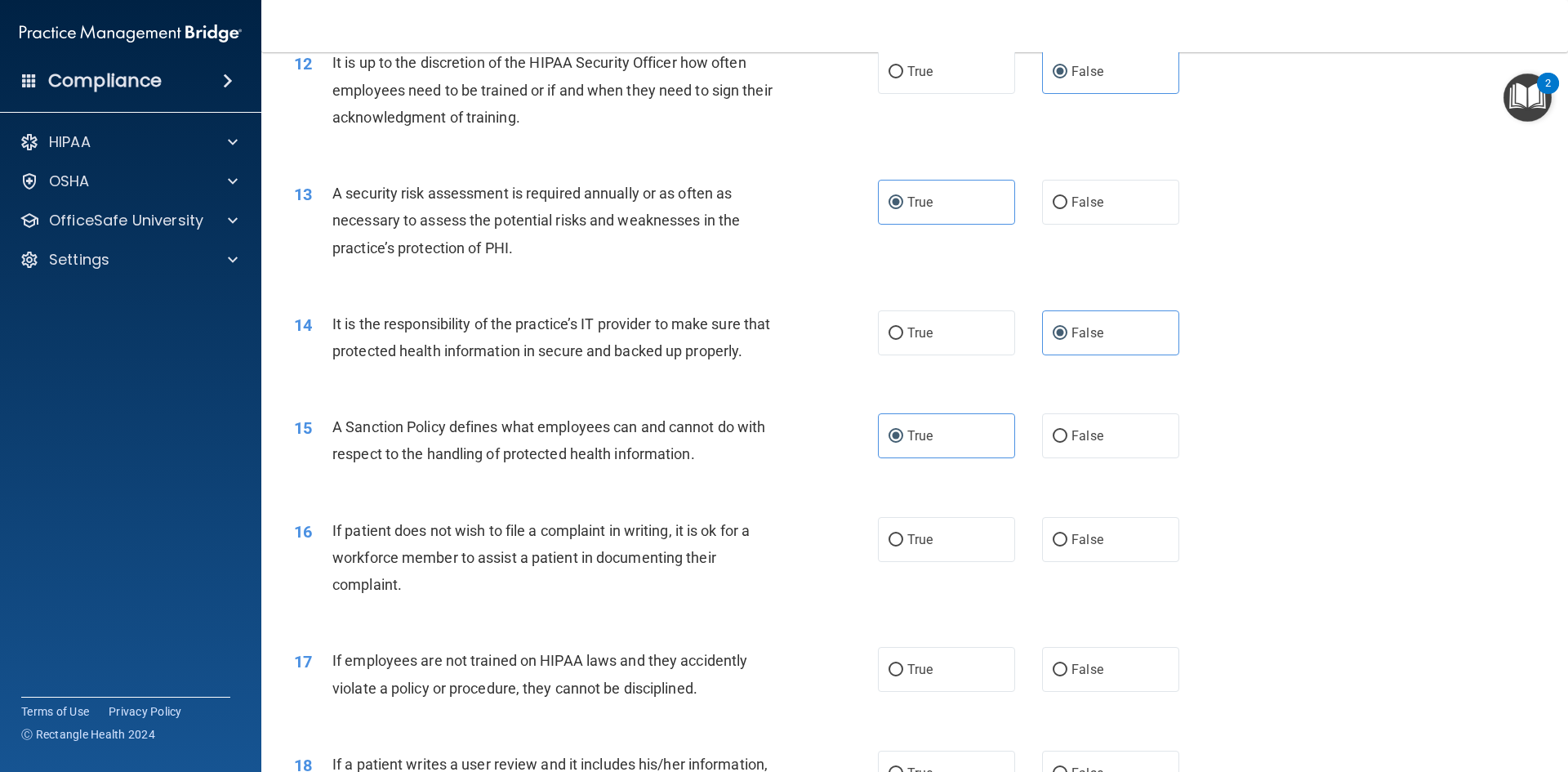
scroll to position [1633, 0]
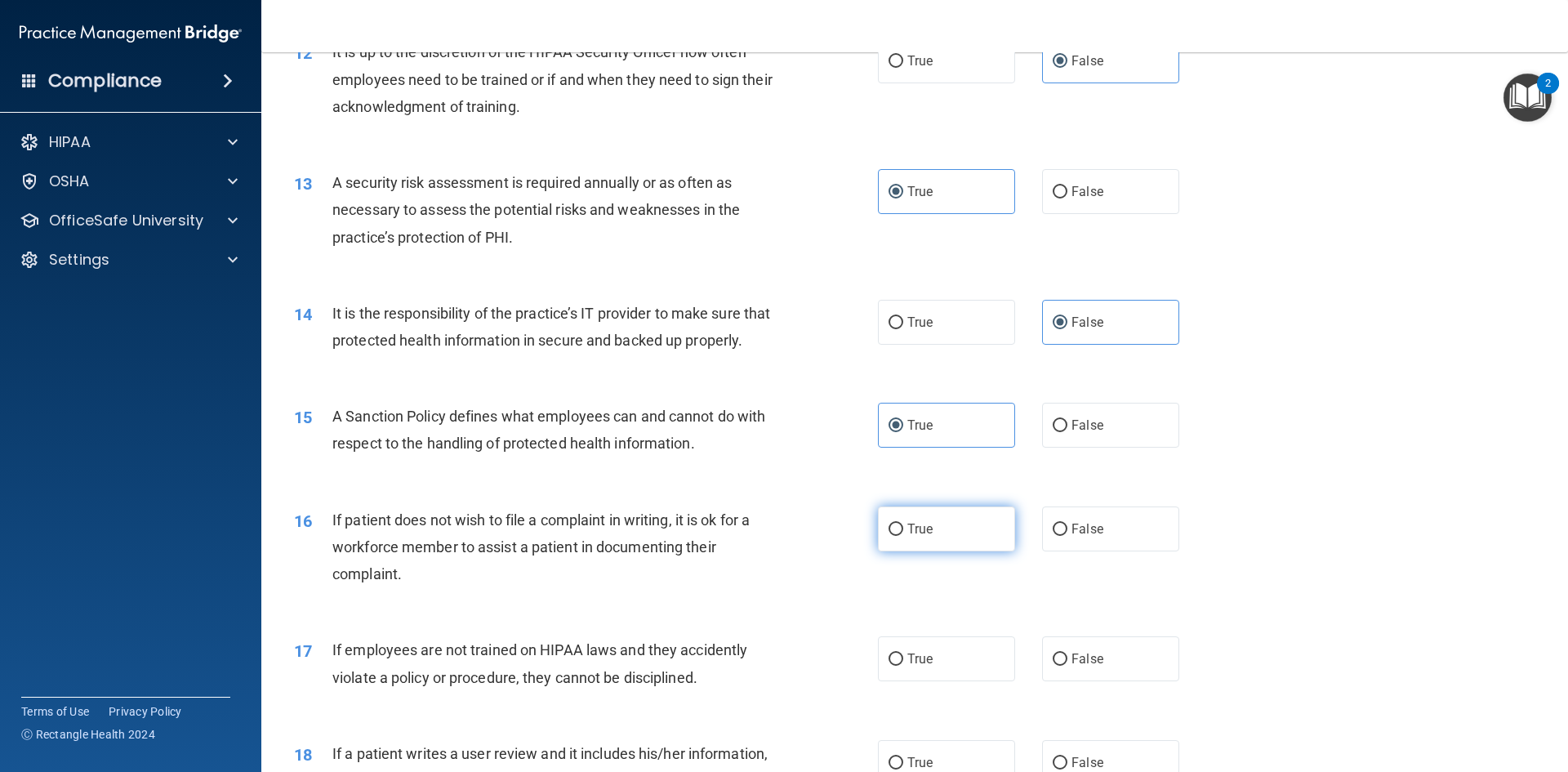
click at [919, 551] on label "True" at bounding box center [946, 528] width 137 height 45
click at [903, 535] on input "True" at bounding box center [895, 529] width 15 height 12
radio input "true"
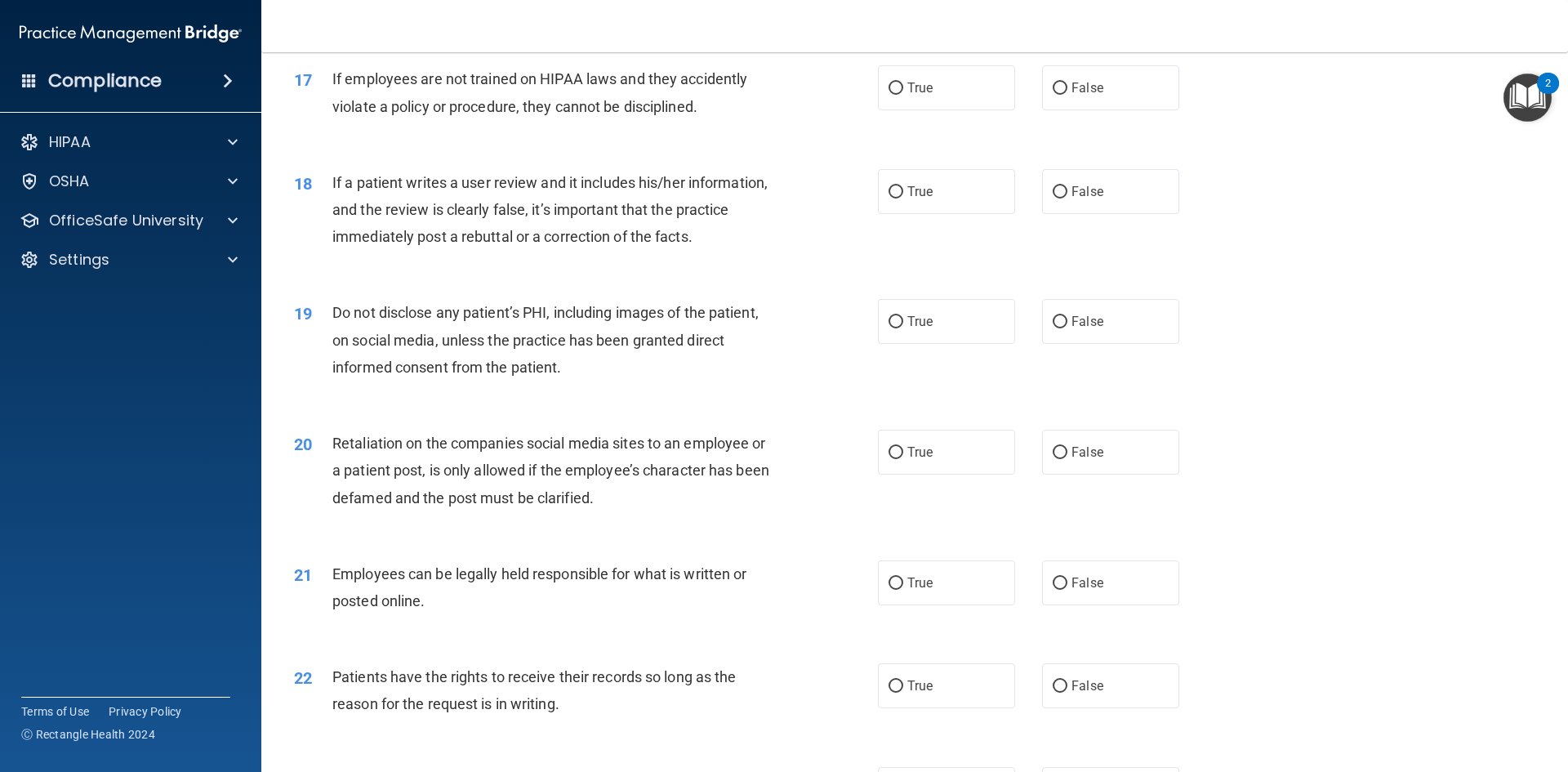
scroll to position [2205, 0]
click at [1085, 94] on span "False" at bounding box center [1088, 87] width 31 height 16
click at [1067, 94] on input "False" at bounding box center [1060, 88] width 15 height 12
radio input "true"
drag, startPoint x: 1075, startPoint y: 238, endPoint x: 1085, endPoint y: 227, distance: 14.9
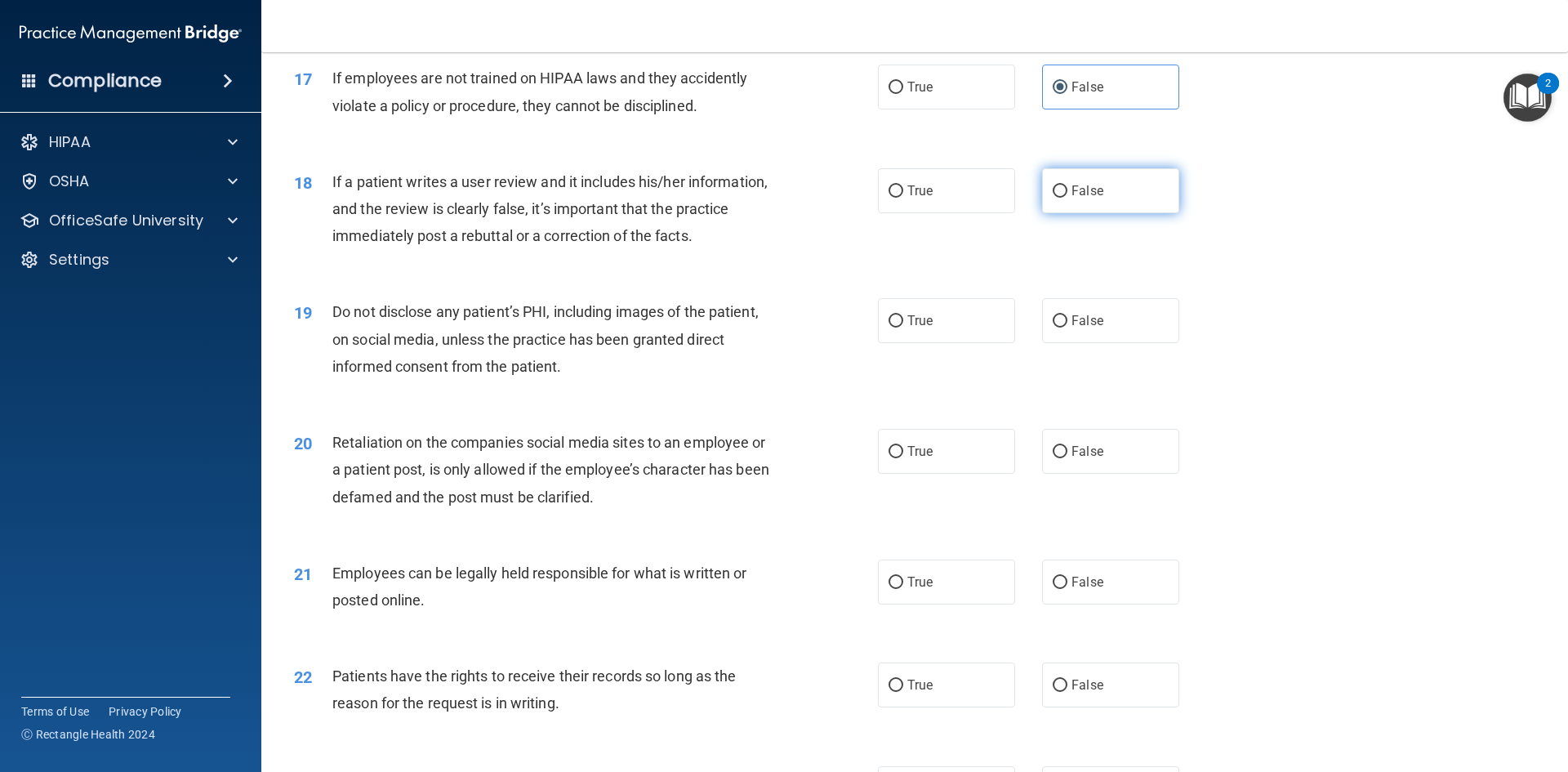
click at [1081, 213] on label "False" at bounding box center [1110, 190] width 137 height 45
drag, startPoint x: 905, startPoint y: 375, endPoint x: 912, endPoint y: 362, distance: 14.8
click at [907, 370] on div "19 Do not disclose any patient’s PHI, including images of the patient, on socia…" at bounding box center [915, 343] width 1266 height 131
click at [1089, 198] on span "False" at bounding box center [1088, 190] width 31 height 16
click at [1067, 197] on input "False" at bounding box center [1060, 191] width 15 height 12
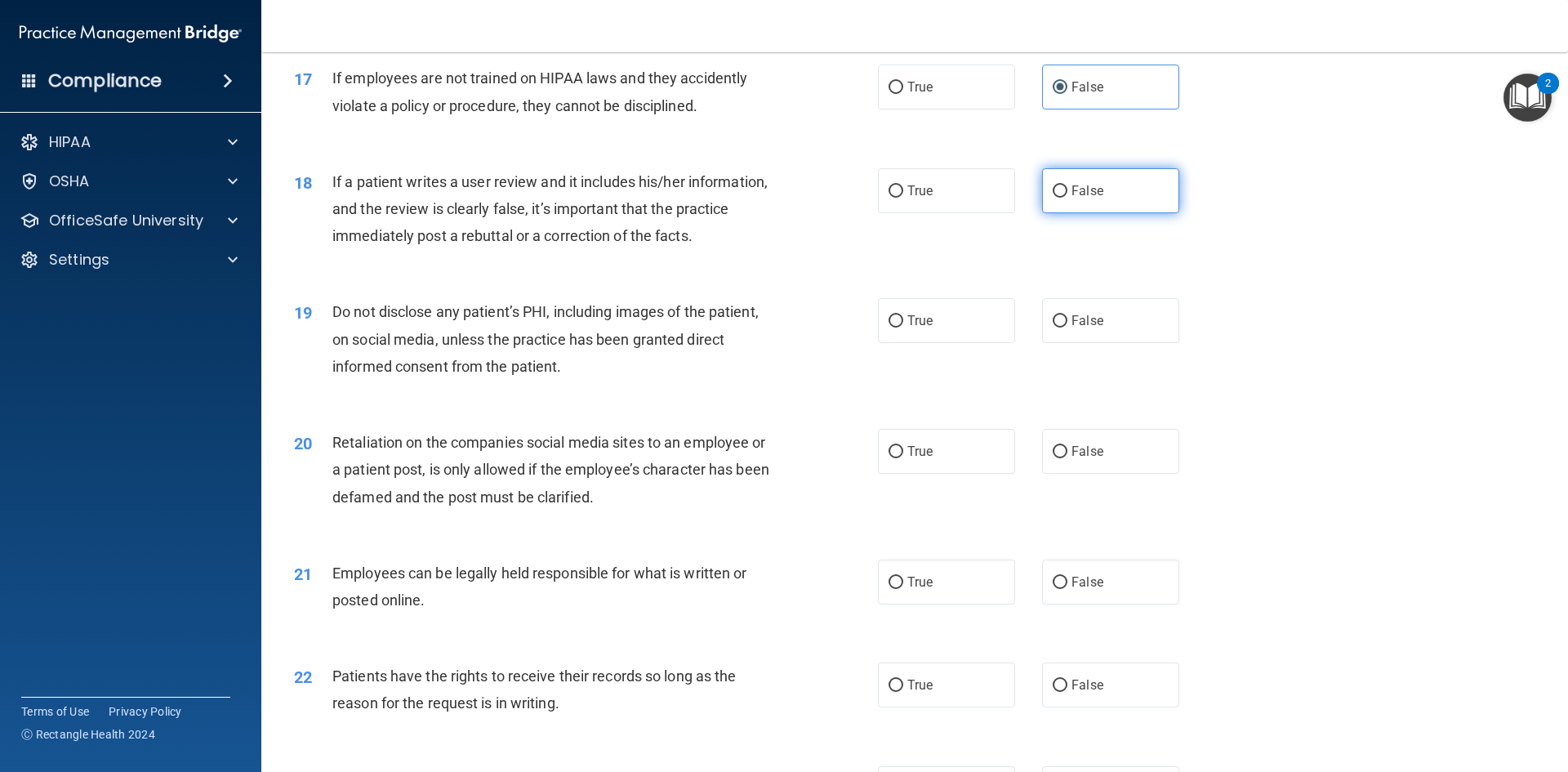
radio input "true"
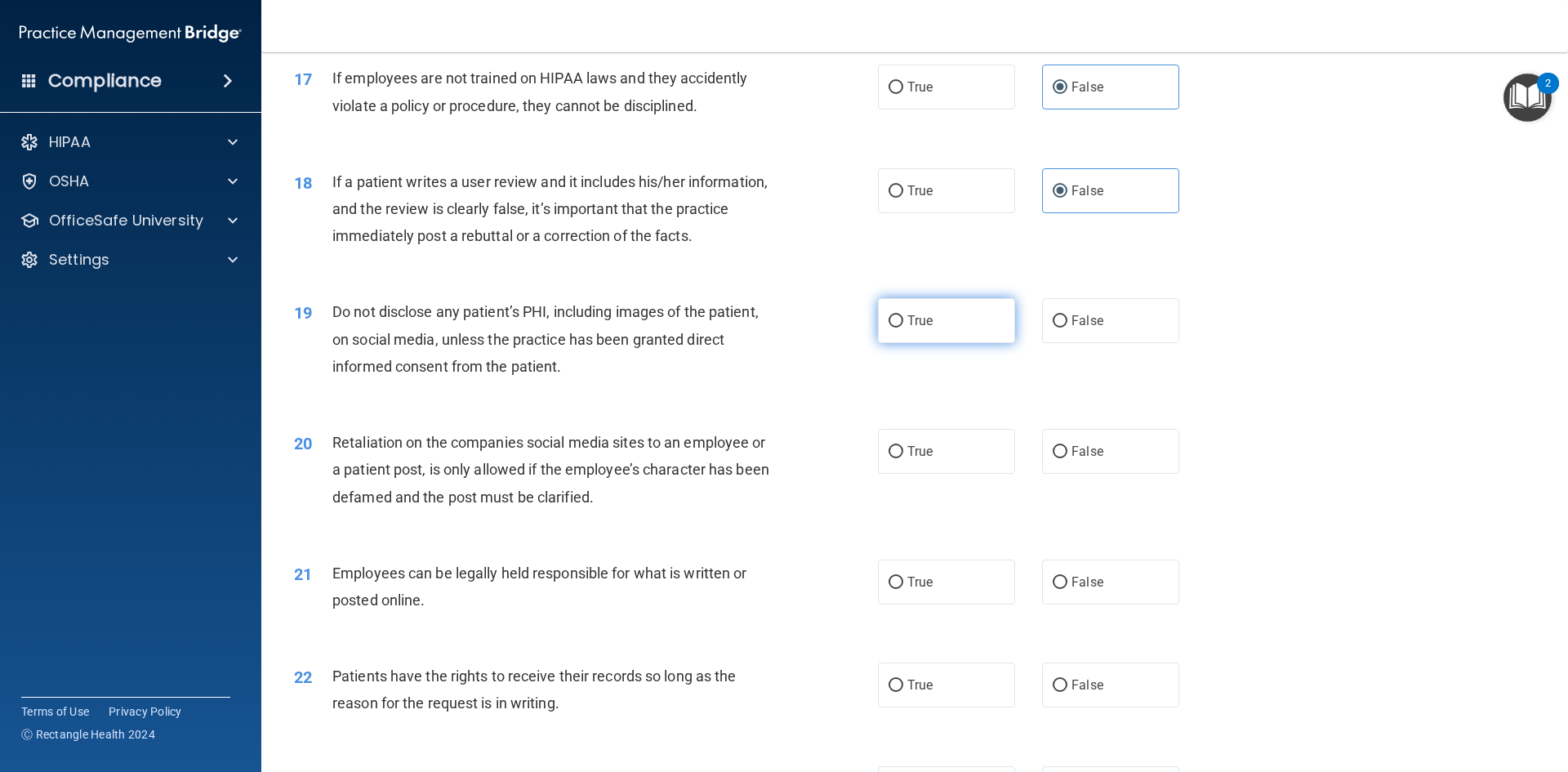
click at [944, 343] on label "True" at bounding box center [946, 320] width 137 height 45
click at [903, 327] on input "True" at bounding box center [895, 321] width 15 height 12
radio input "true"
click at [1093, 459] on span "False" at bounding box center [1088, 451] width 31 height 16
click at [1067, 458] on input "False" at bounding box center [1060, 452] width 15 height 12
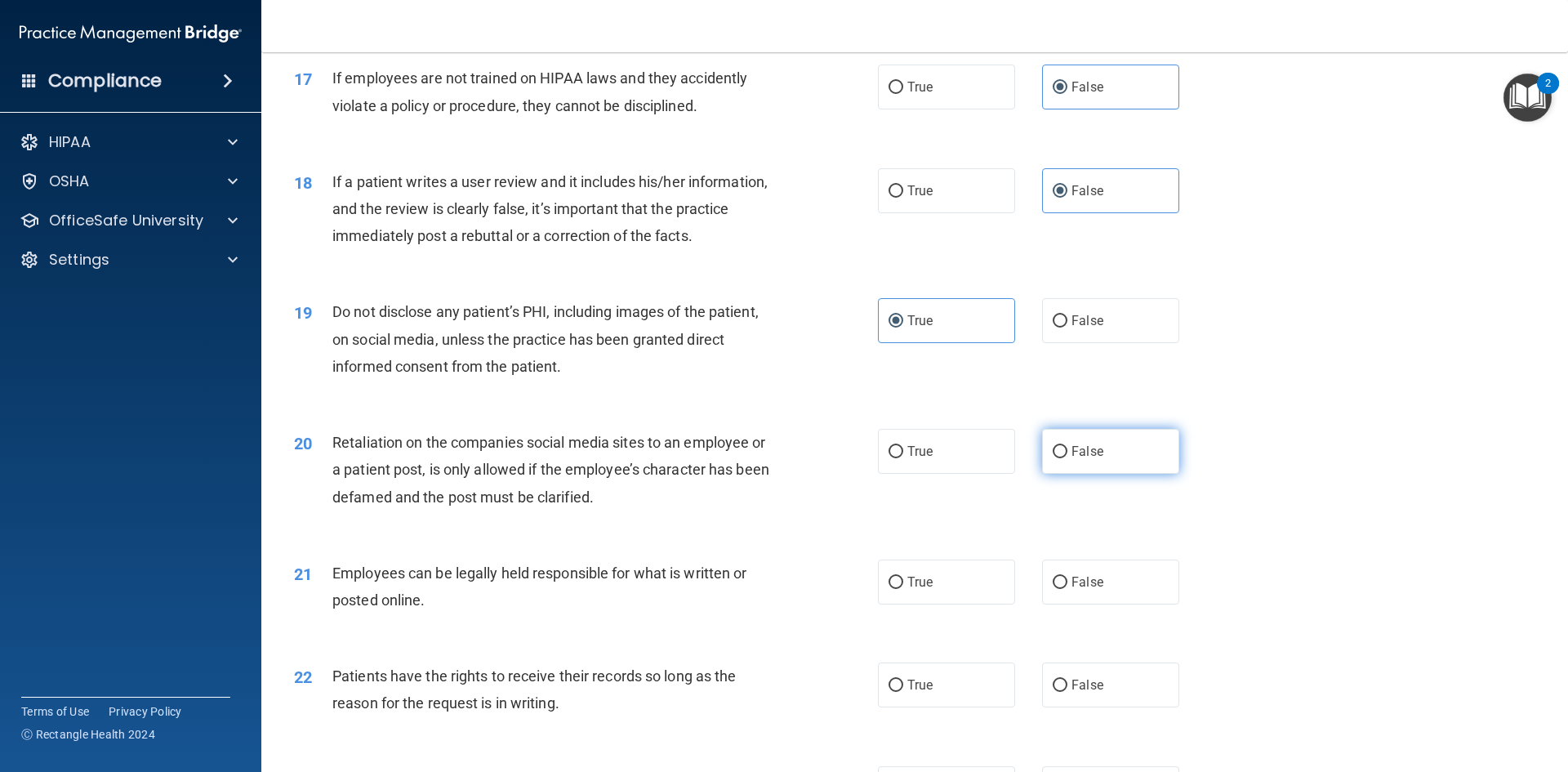
radio input "true"
click at [909, 599] on label "True" at bounding box center [946, 582] width 137 height 45
click at [903, 589] on input "True" at bounding box center [895, 582] width 15 height 12
radio input "true"
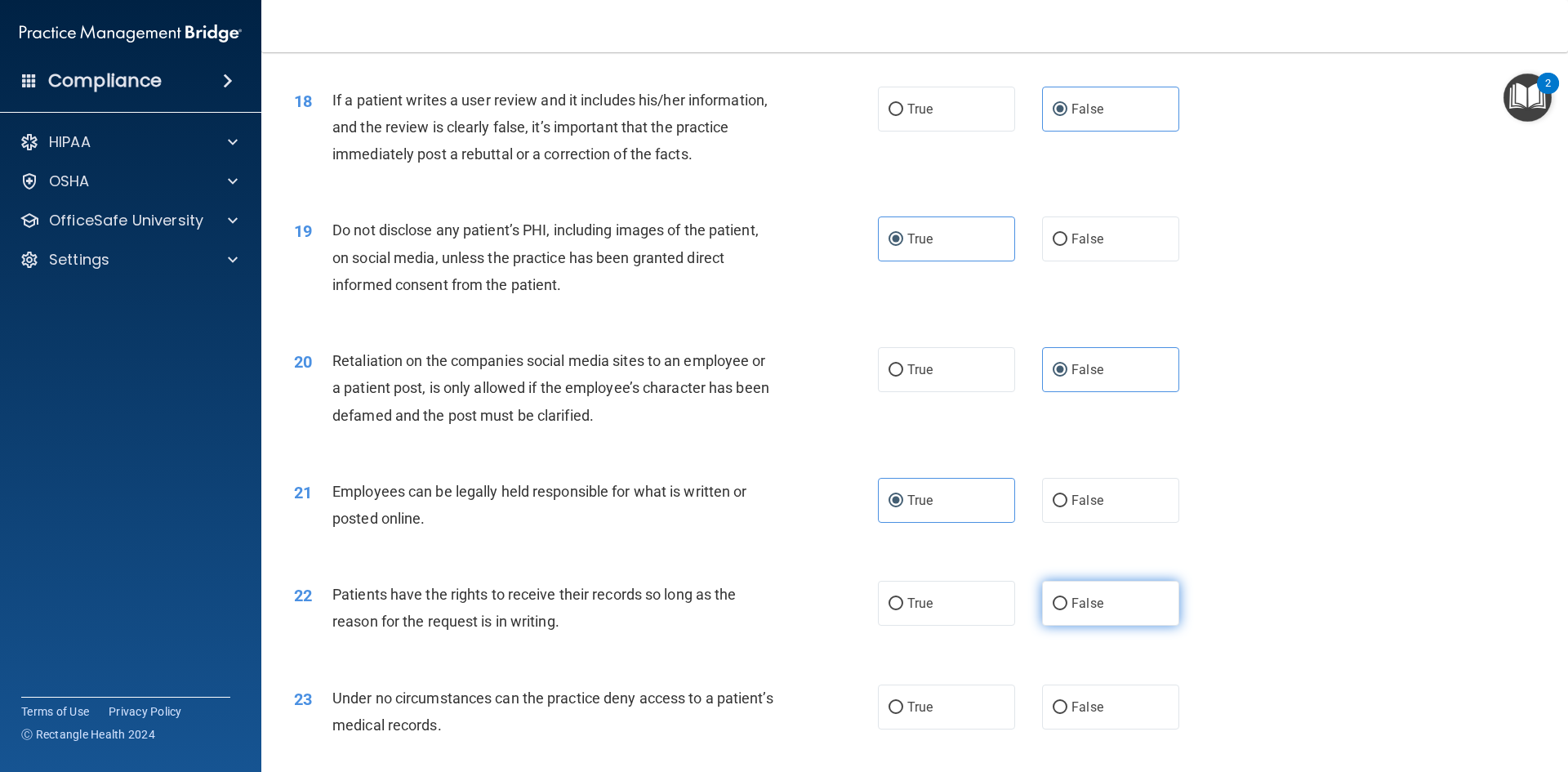
click at [1044, 622] on label "False" at bounding box center [1110, 603] width 137 height 45
click at [1053, 610] on input "False" at bounding box center [1060, 603] width 15 height 12
radio input "true"
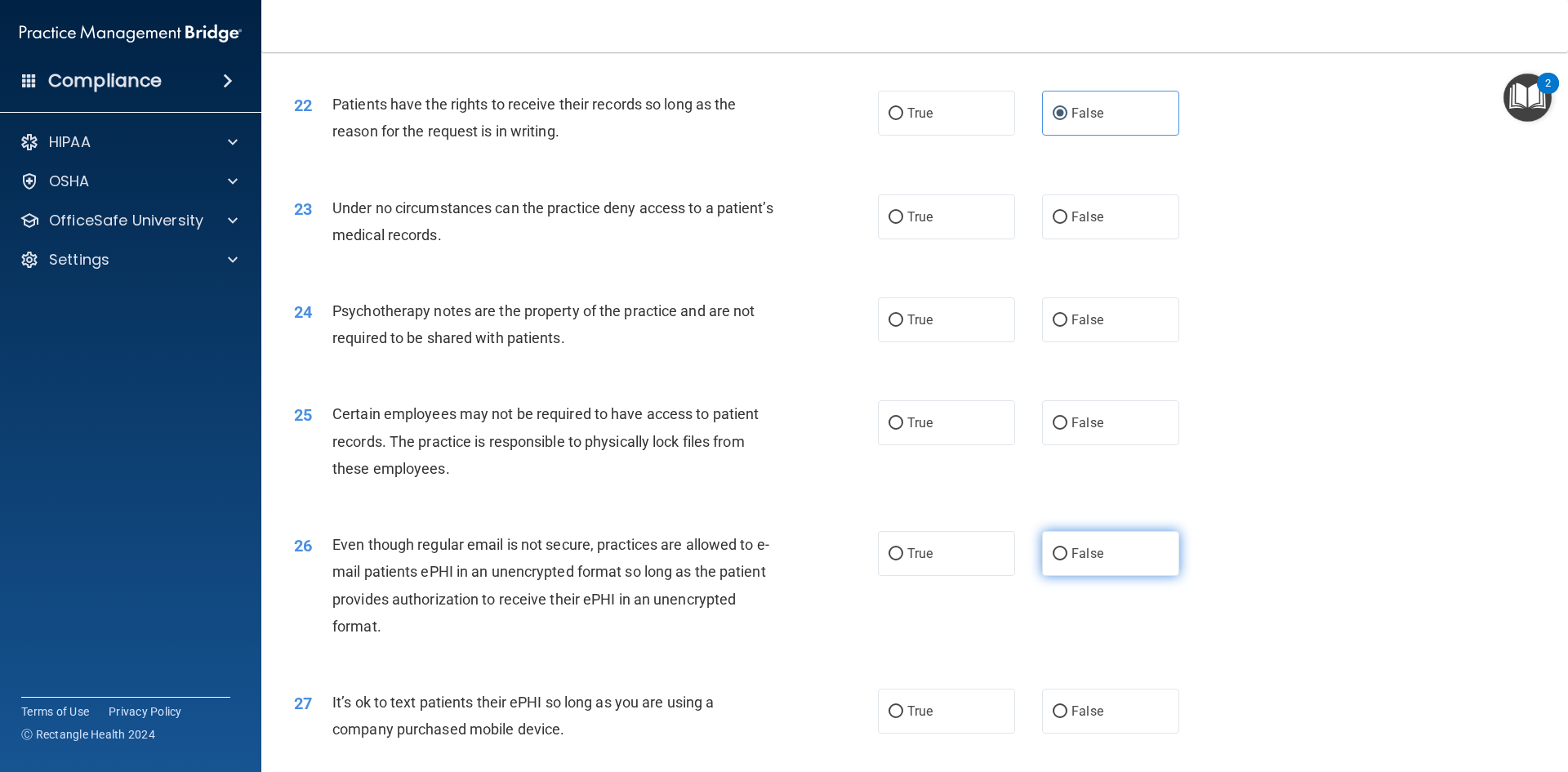
scroll to position [2858, 0]
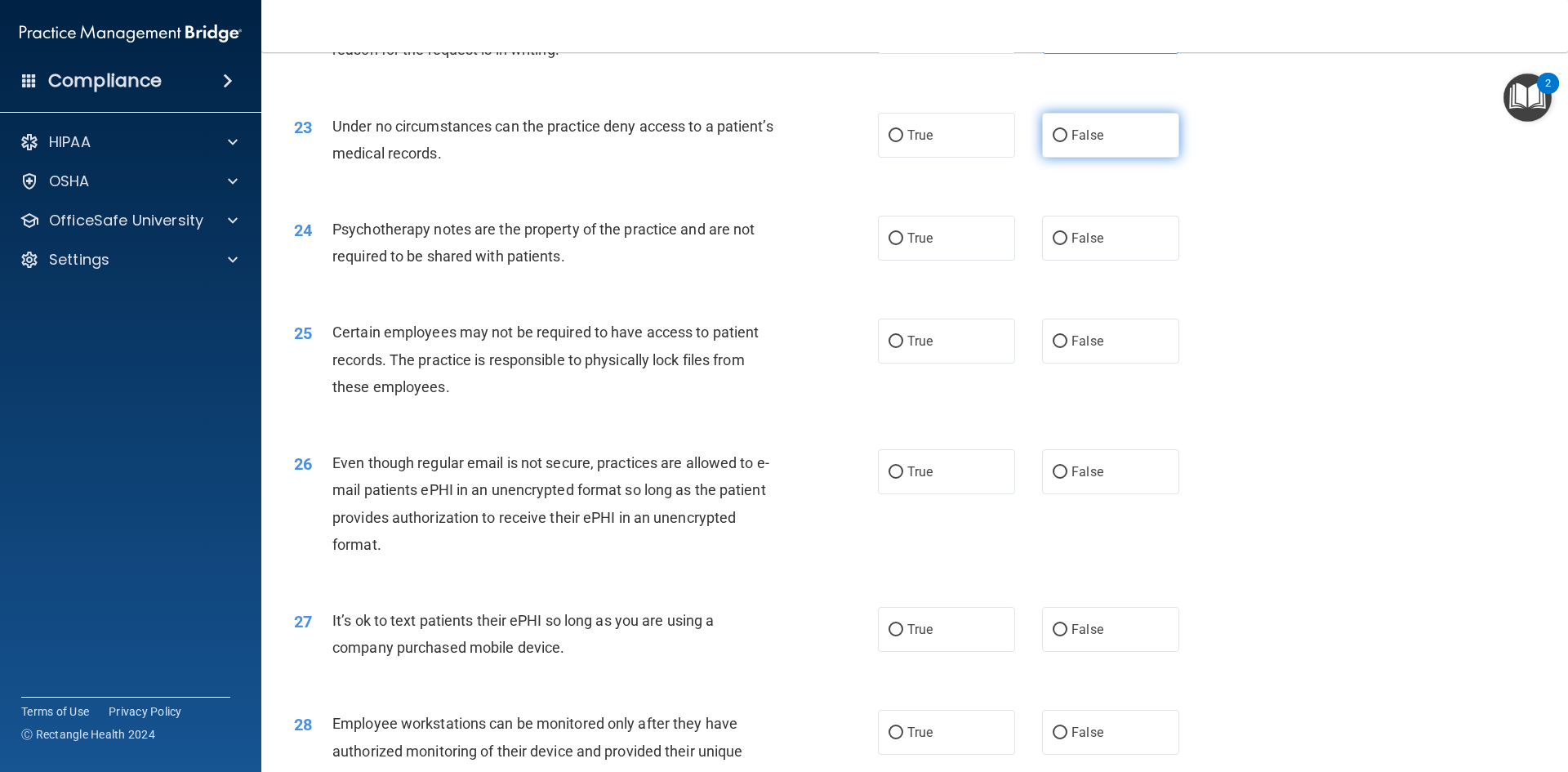
click at [1122, 157] on label "False" at bounding box center [1110, 134] width 137 height 45
click at [1067, 142] on input "False" at bounding box center [1060, 136] width 15 height 12
radio input "true"
click at [1068, 257] on label "False" at bounding box center [1110, 238] width 137 height 45
click at [1072, 245] on span "False" at bounding box center [1088, 238] width 31 height 16
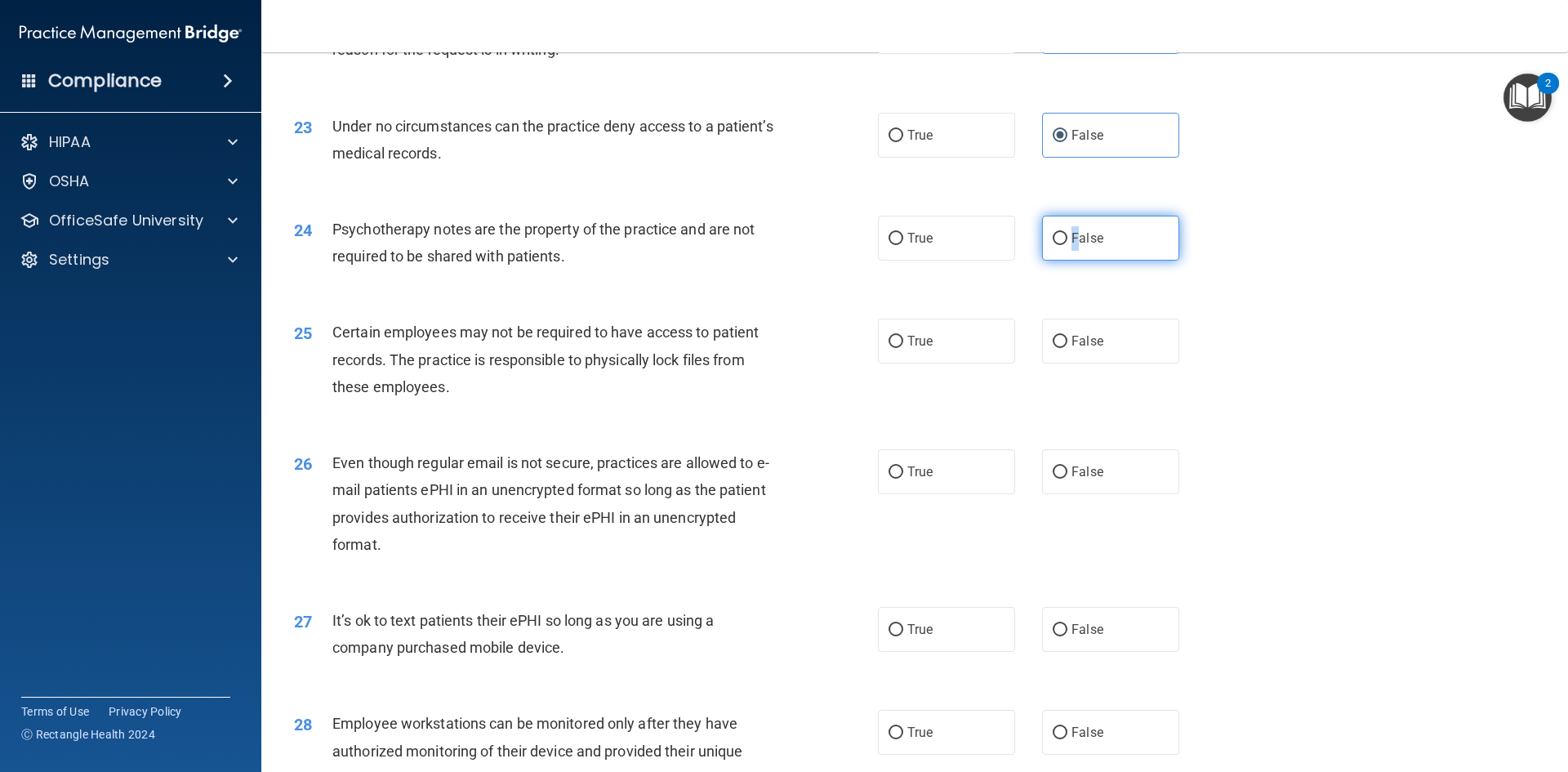
click at [1067, 245] on input "False" at bounding box center [1060, 239] width 15 height 12
radio input "true"
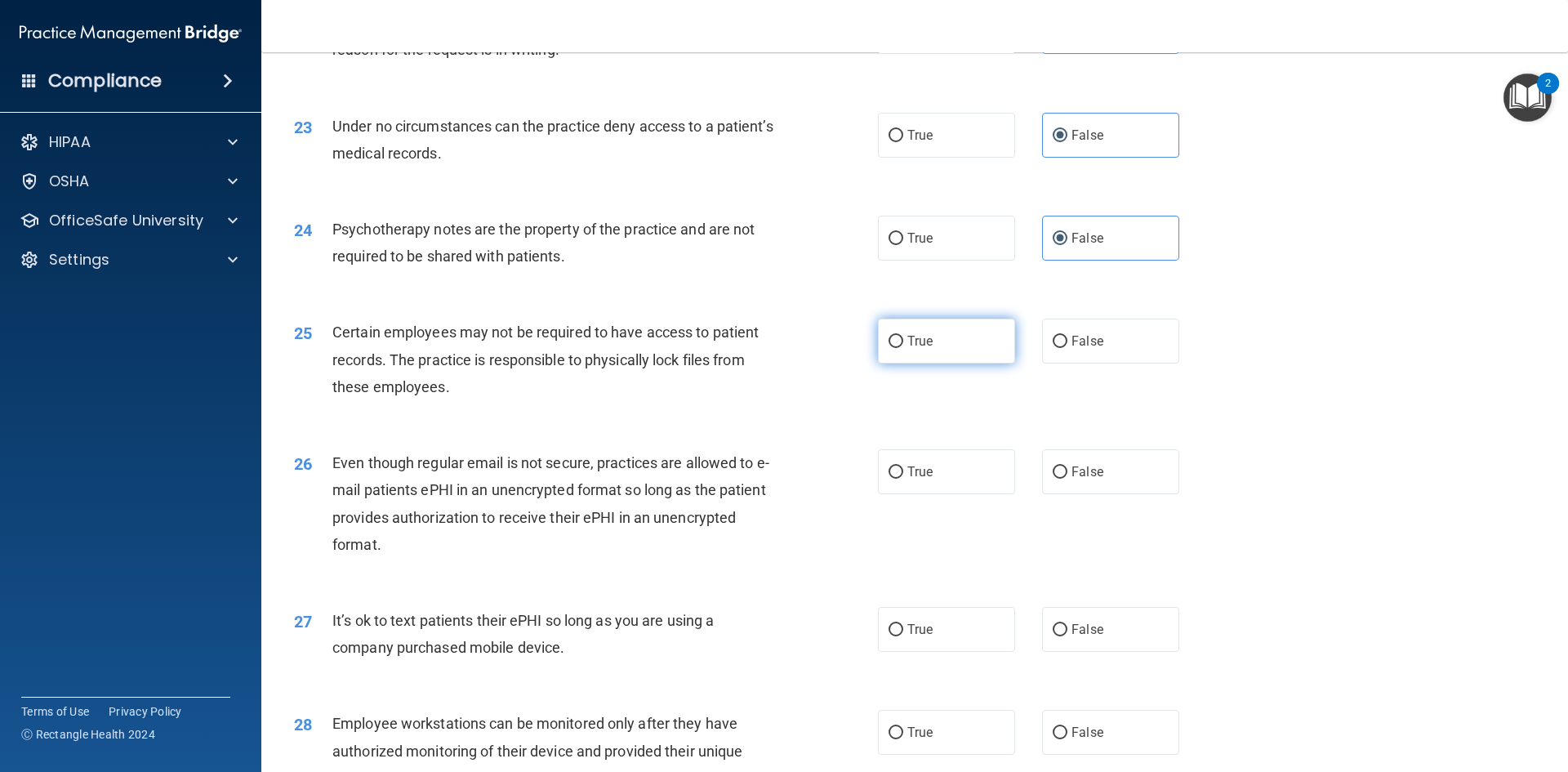
click at [955, 363] on label "True" at bounding box center [946, 341] width 137 height 45
click at [903, 348] on input "True" at bounding box center [895, 341] width 15 height 12
radio input "true"
click at [908, 479] on span "True" at bounding box center [920, 472] width 25 height 16
click at [903, 479] on input "True" at bounding box center [895, 472] width 15 height 12
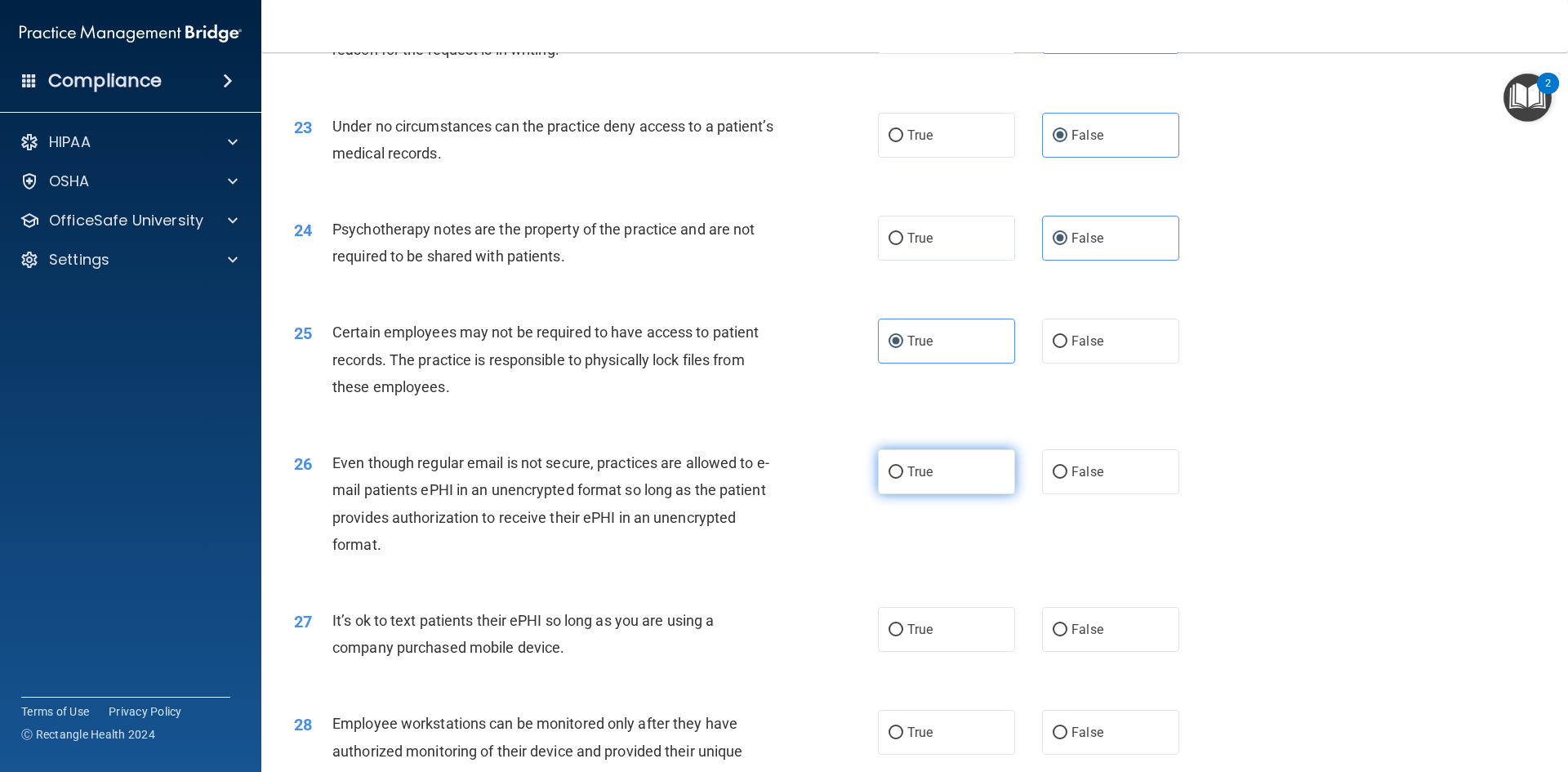
radio input "true"
click at [963, 260] on label "True" at bounding box center [946, 238] width 137 height 45
click at [903, 245] on input "True" at bounding box center [895, 239] width 15 height 12
radio input "true"
radio input "false"
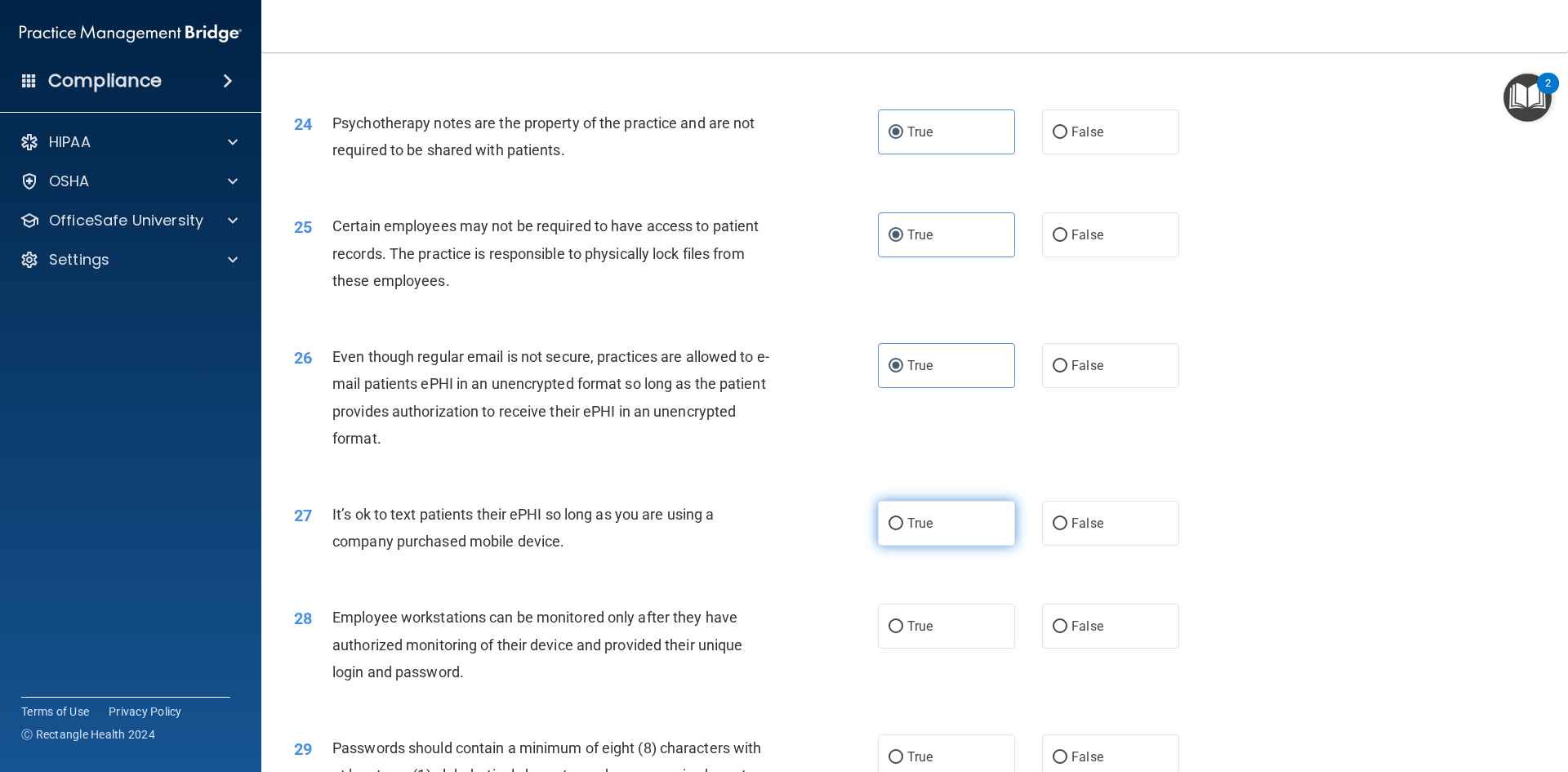
scroll to position [3022, 0]
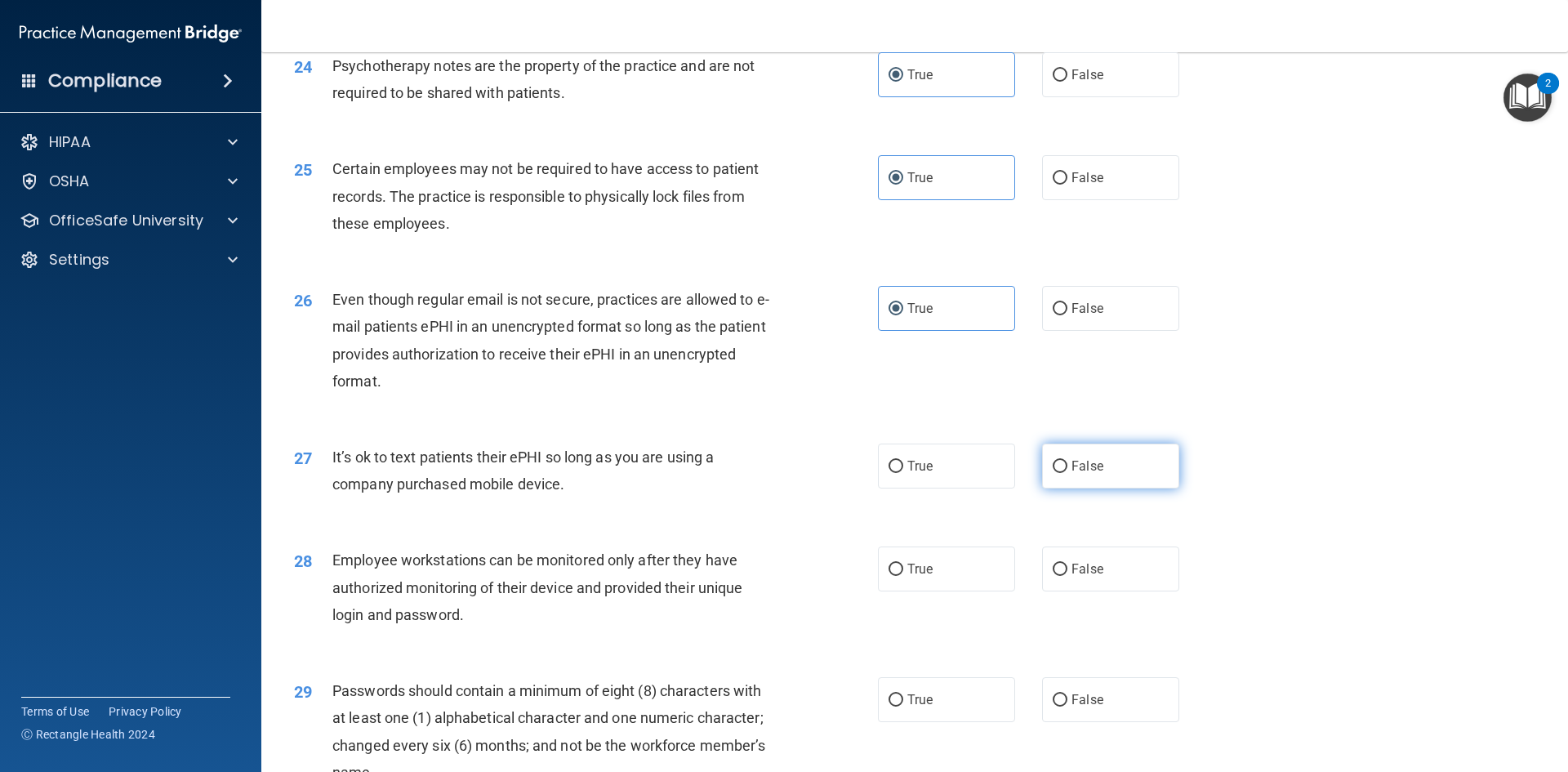
click at [1104, 484] on label "False" at bounding box center [1110, 465] width 137 height 45
click at [1067, 472] on input "False" at bounding box center [1060, 466] width 15 height 12
radio input "true"
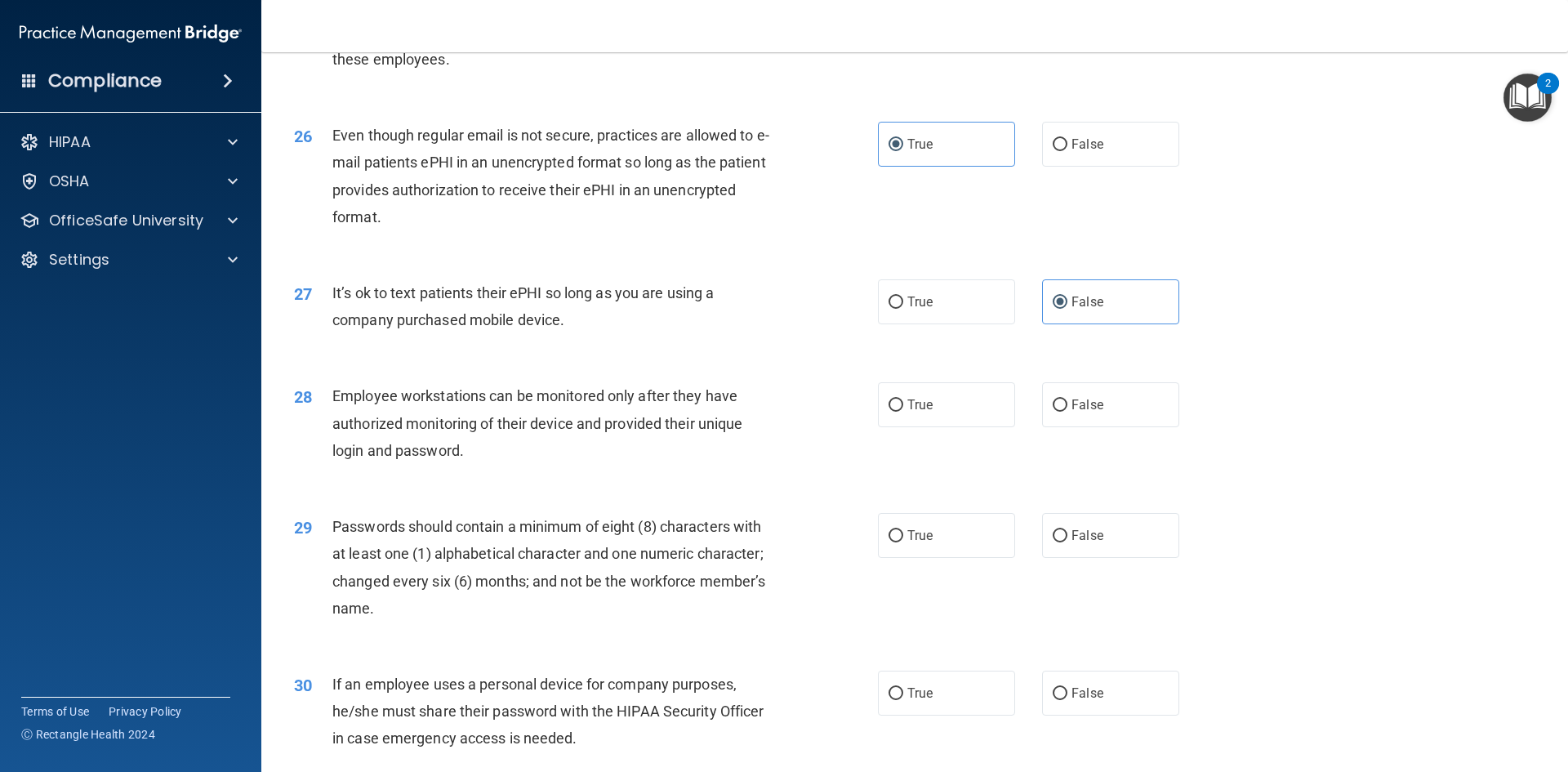
scroll to position [3328, 0]
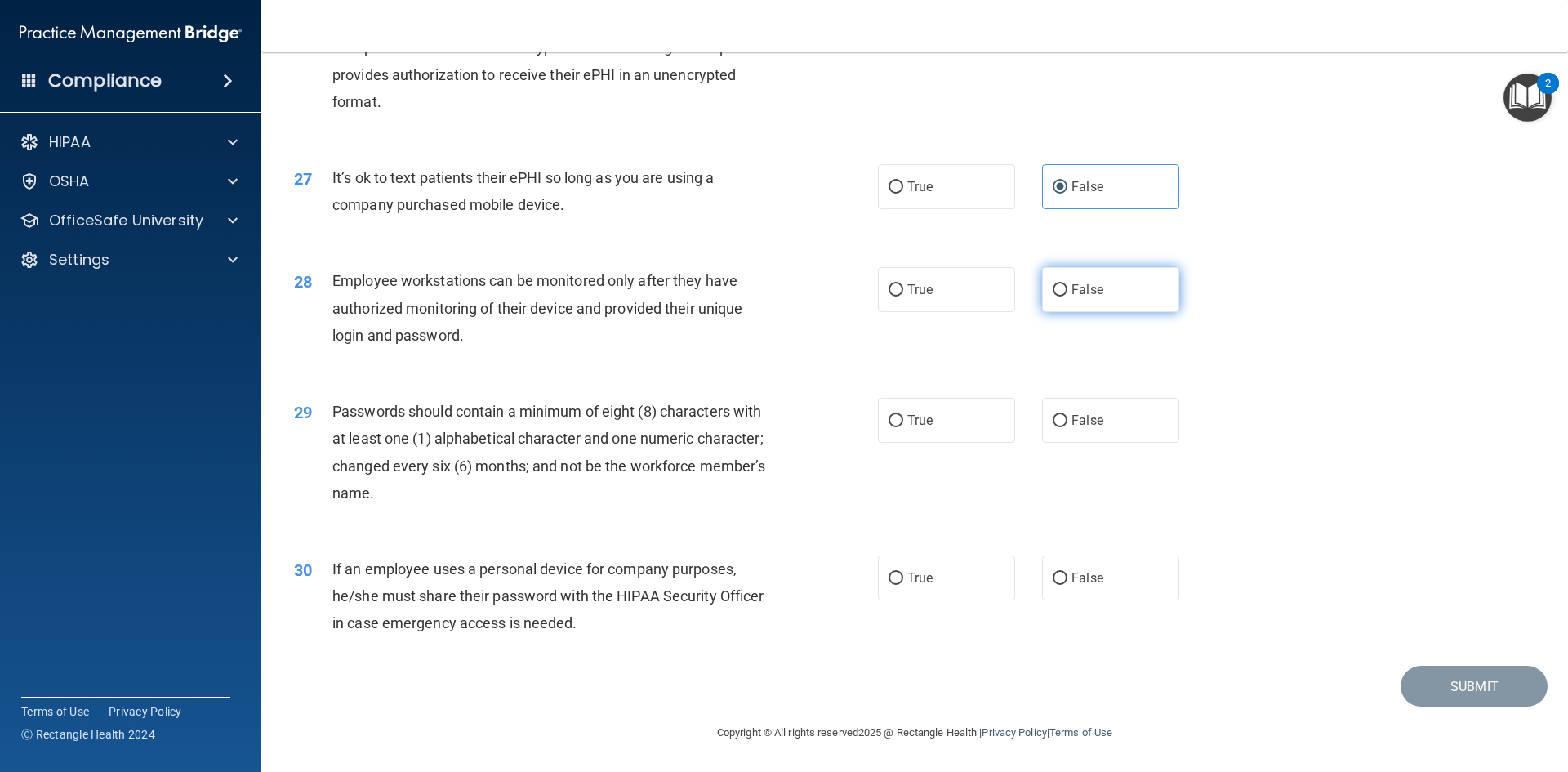
click at [1077, 300] on label "False" at bounding box center [1110, 289] width 137 height 45
click at [1067, 296] on input "False" at bounding box center [1060, 290] width 15 height 12
radio input "true"
drag, startPoint x: 966, startPoint y: 440, endPoint x: 971, endPoint y: 433, distance: 8.6
click at [971, 433] on label "True" at bounding box center [946, 419] width 137 height 45
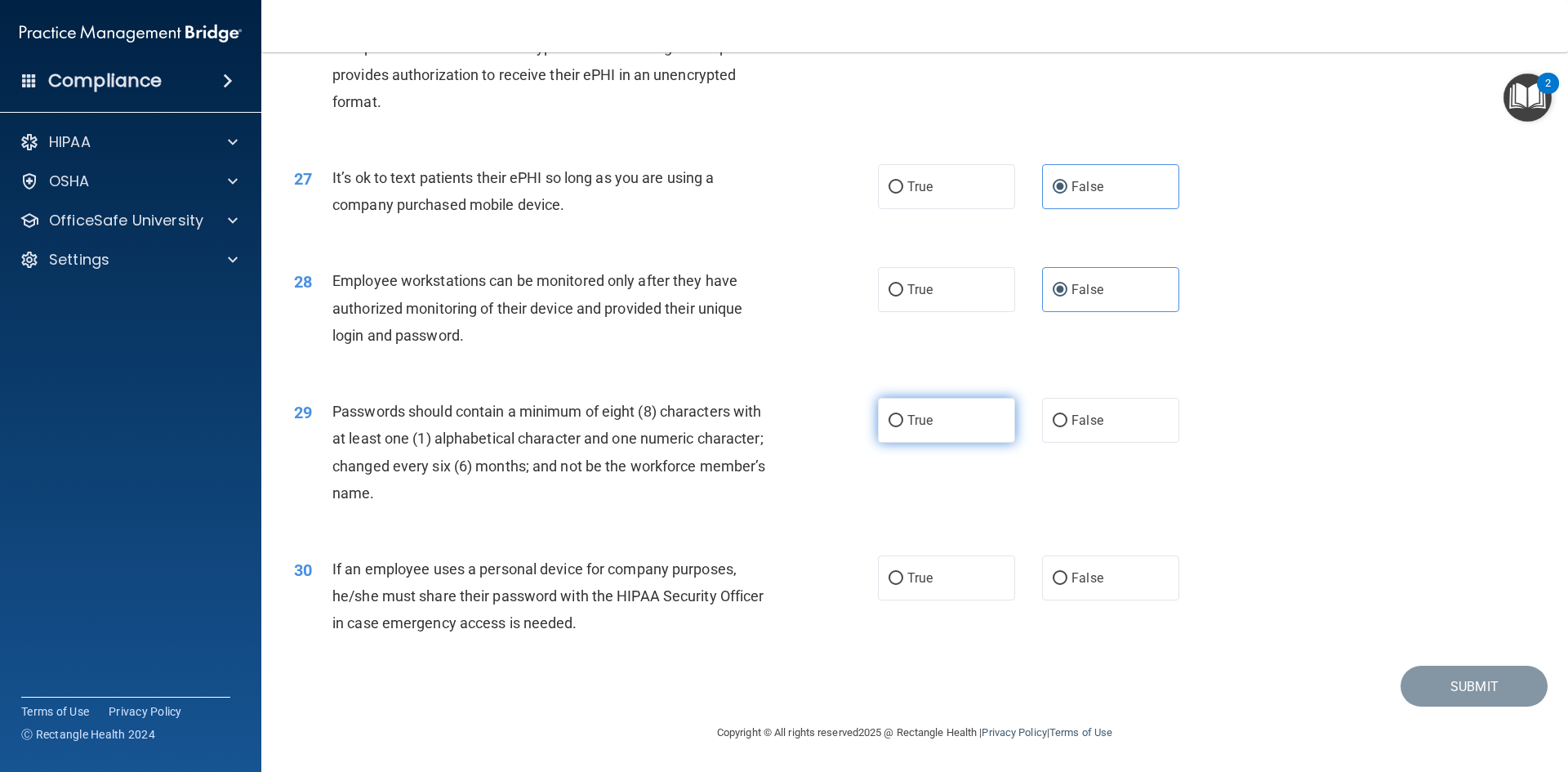
click at [903, 427] on input "True" at bounding box center [895, 421] width 15 height 12
radio input "true"
click at [1112, 575] on label "False" at bounding box center [1110, 577] width 137 height 45
click at [1067, 575] on input "False" at bounding box center [1060, 579] width 15 height 12
radio input "true"
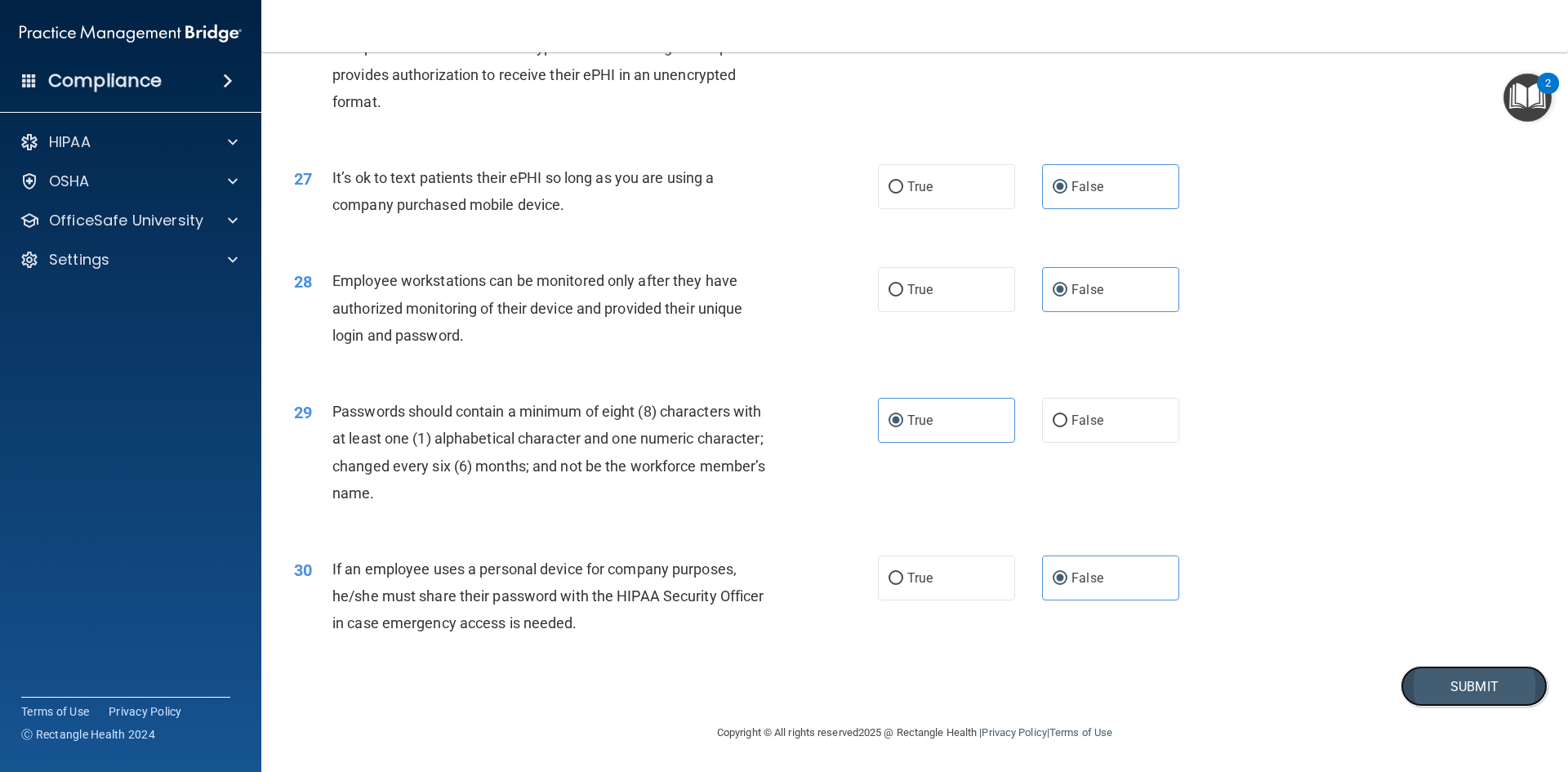
click at [1477, 686] on button "Submit" at bounding box center [1475, 686] width 147 height 42
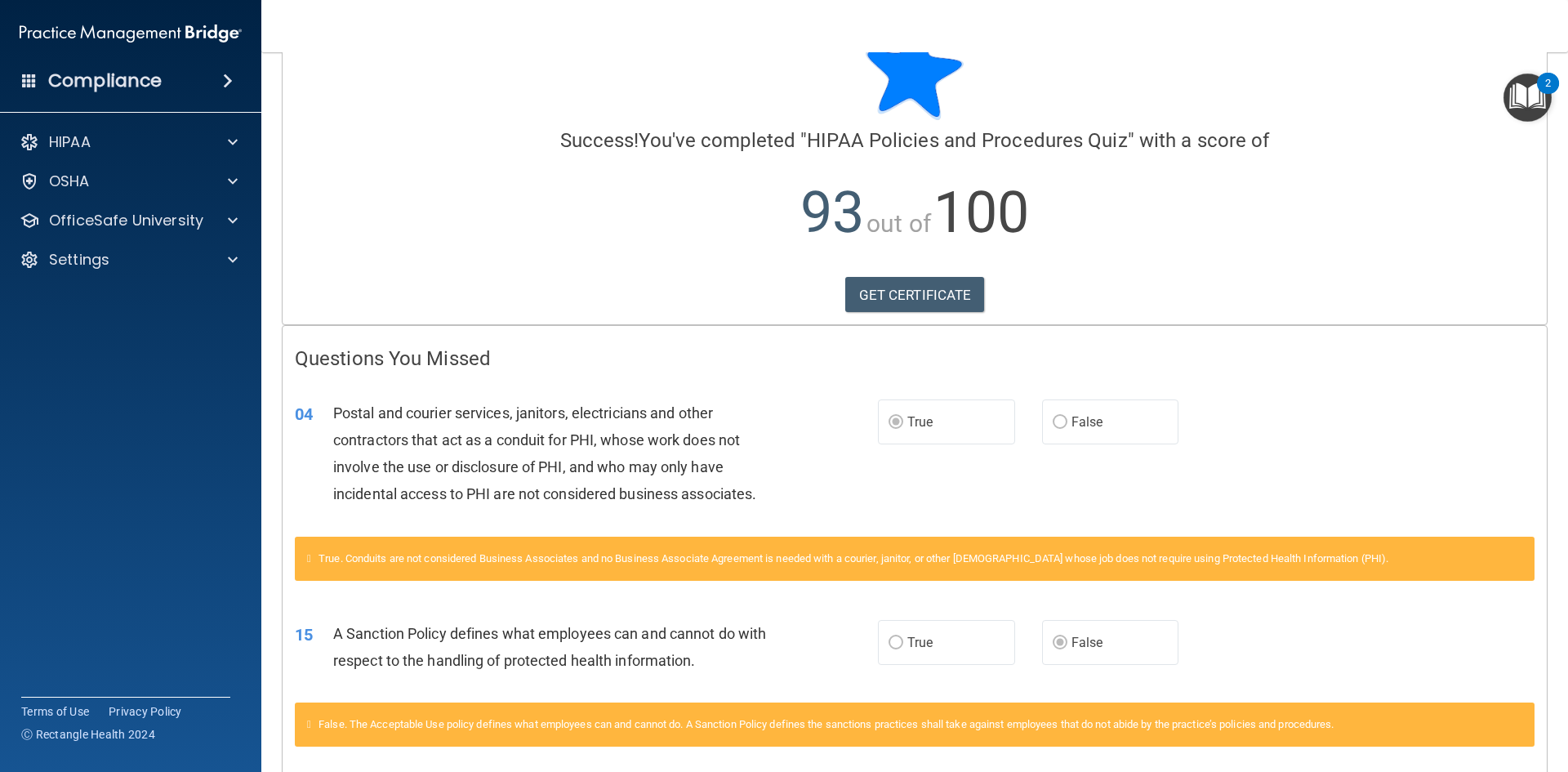
scroll to position [132, 0]
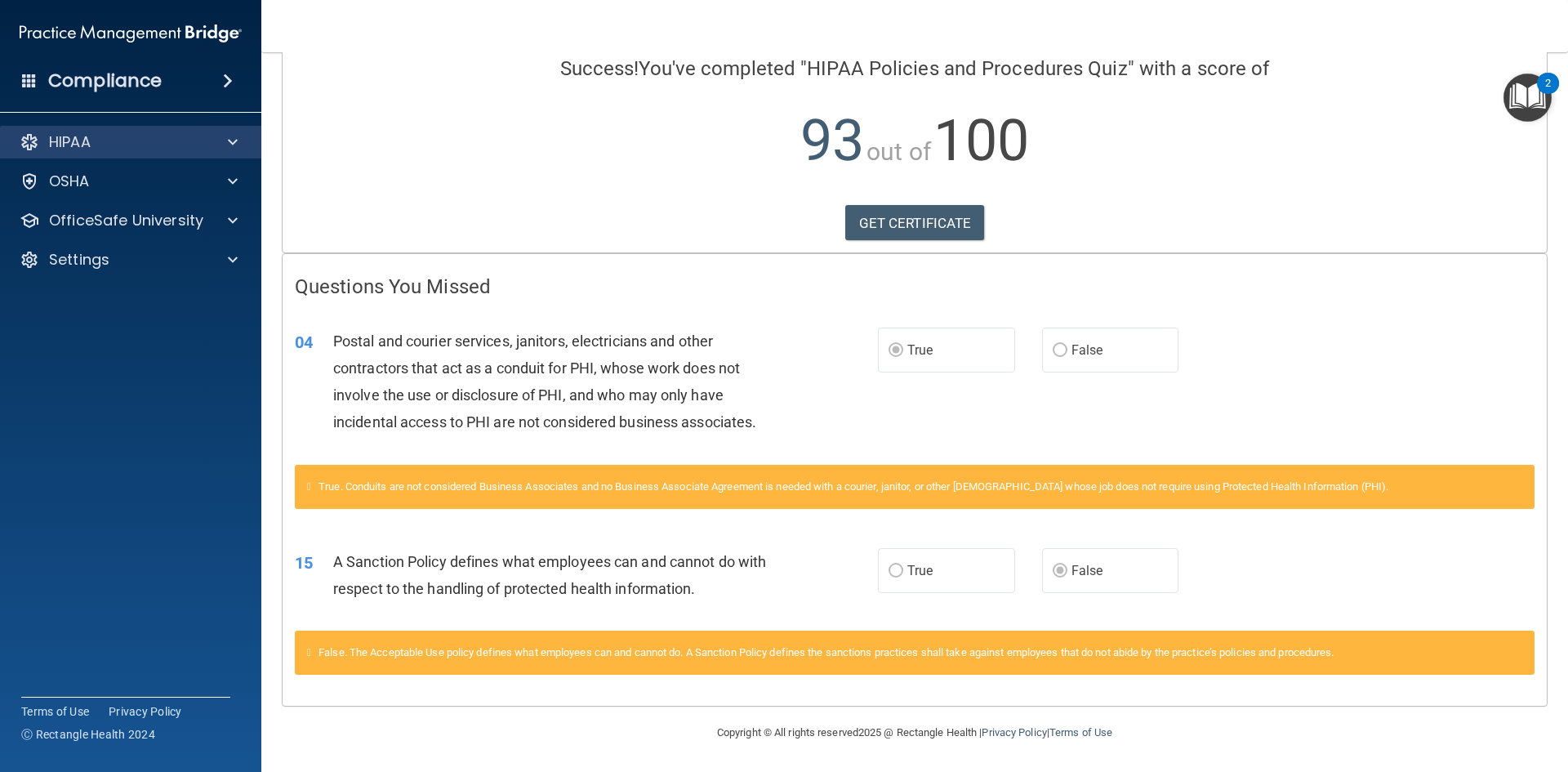
click at [100, 153] on div "HIPAA" at bounding box center [131, 141] width 262 height 32
click at [190, 152] on div "HIPAA" at bounding box center [131, 141] width 262 height 32
click at [246, 139] on div at bounding box center [230, 141] width 41 height 19
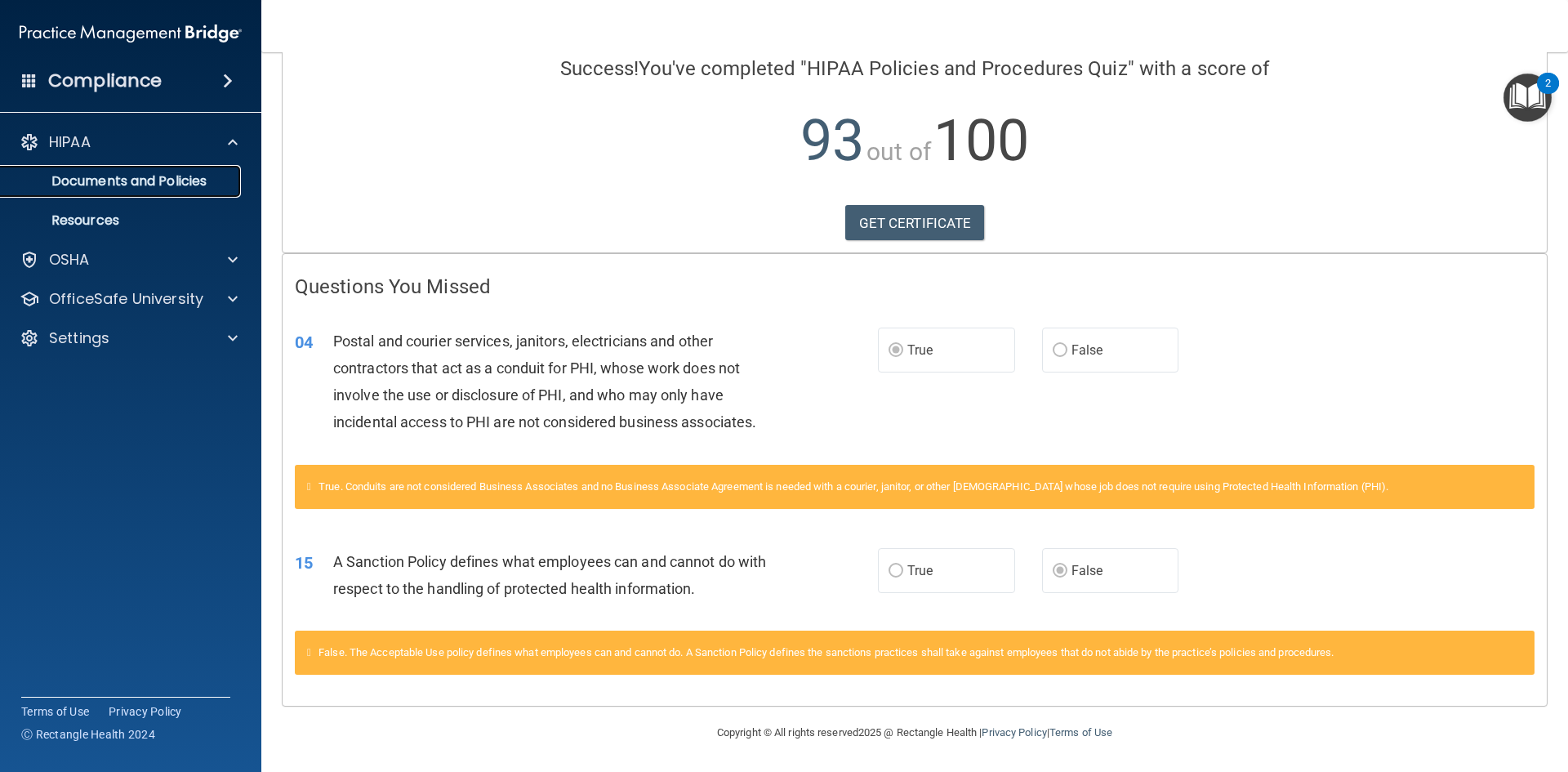
click at [160, 183] on p "Documents and Policies" at bounding box center [121, 181] width 223 height 17
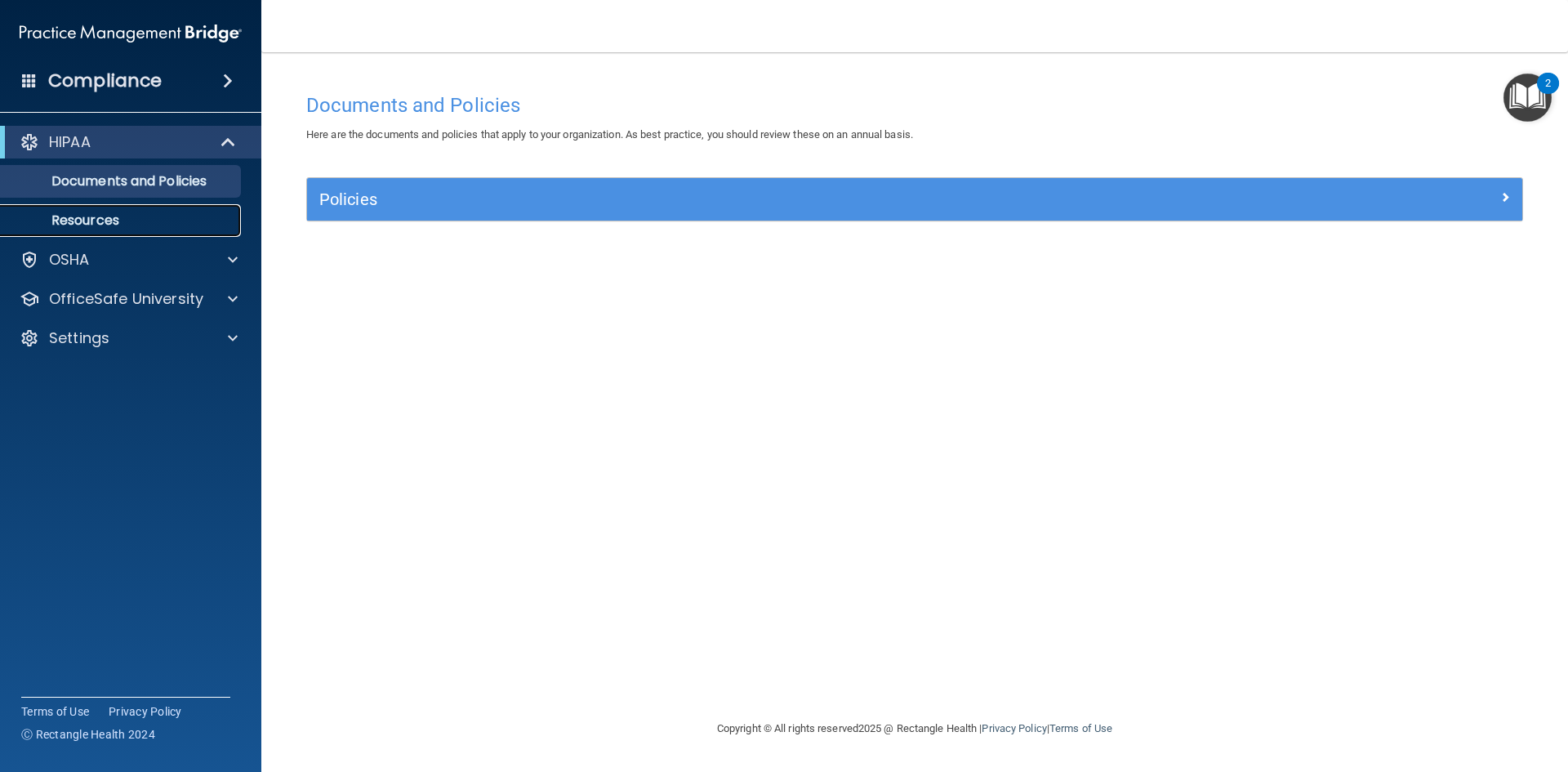
click at [132, 224] on p "Resources" at bounding box center [121, 220] width 223 height 17
click at [208, 145] on div "HIPAA" at bounding box center [107, 141] width 202 height 19
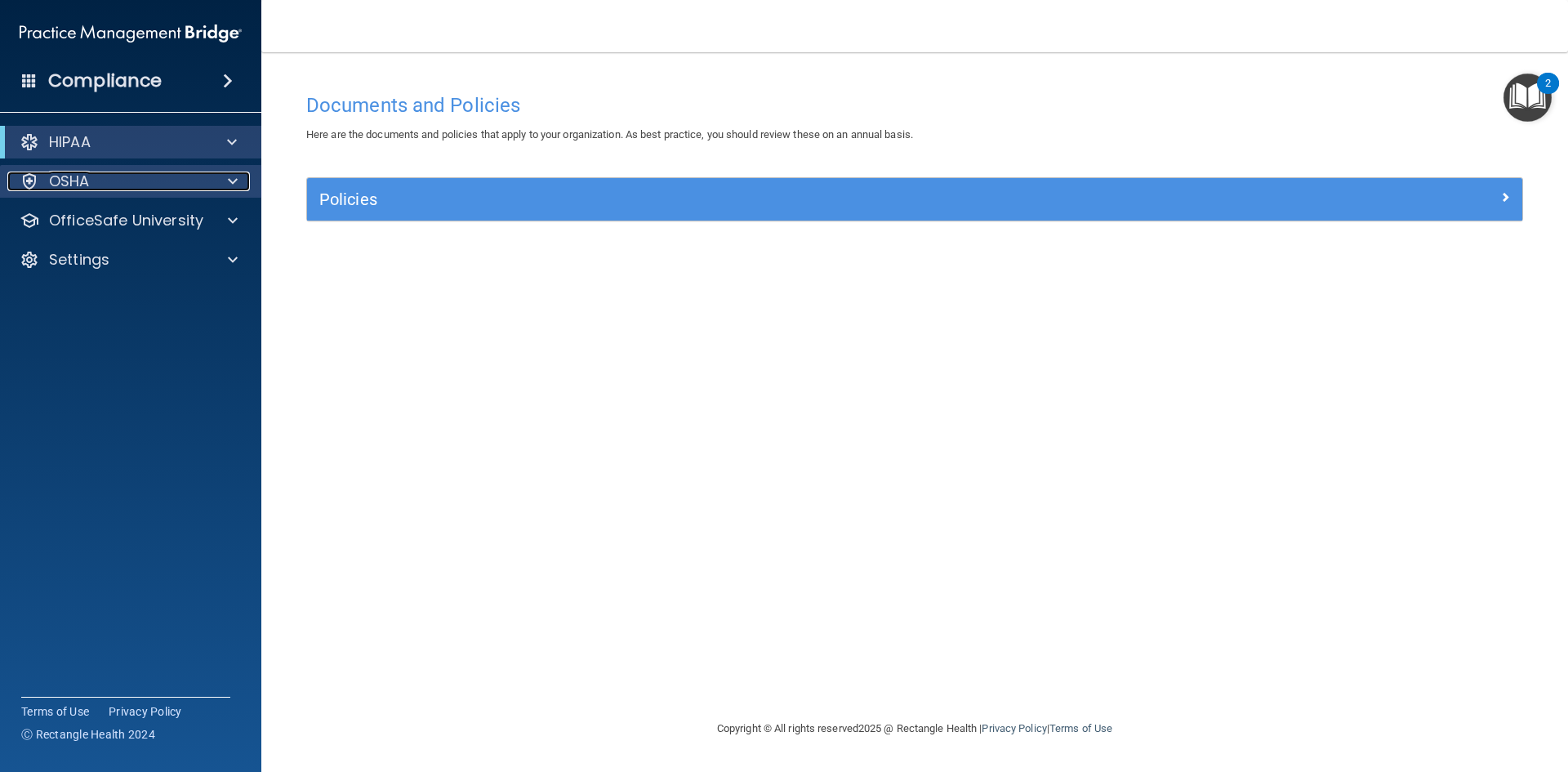
click at [137, 171] on div "OSHA" at bounding box center [108, 181] width 203 height 19
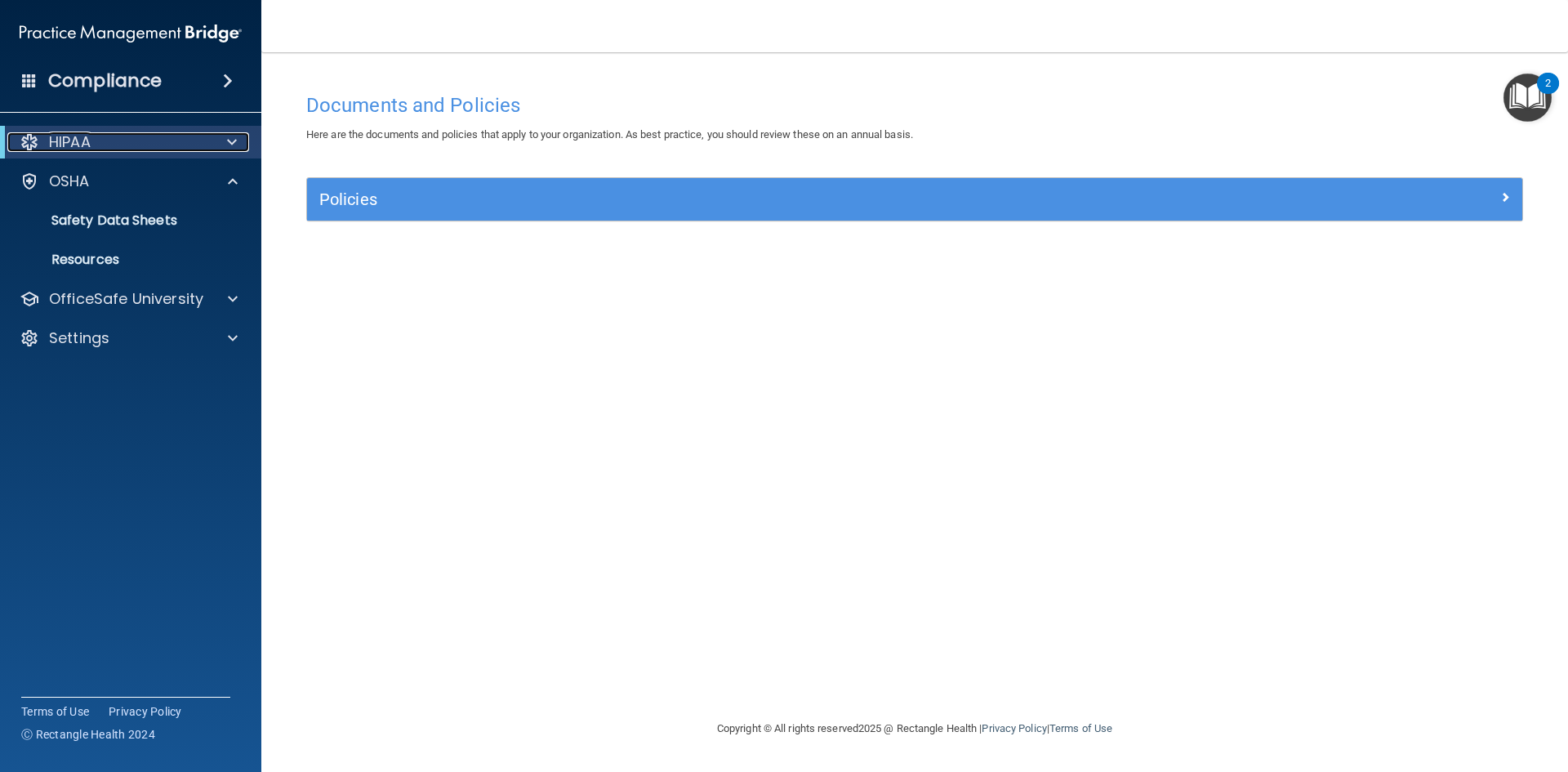
click at [124, 148] on div "HIPAA" at bounding box center [107, 141] width 202 height 19
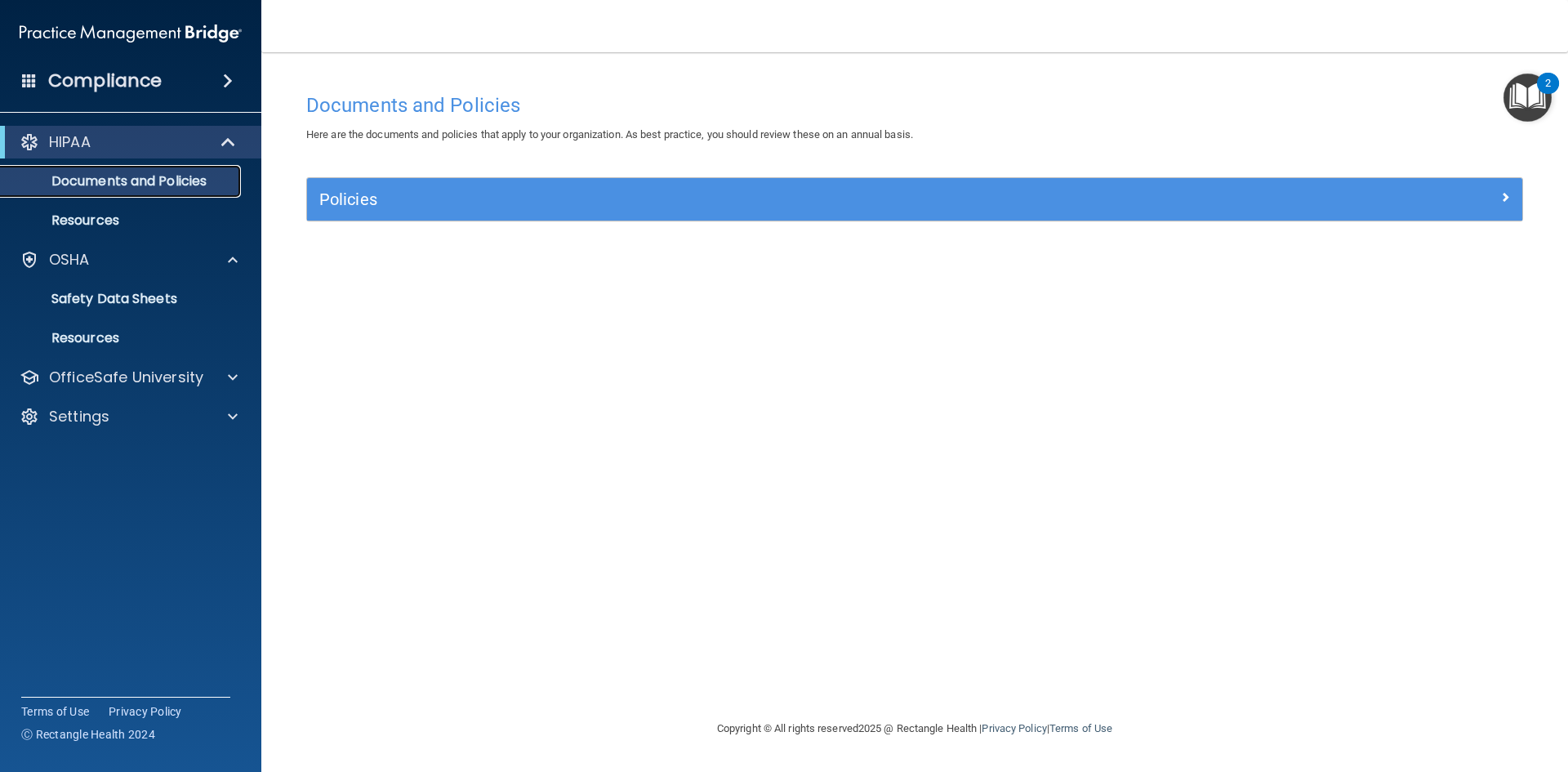
click at [152, 187] on p "Documents and Policies" at bounding box center [121, 181] width 223 height 17
click at [142, 369] on p "OfficeSafe University" at bounding box center [126, 377] width 155 height 19
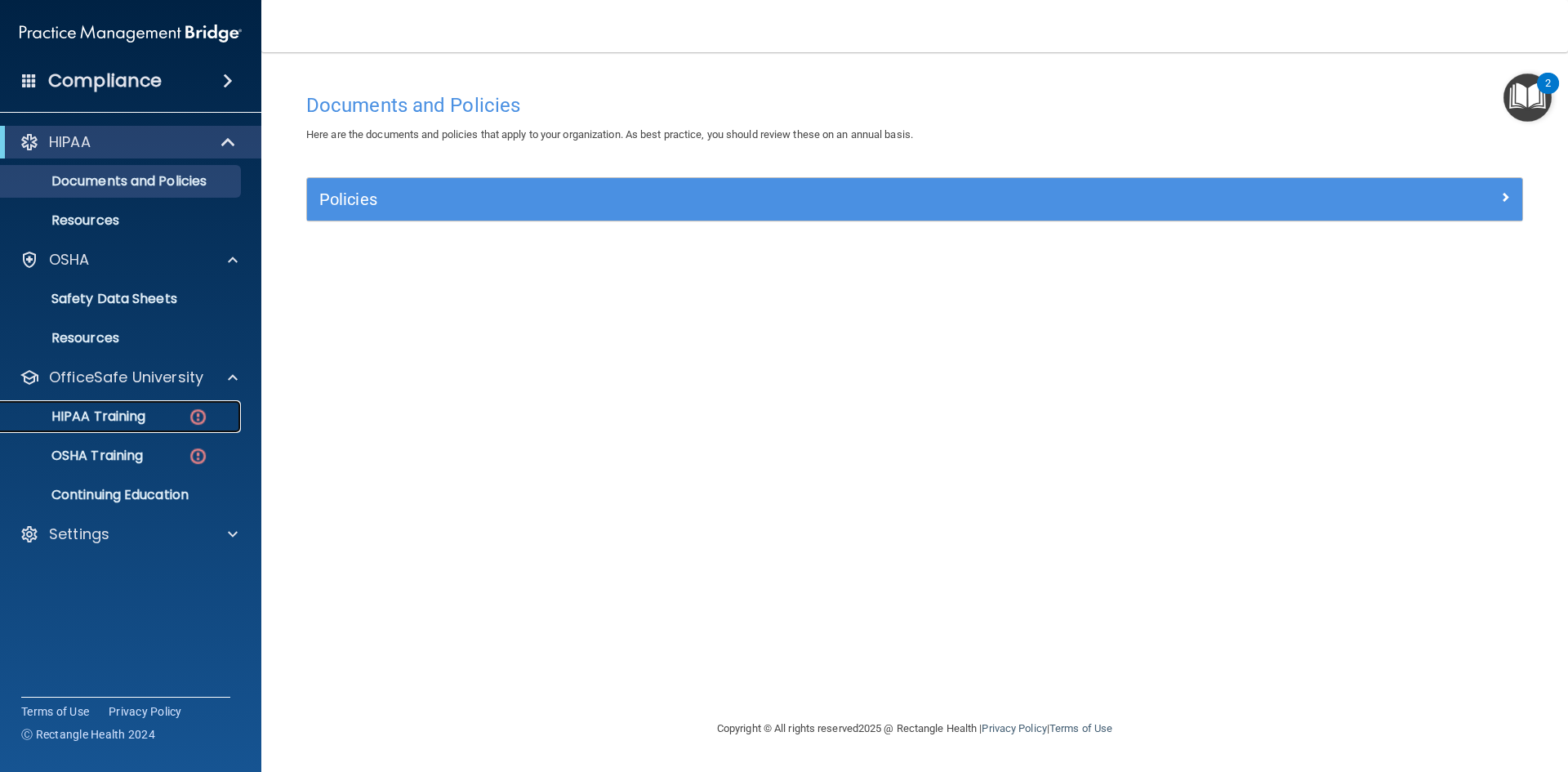
click at [158, 426] on link "HIPAA Training" at bounding box center [112, 416] width 258 height 32
click at [158, 426] on div "HIPAA Documents and Policies Report an Incident Business Associates Emergency P…" at bounding box center [131, 341] width 262 height 445
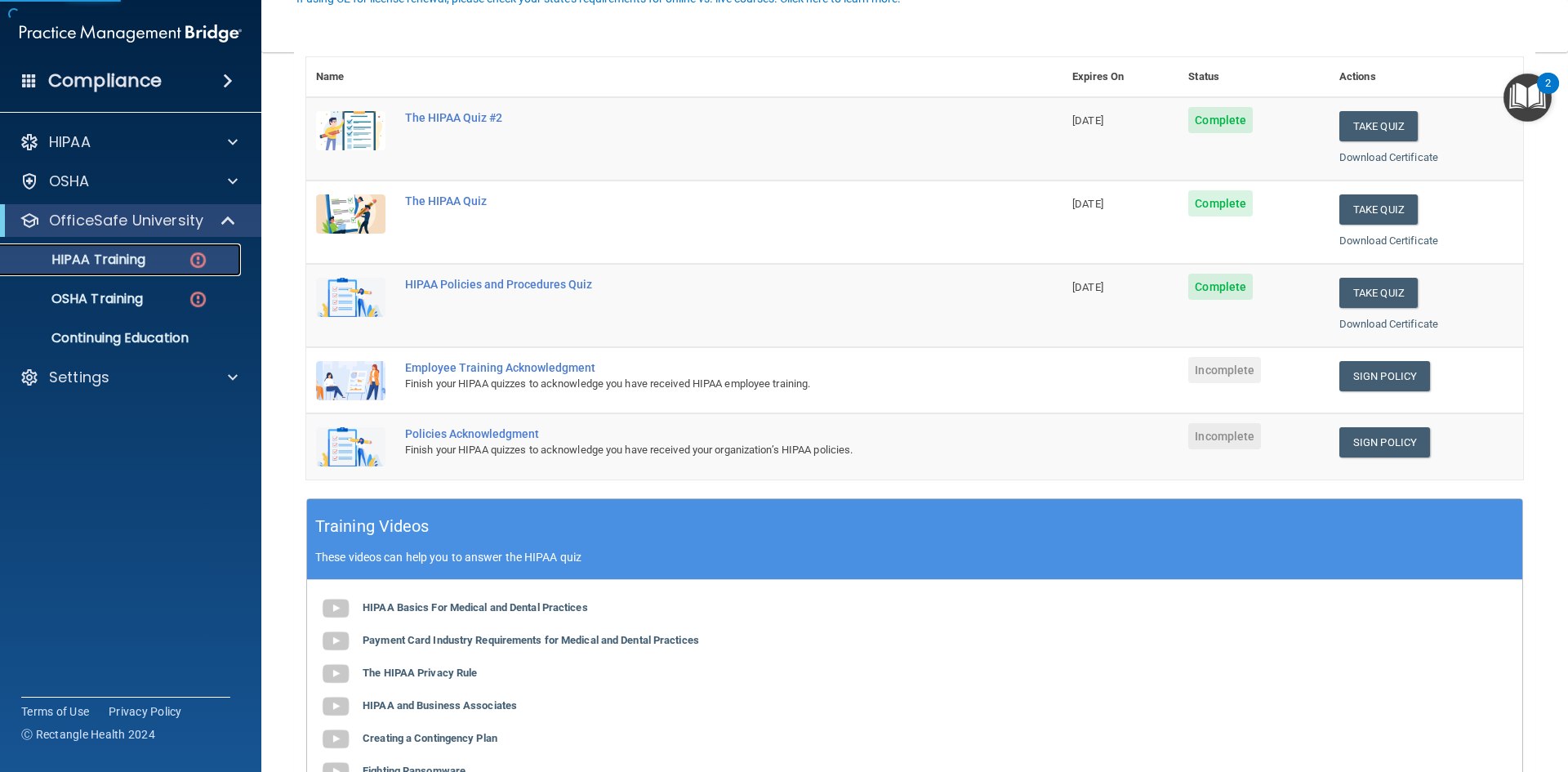
scroll to position [245, 0]
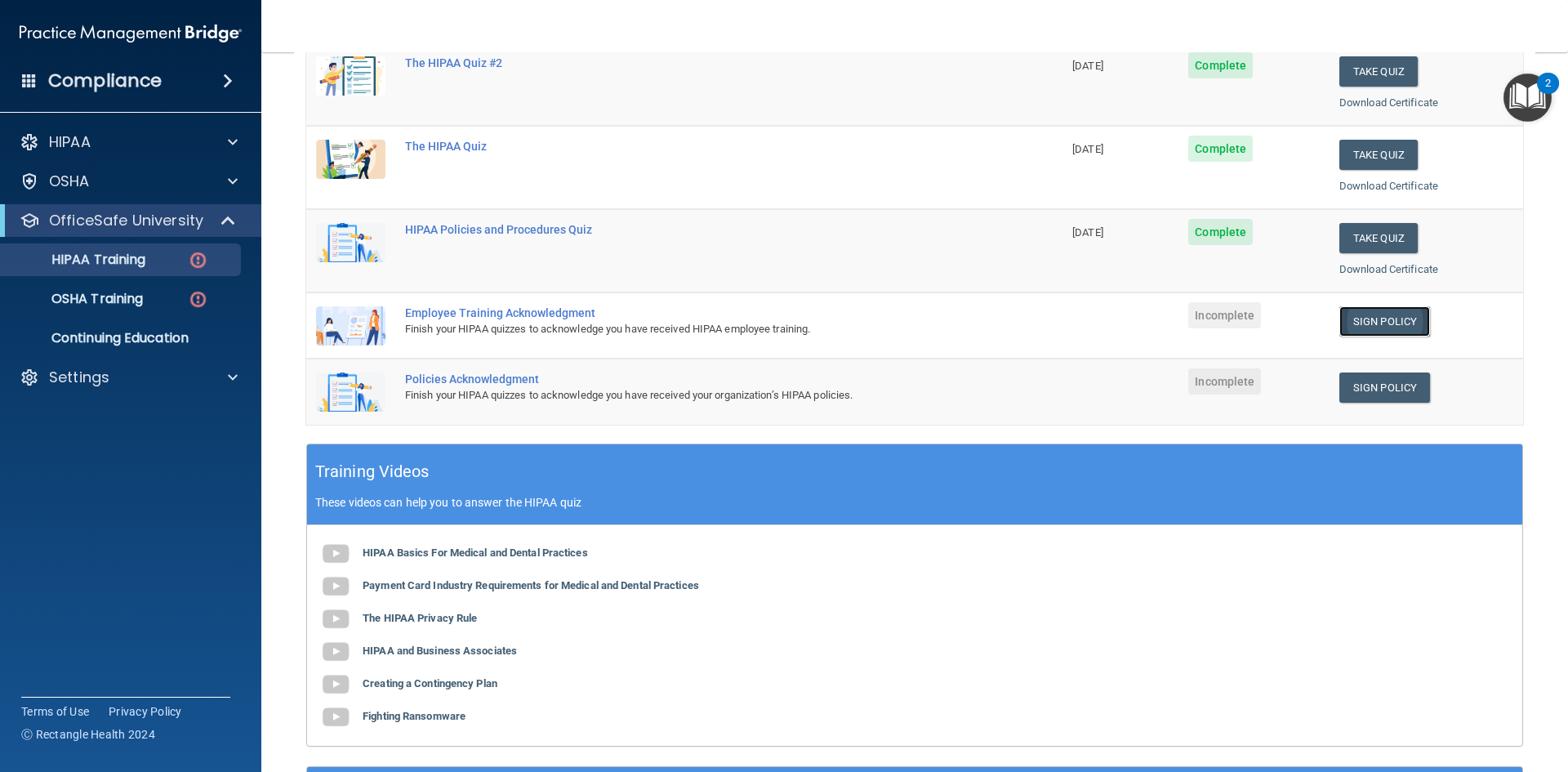
click at [1405, 334] on link "Sign Policy" at bounding box center [1385, 321] width 91 height 31
click at [1392, 384] on link "Sign Policy" at bounding box center [1385, 387] width 91 height 31
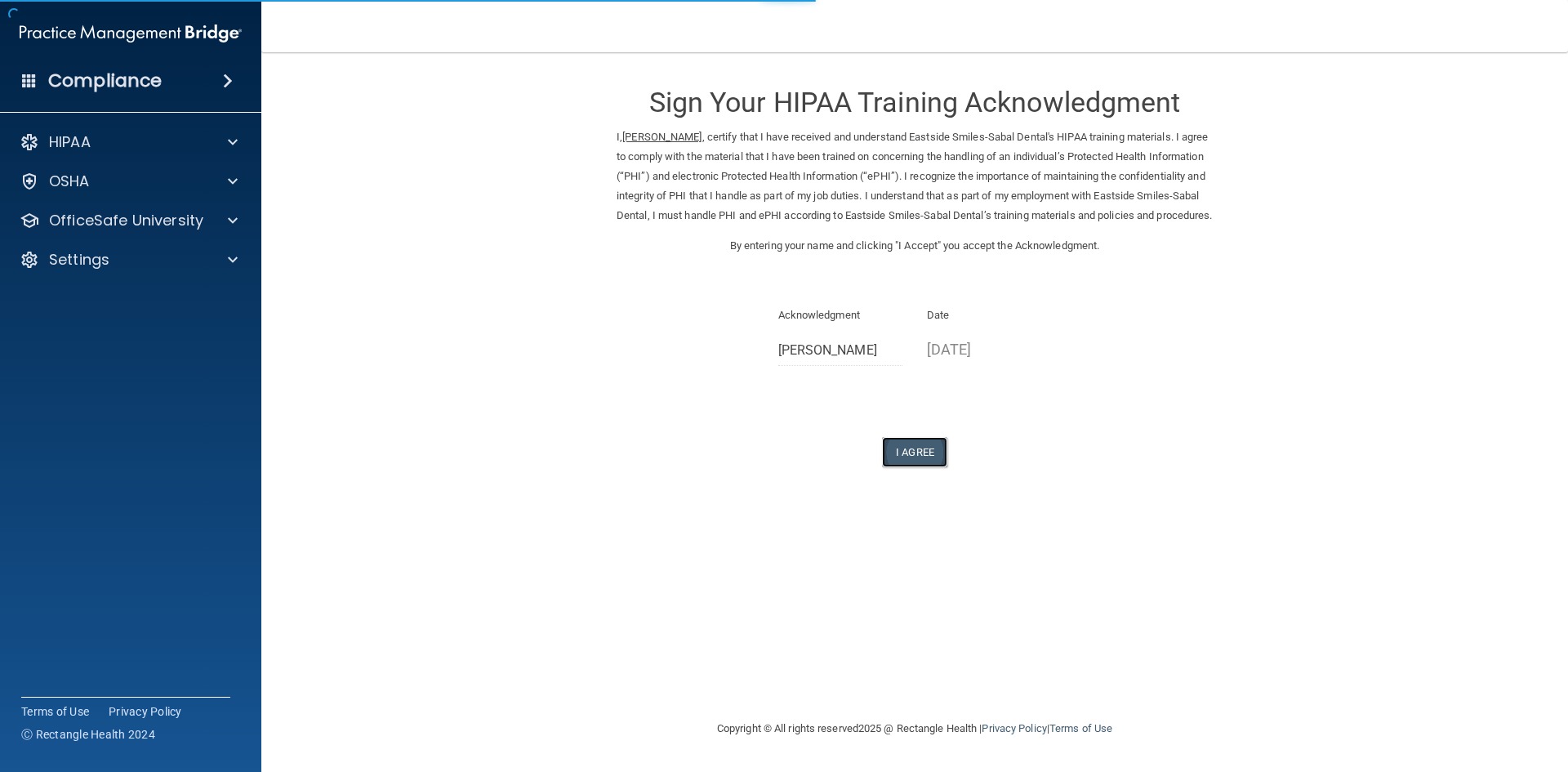
click at [913, 467] on button "I Agree" at bounding box center [915, 451] width 66 height 31
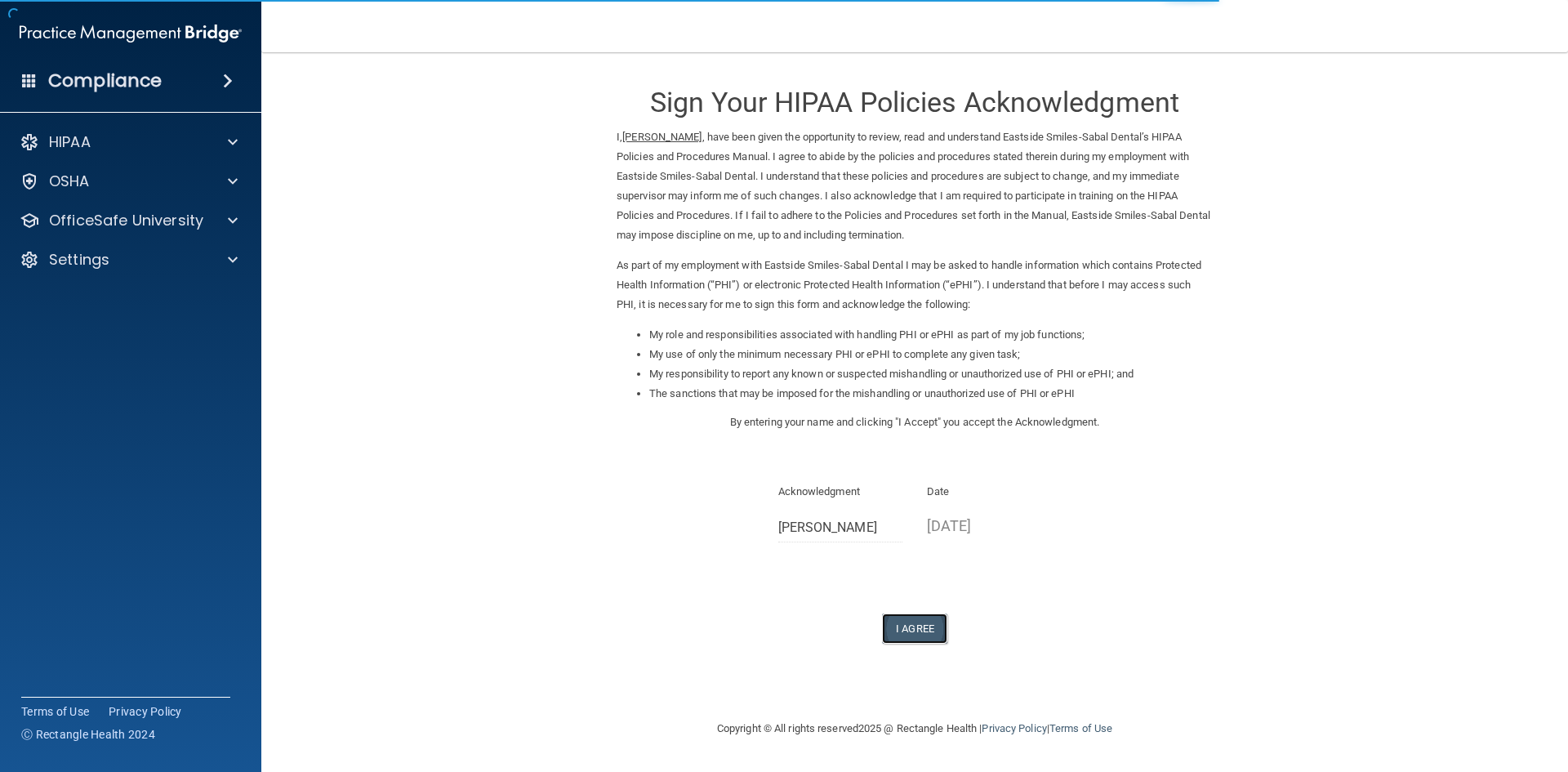
click at [927, 631] on button "I Agree" at bounding box center [915, 628] width 66 height 31
